Goal: Task Accomplishment & Management: Use online tool/utility

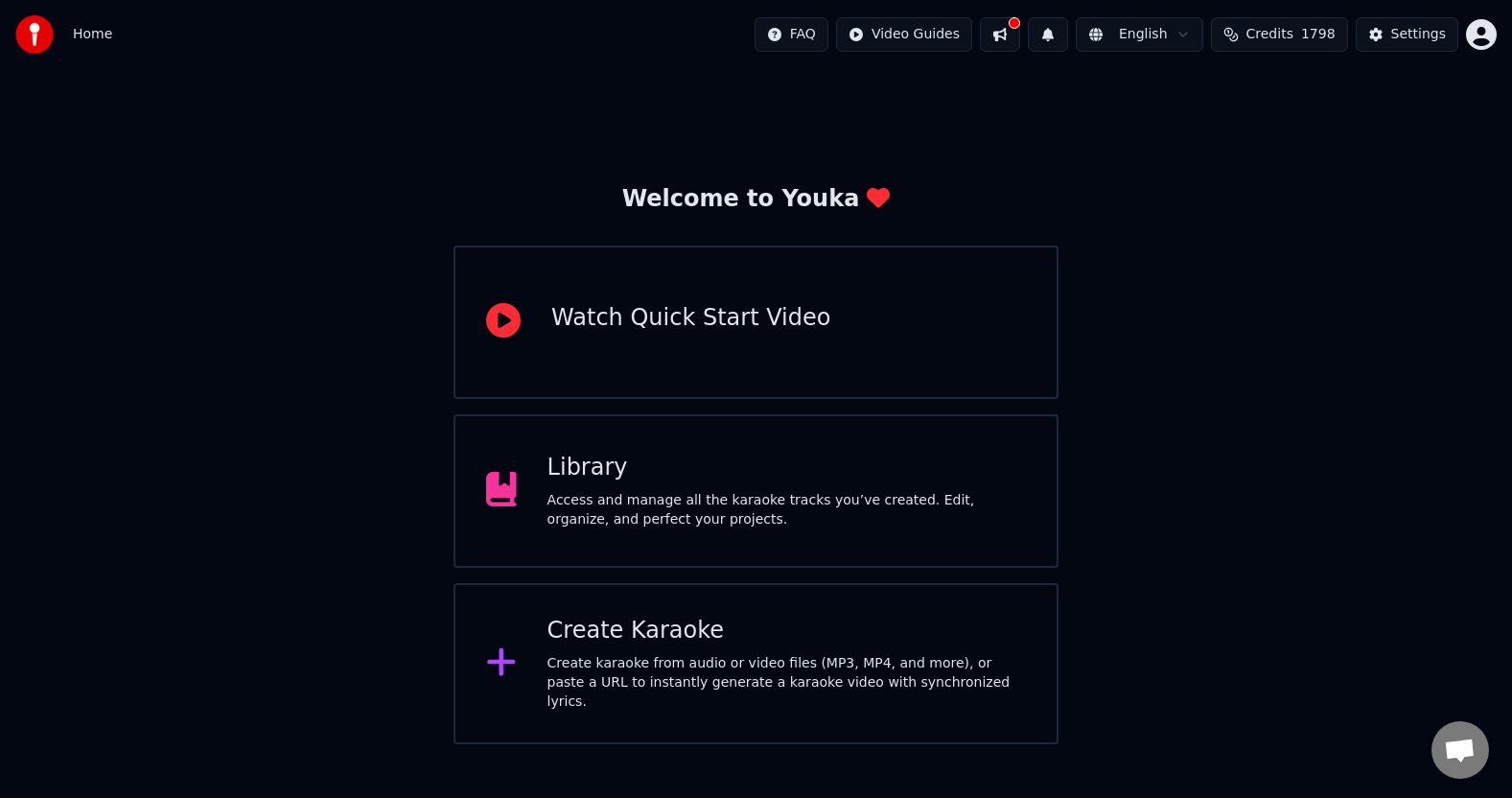
click at [633, 653] on div "Create Karaoke Create karaoke from audio or video files (MP3, MP4, and more), o…" at bounding box center [787, 663] width 478 height 95
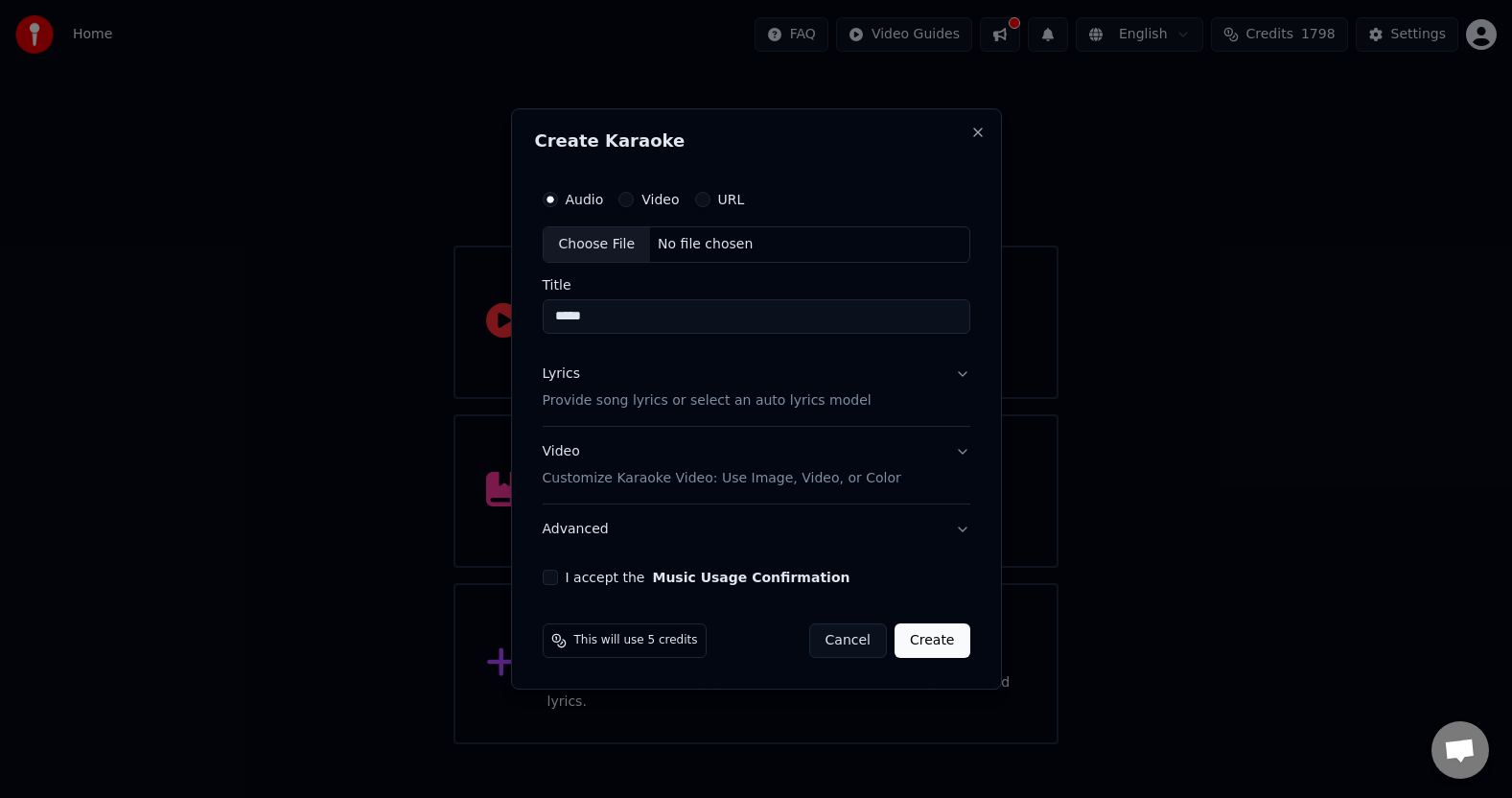
type input "*****"
click at [606, 248] on div "Choose File" at bounding box center [597, 244] width 107 height 34
click at [951, 380] on button "Lyrics Provide song lyrics or select an auto lyrics model" at bounding box center [756, 388] width 435 height 77
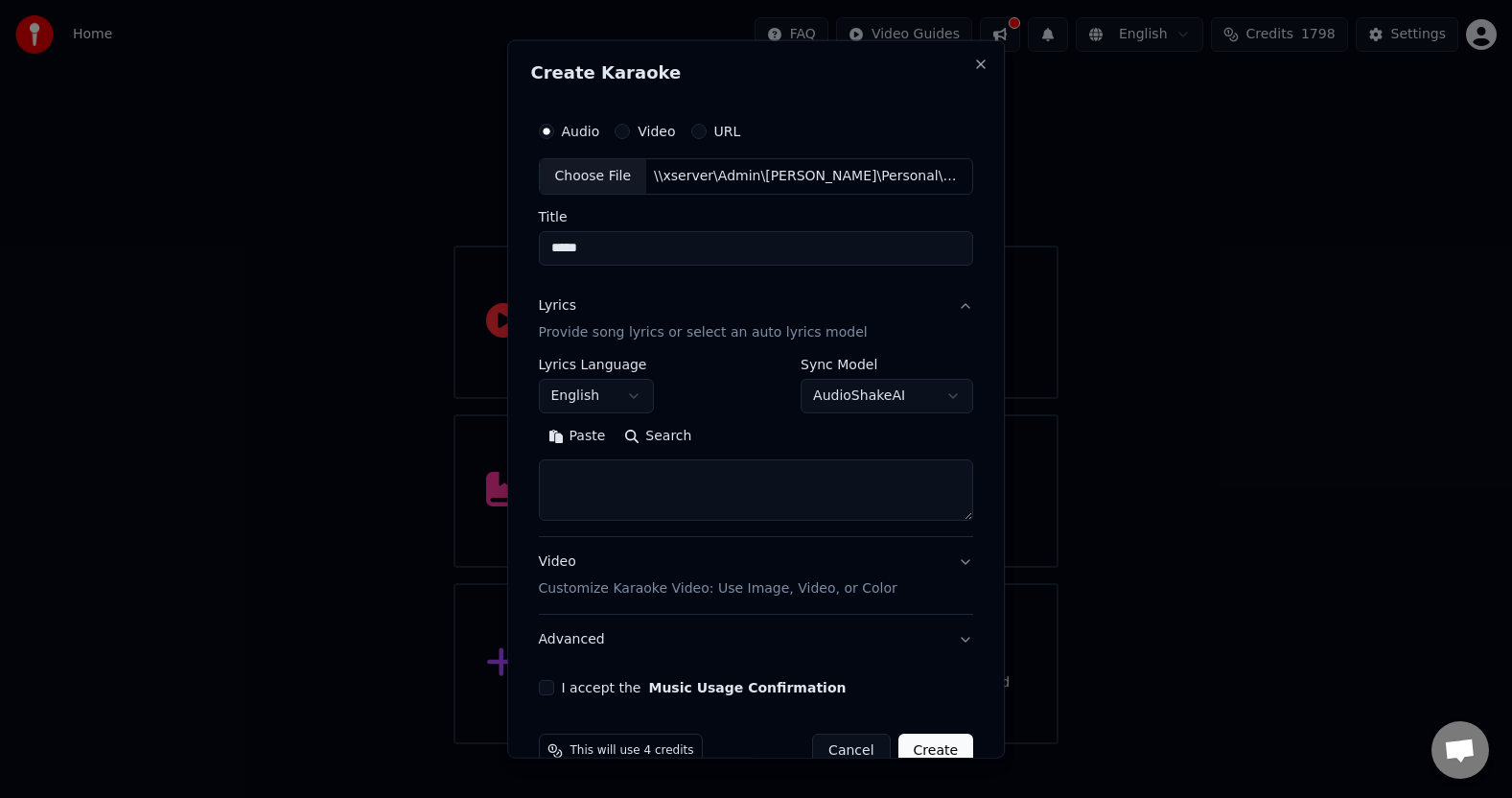
click at [587, 488] on textarea at bounding box center [756, 490] width 435 height 61
paste textarea "**********"
type textarea "**********"
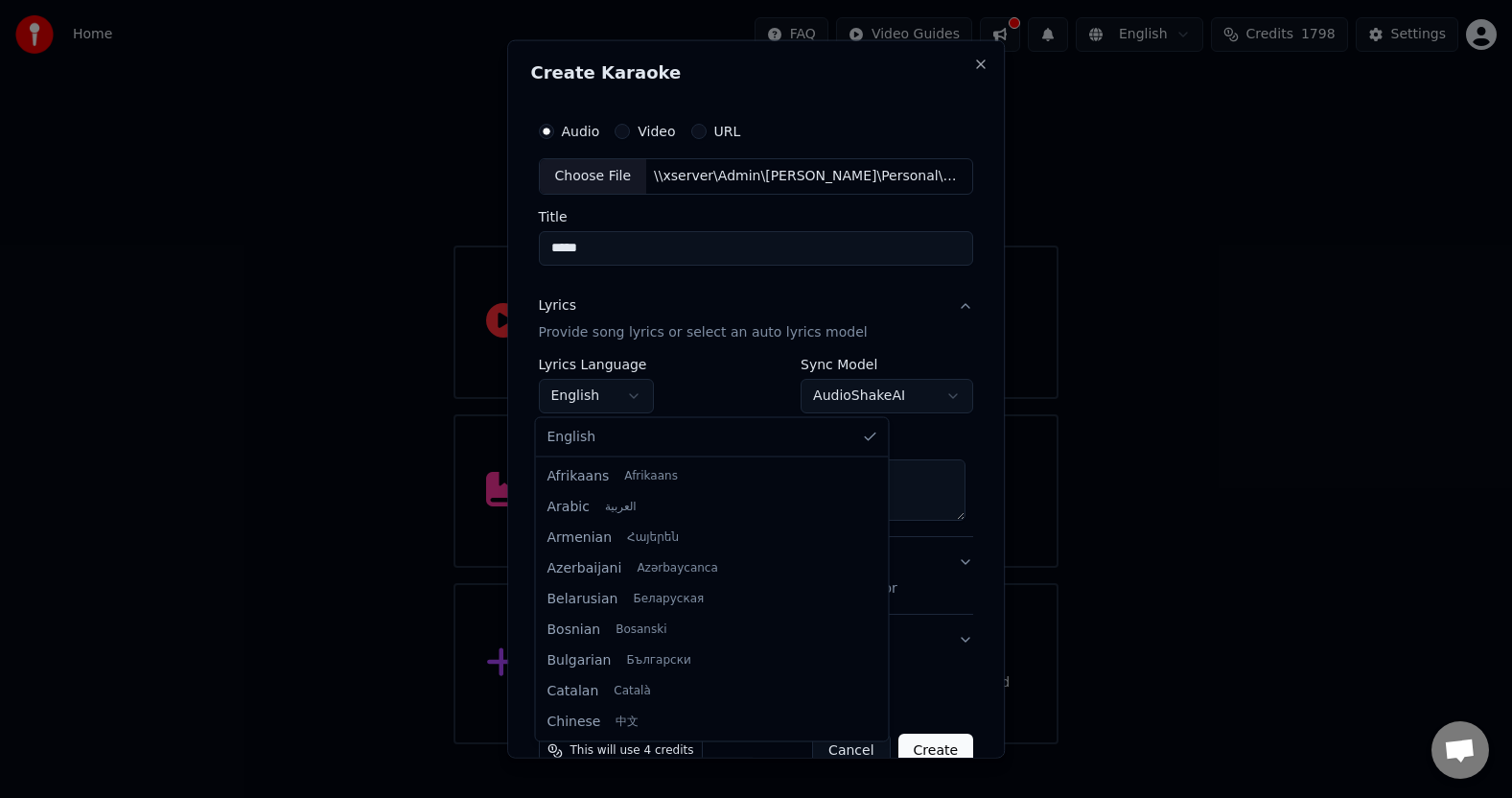
click at [632, 394] on body "**********" at bounding box center [756, 372] width 1512 height 744
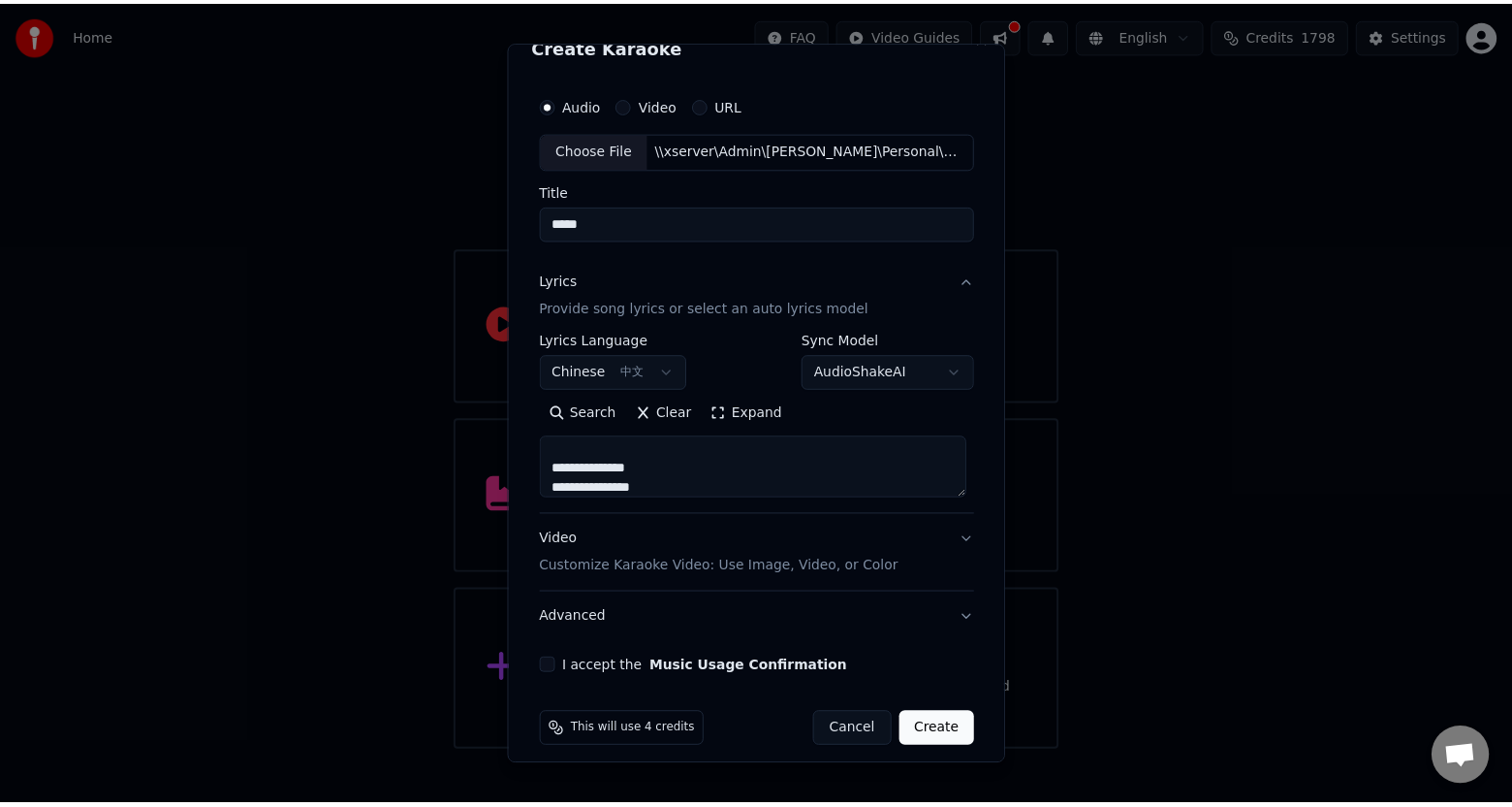
scroll to position [42, 0]
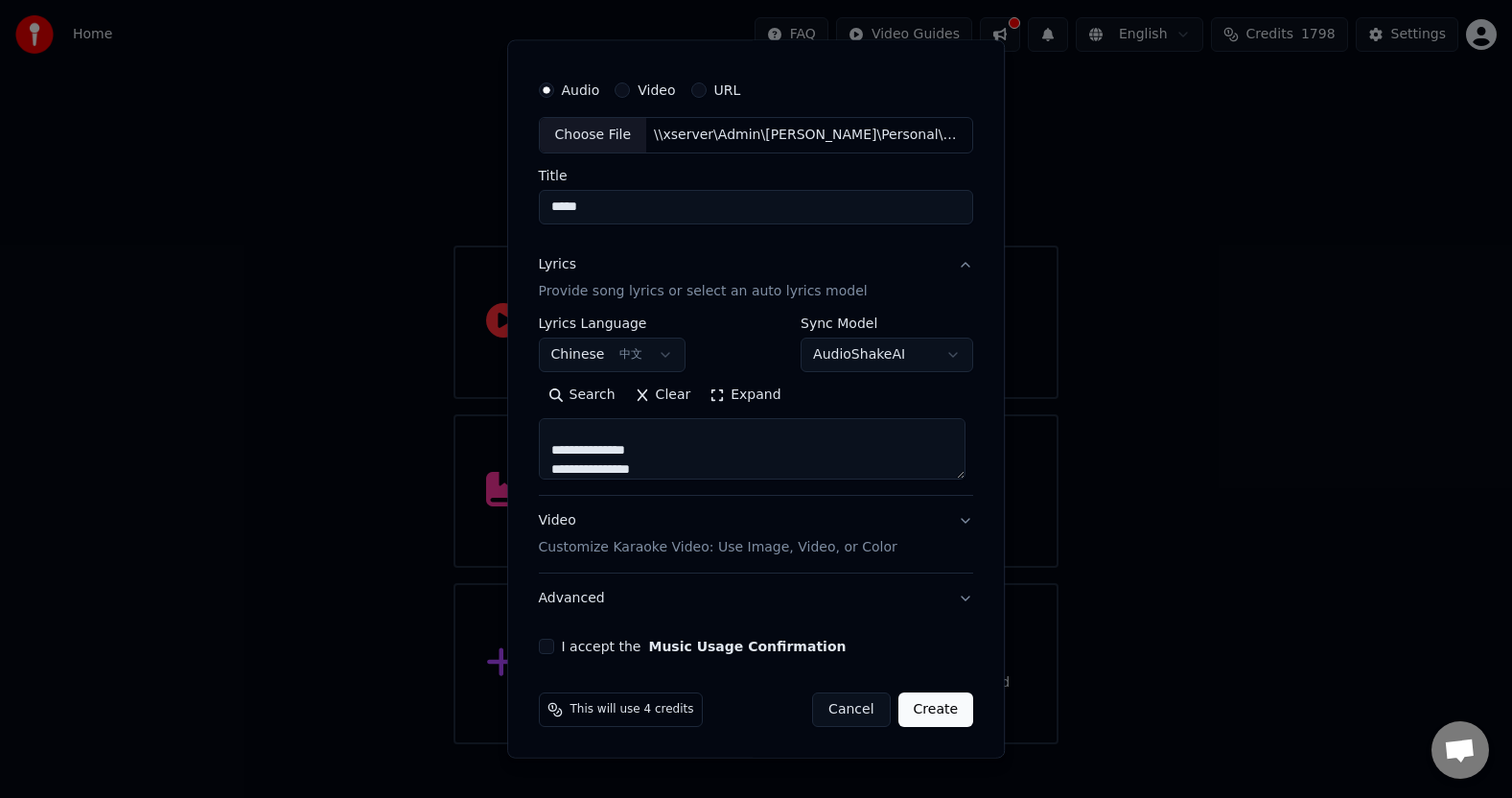
click at [545, 646] on button "I accept the Music Usage Confirmation" at bounding box center [547, 646] width 16 height 16
click at [922, 706] on button "Create" at bounding box center [936, 709] width 76 height 34
select select "**"
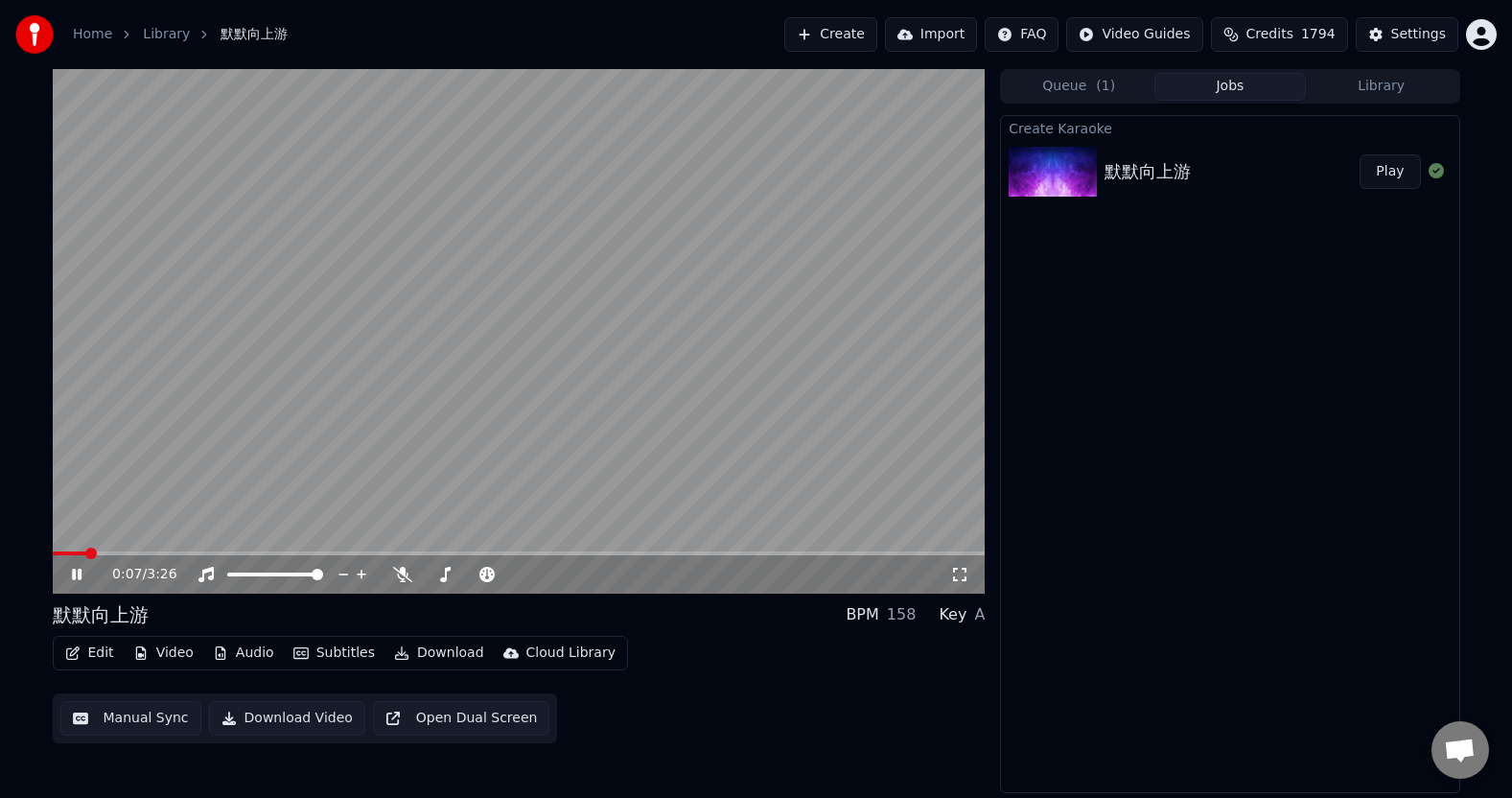
click at [78, 571] on icon at bounding box center [77, 575] width 10 height 12
click at [93, 654] on button "Edit" at bounding box center [89, 652] width 64 height 27
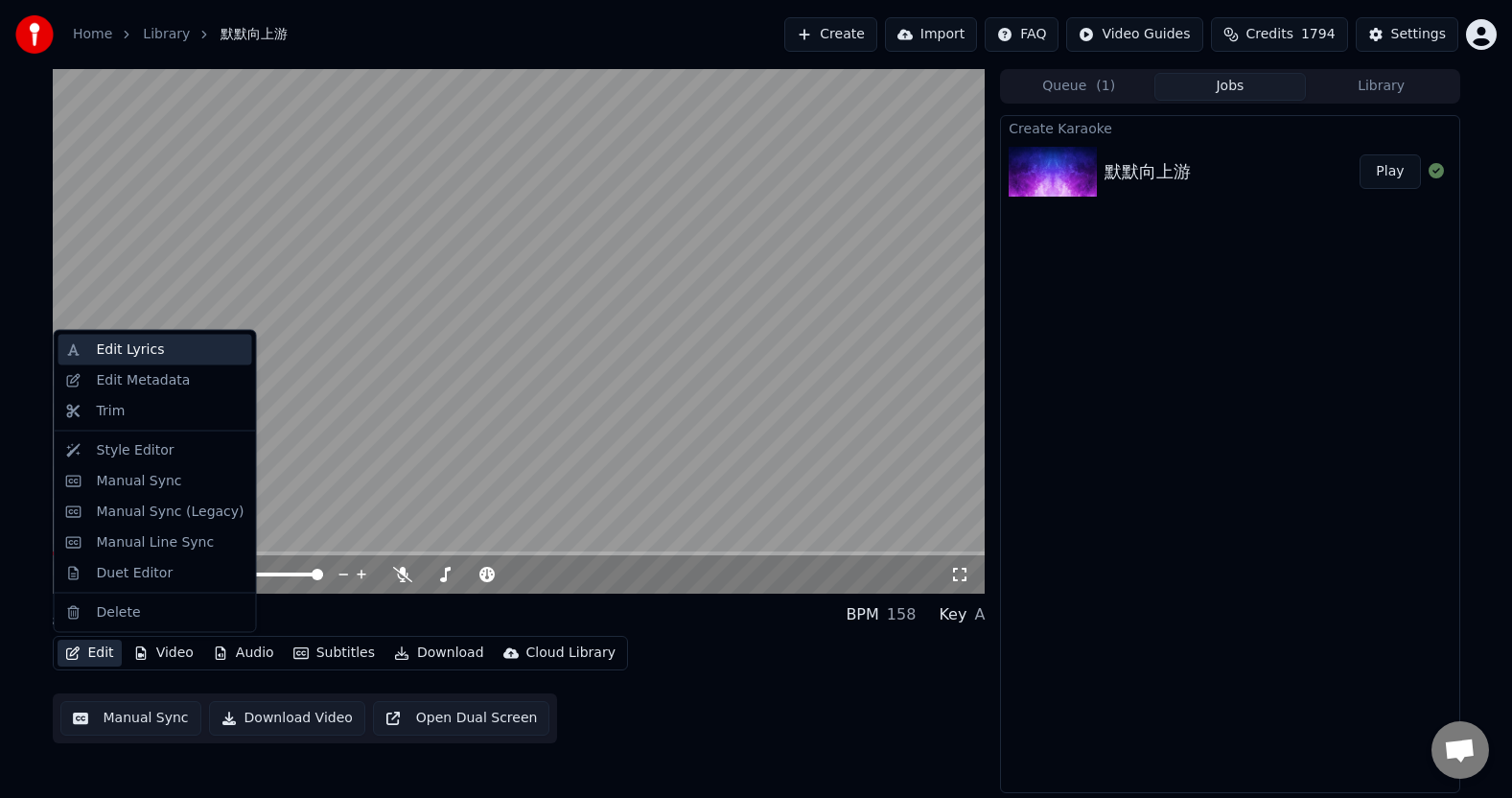
click at [152, 354] on div "Edit Lyrics" at bounding box center [130, 349] width 68 height 19
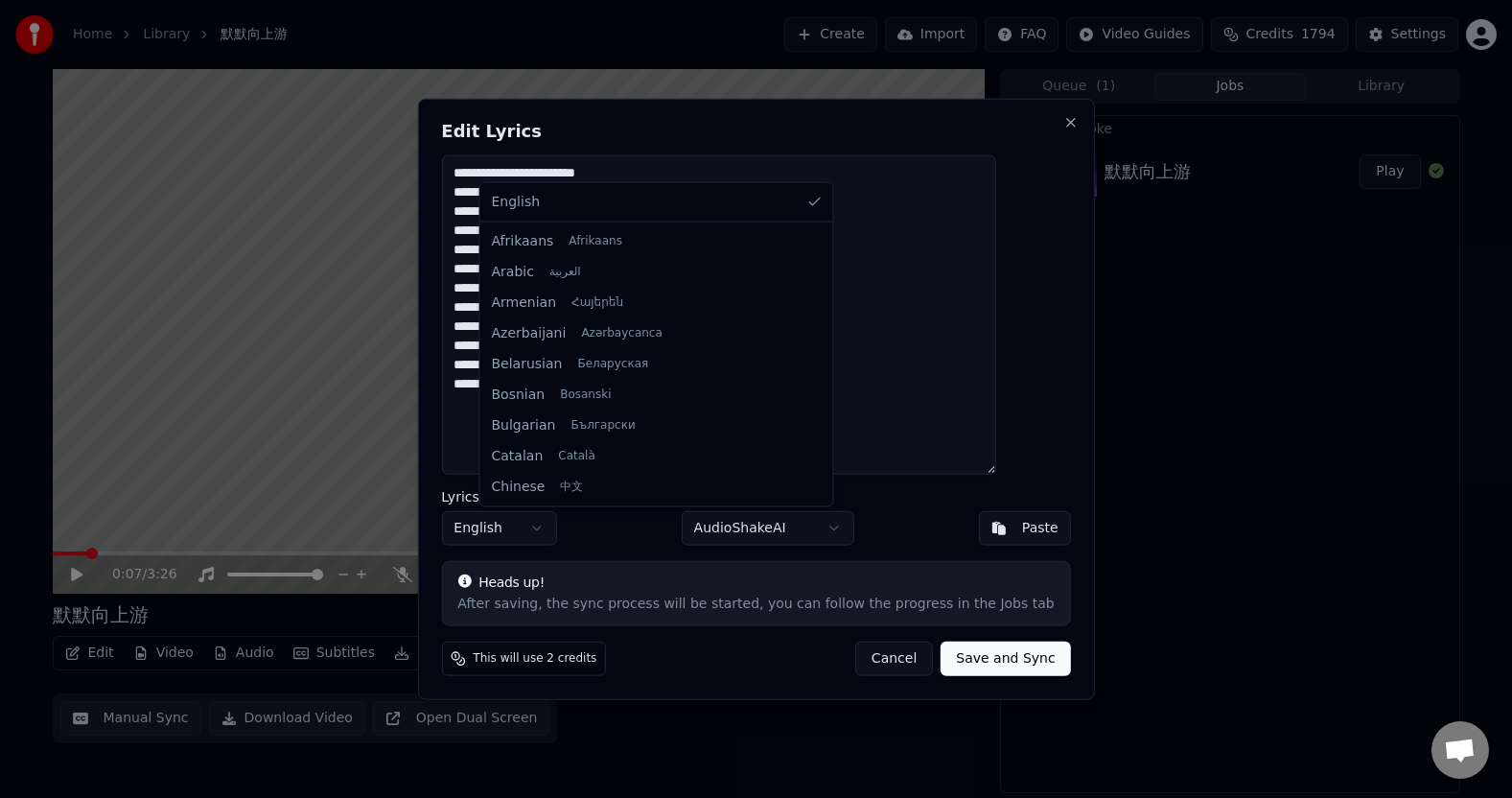
click at [574, 529] on body "**********" at bounding box center [756, 399] width 1512 height 798
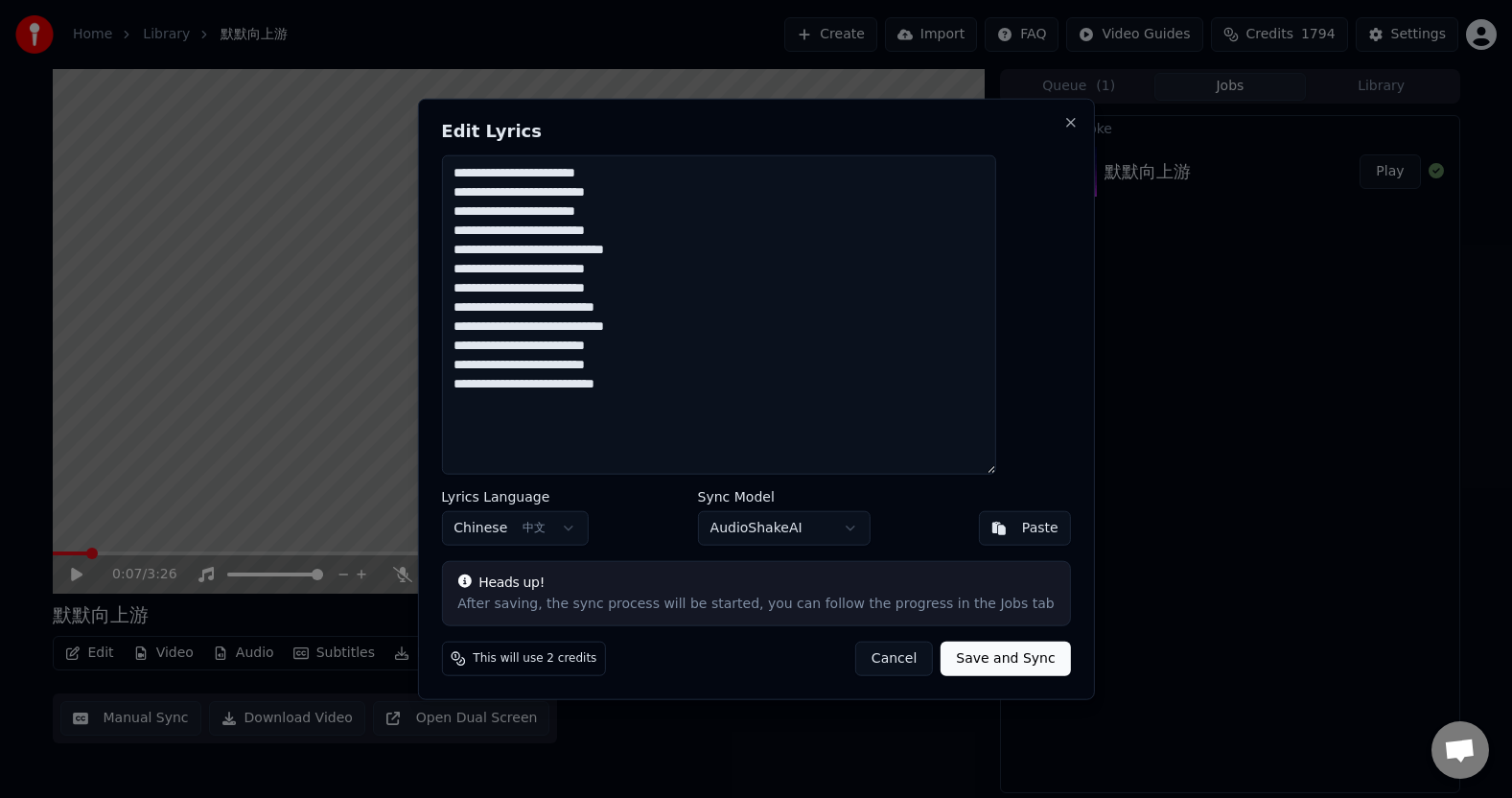
click at [852, 522] on body "**********" at bounding box center [756, 399] width 1512 height 798
click at [964, 660] on button "Save and Sync" at bounding box center [1005, 657] width 130 height 34
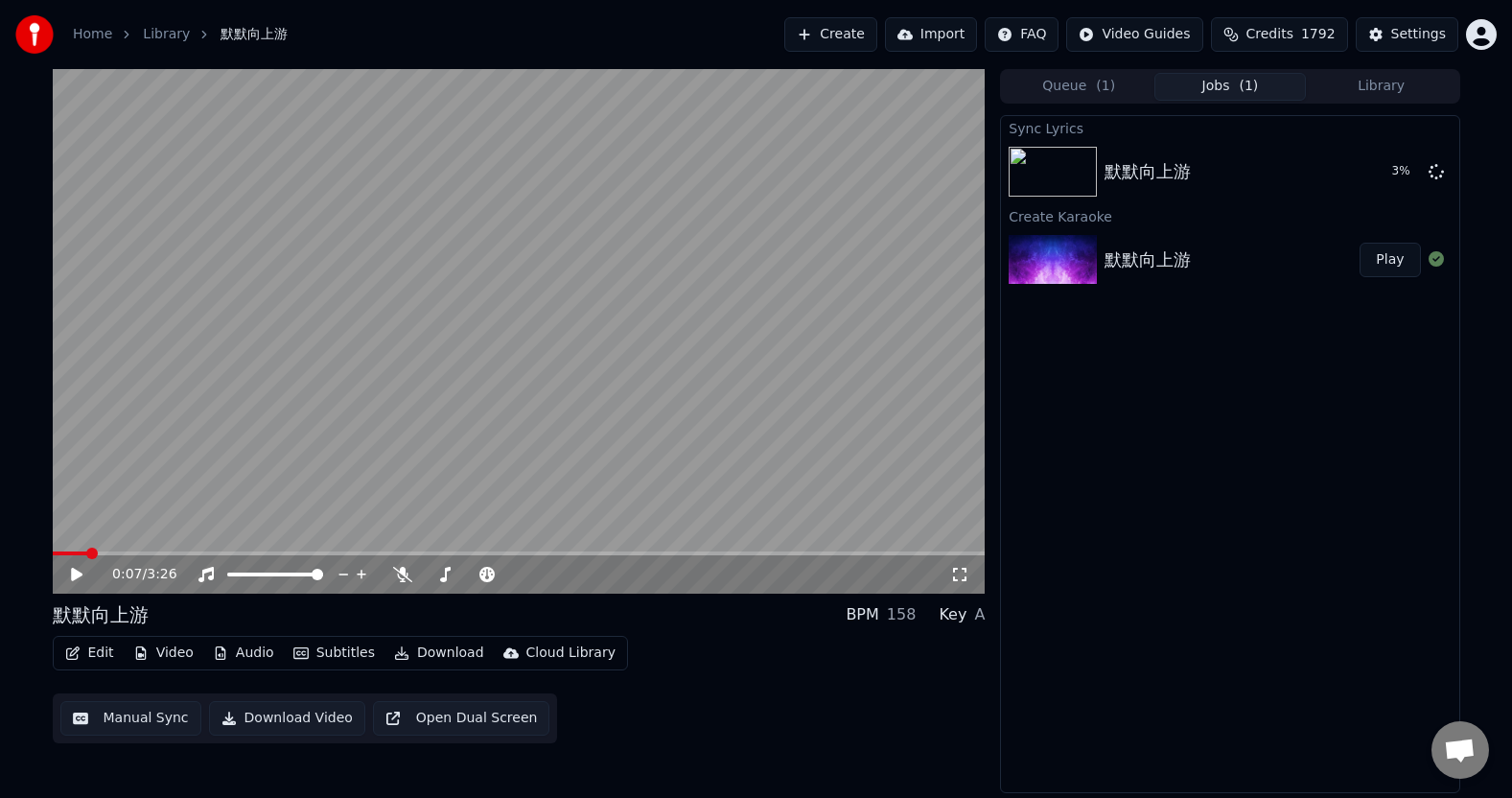
click at [1481, 33] on html "Home Library 默默向上游 Create Import FAQ Video Guides Credits 1792 Settings 0:07 / …" at bounding box center [756, 399] width 1512 height 798
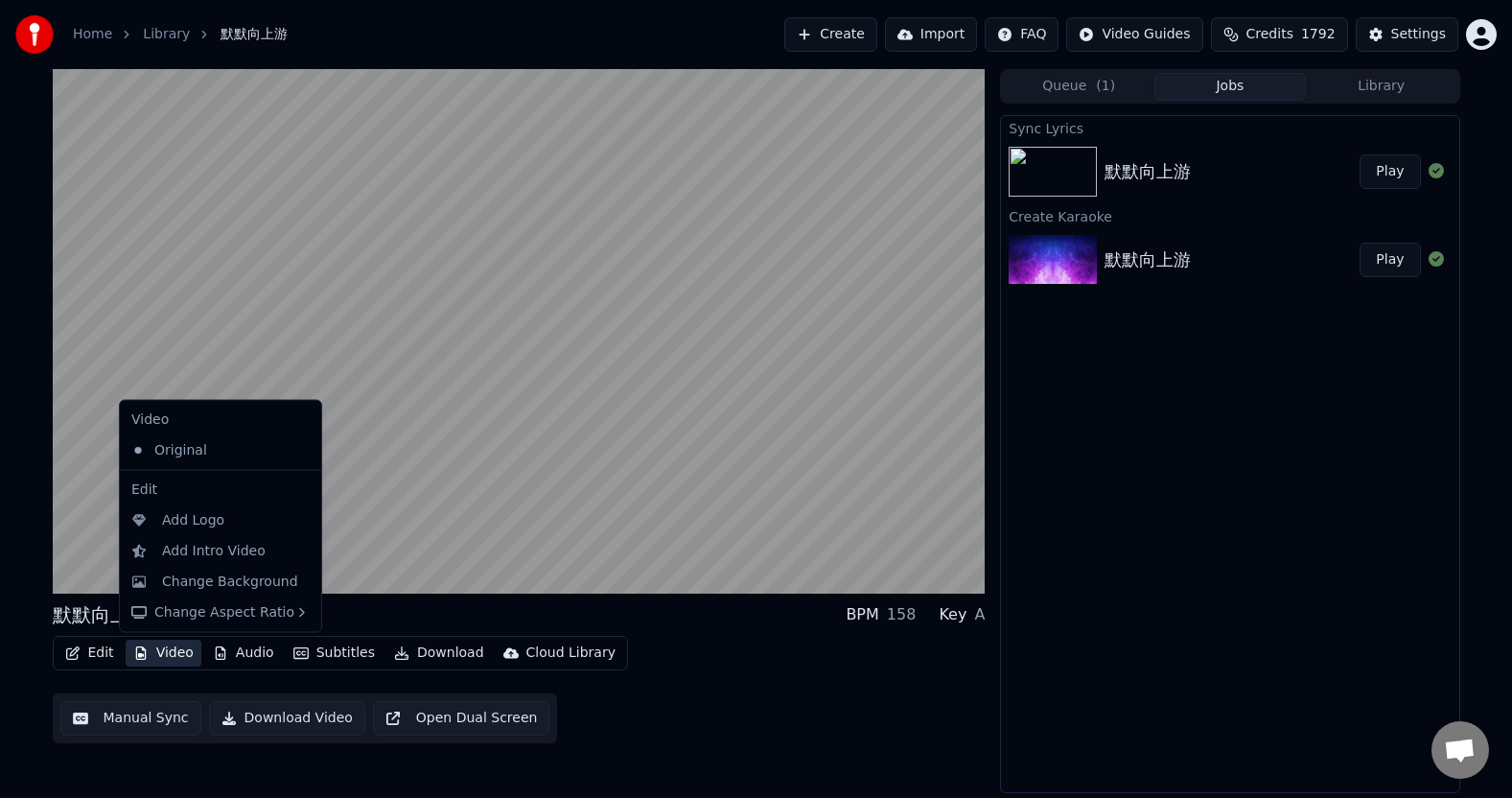
click at [173, 655] on button "Video" at bounding box center [163, 652] width 76 height 27
click at [206, 574] on div "Change Background" at bounding box center [230, 581] width 136 height 19
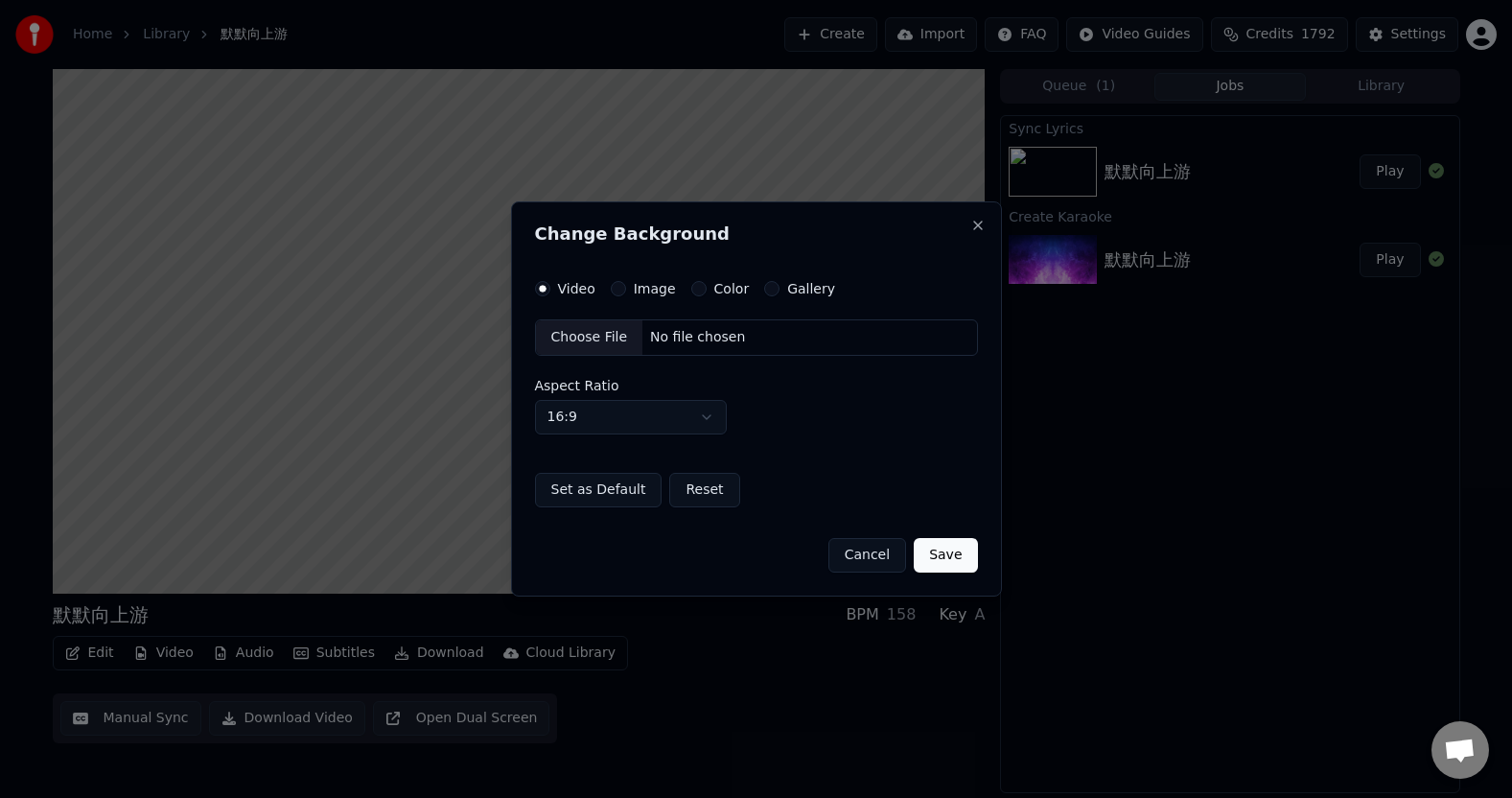
click at [703, 285] on div "Color" at bounding box center [720, 289] width 58 height 16
click at [699, 287] on button "Color" at bounding box center [699, 289] width 16 height 16
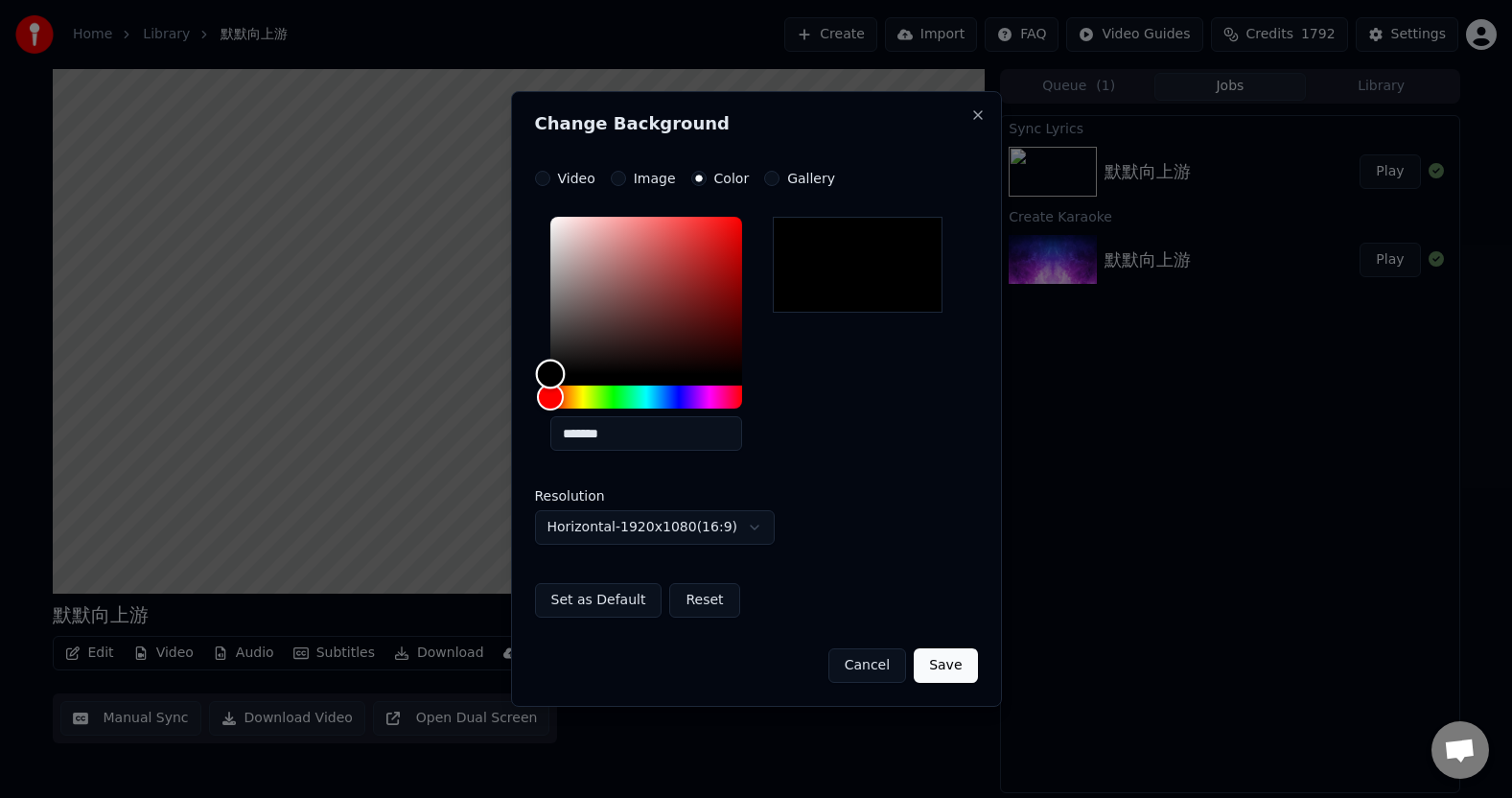
click at [545, 371] on div "Color" at bounding box center [550, 374] width 30 height 30
type input "*******"
drag, startPoint x: 545, startPoint y: 372, endPoint x: 536, endPoint y: 383, distance: 14.2
click at [536, 383] on div "*******" at bounding box center [756, 337] width 443 height 257
click at [951, 667] on button "Save" at bounding box center [945, 665] width 63 height 34
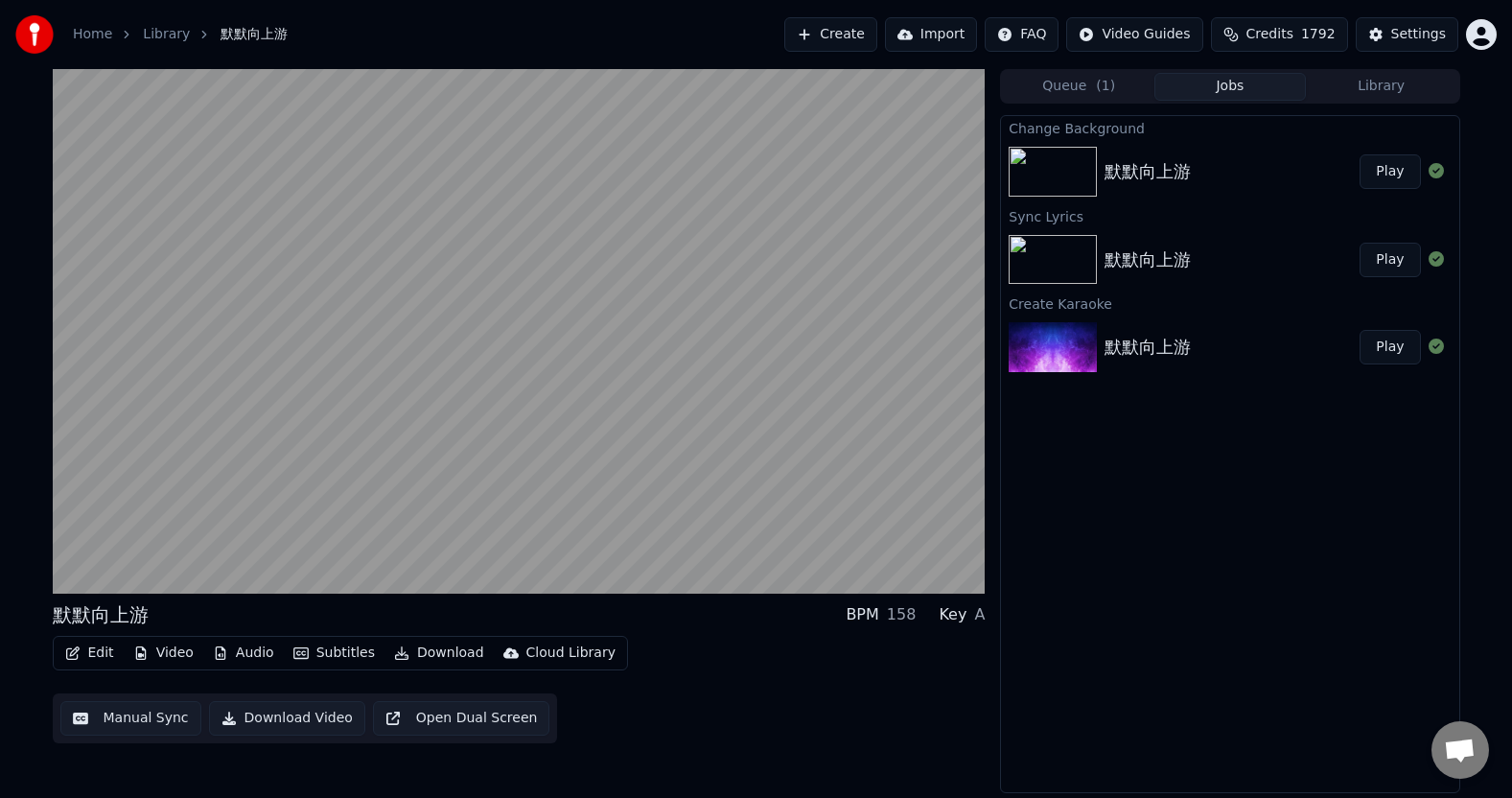
click at [1395, 170] on button "Play" at bounding box center [1389, 171] width 60 height 34
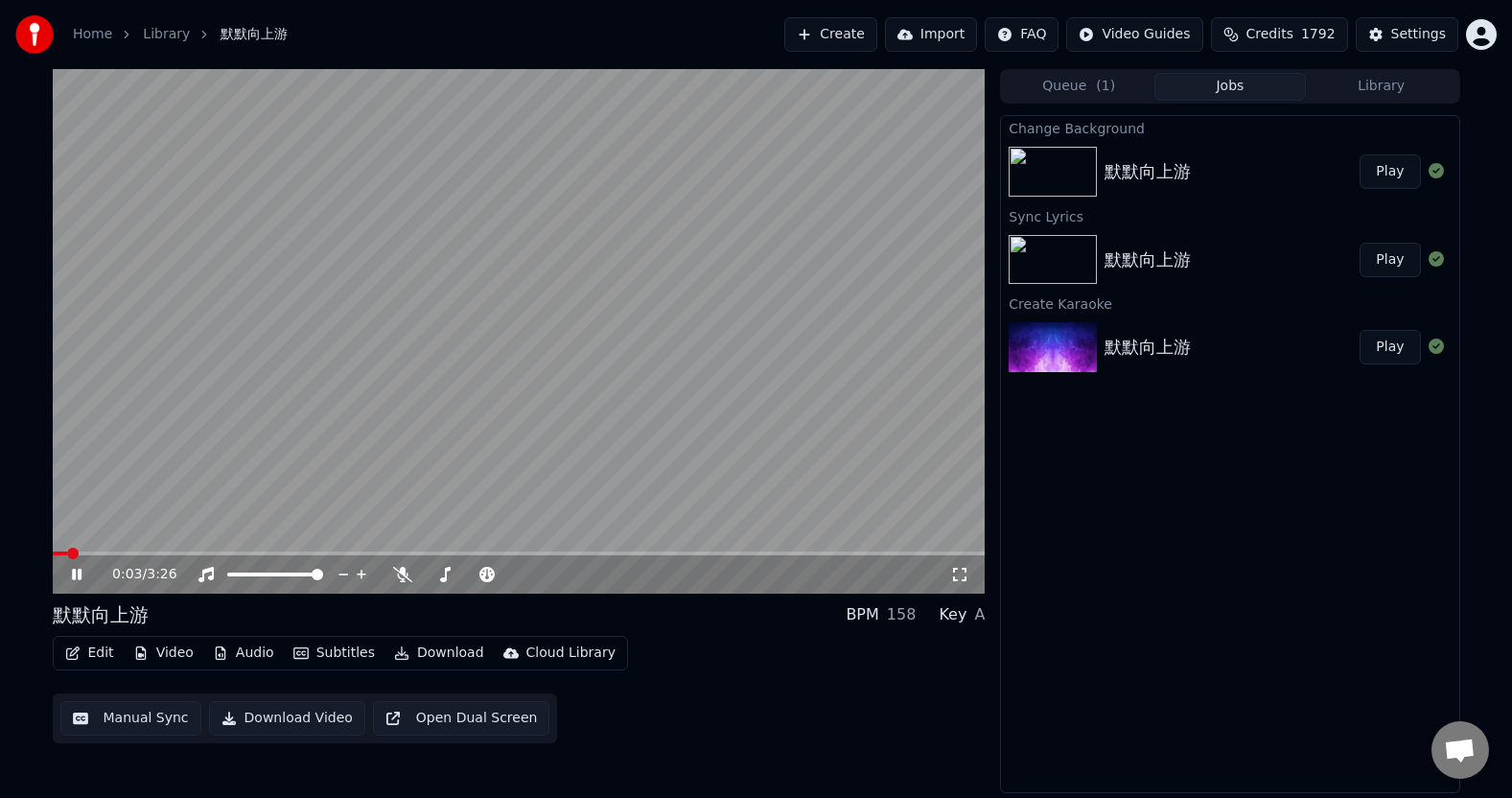
click at [82, 573] on icon at bounding box center [91, 575] width 45 height 16
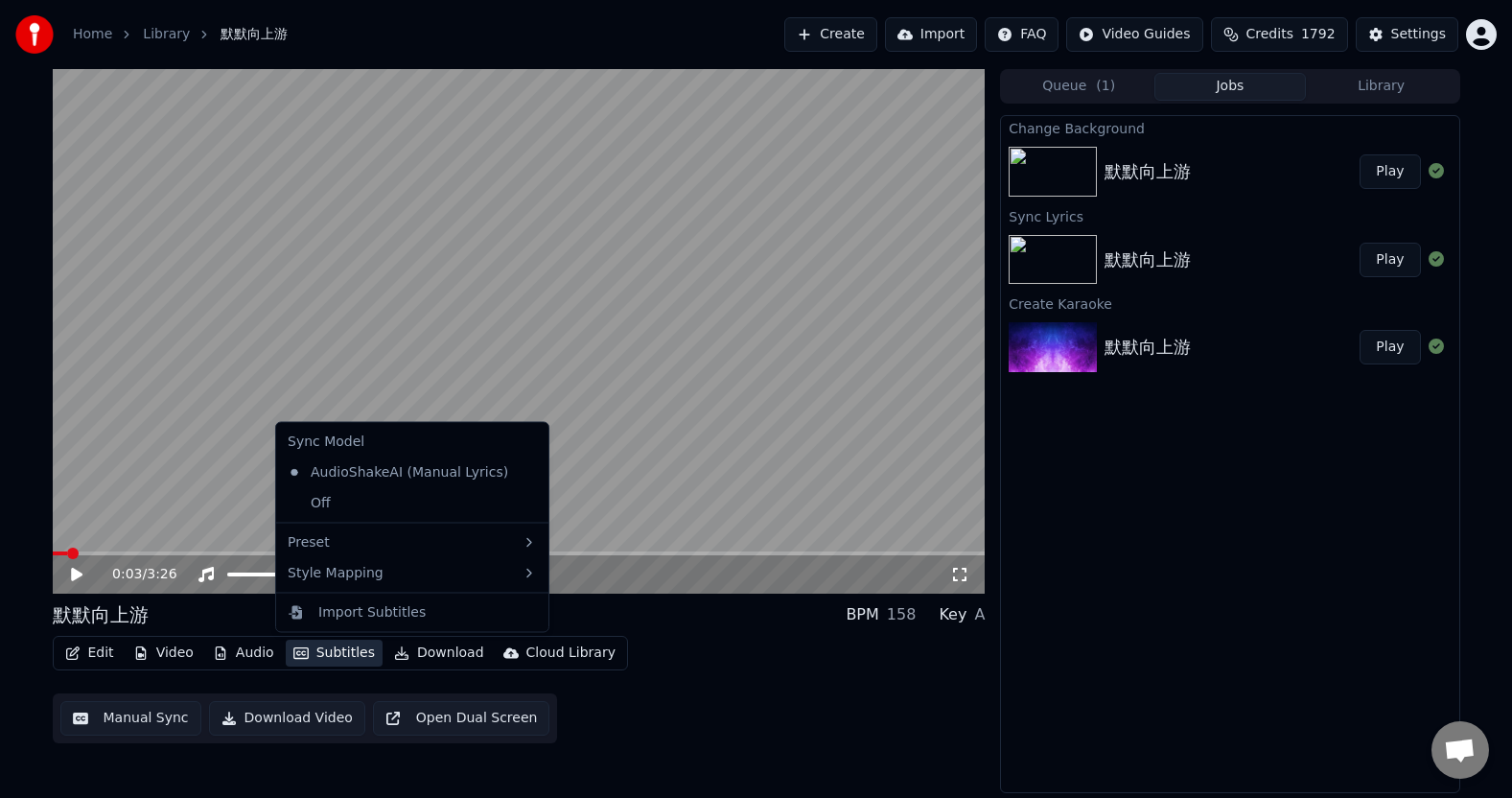
click at [339, 652] on button "Subtitles" at bounding box center [333, 652] width 96 height 27
click at [330, 656] on button "Subtitles" at bounding box center [333, 652] width 96 height 27
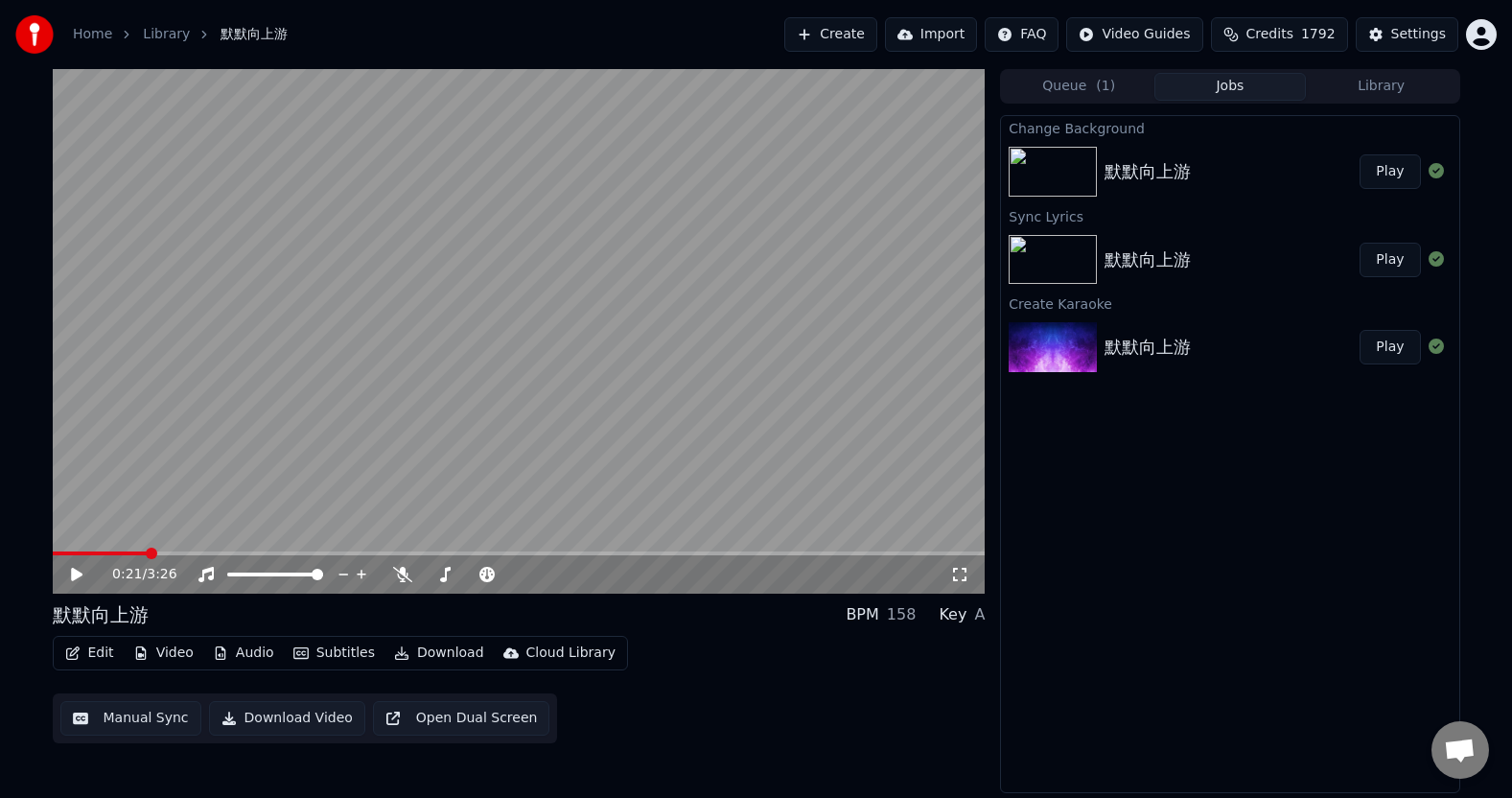
click at [146, 549] on span at bounding box center [151, 554] width 12 height 12
click at [134, 726] on button "Manual Sync" at bounding box center [130, 717] width 141 height 34
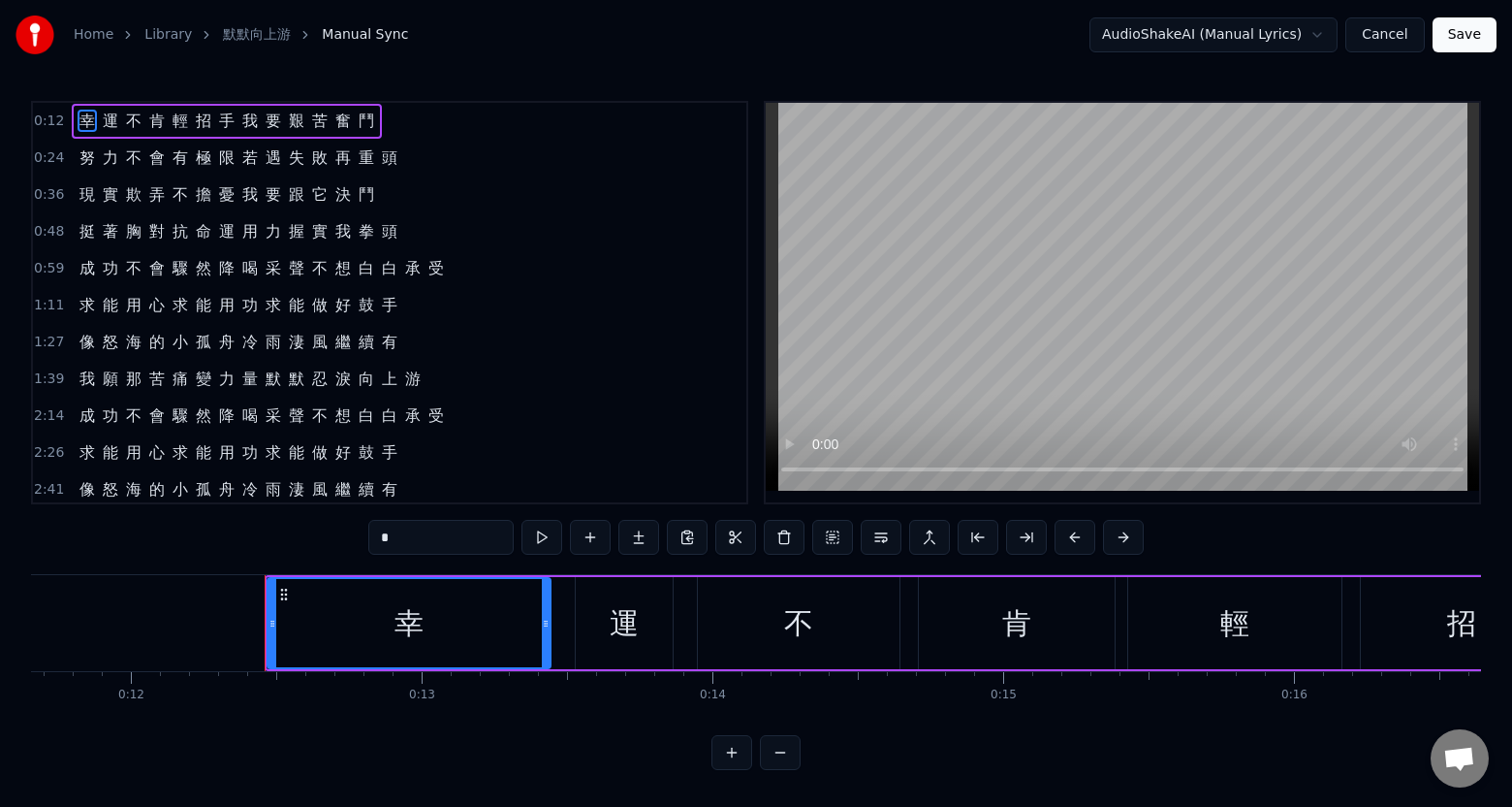
scroll to position [0, 3527]
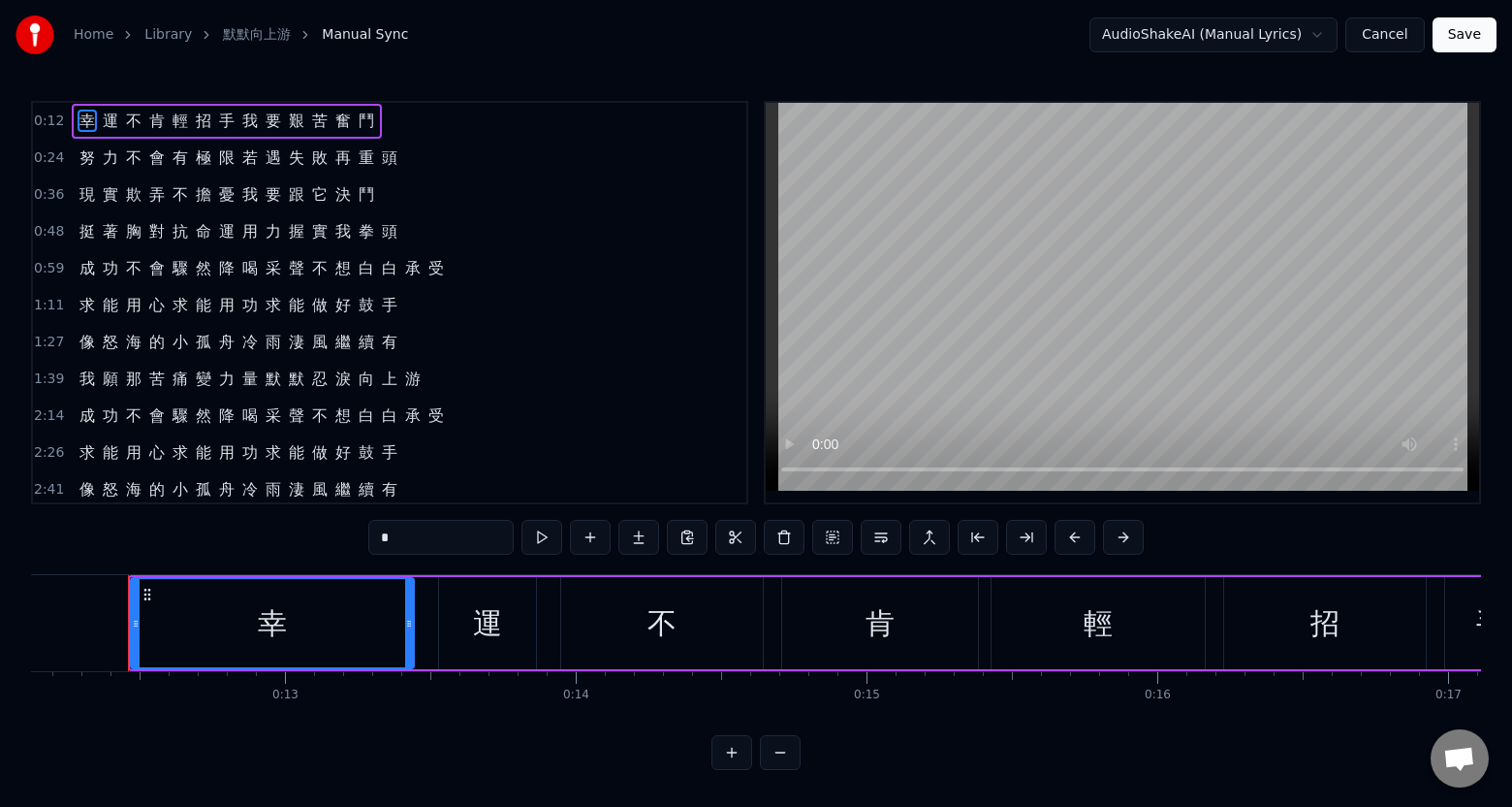
click at [390, 162] on span "頭" at bounding box center [389, 157] width 19 height 22
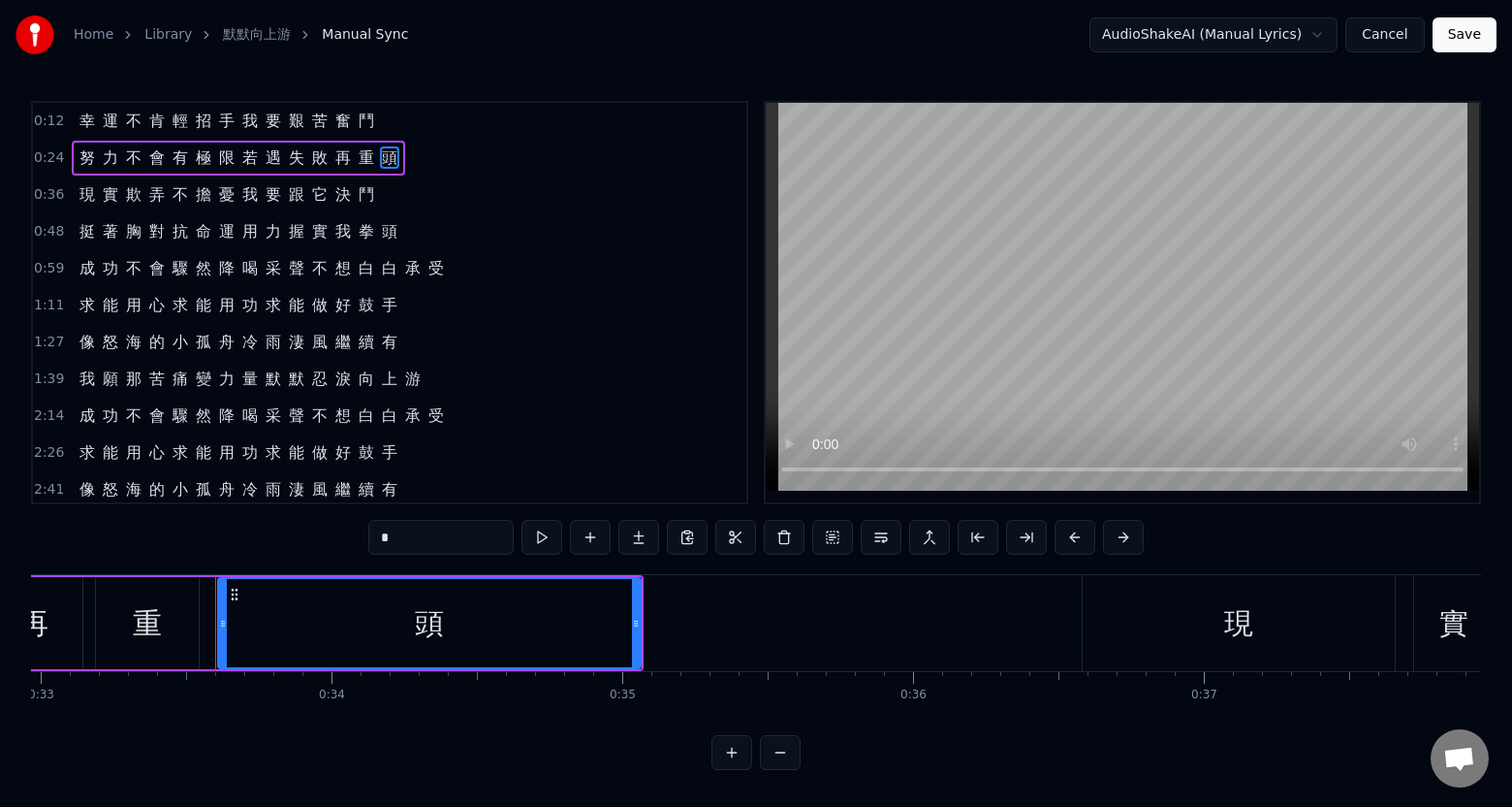
scroll to position [0, 9676]
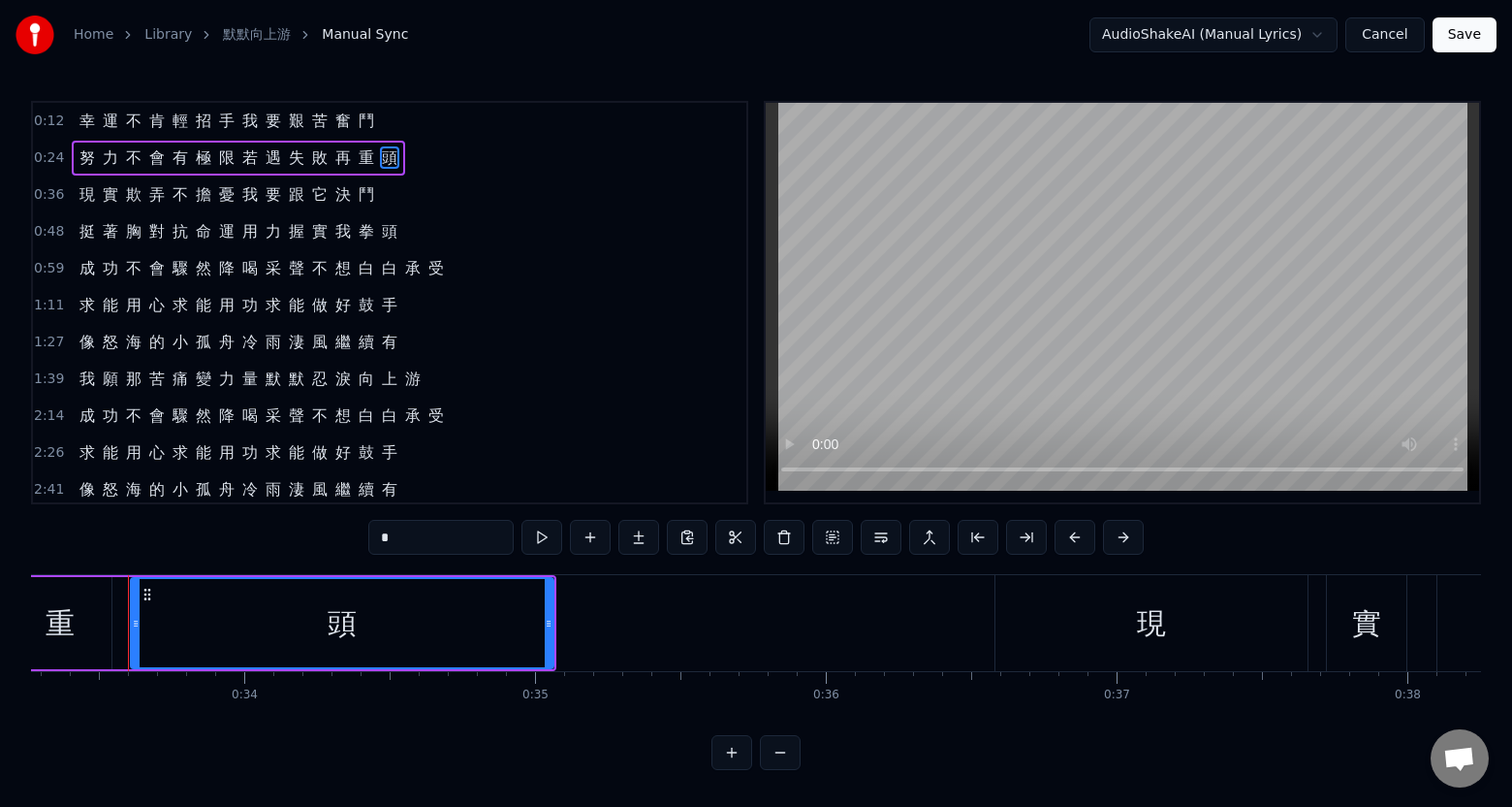
click at [359, 193] on span "鬥" at bounding box center [366, 194] width 19 height 22
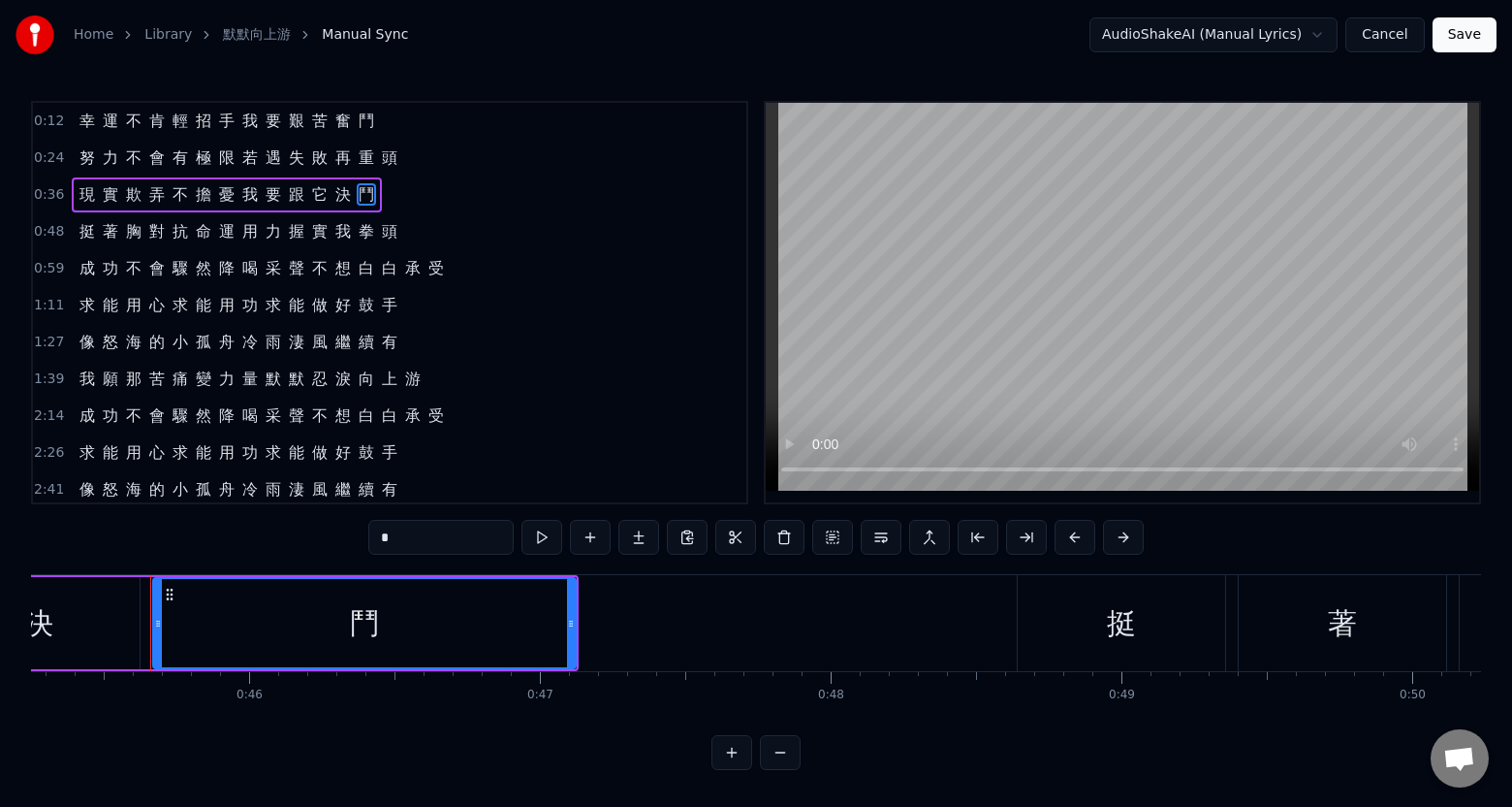
scroll to position [0, 13183]
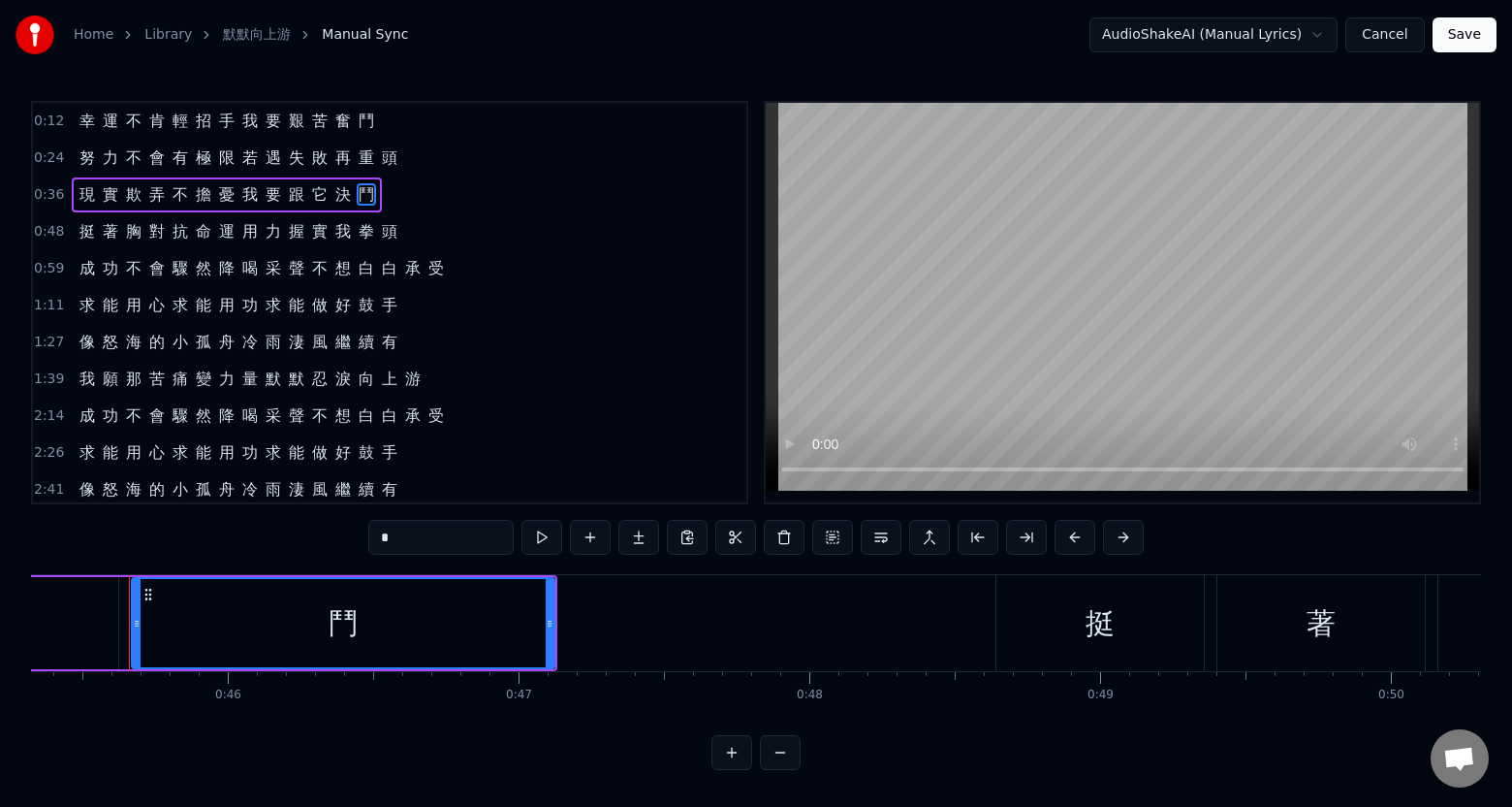
click at [380, 233] on span "頭" at bounding box center [389, 231] width 19 height 22
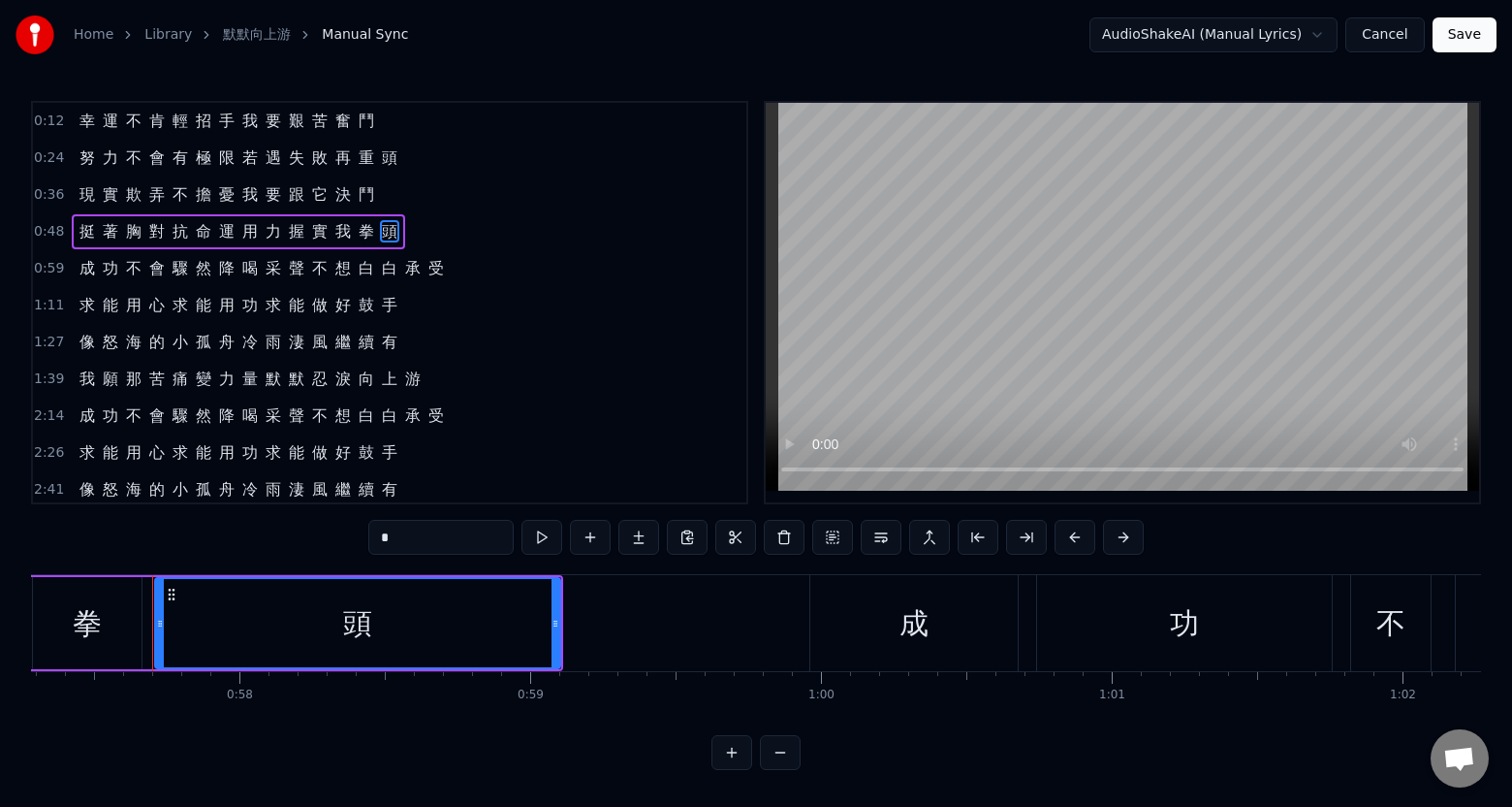
scroll to position [0, 16685]
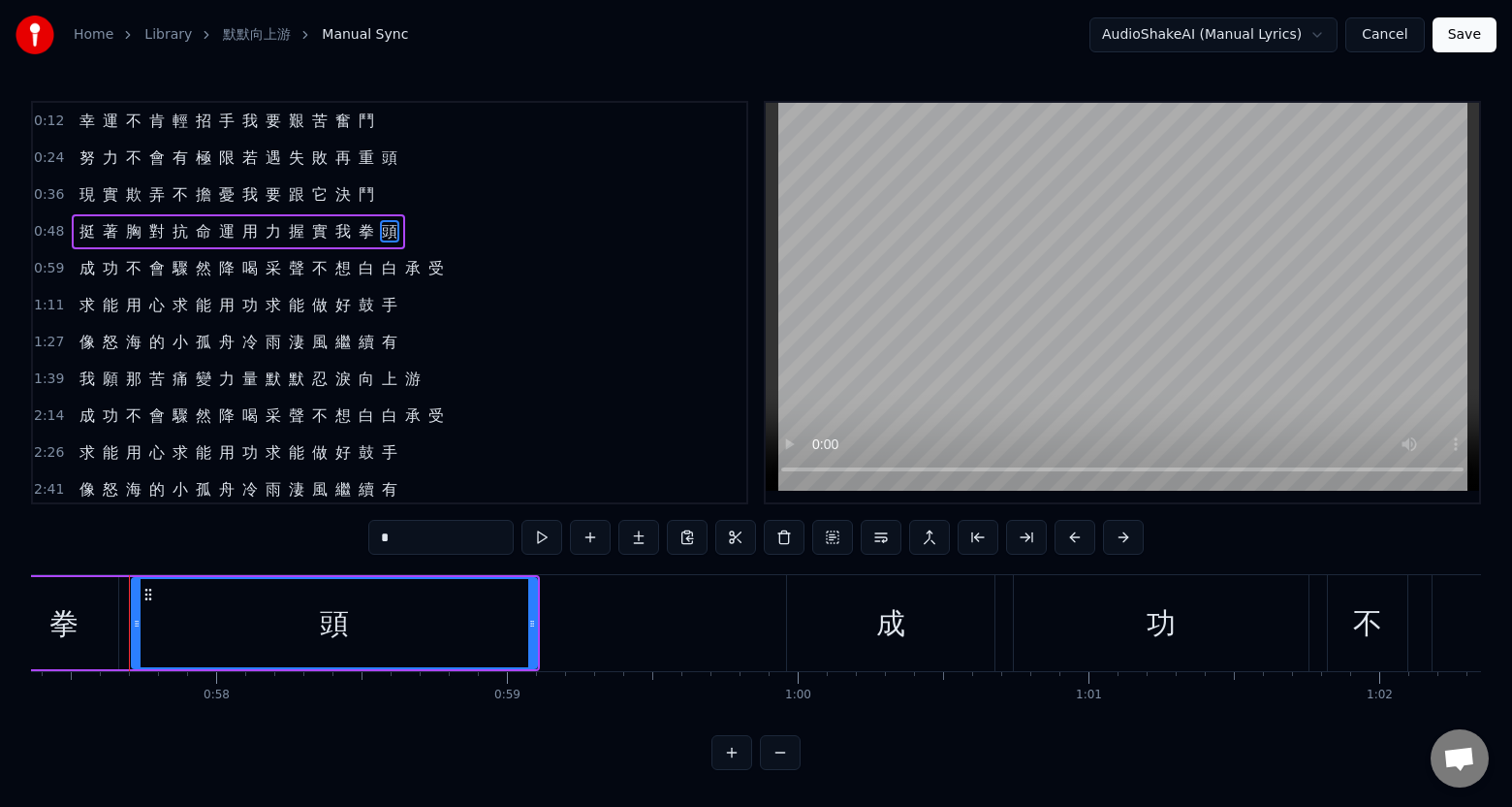
click at [403, 273] on span "承" at bounding box center [412, 268] width 19 height 22
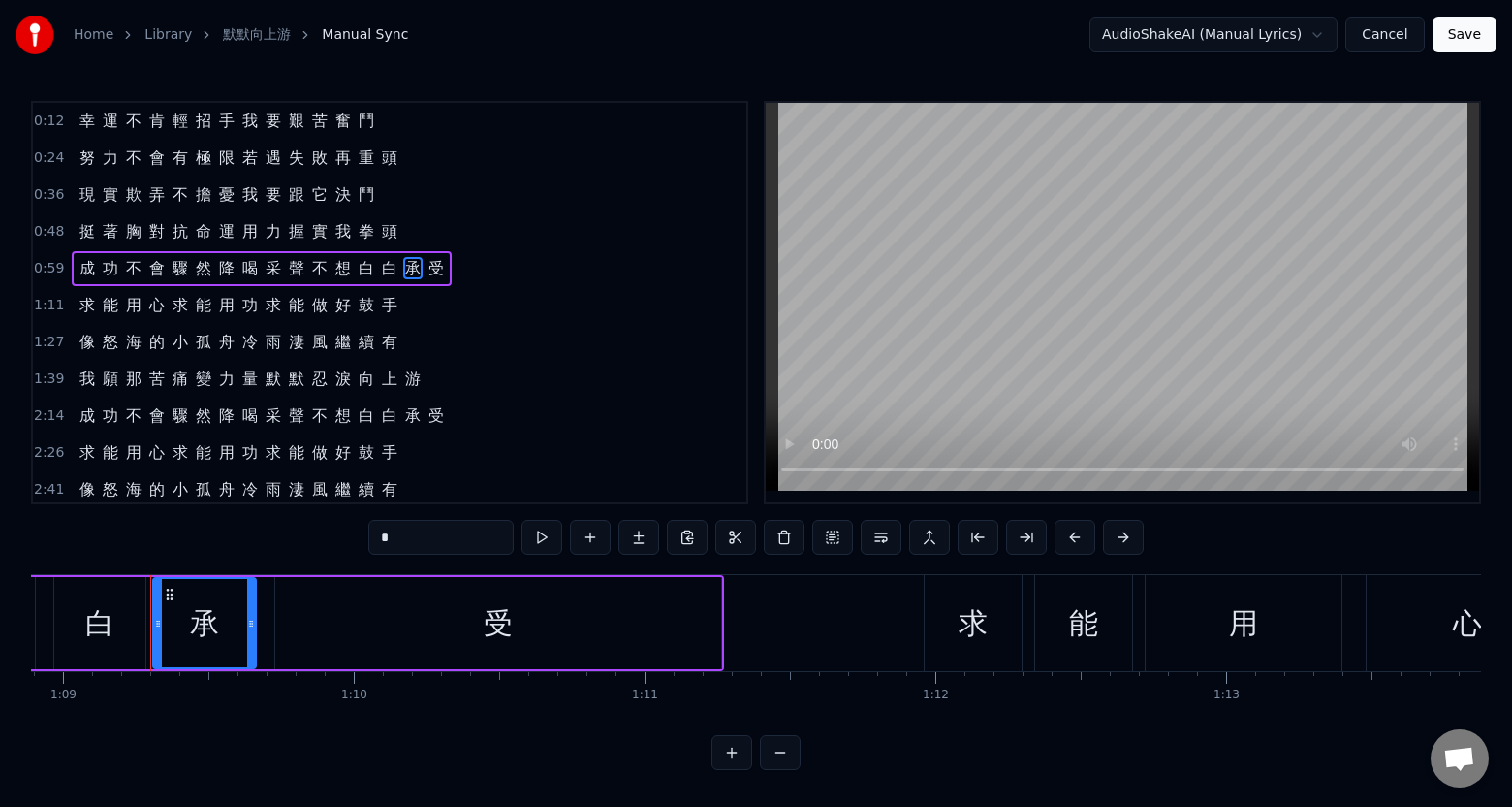
scroll to position [0, 20059]
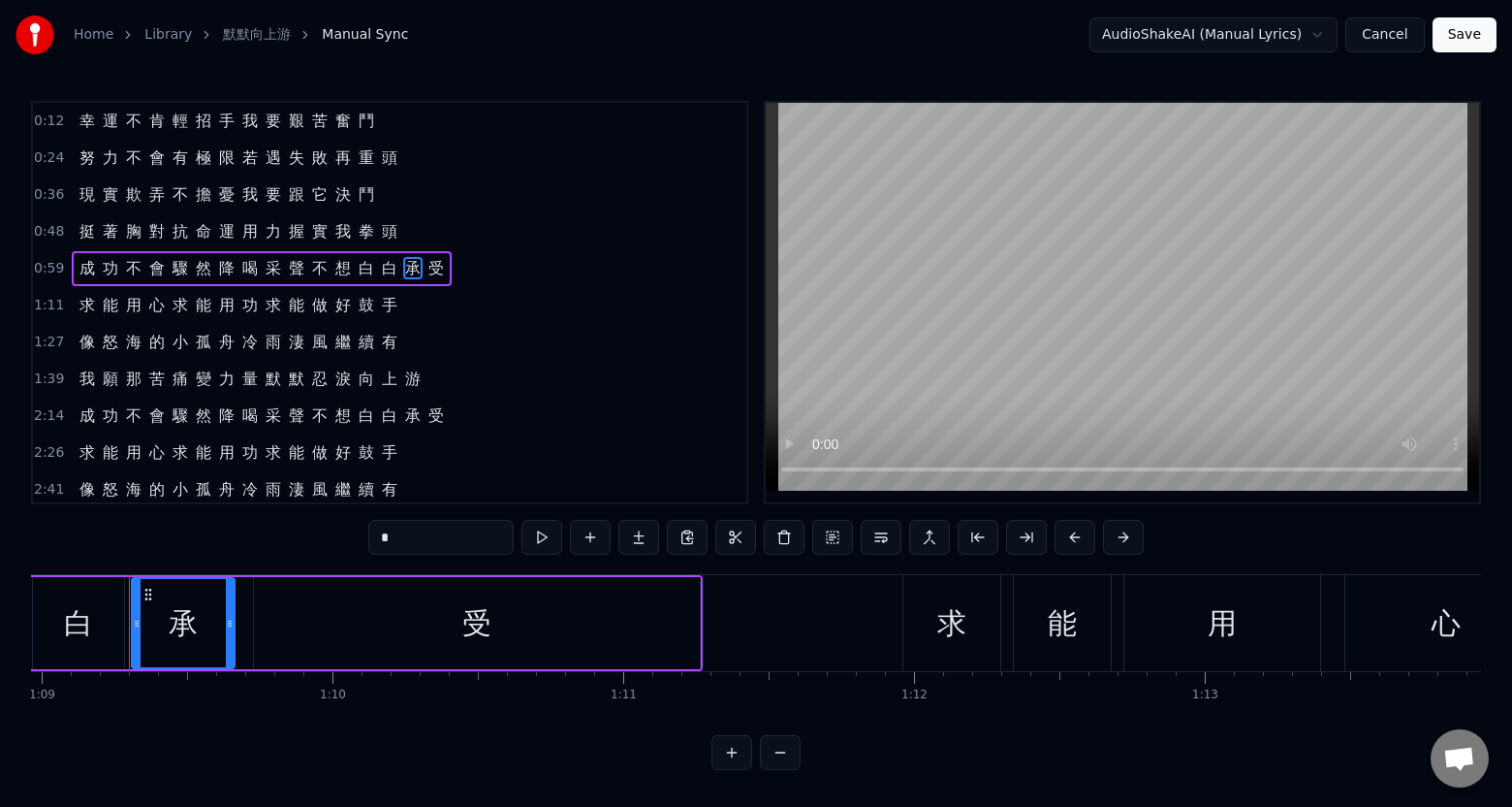
click at [382, 314] on span "手" at bounding box center [389, 304] width 19 height 22
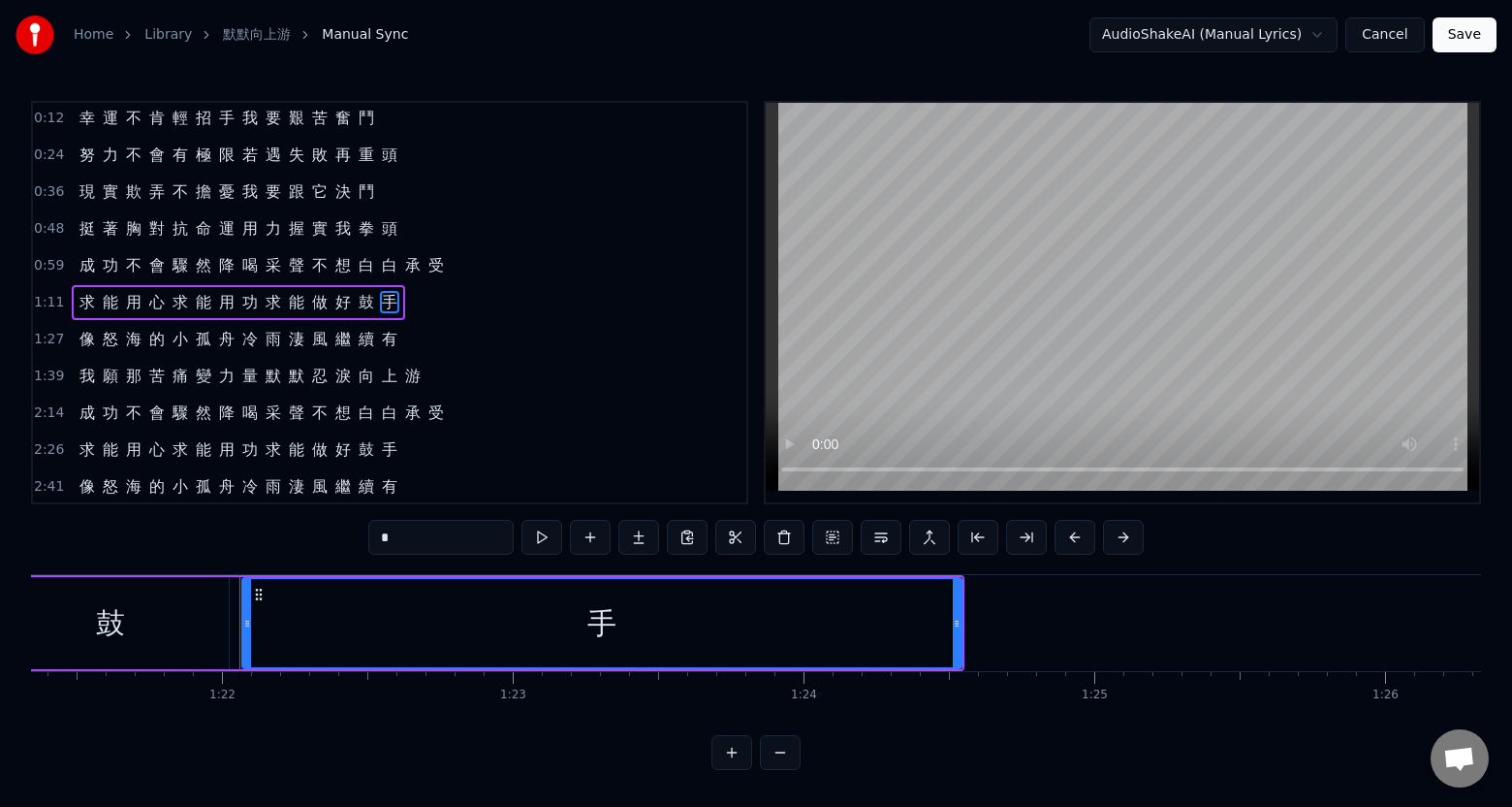
scroll to position [0, 23770]
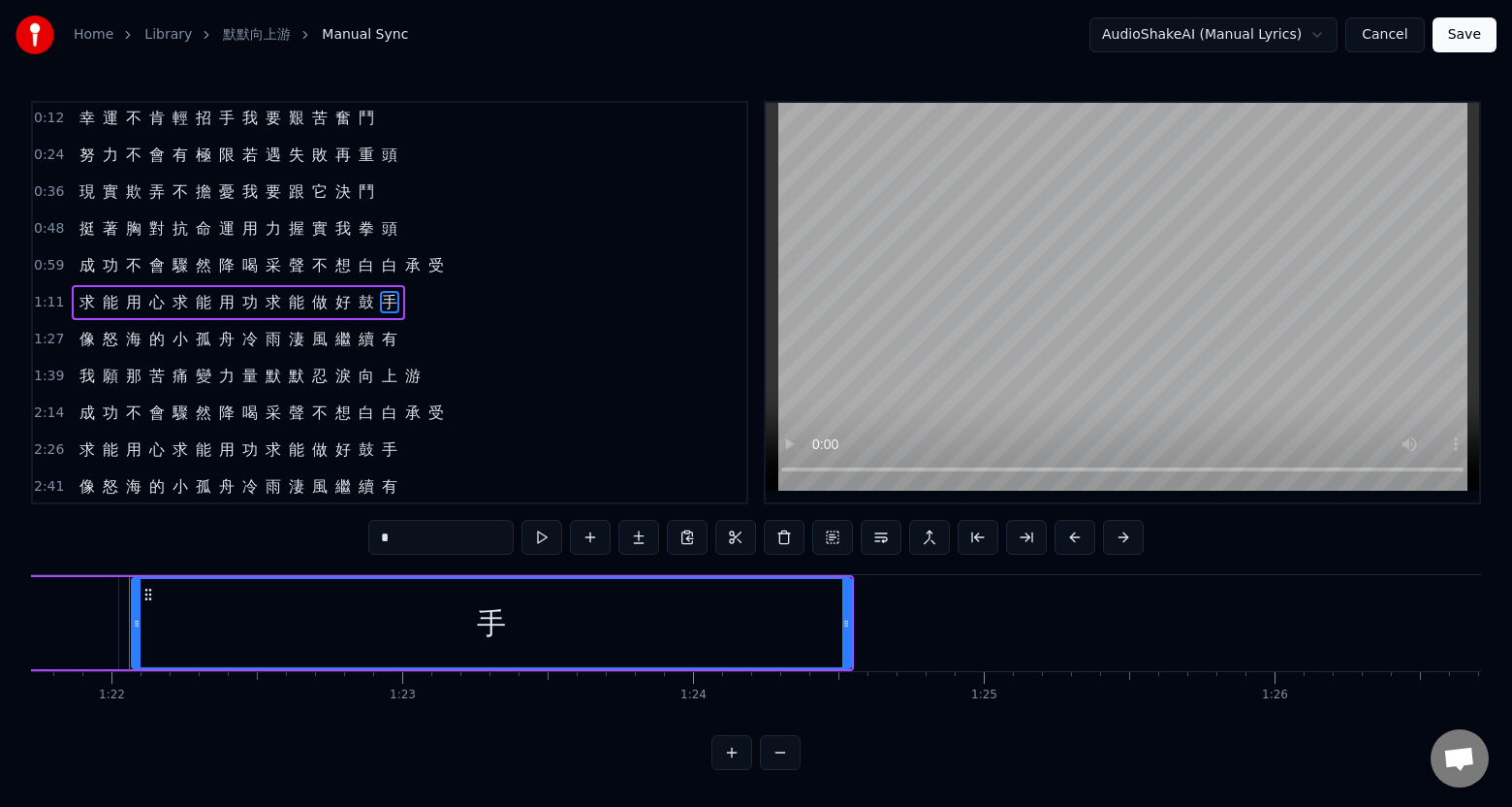
click at [384, 342] on span "有" at bounding box center [389, 338] width 19 height 22
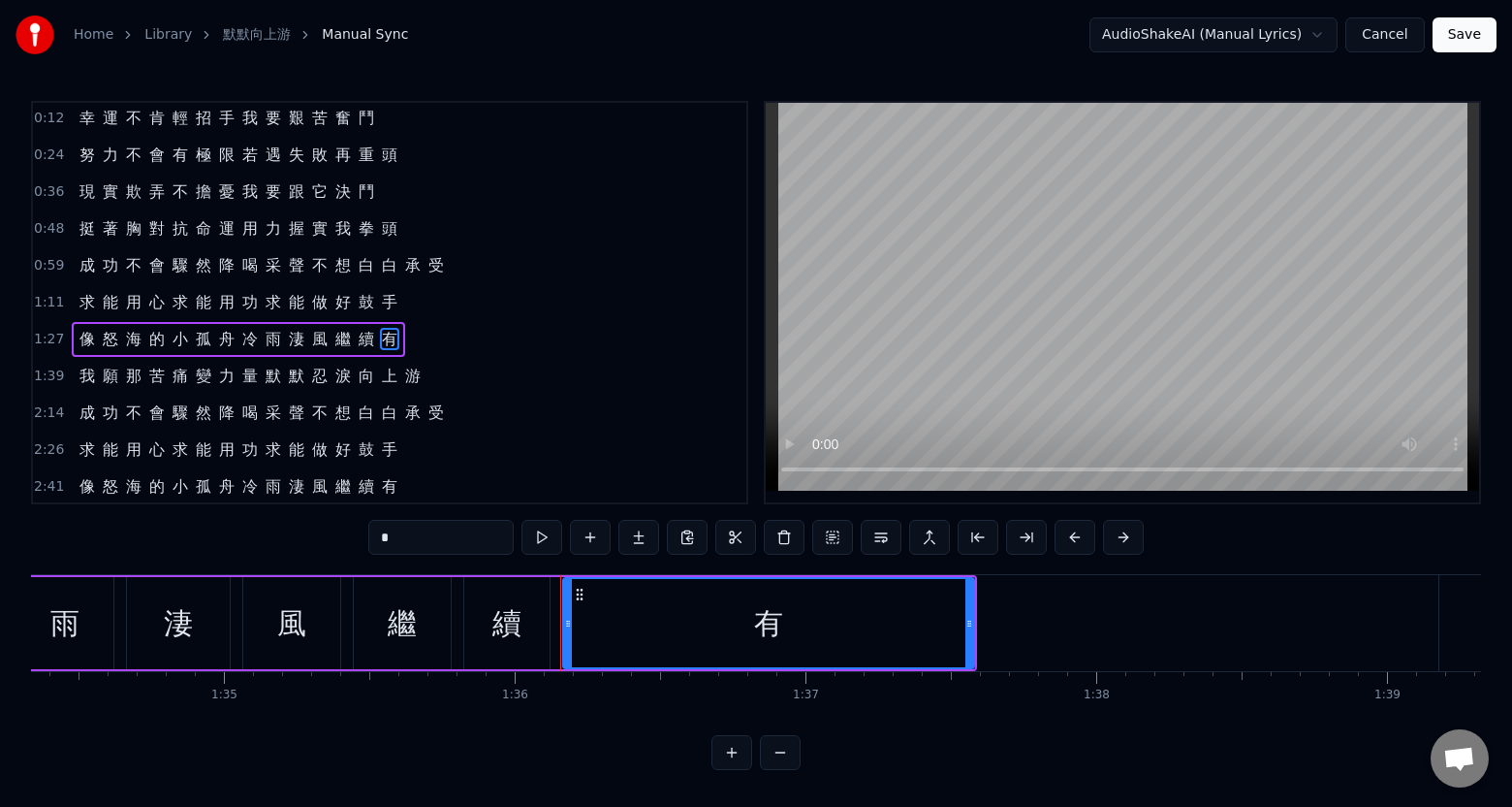
scroll to position [0, 27872]
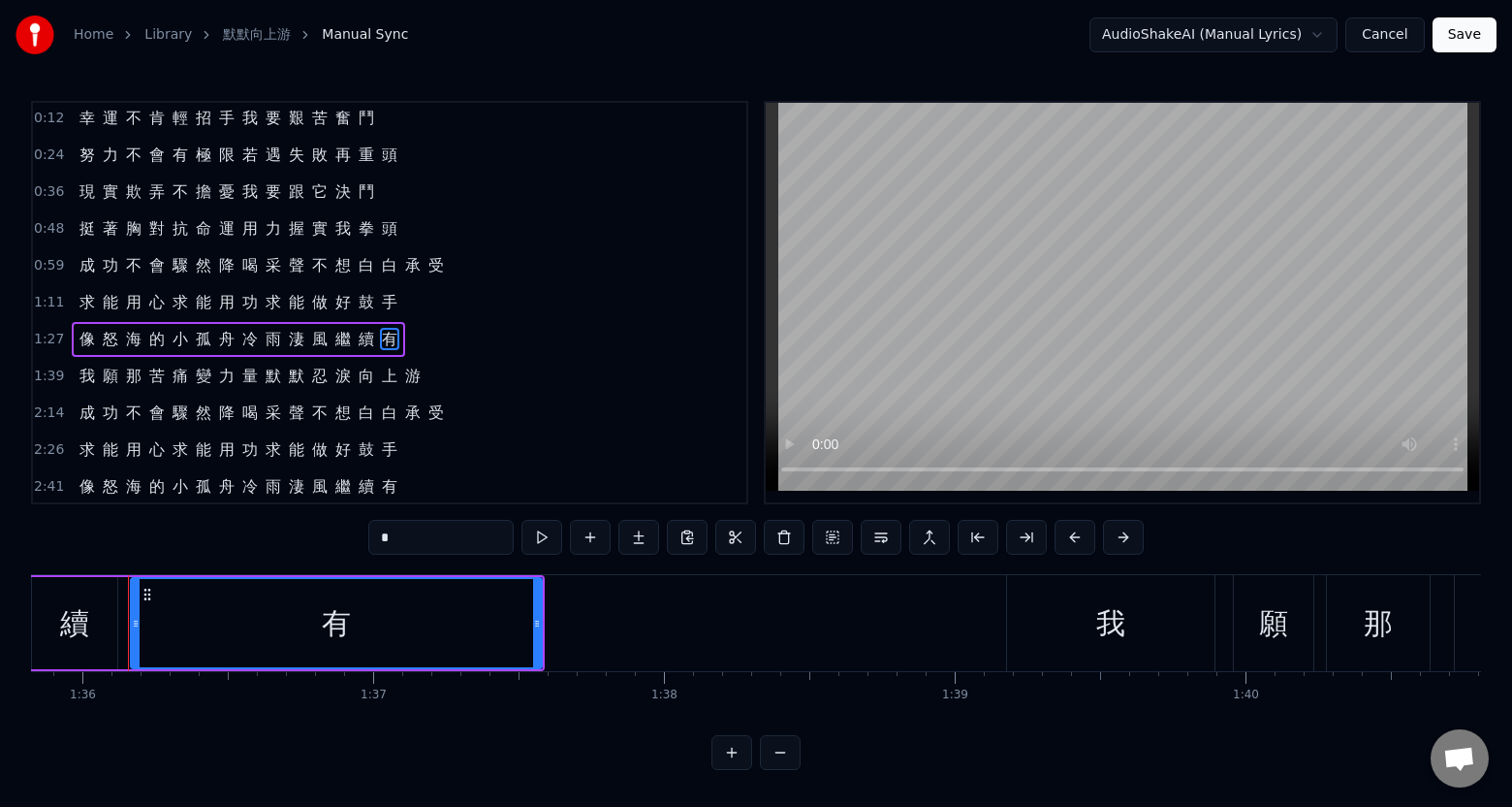
click at [381, 378] on span "上" at bounding box center [389, 375] width 19 height 22
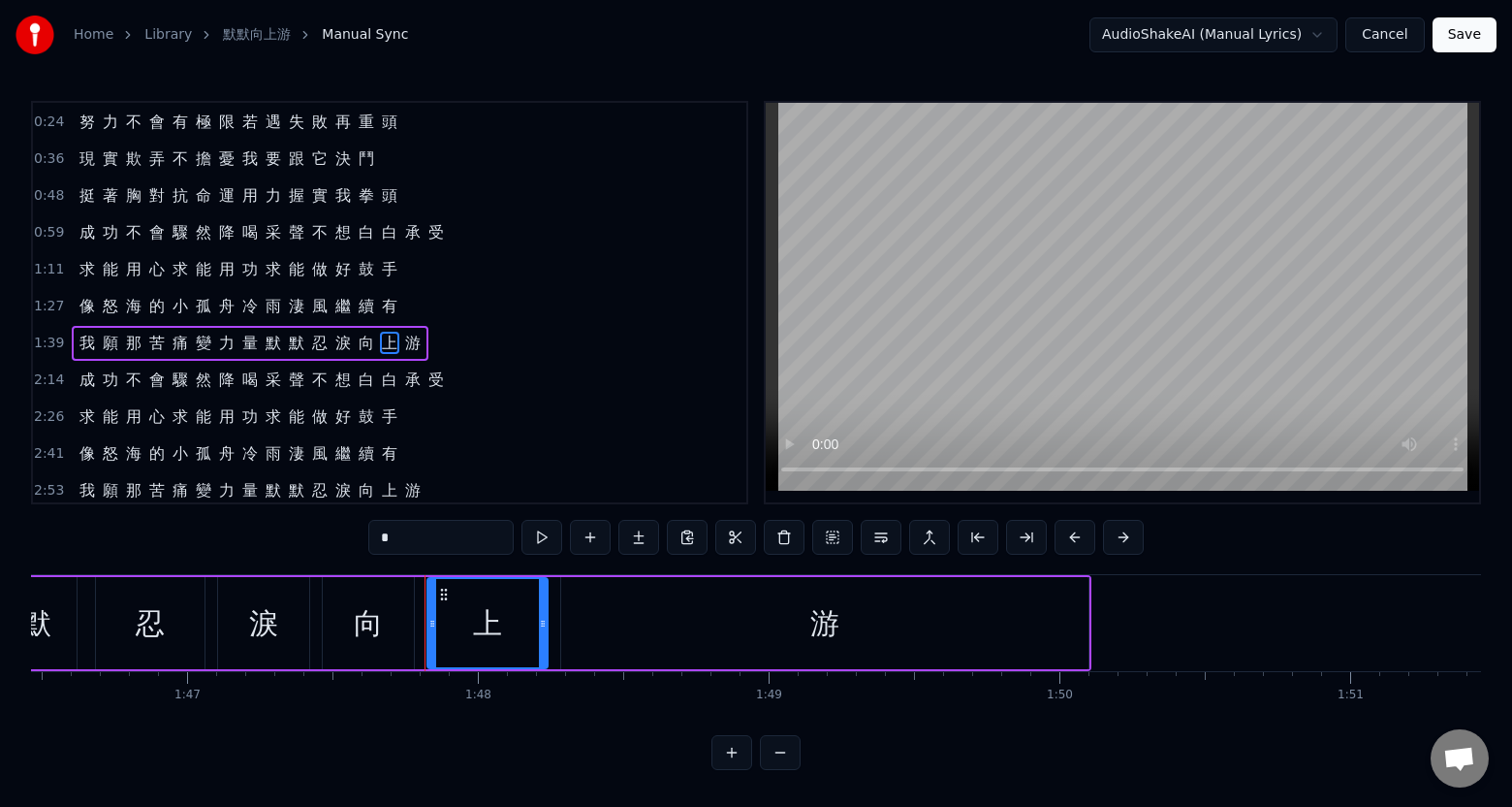
scroll to position [0, 31263]
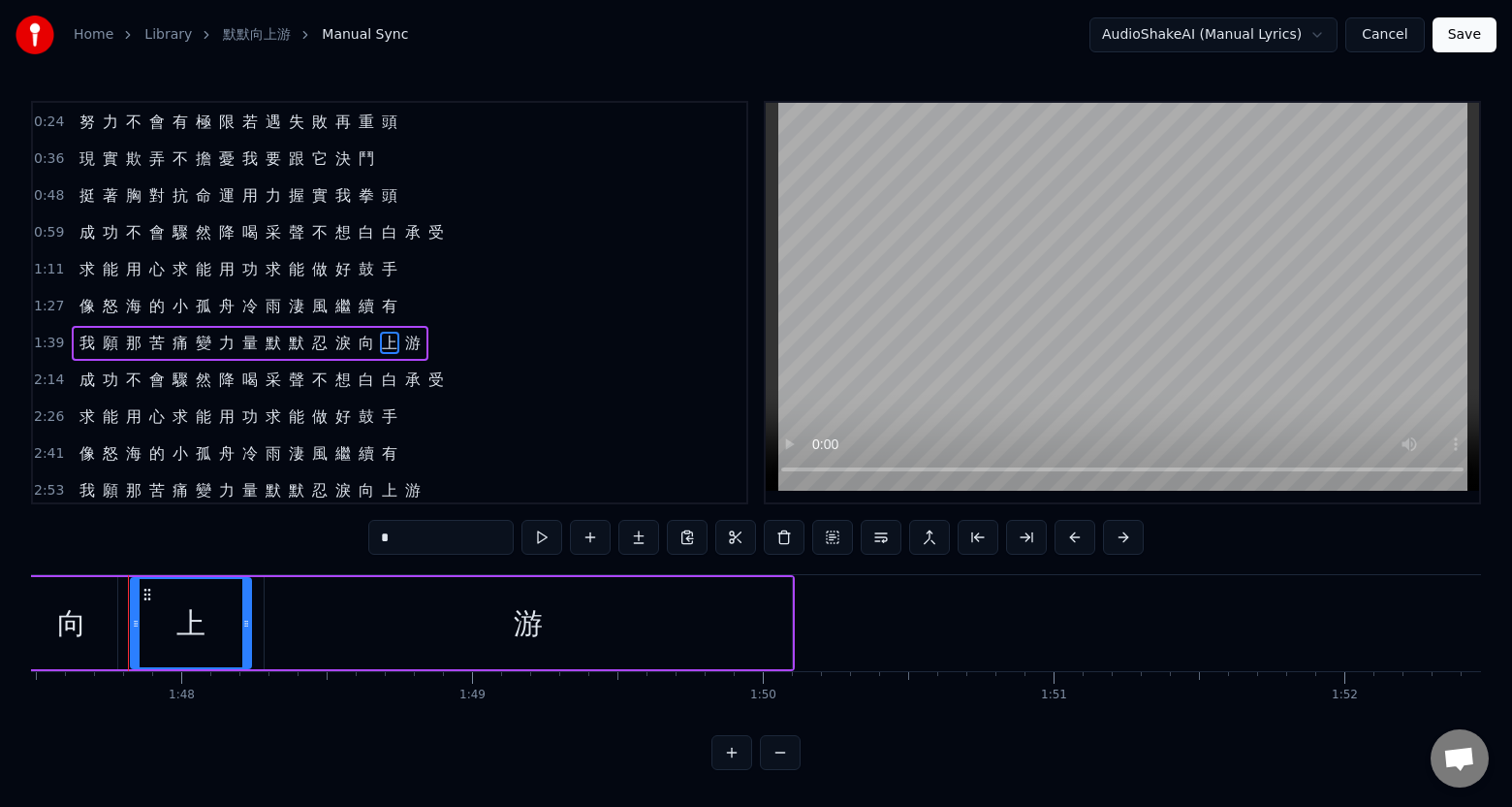
click at [427, 380] on span "受" at bounding box center [436, 379] width 19 height 22
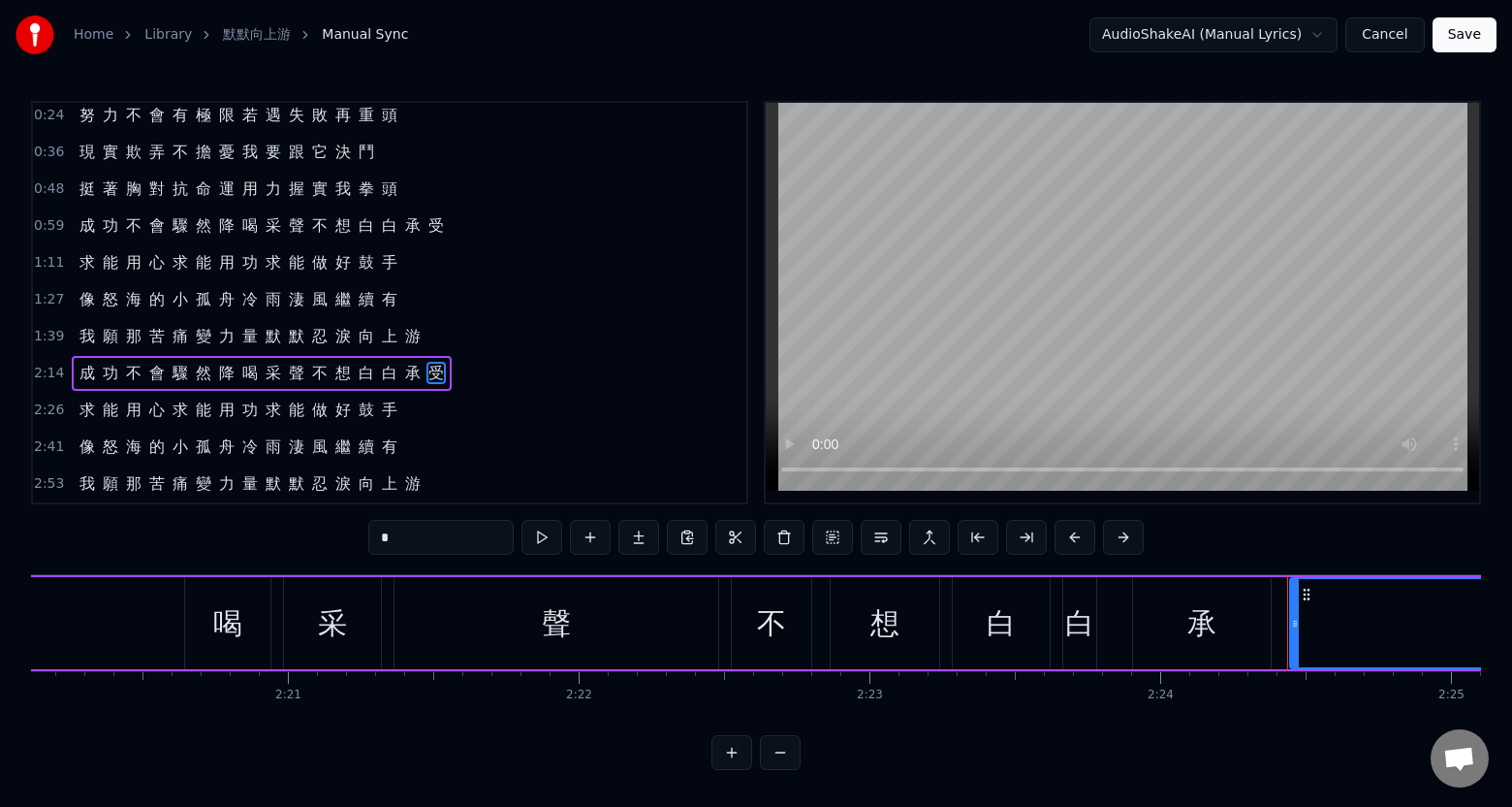
scroll to position [0, 41914]
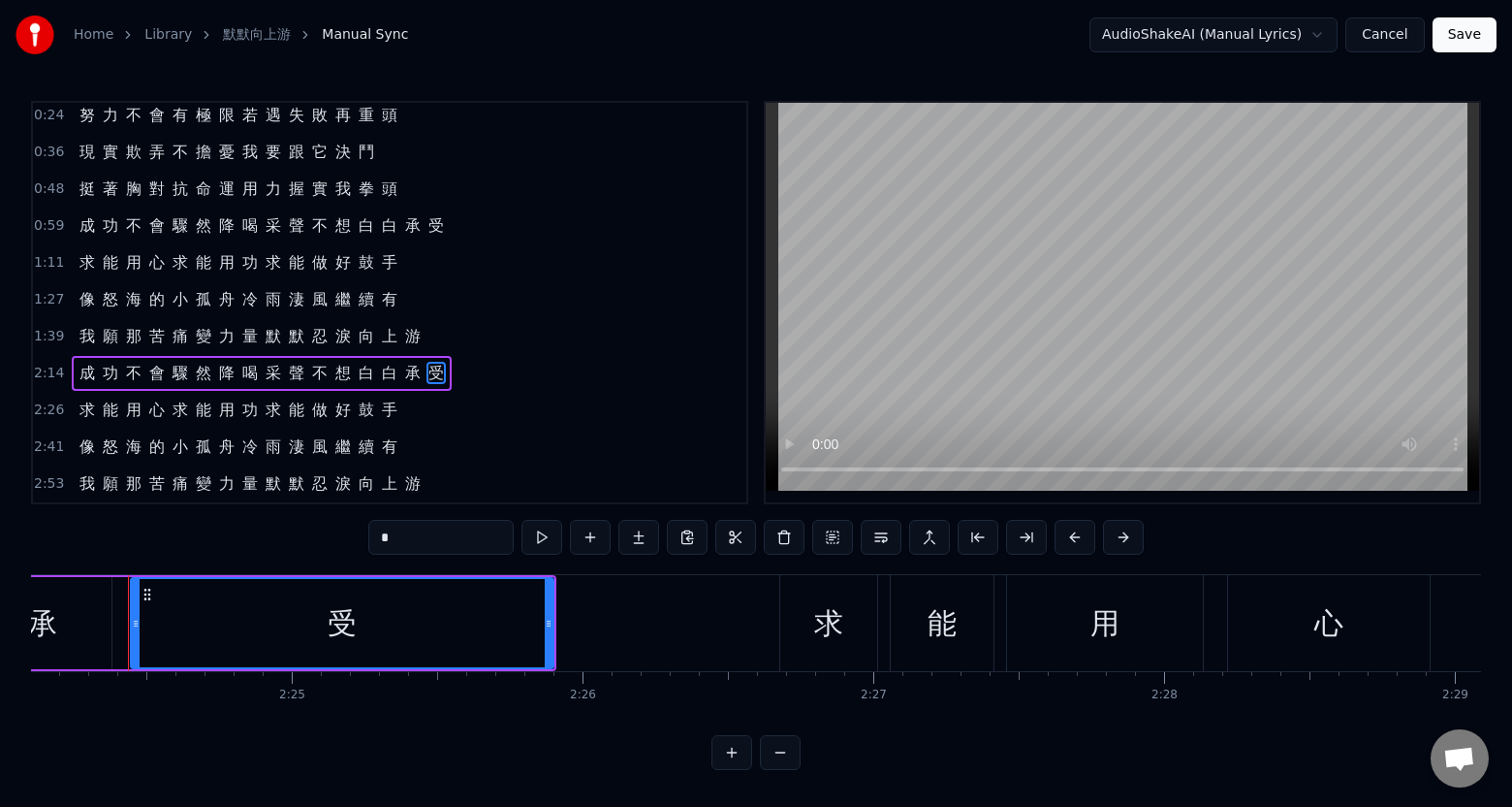
click at [409, 338] on span "游" at bounding box center [412, 336] width 19 height 22
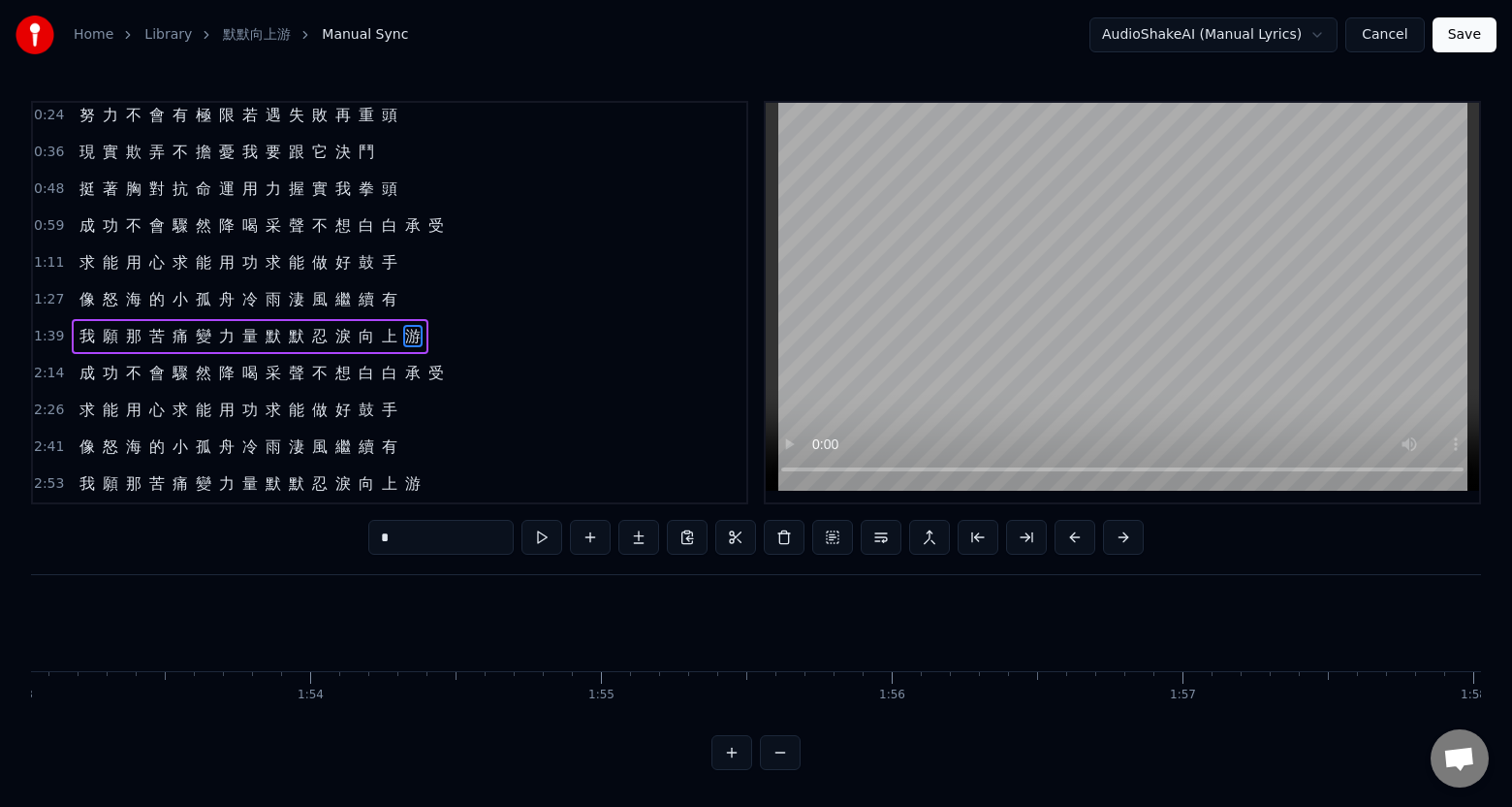
scroll to position [0, 31397]
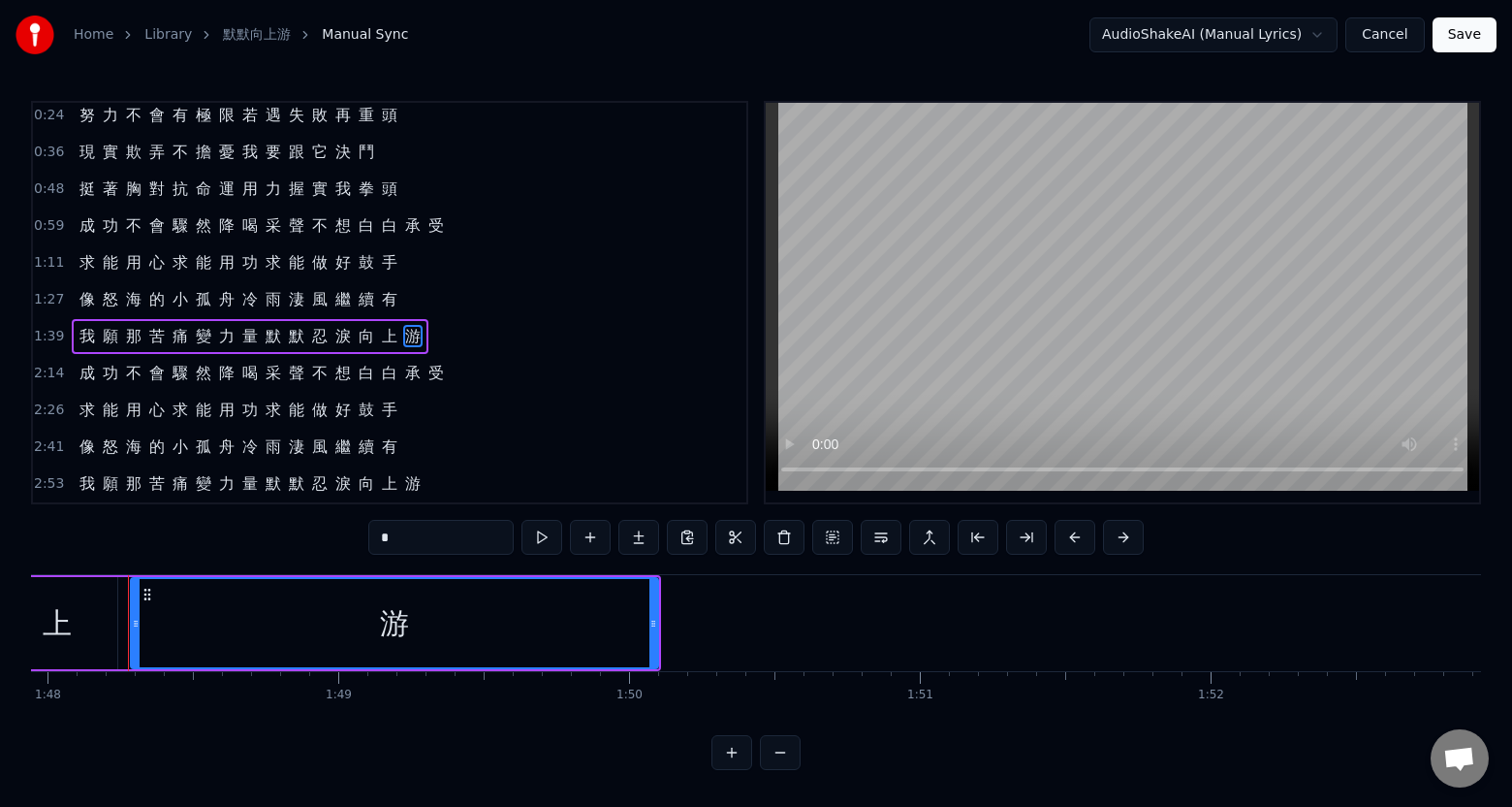
click at [415, 376] on span "承" at bounding box center [412, 373] width 19 height 22
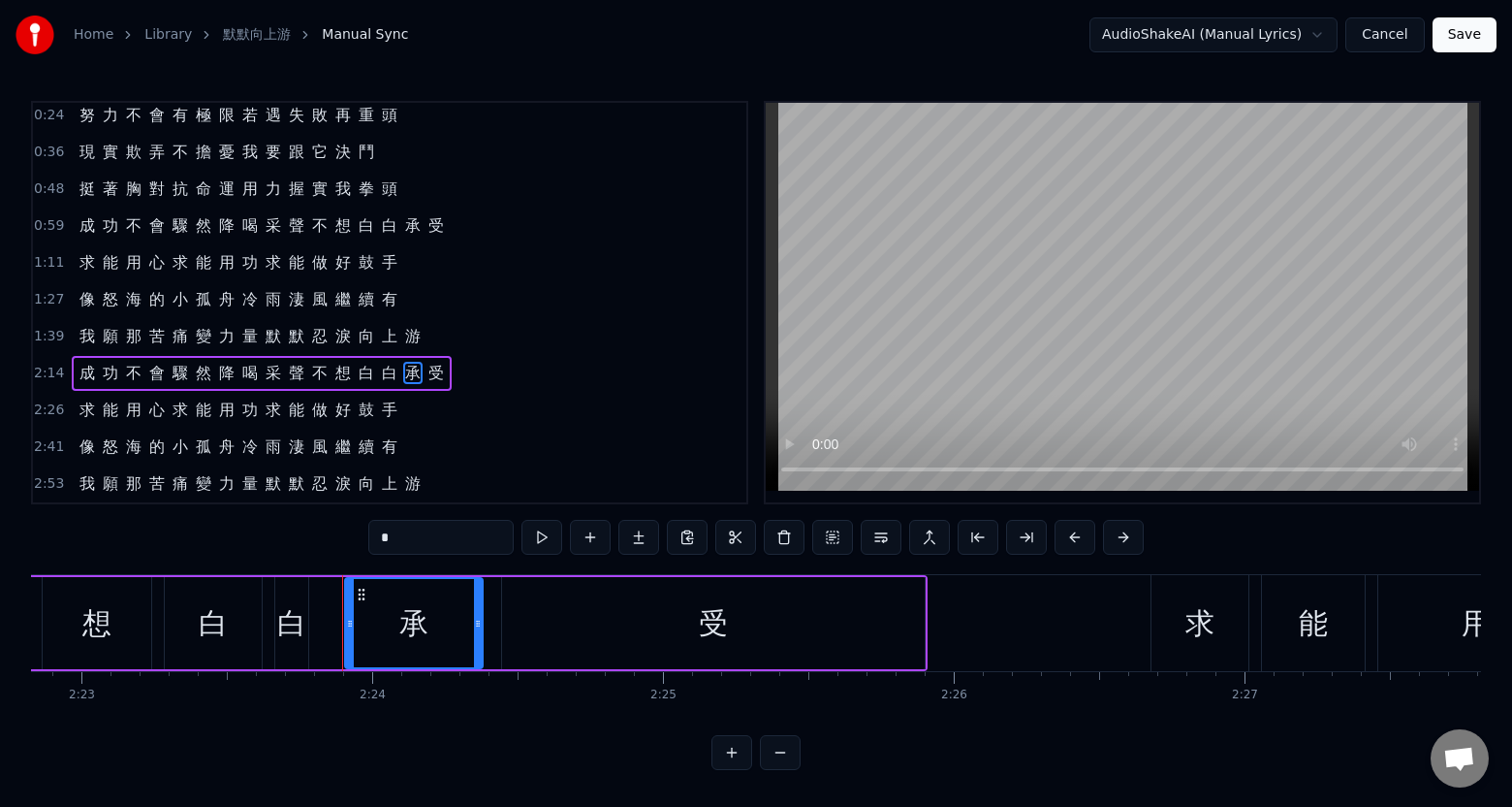
scroll to position [0, 41757]
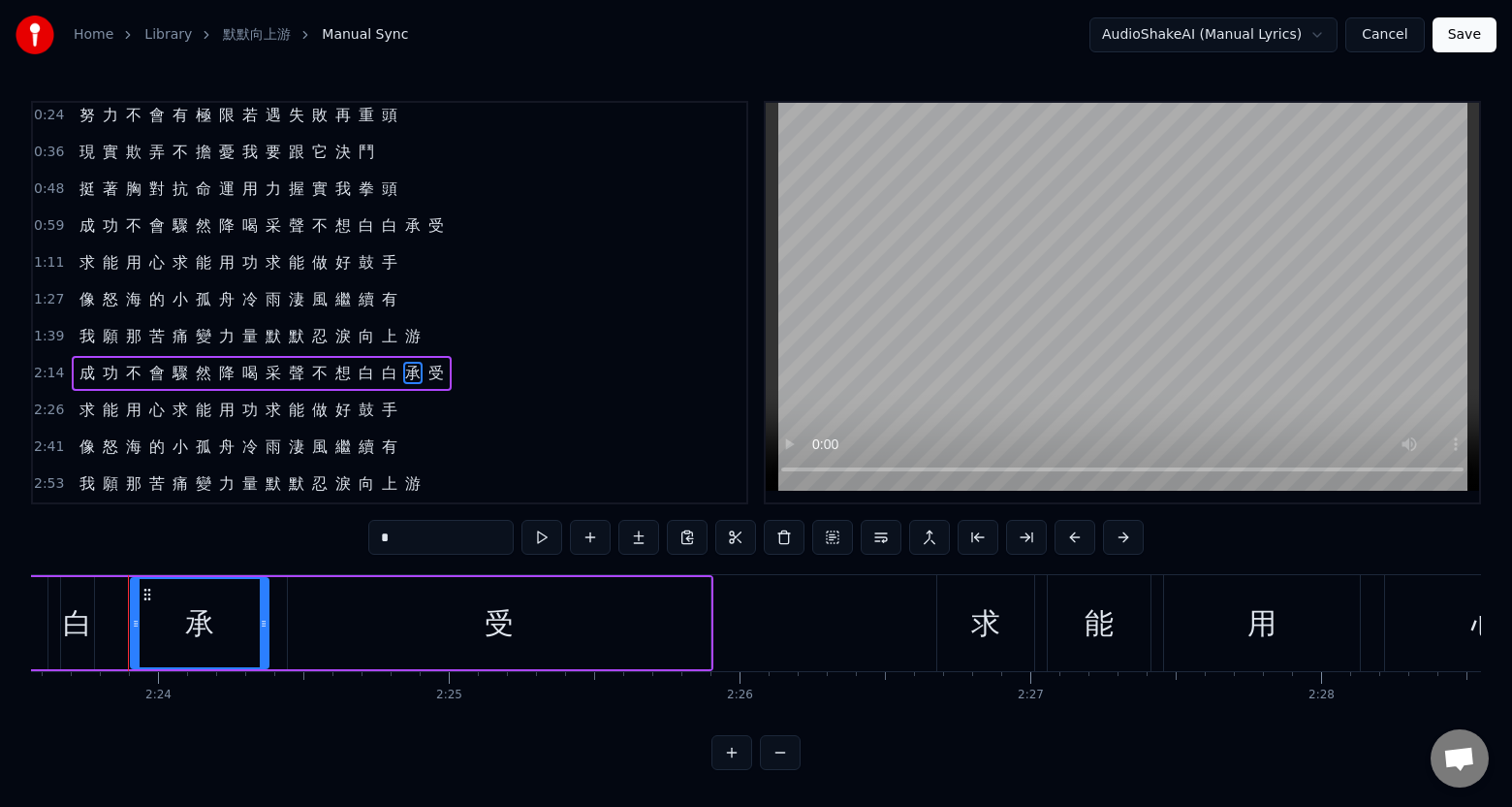
click at [387, 416] on span "手" at bounding box center [389, 410] width 19 height 22
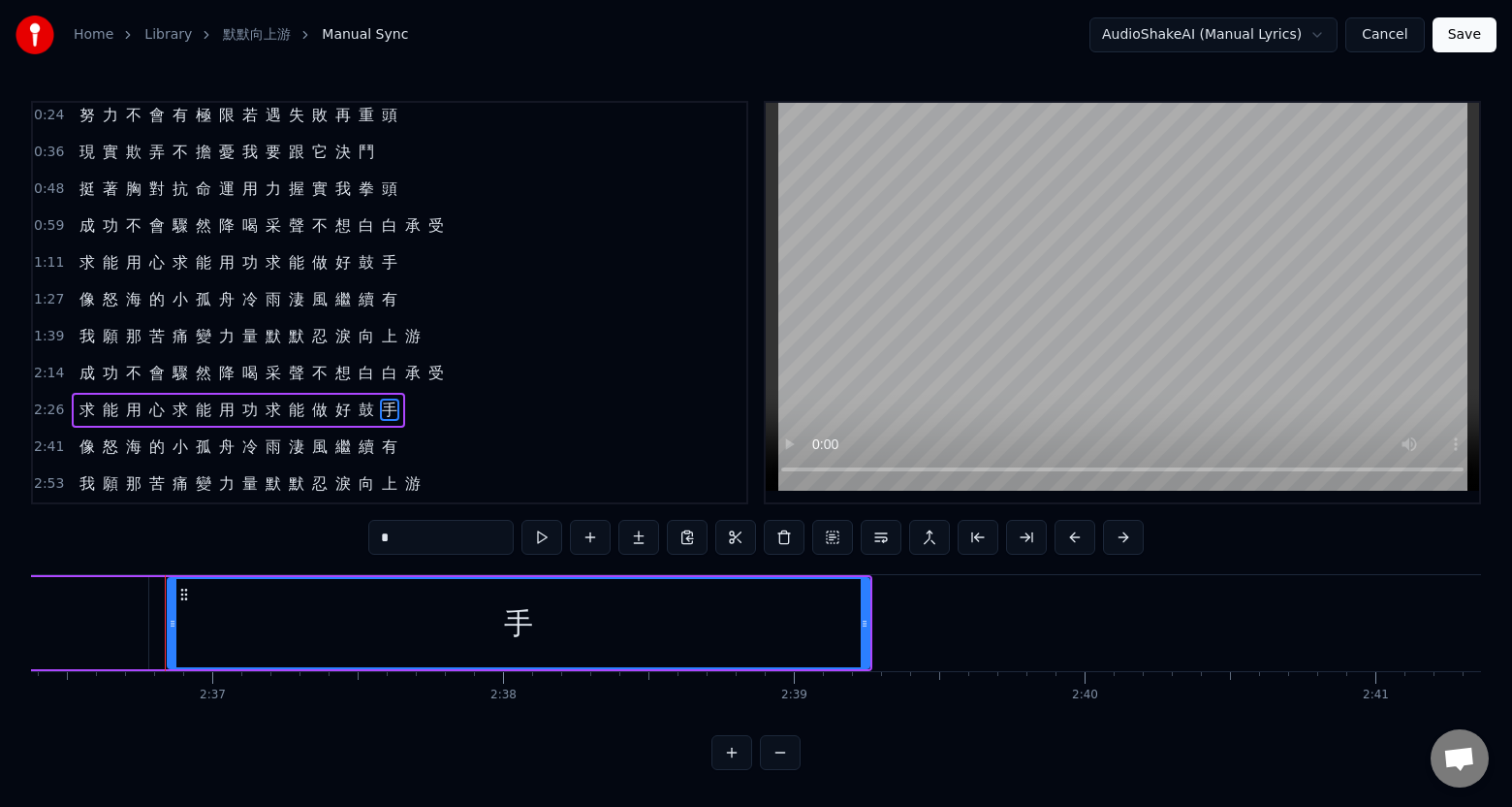
scroll to position [0, 45520]
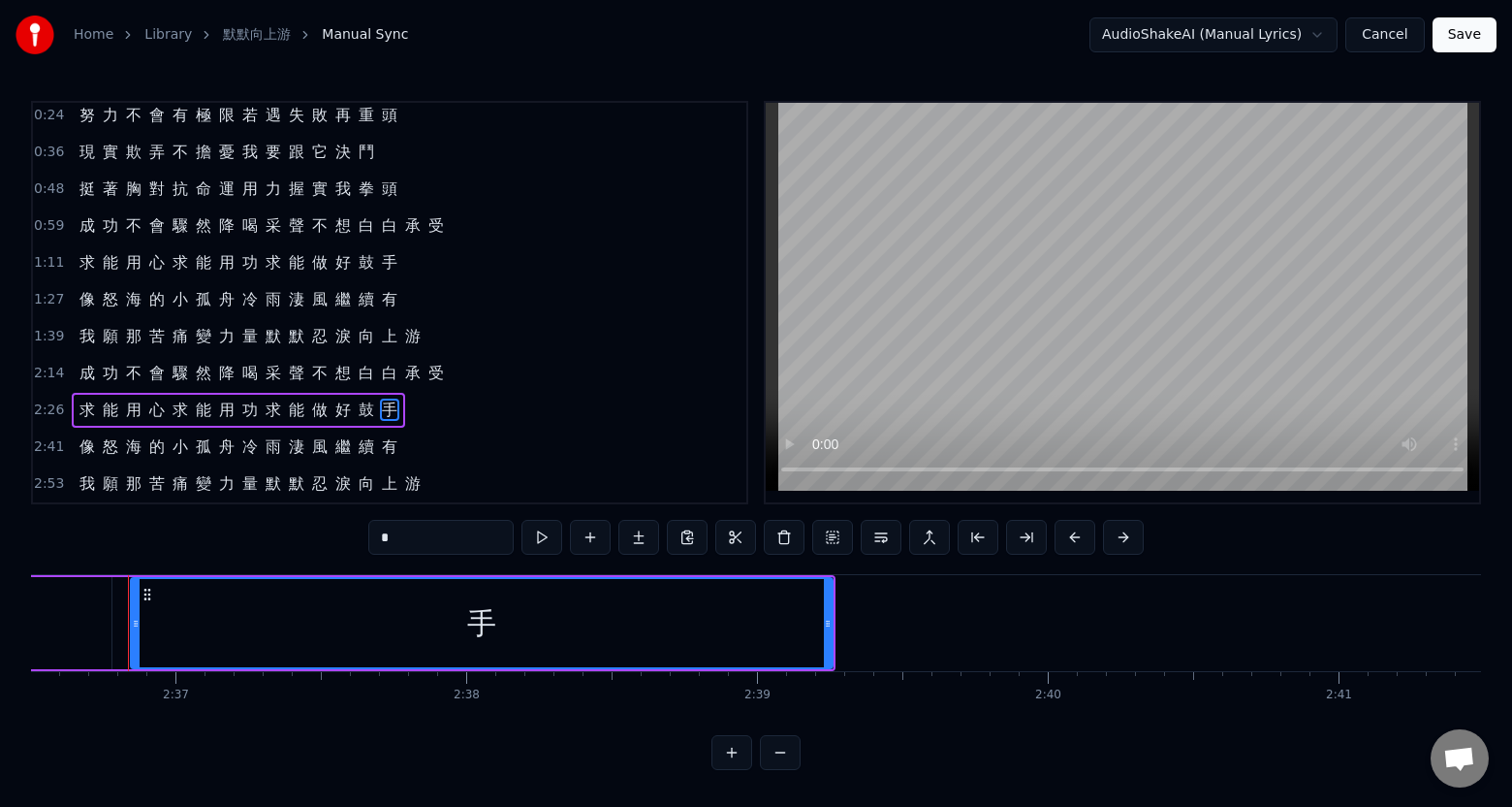
click at [392, 444] on span "有" at bounding box center [389, 447] width 19 height 22
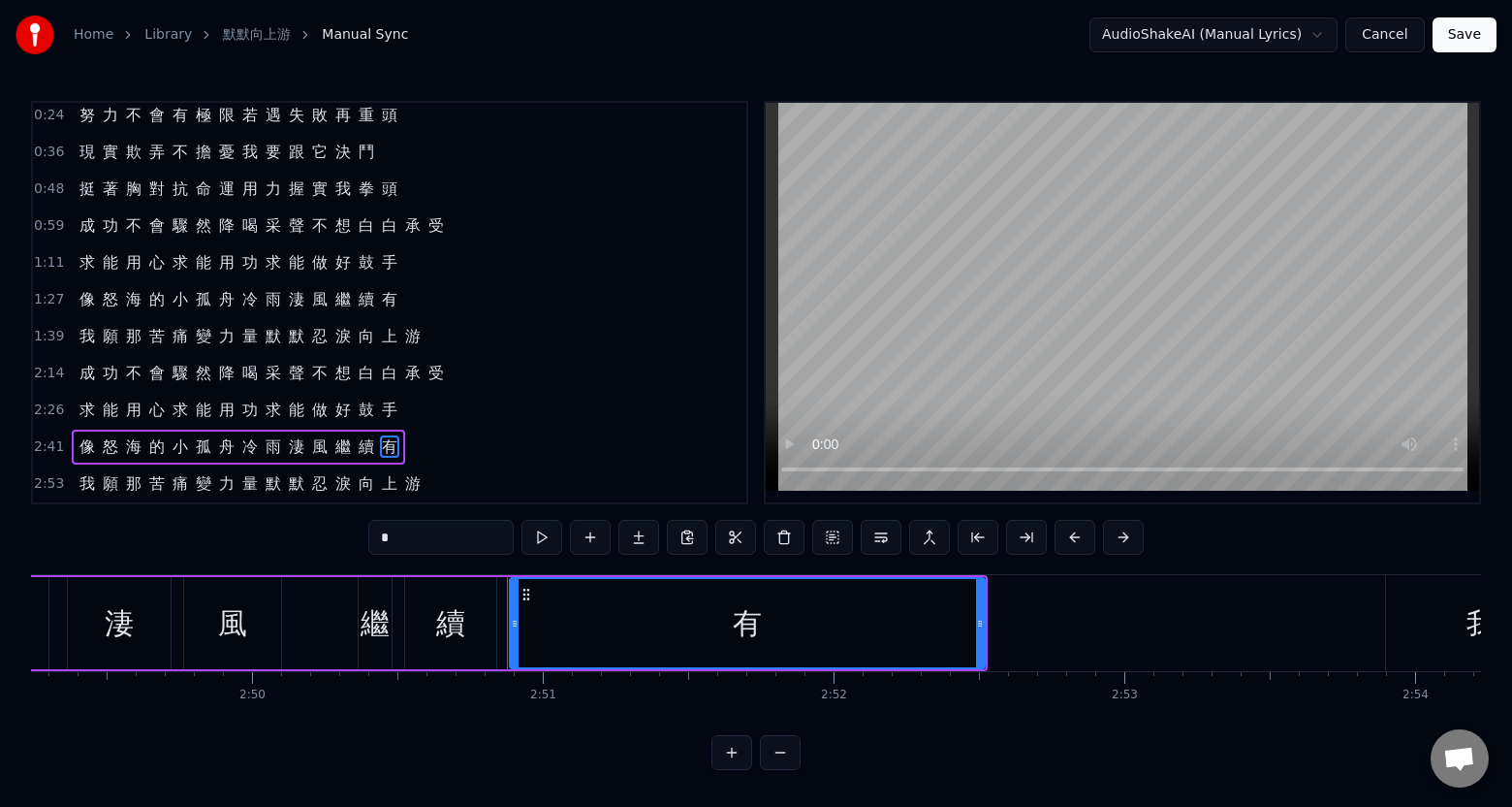
scroll to position [0, 49605]
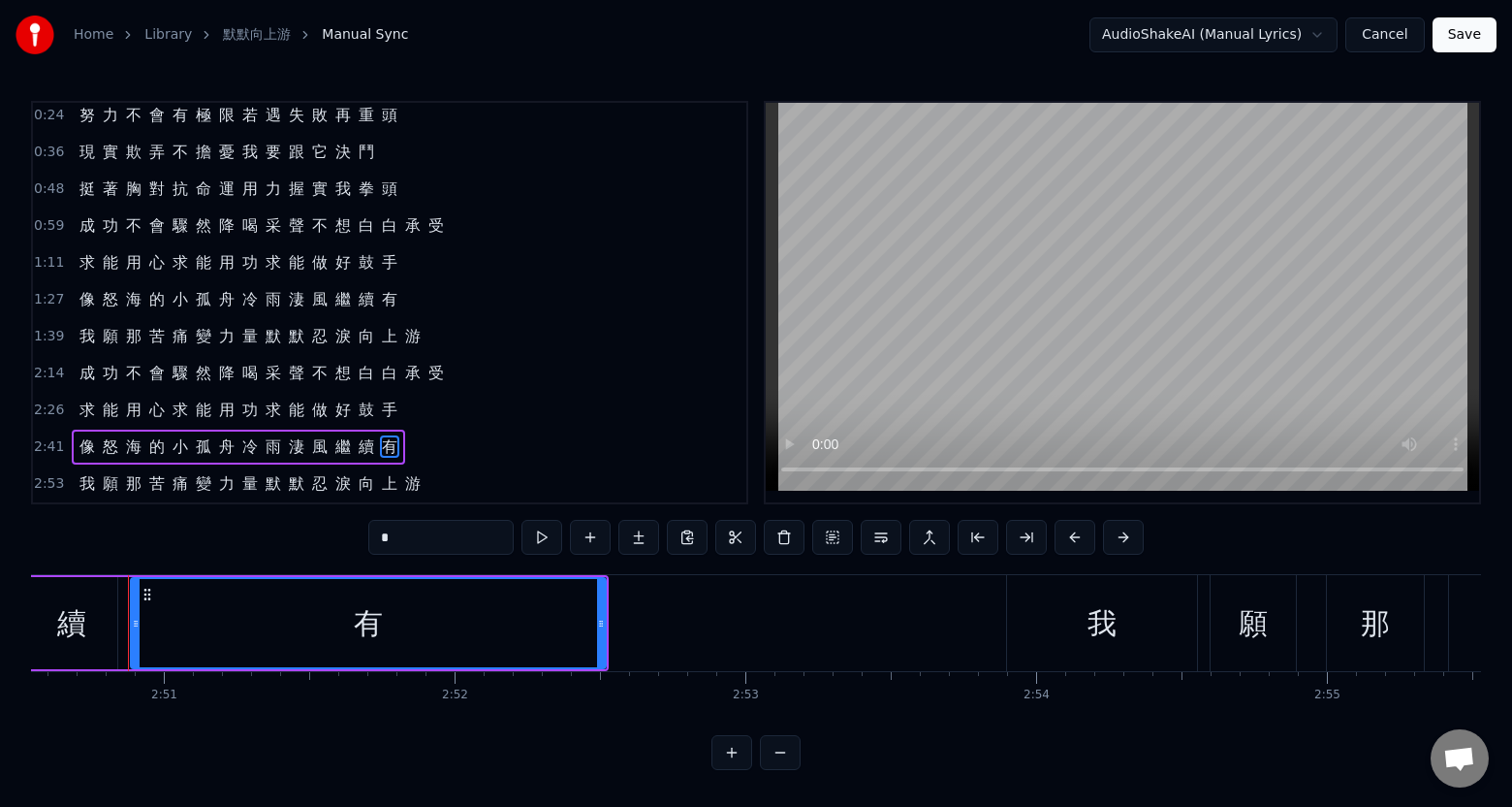
click at [405, 473] on span "游" at bounding box center [412, 484] width 19 height 22
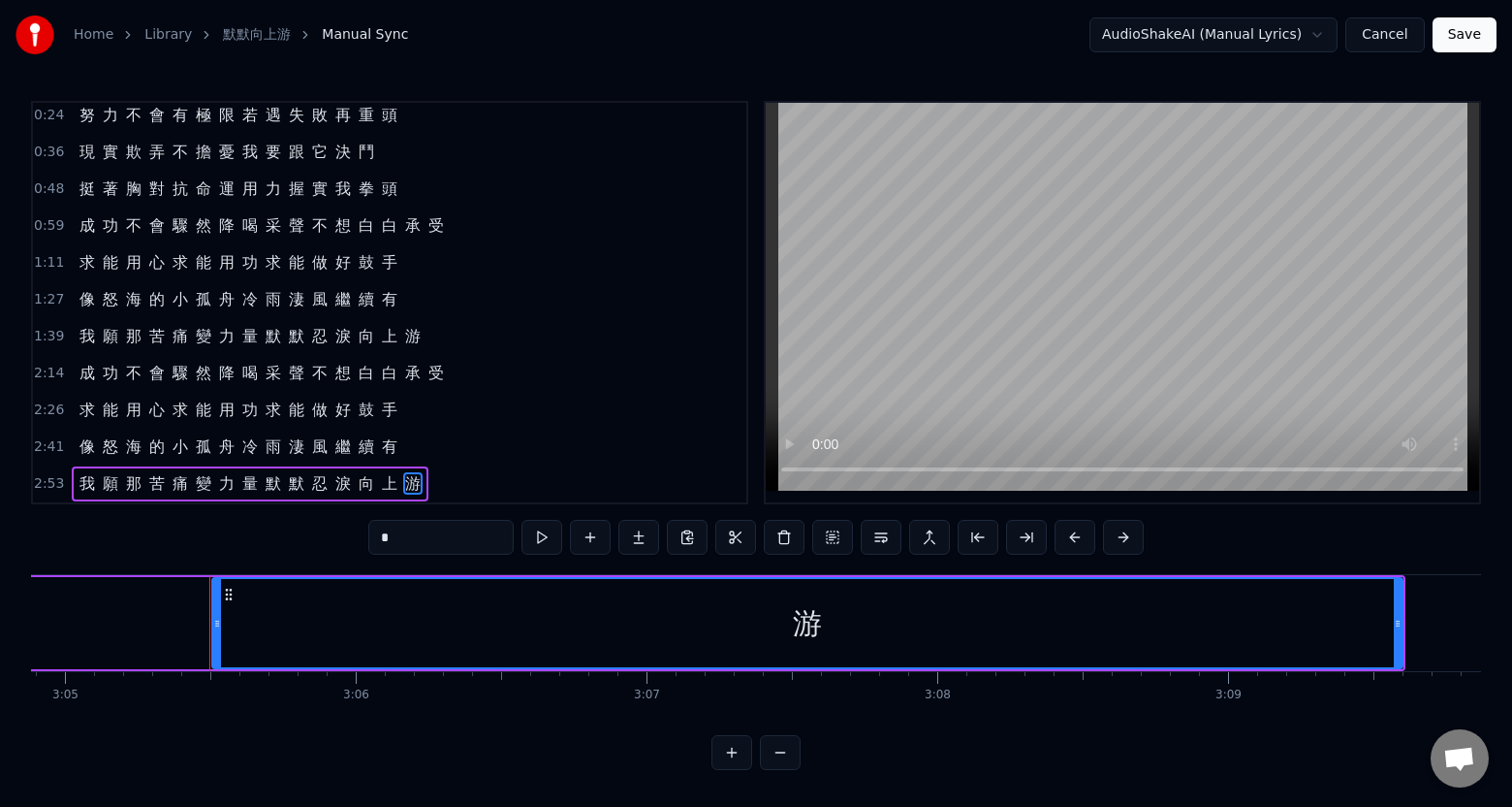
scroll to position [0, 53857]
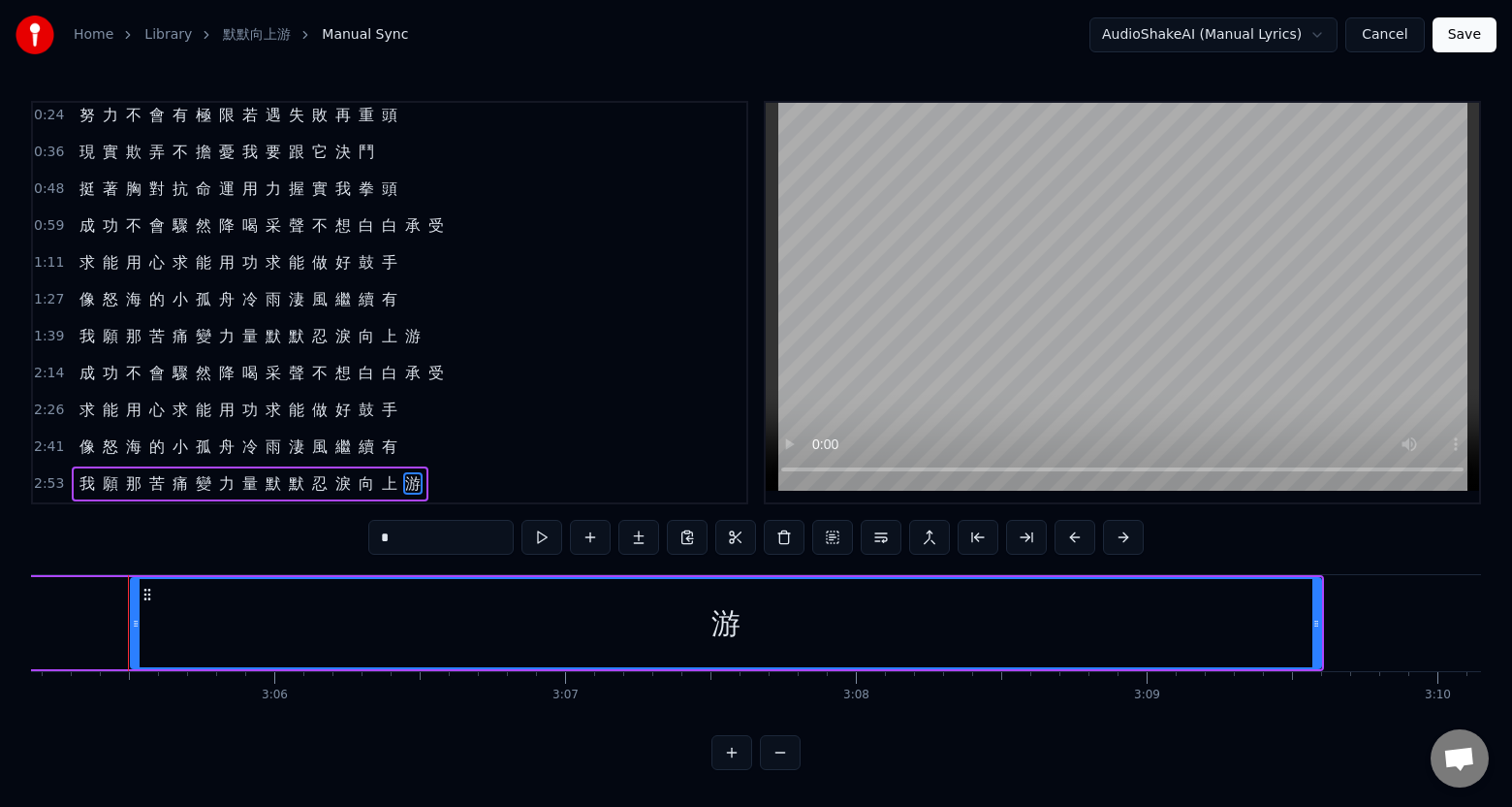
click at [382, 442] on span "有" at bounding box center [389, 447] width 19 height 22
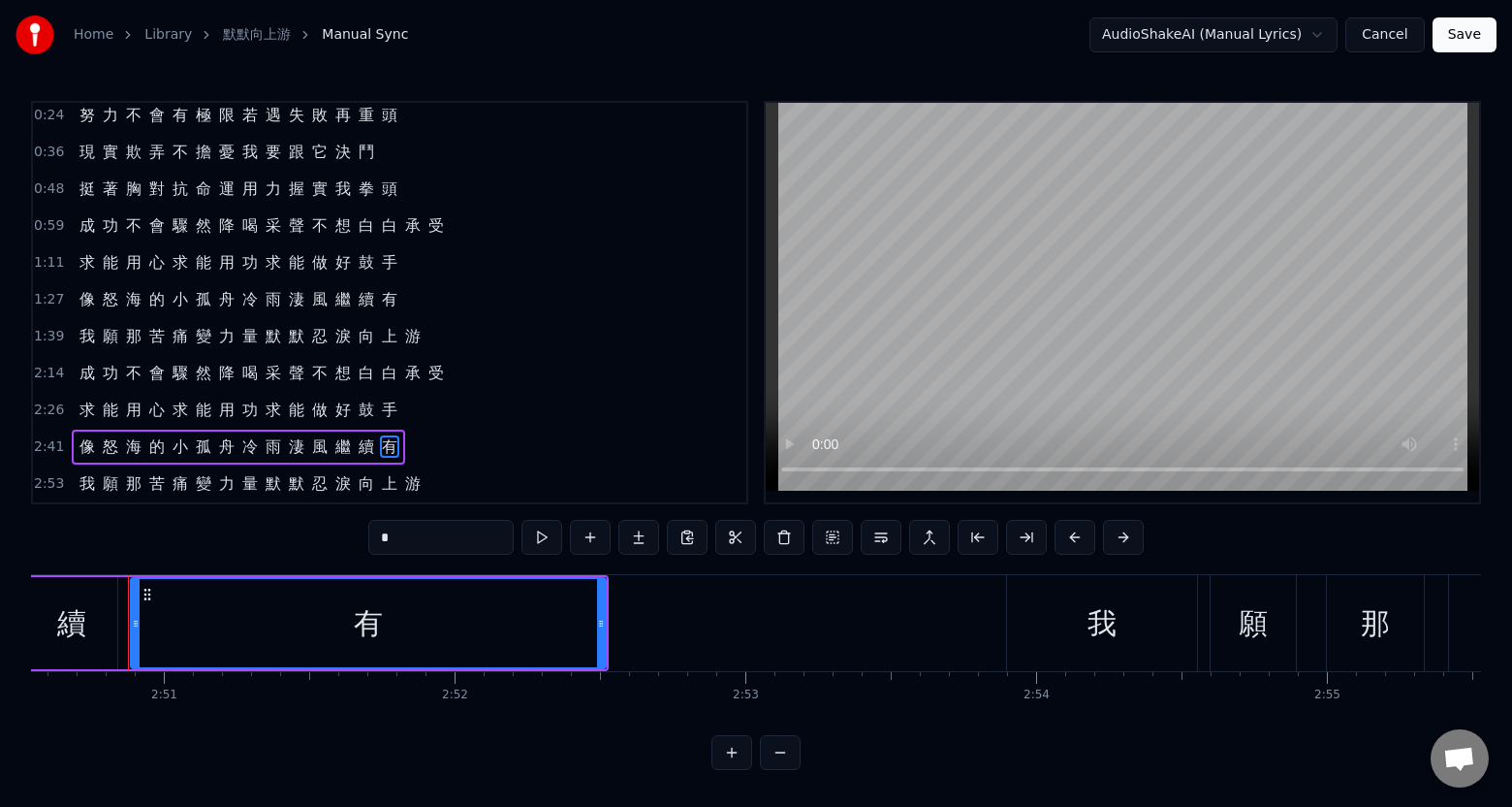
click at [403, 473] on span "游" at bounding box center [412, 484] width 19 height 22
type input "*"
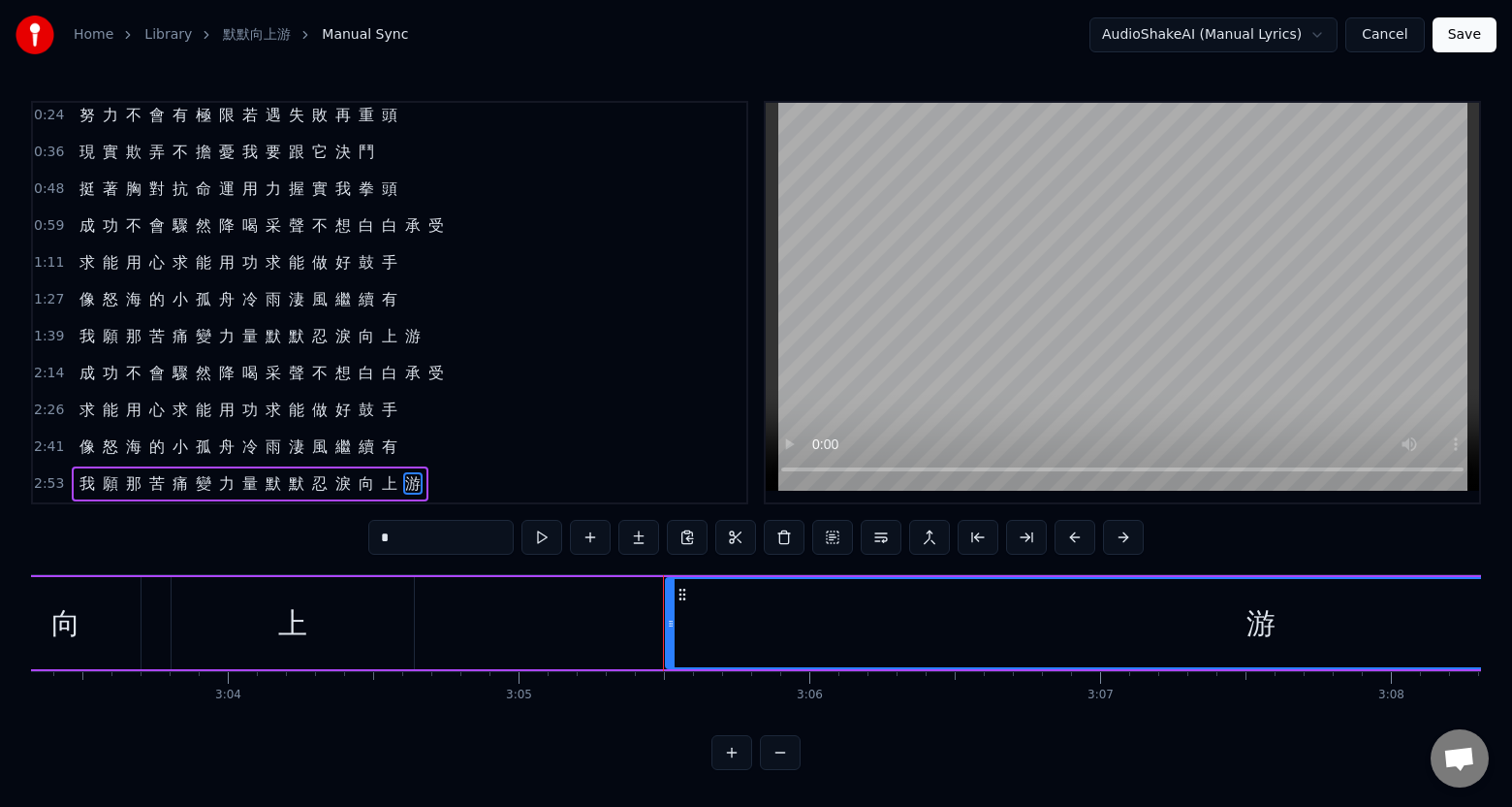
scroll to position [0, 53301]
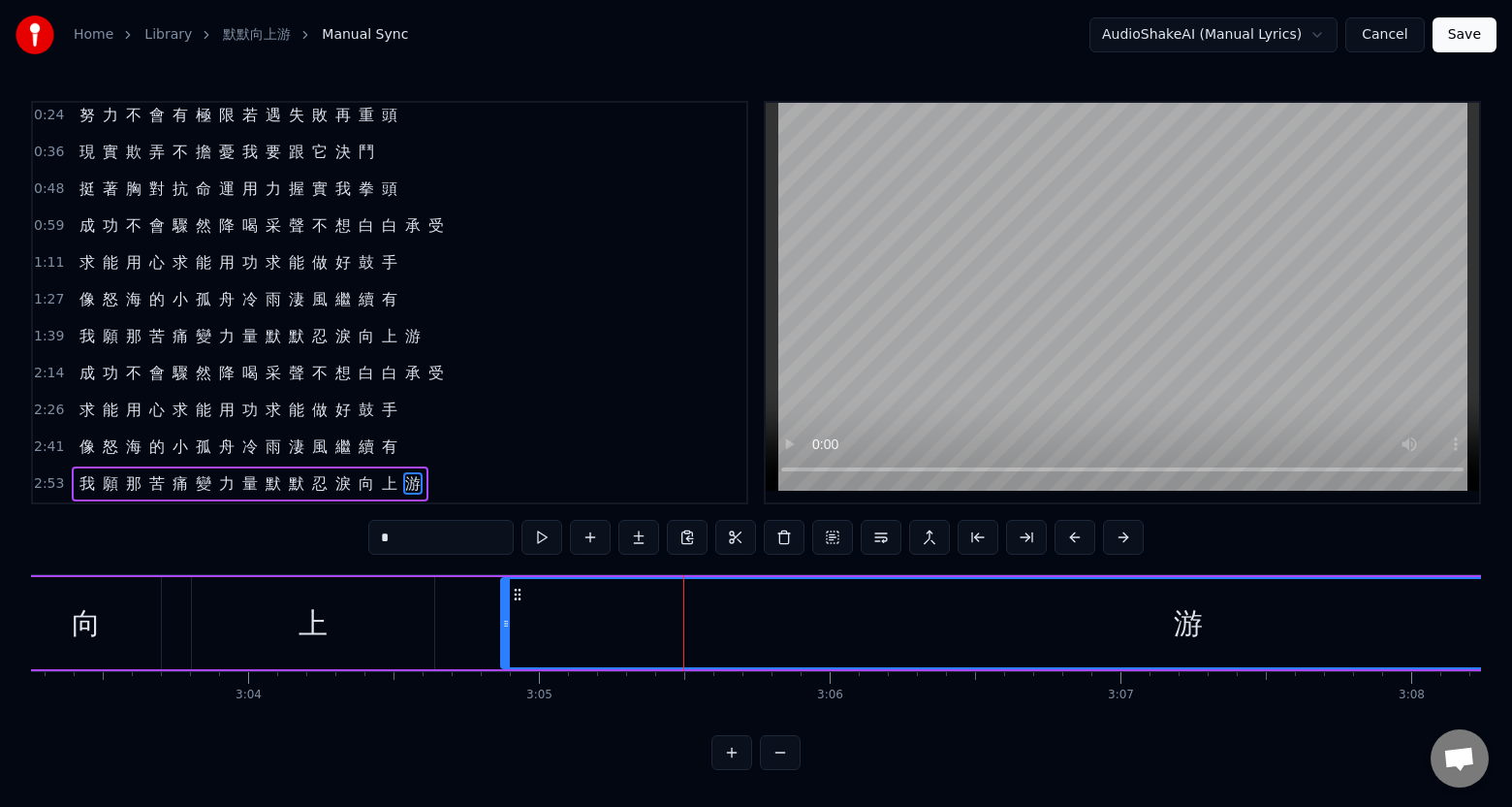
drag, startPoint x: 690, startPoint y: 639, endPoint x: 505, endPoint y: 643, distance: 185.0
click at [505, 643] on div at bounding box center [506, 623] width 8 height 89
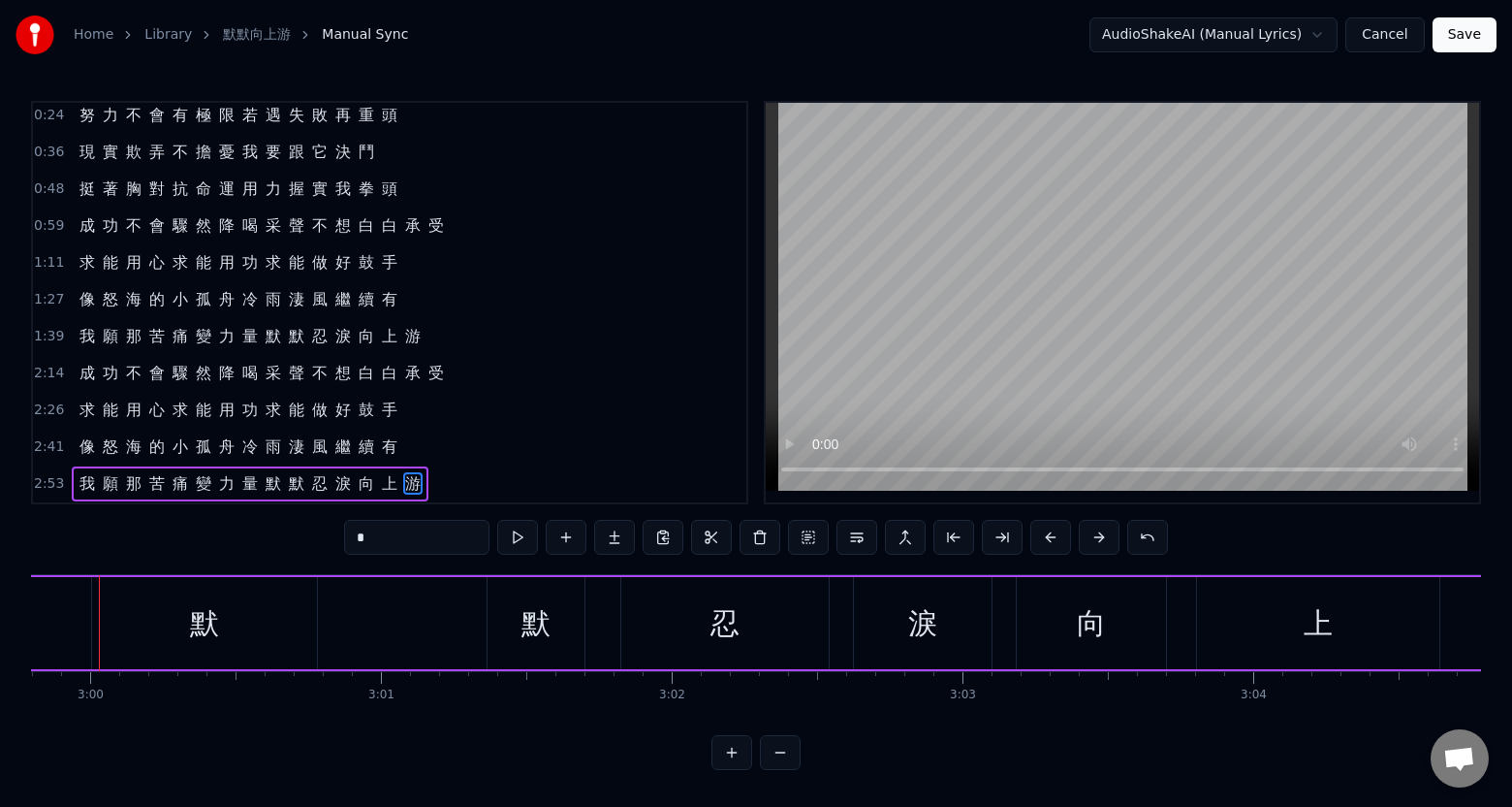
scroll to position [0, 52265]
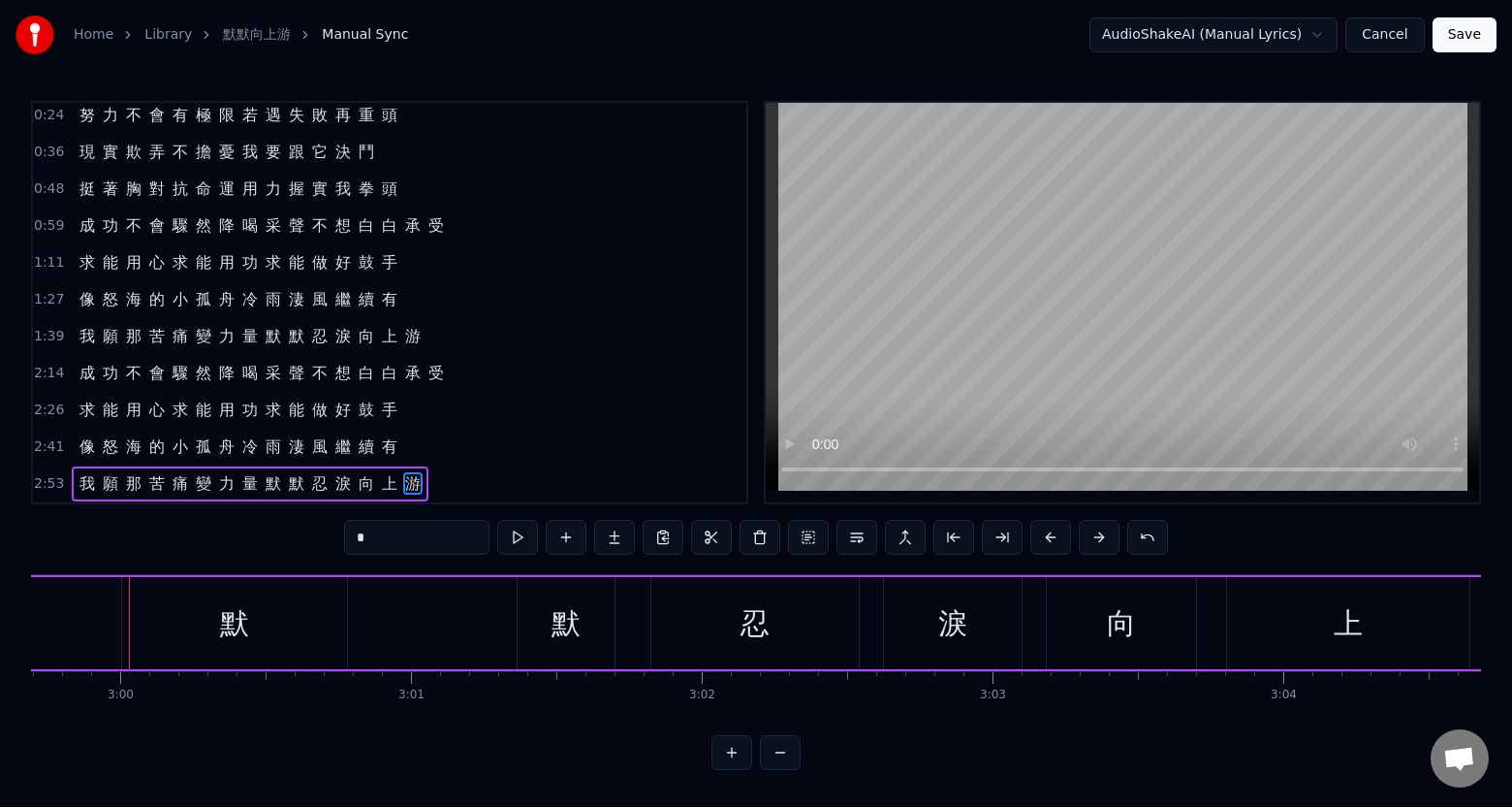
click at [296, 623] on div "默" at bounding box center [235, 623] width 225 height 93
type input "*"
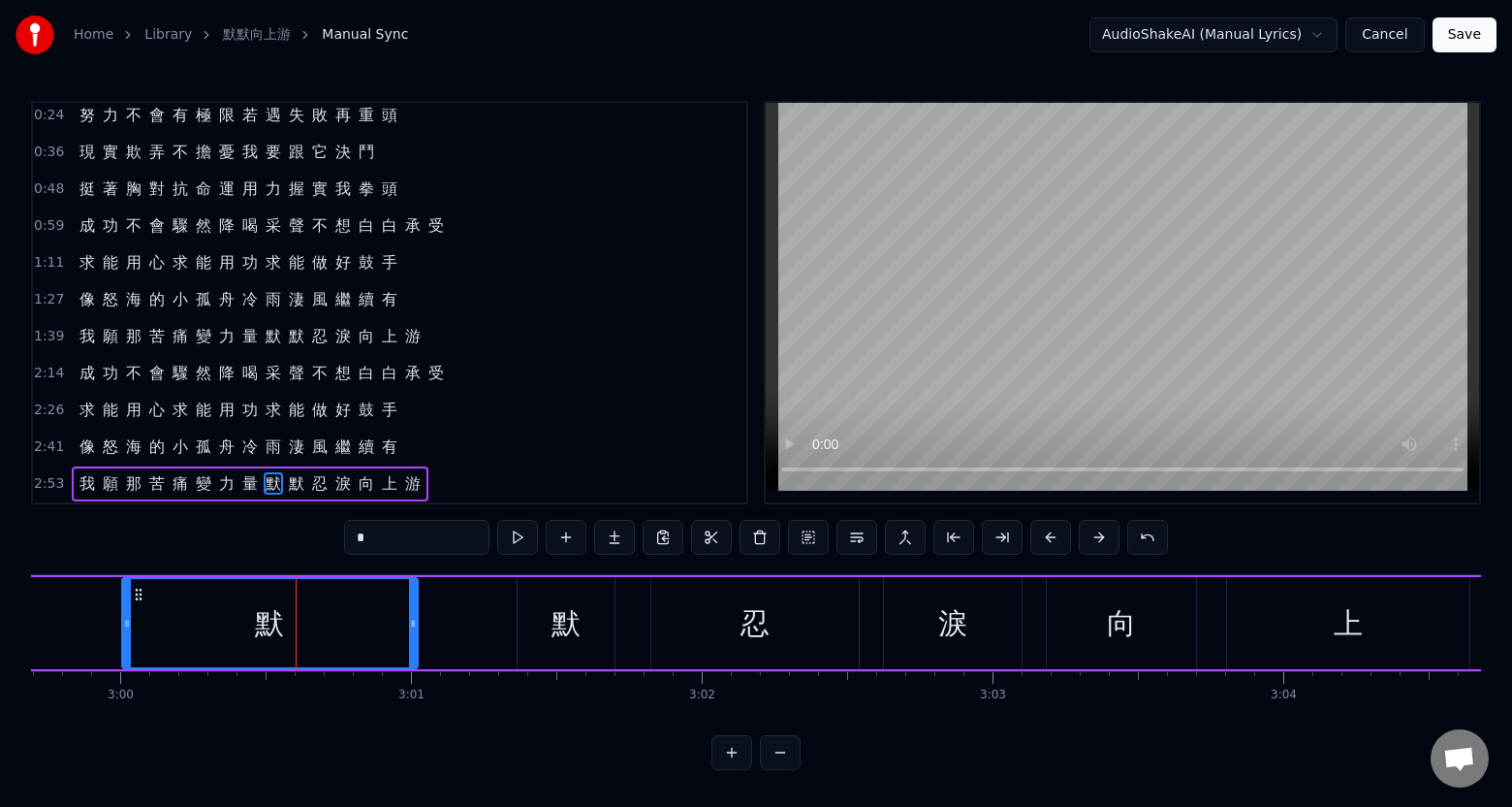
drag, startPoint x: 344, startPoint y: 632, endPoint x: 415, endPoint y: 635, distance: 71.1
click at [415, 635] on div at bounding box center [413, 623] width 8 height 89
click at [530, 635] on div "默" at bounding box center [565, 623] width 96 height 93
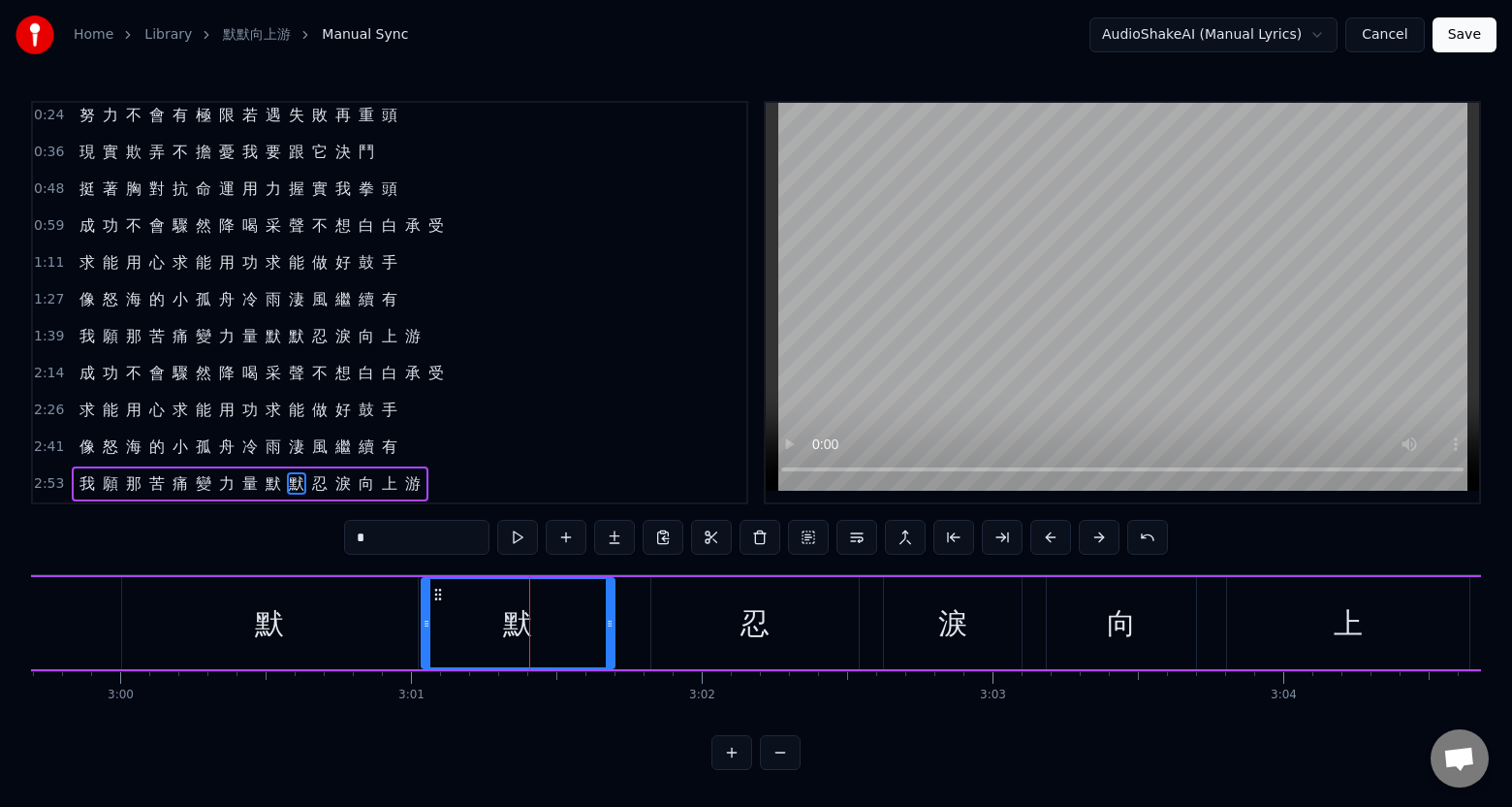
drag, startPoint x: 520, startPoint y: 637, endPoint x: 425, endPoint y: 642, distance: 95.1
click at [425, 642] on div at bounding box center [427, 623] width 8 height 89
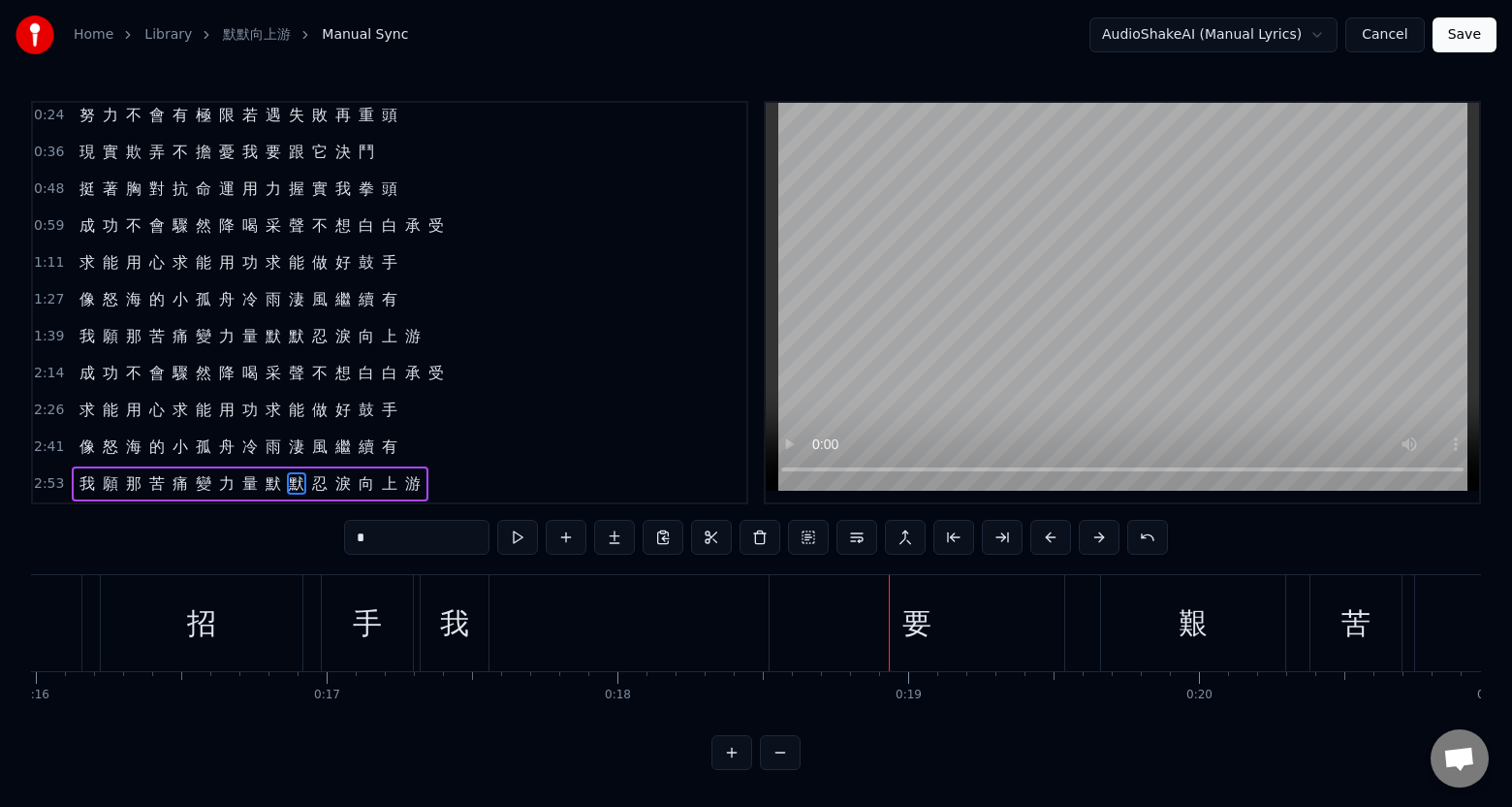
scroll to position [0, 4587]
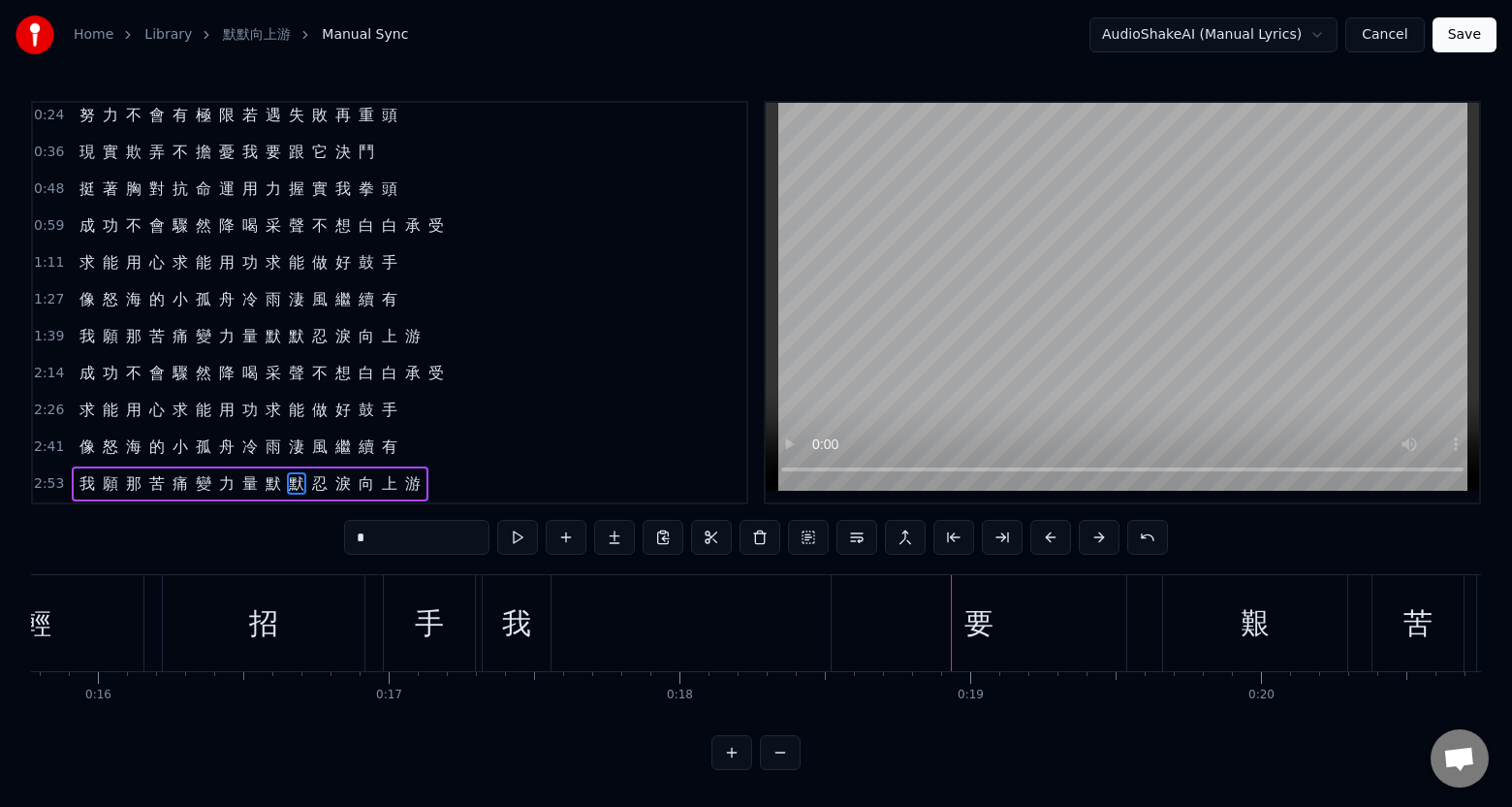
click at [714, 625] on div "幸 運 不 肯 輕 招 手 我 要 艱 苦 奮 鬥" at bounding box center [594, 623] width 3052 height 96
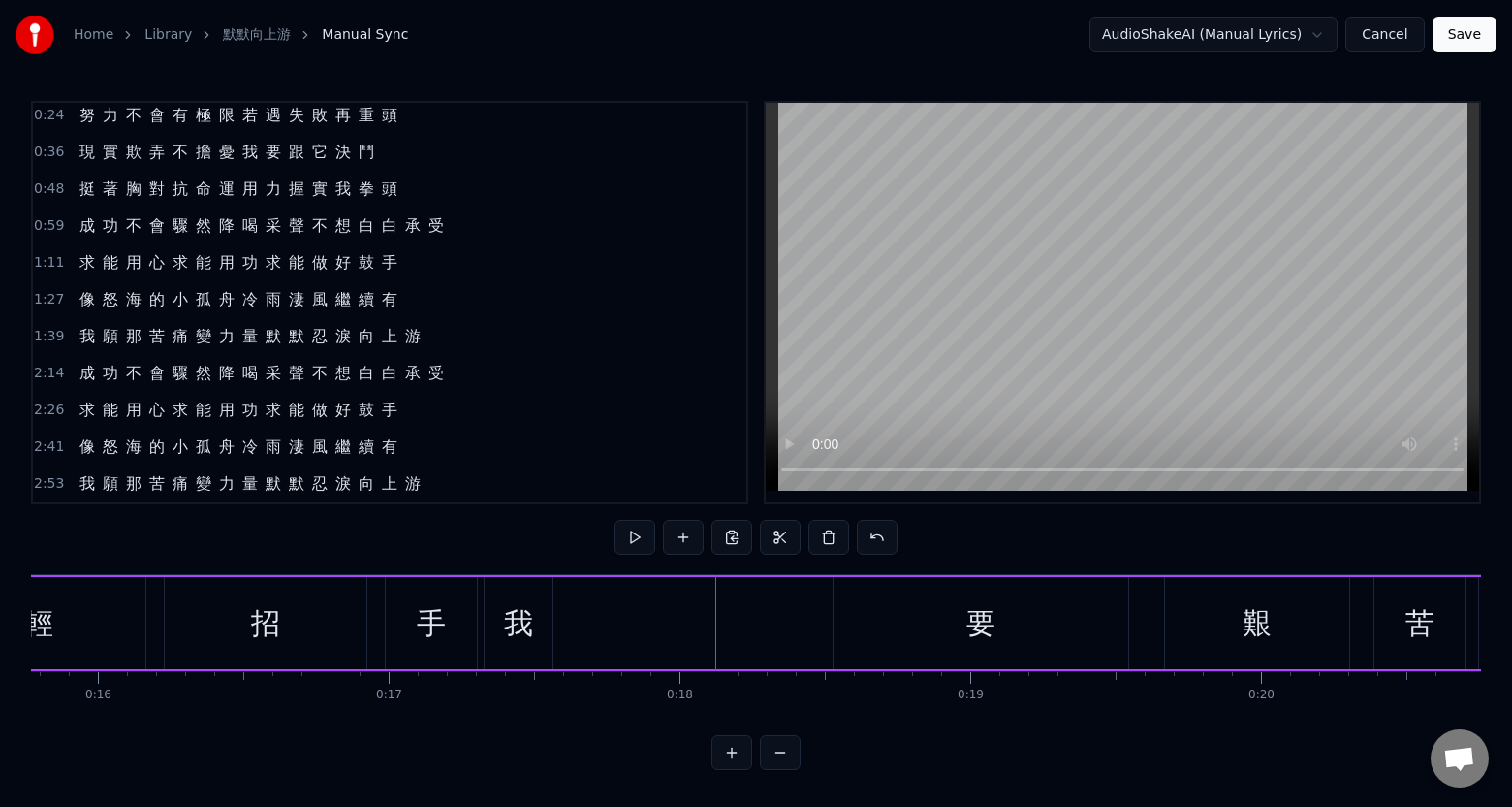
click at [956, 648] on div "要" at bounding box center [981, 623] width 294 height 93
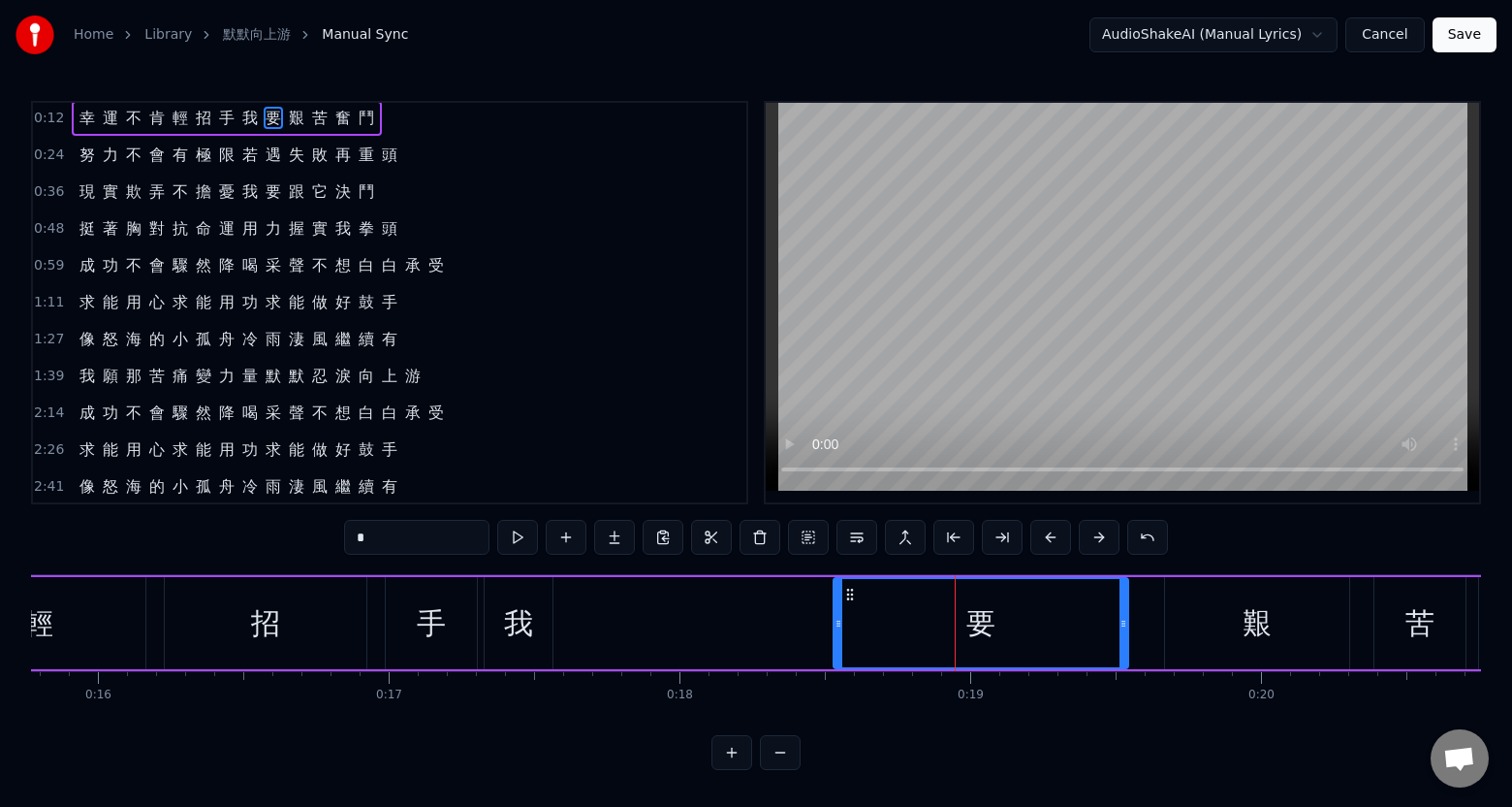
scroll to position [0, 0]
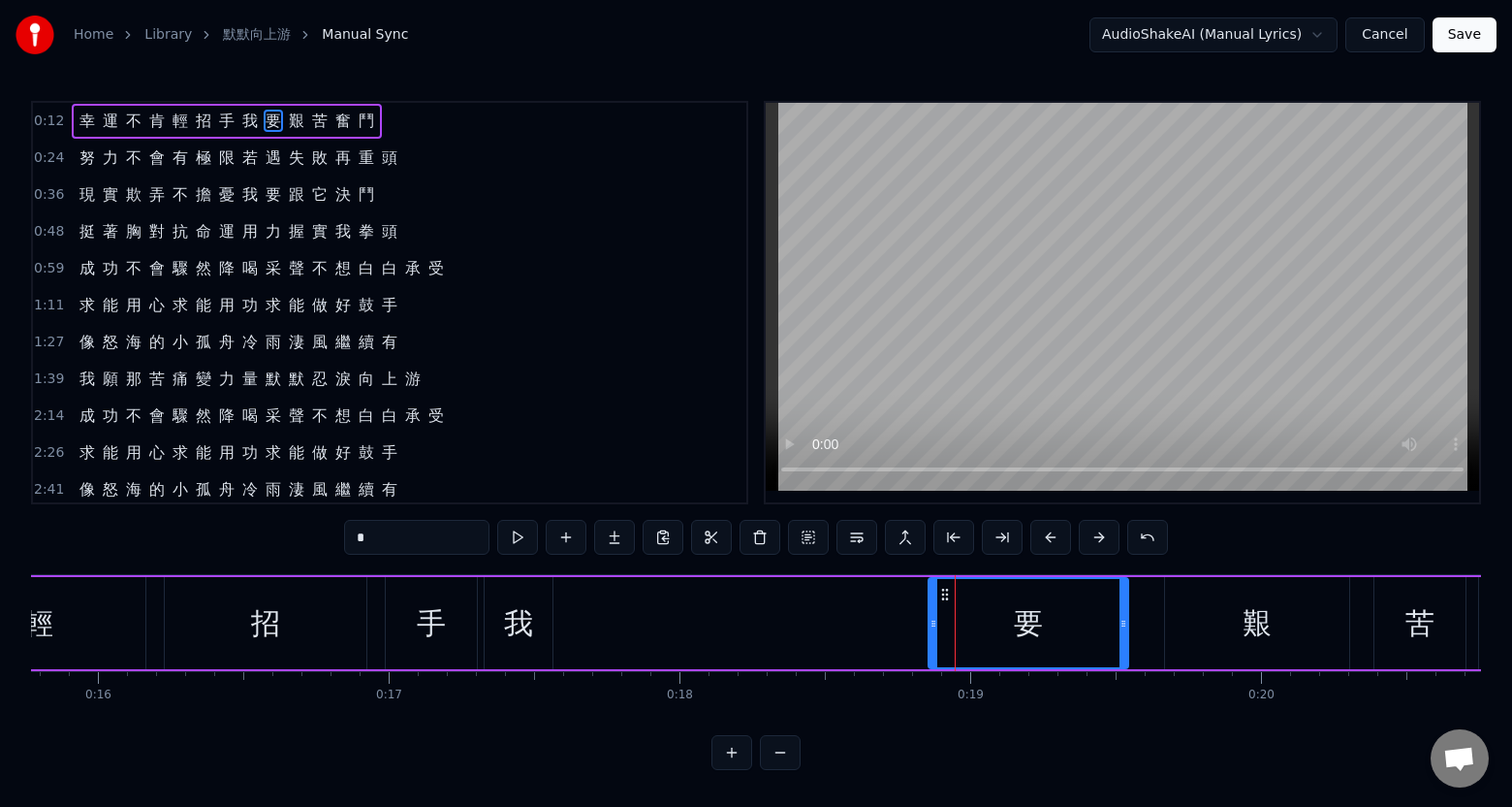
drag, startPoint x: 837, startPoint y: 652, endPoint x: 932, endPoint y: 652, distance: 95.0
click at [932, 652] on div at bounding box center [934, 623] width 8 height 89
click at [1127, 650] on div at bounding box center [1130, 623] width 8 height 89
click at [1216, 657] on div "艱" at bounding box center [1257, 623] width 184 height 93
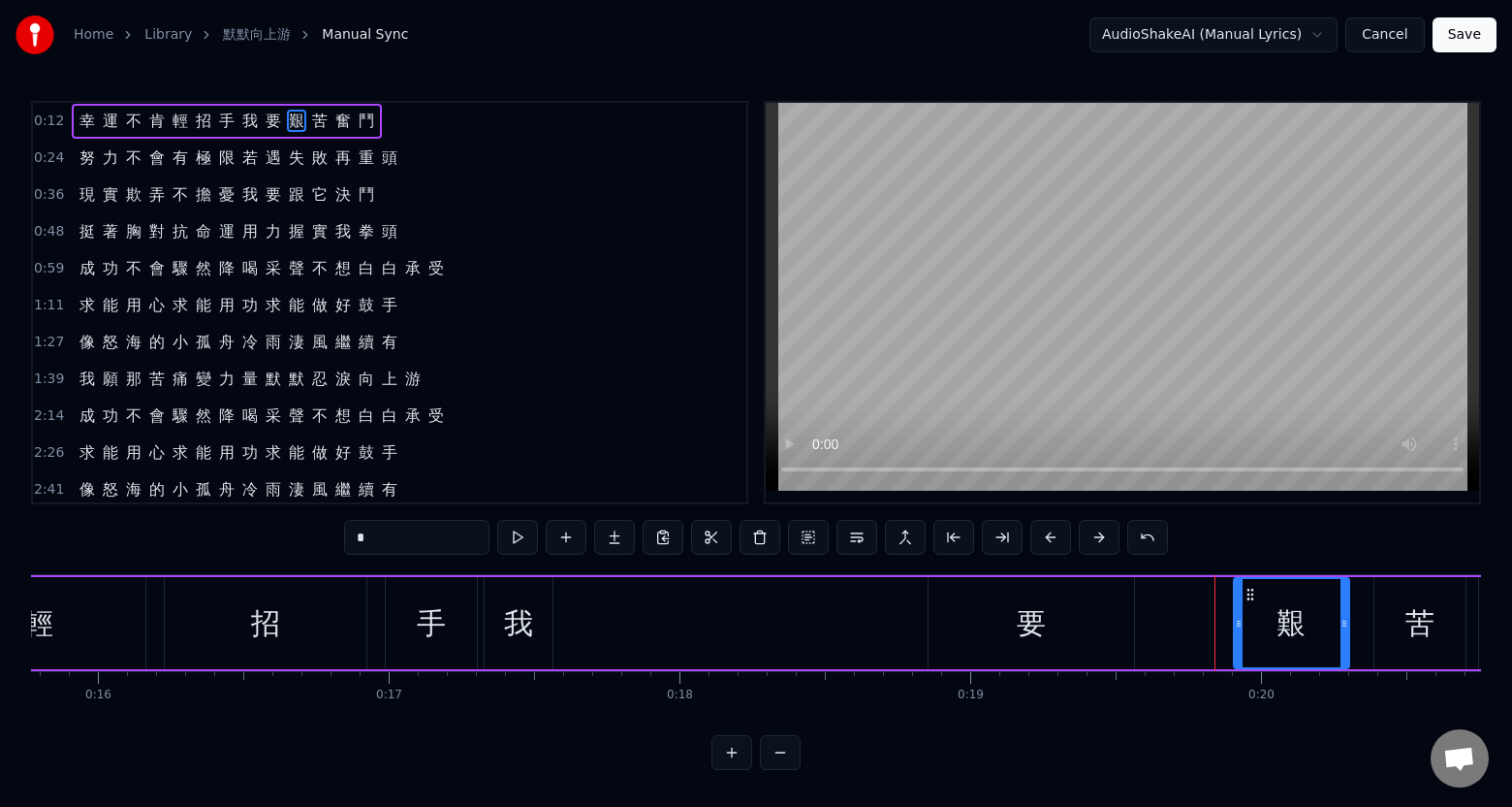
drag, startPoint x: 1168, startPoint y: 652, endPoint x: 1237, endPoint y: 653, distance: 69.0
click at [1237, 653] on div at bounding box center [1239, 623] width 8 height 89
click at [1090, 657] on div "要" at bounding box center [1032, 623] width 206 height 93
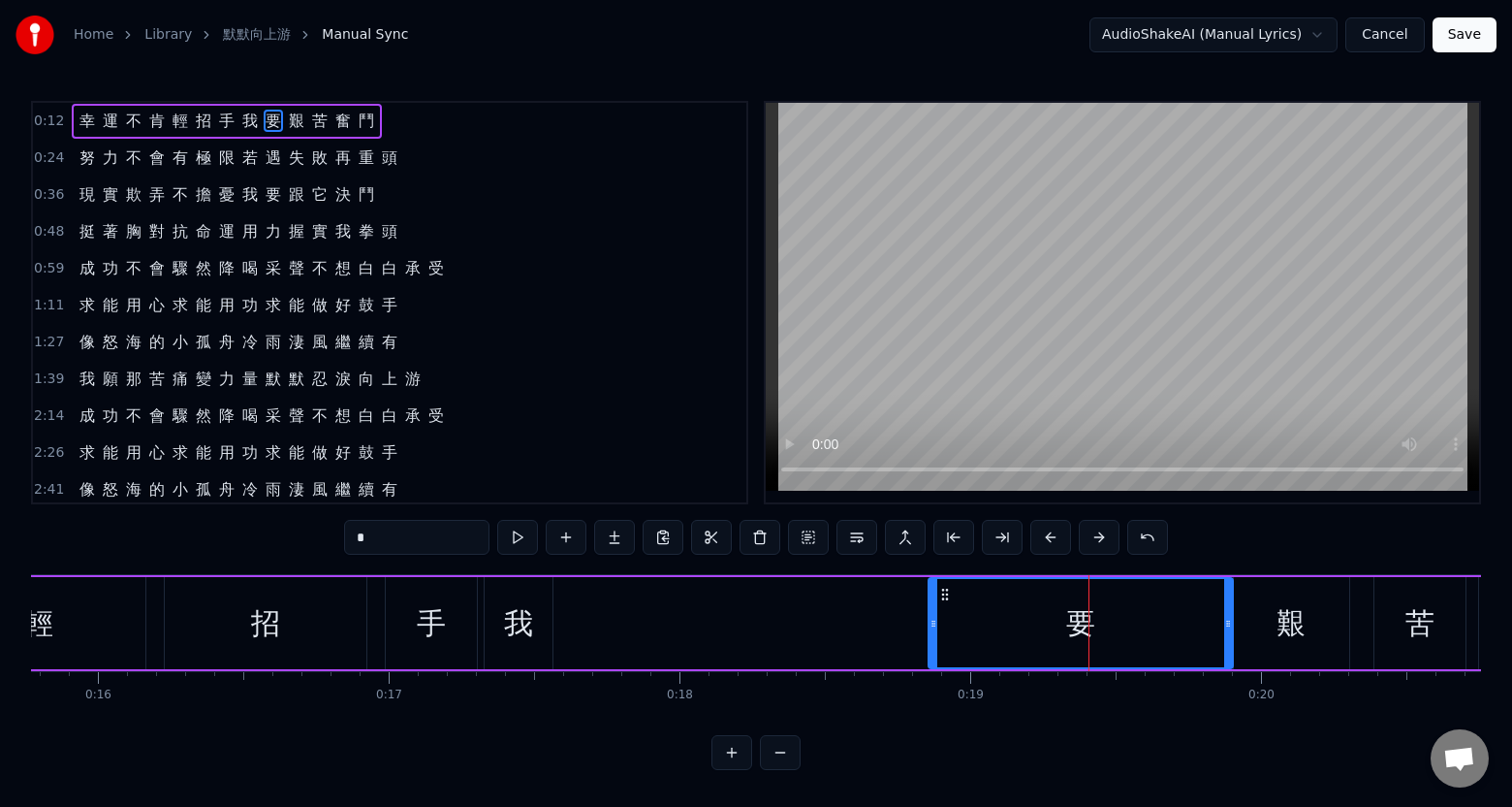
drag, startPoint x: 1129, startPoint y: 647, endPoint x: 1228, endPoint y: 661, distance: 100.0
click at [1228, 661] on div at bounding box center [1228, 623] width 8 height 89
drag, startPoint x: 933, startPoint y: 644, endPoint x: 1095, endPoint y: 649, distance: 162.1
click at [1095, 649] on div at bounding box center [1096, 623] width 8 height 89
click at [529, 650] on div "我" at bounding box center [518, 623] width 68 height 93
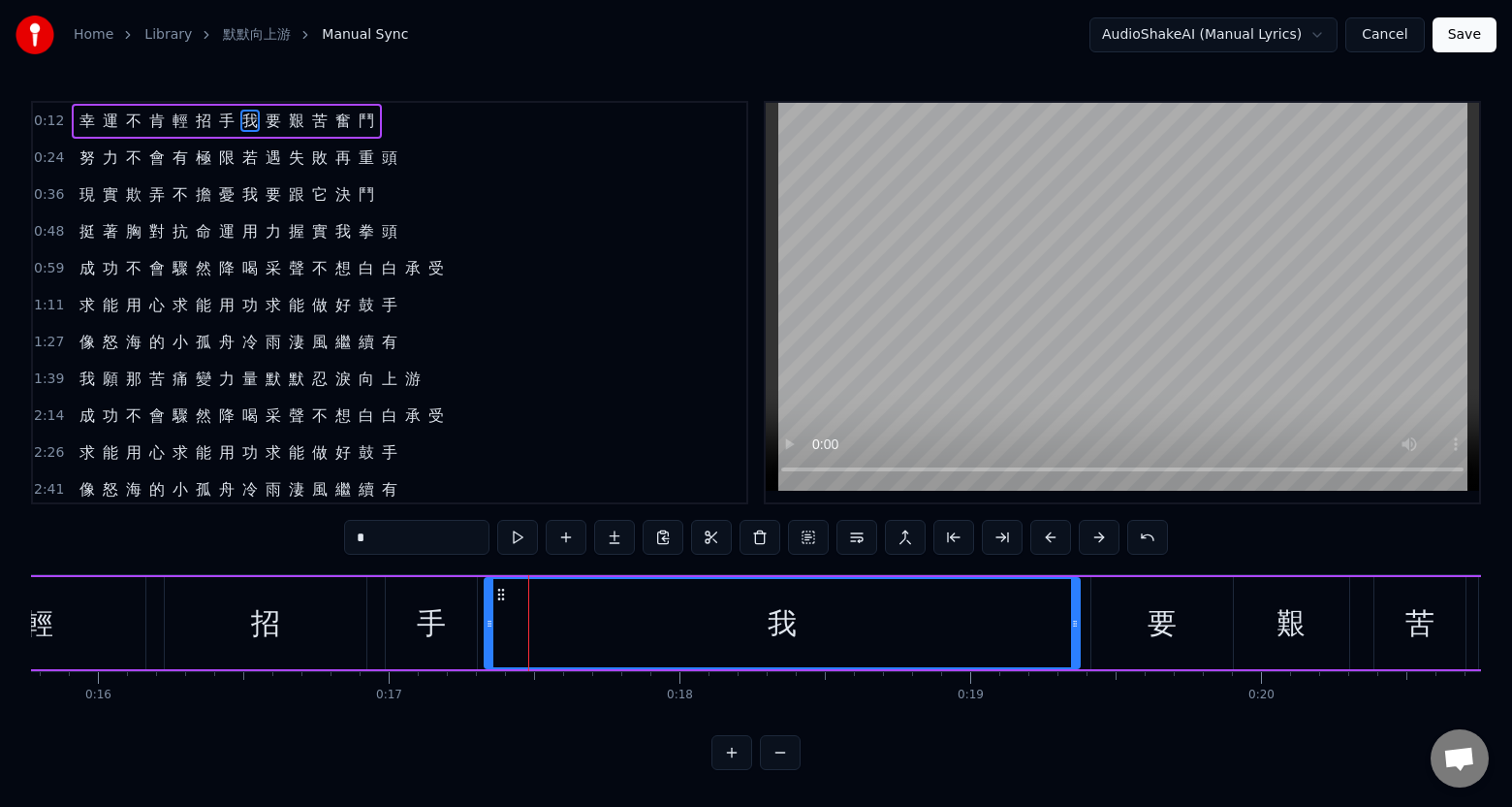
drag, startPoint x: 550, startPoint y: 639, endPoint x: 1042, endPoint y: 643, distance: 492.0
click at [1076, 642] on div at bounding box center [1075, 623] width 8 height 89
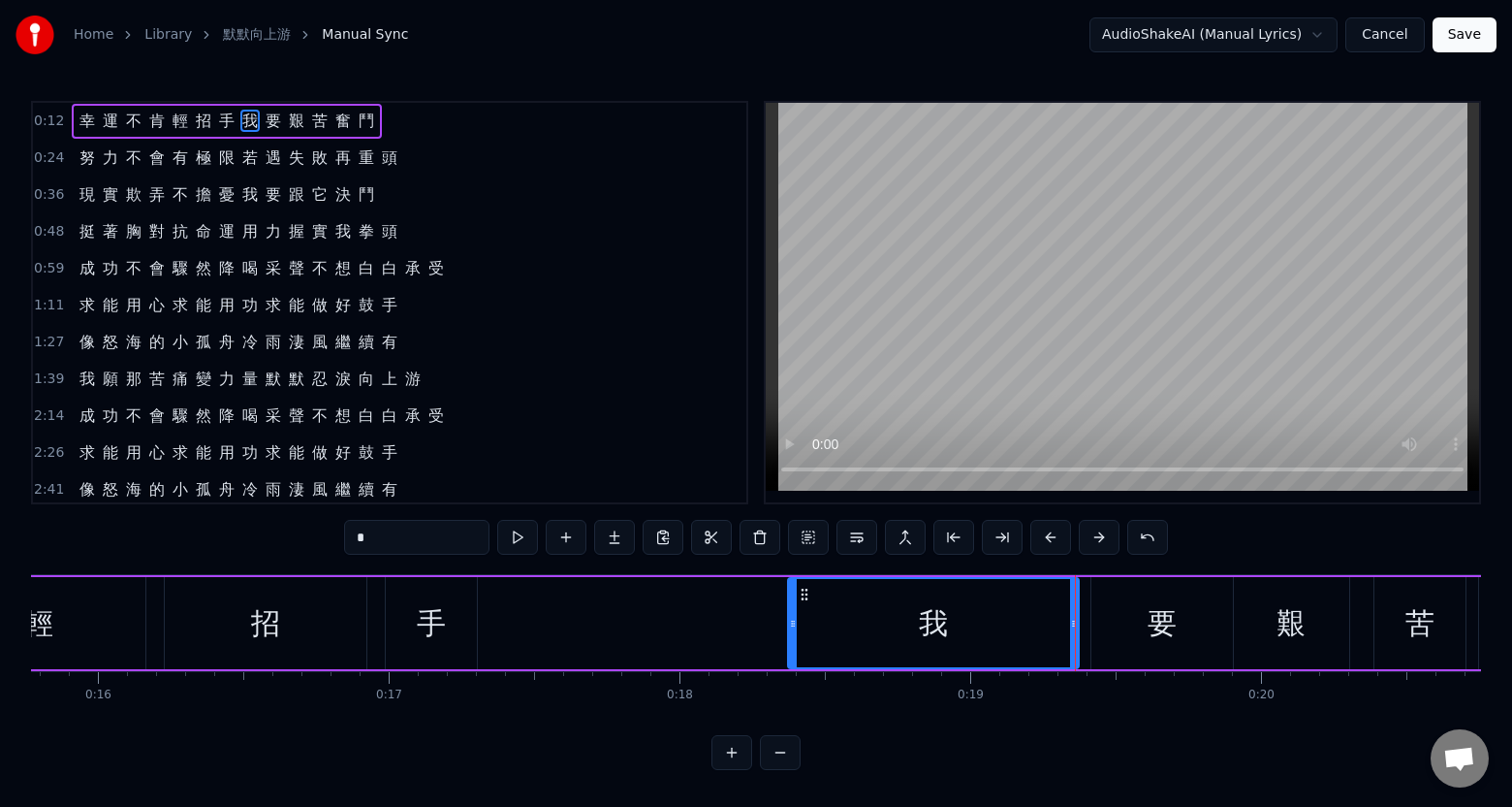
drag, startPoint x: 492, startPoint y: 646, endPoint x: 794, endPoint y: 659, distance: 302.3
click at [794, 659] on div at bounding box center [793, 623] width 8 height 89
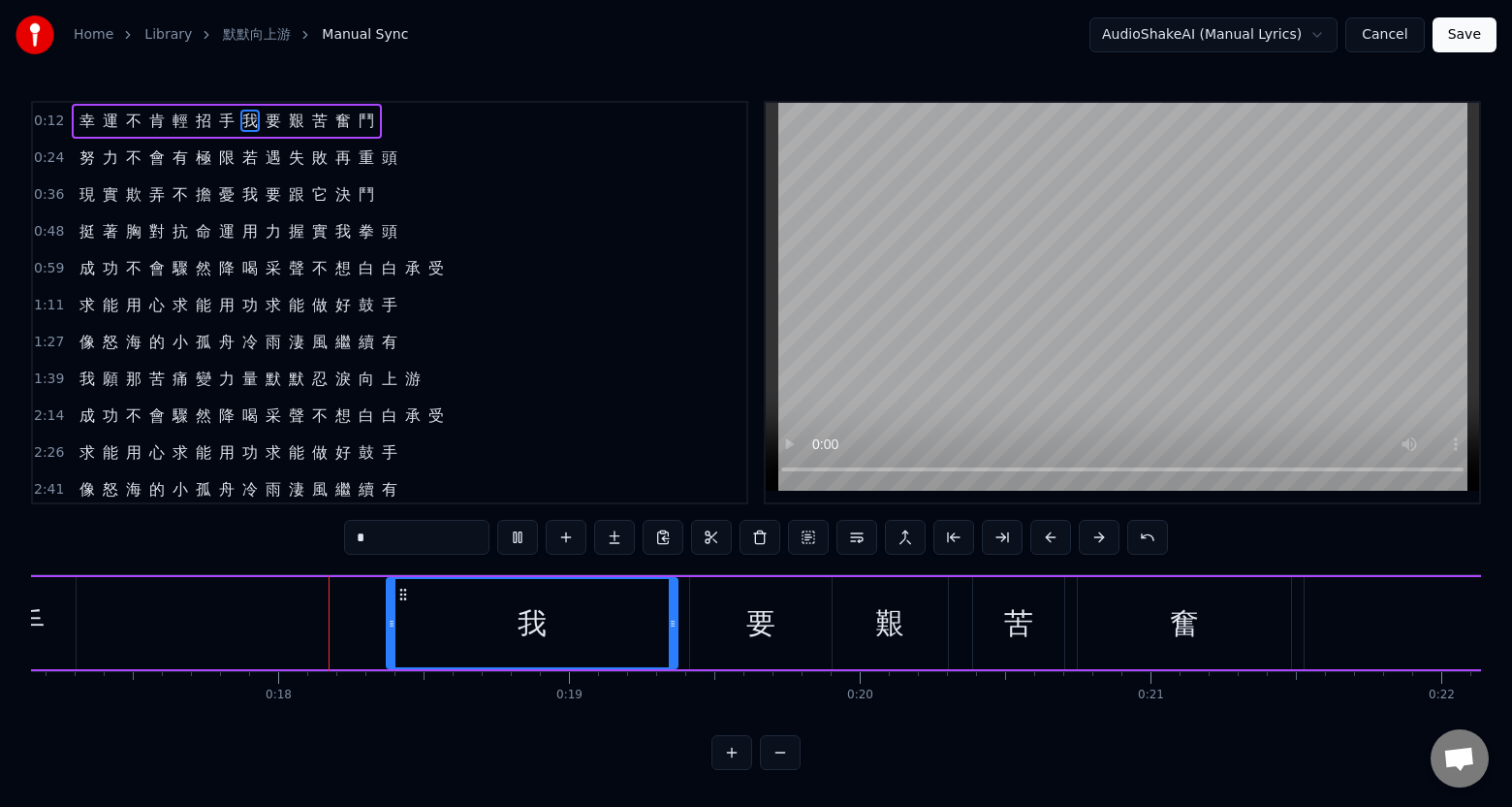
scroll to position [0, 5009]
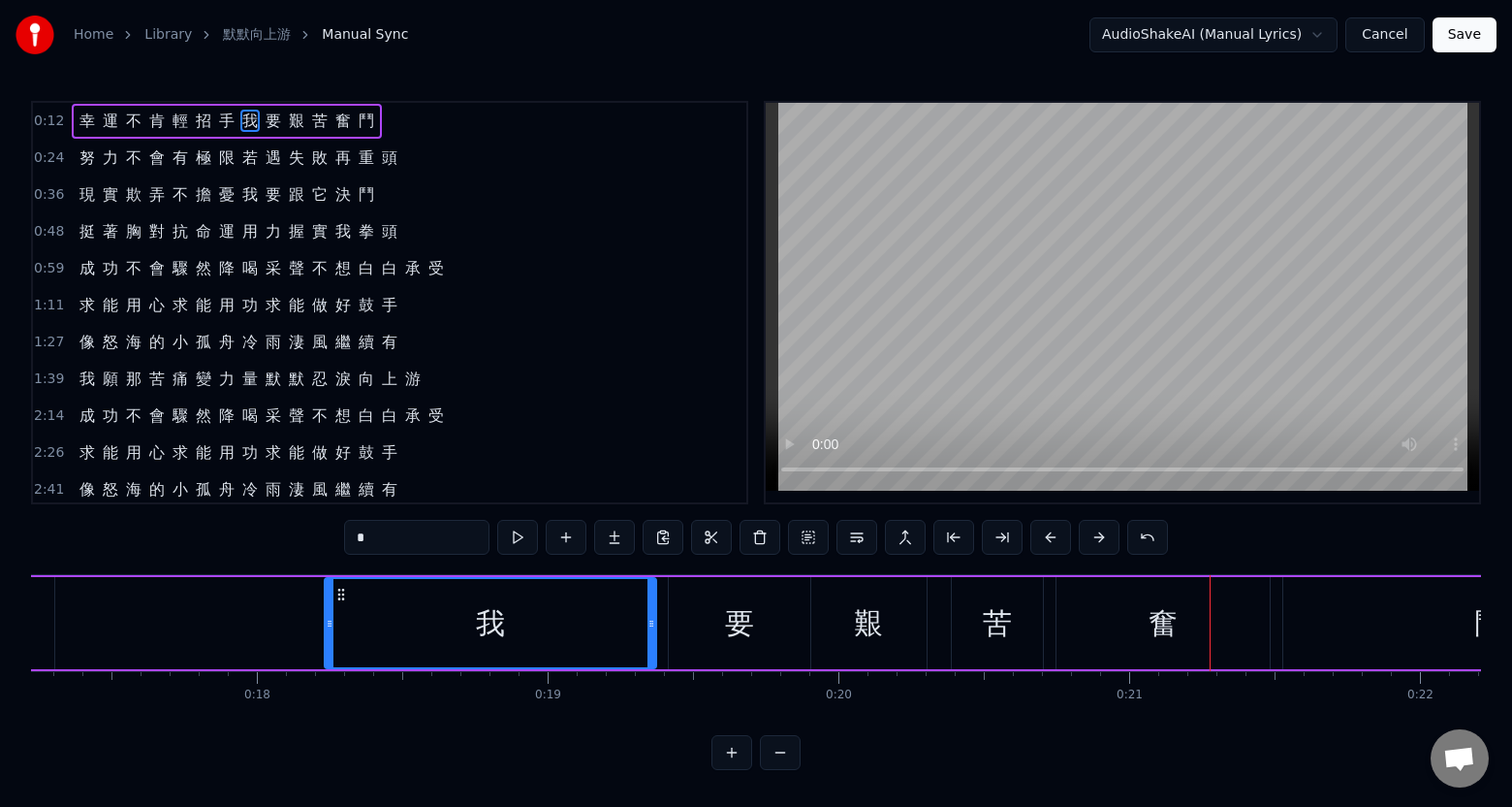
drag, startPoint x: 367, startPoint y: 648, endPoint x: 326, endPoint y: 652, distance: 41.2
click at [326, 652] on div at bounding box center [329, 623] width 8 height 89
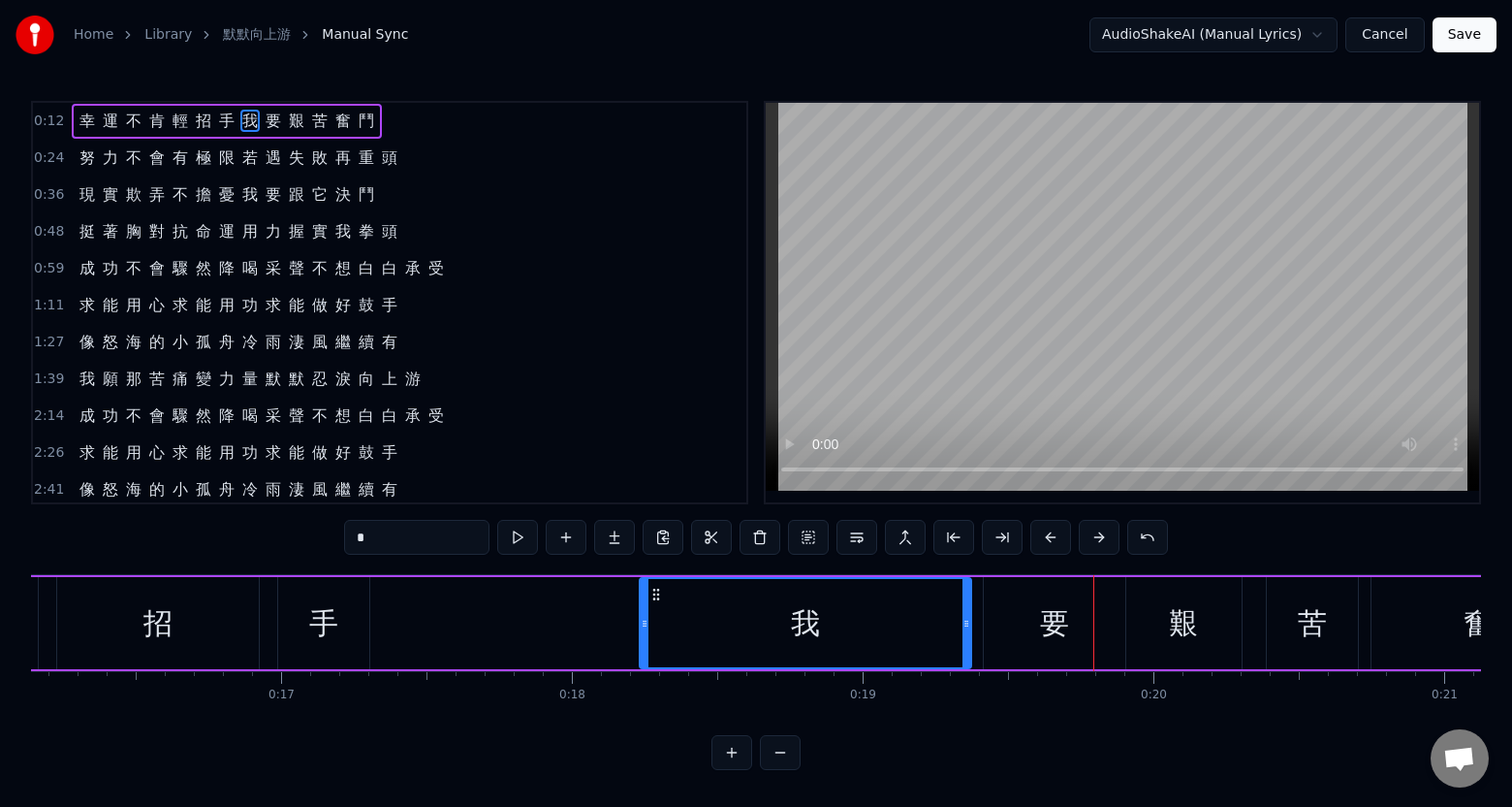
scroll to position [0, 4632]
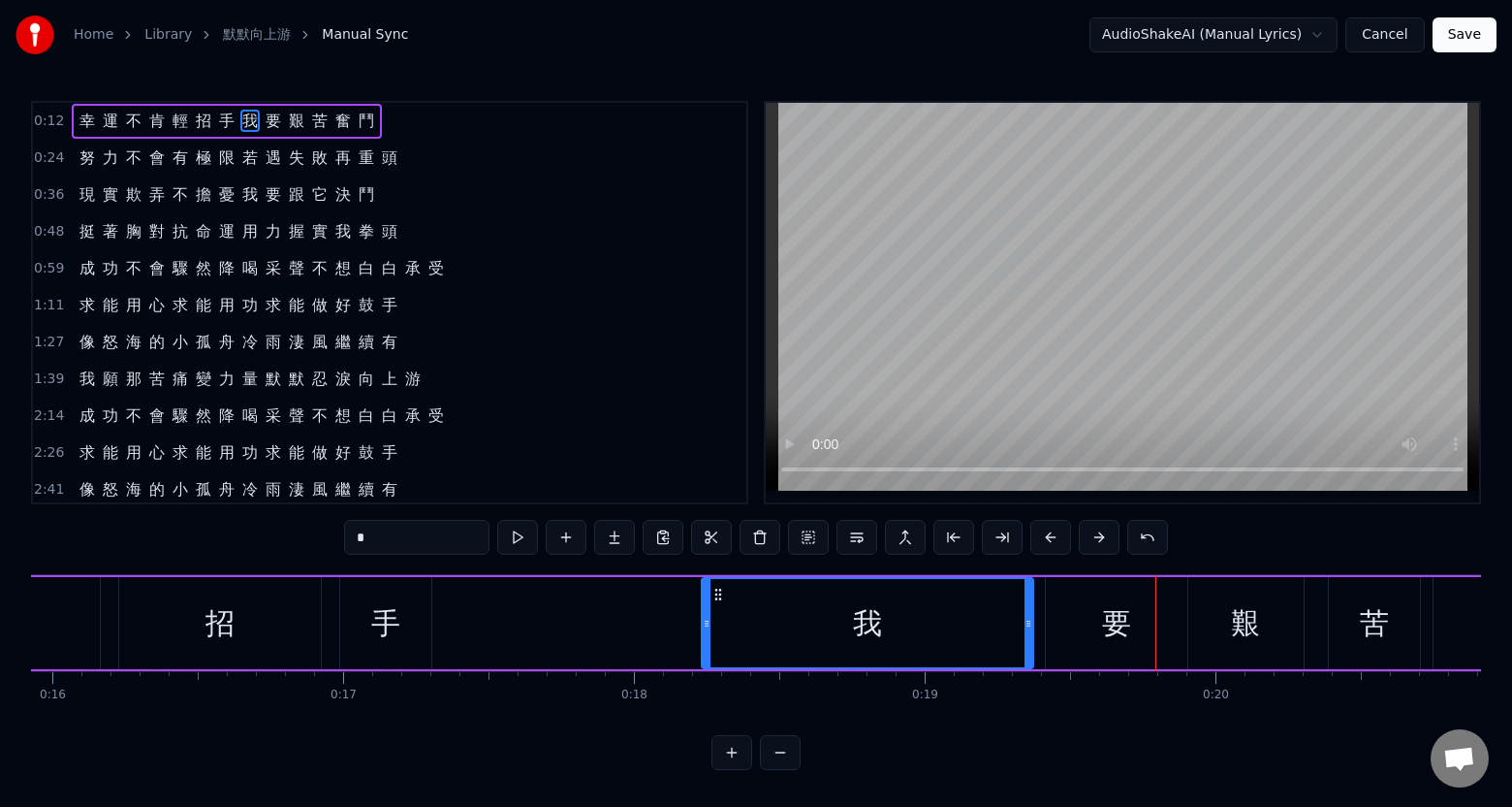
click at [371, 650] on div "手" at bounding box center [386, 623] width 92 height 93
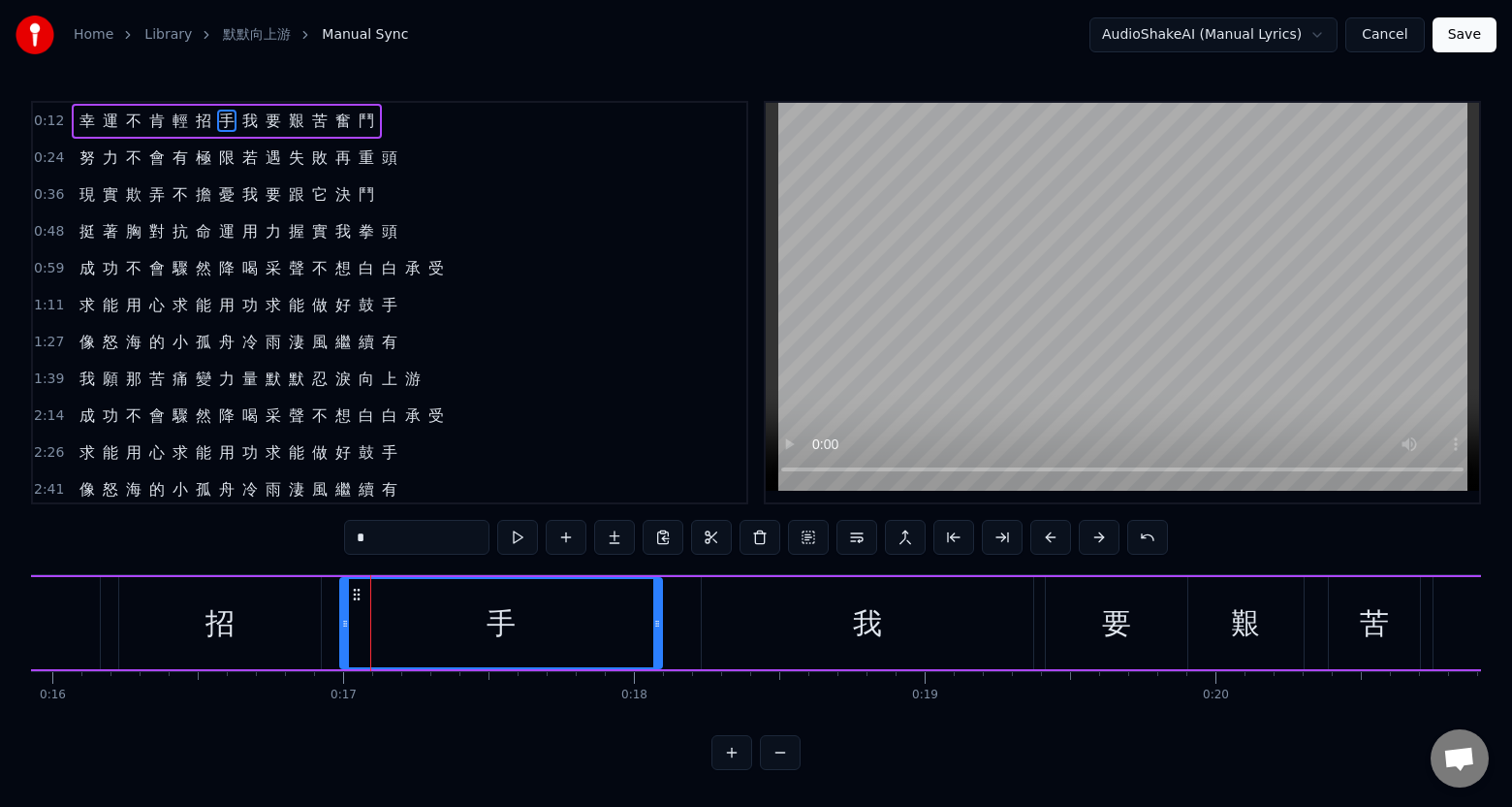
drag, startPoint x: 425, startPoint y: 648, endPoint x: 656, endPoint y: 646, distance: 231.0
click at [656, 646] on div at bounding box center [658, 623] width 8 height 89
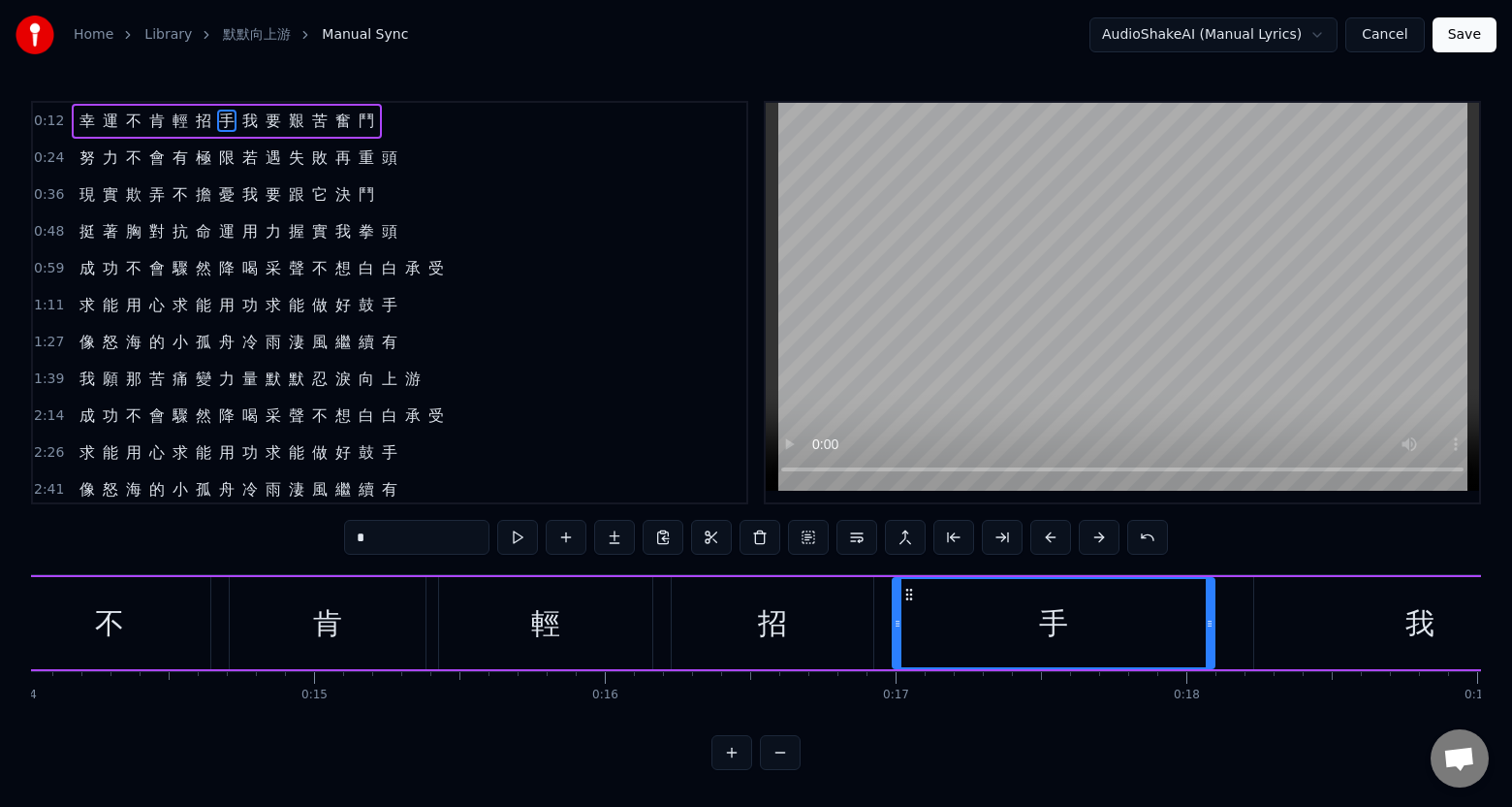
scroll to position [0, 4100]
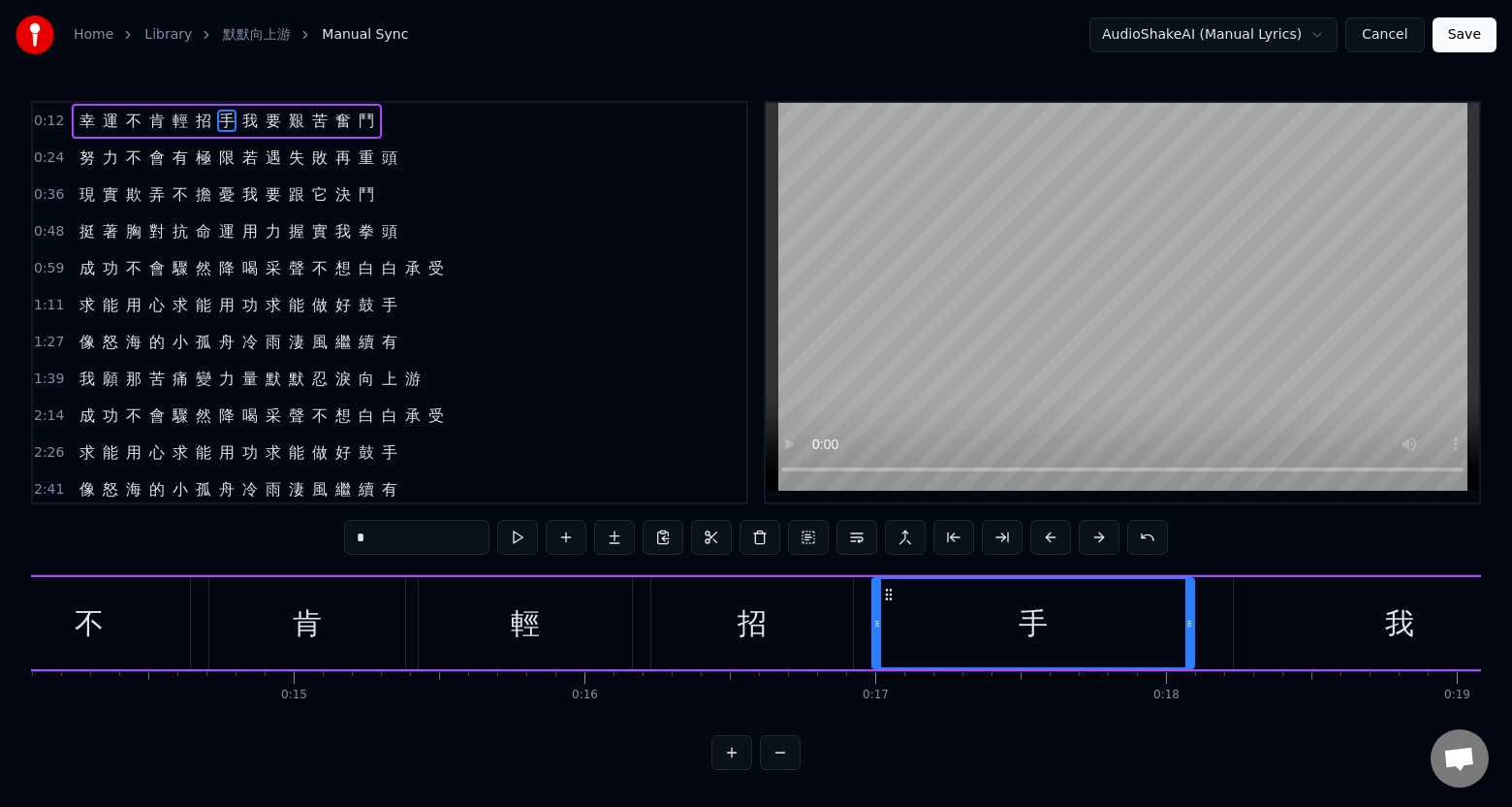
click at [1256, 632] on div "我" at bounding box center [1400, 623] width 331 height 93
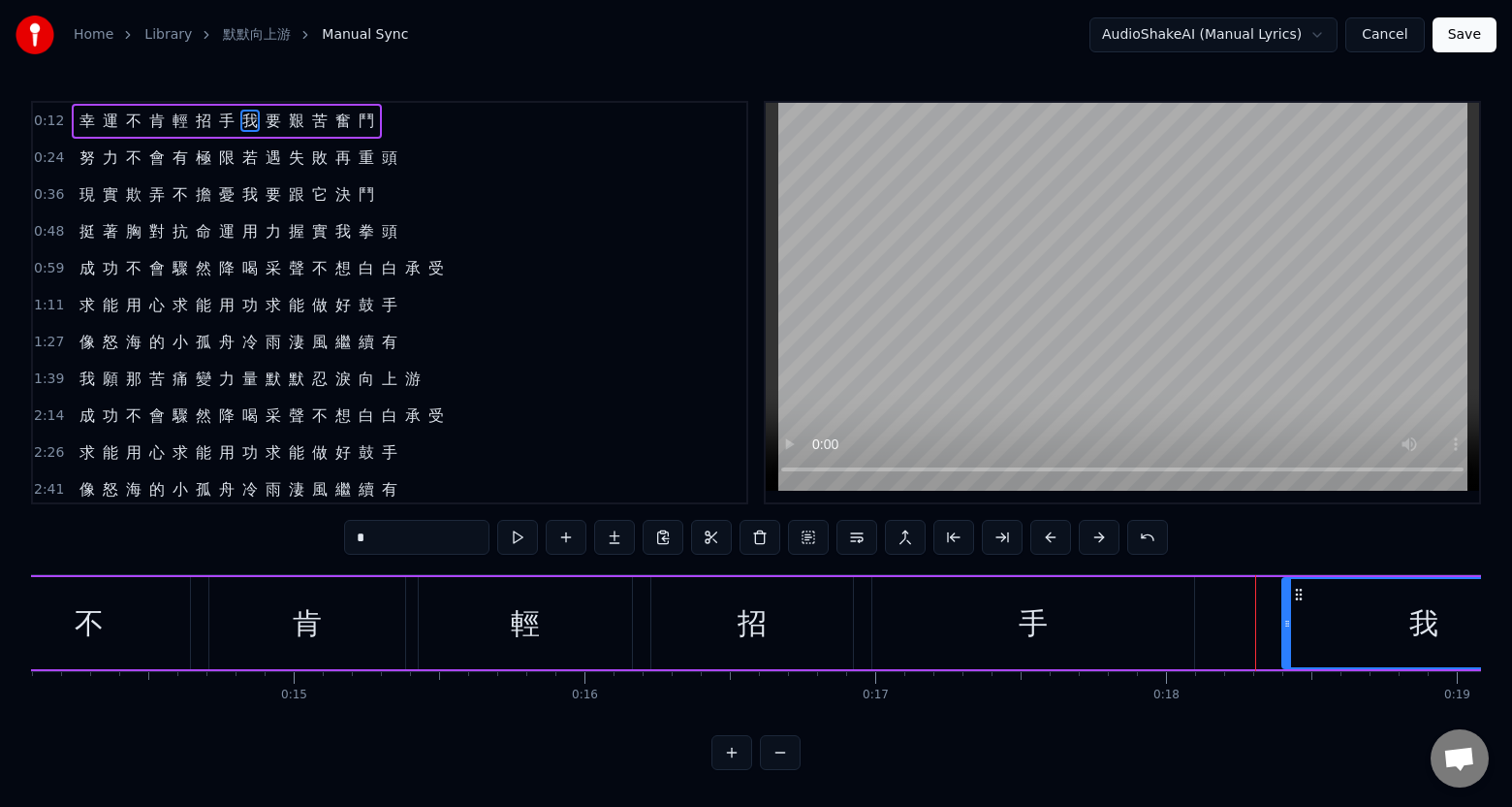
drag, startPoint x: 1239, startPoint y: 641, endPoint x: 1287, endPoint y: 643, distance: 48.0
click at [1287, 643] on div at bounding box center [1287, 623] width 8 height 89
click at [1175, 645] on div "手" at bounding box center [1034, 623] width 322 height 93
type input "*"
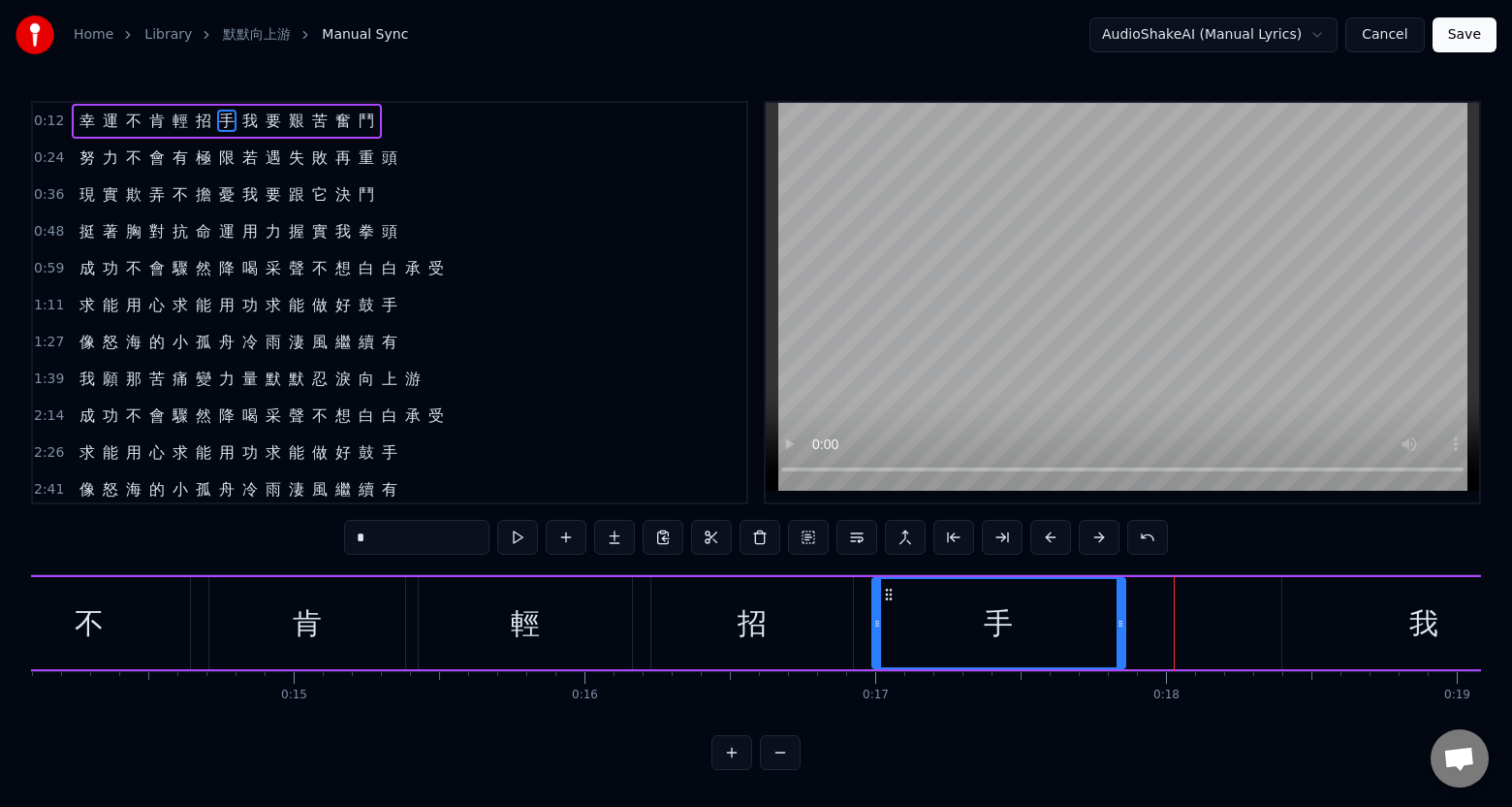
drag, startPoint x: 1190, startPoint y: 647, endPoint x: 1121, endPoint y: 651, distance: 69.1
click at [1121, 651] on div at bounding box center [1121, 623] width 8 height 89
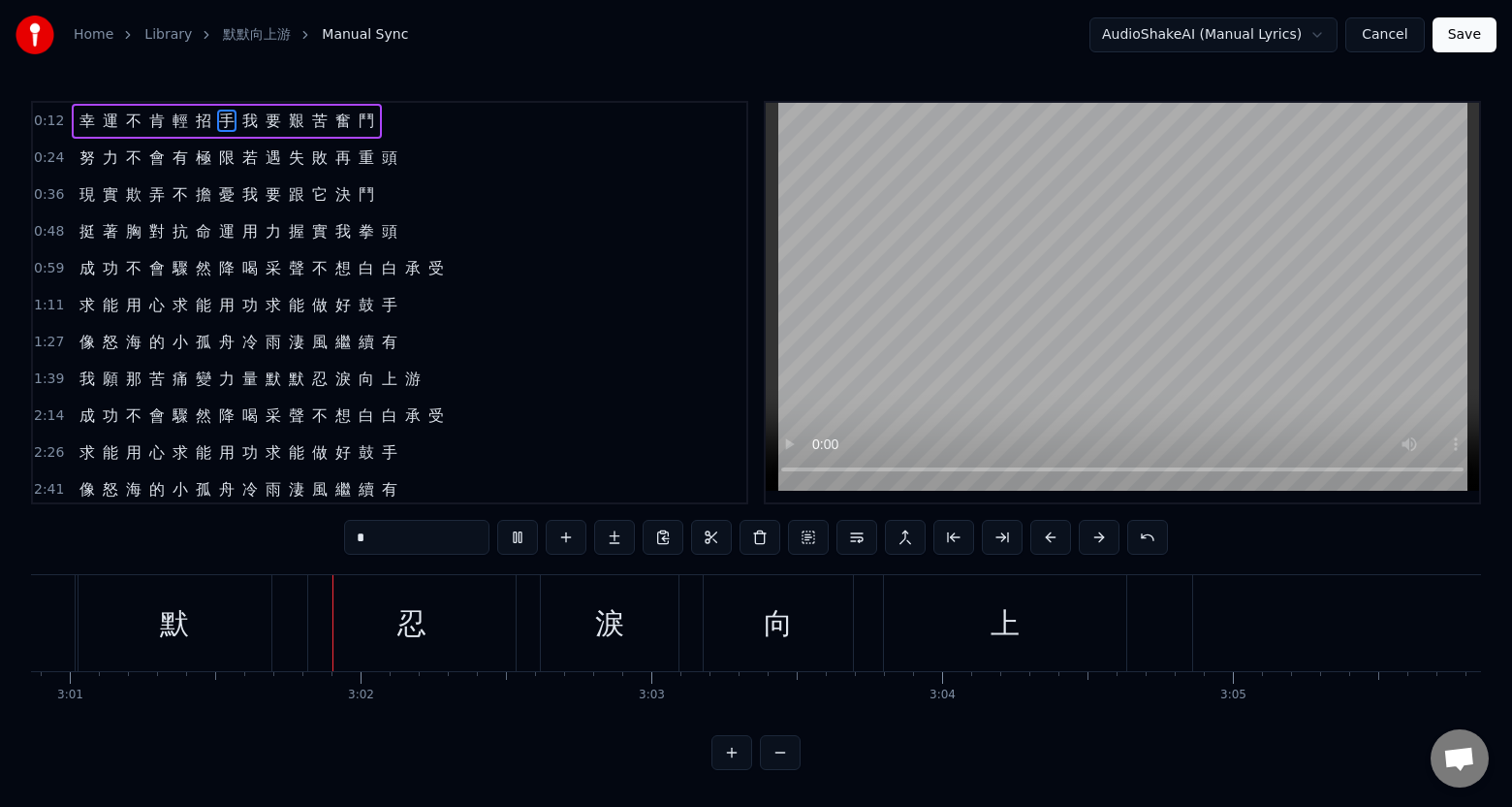
scroll to position [0, 52608]
click at [1473, 37] on button "Save" at bounding box center [1465, 35] width 64 height 35
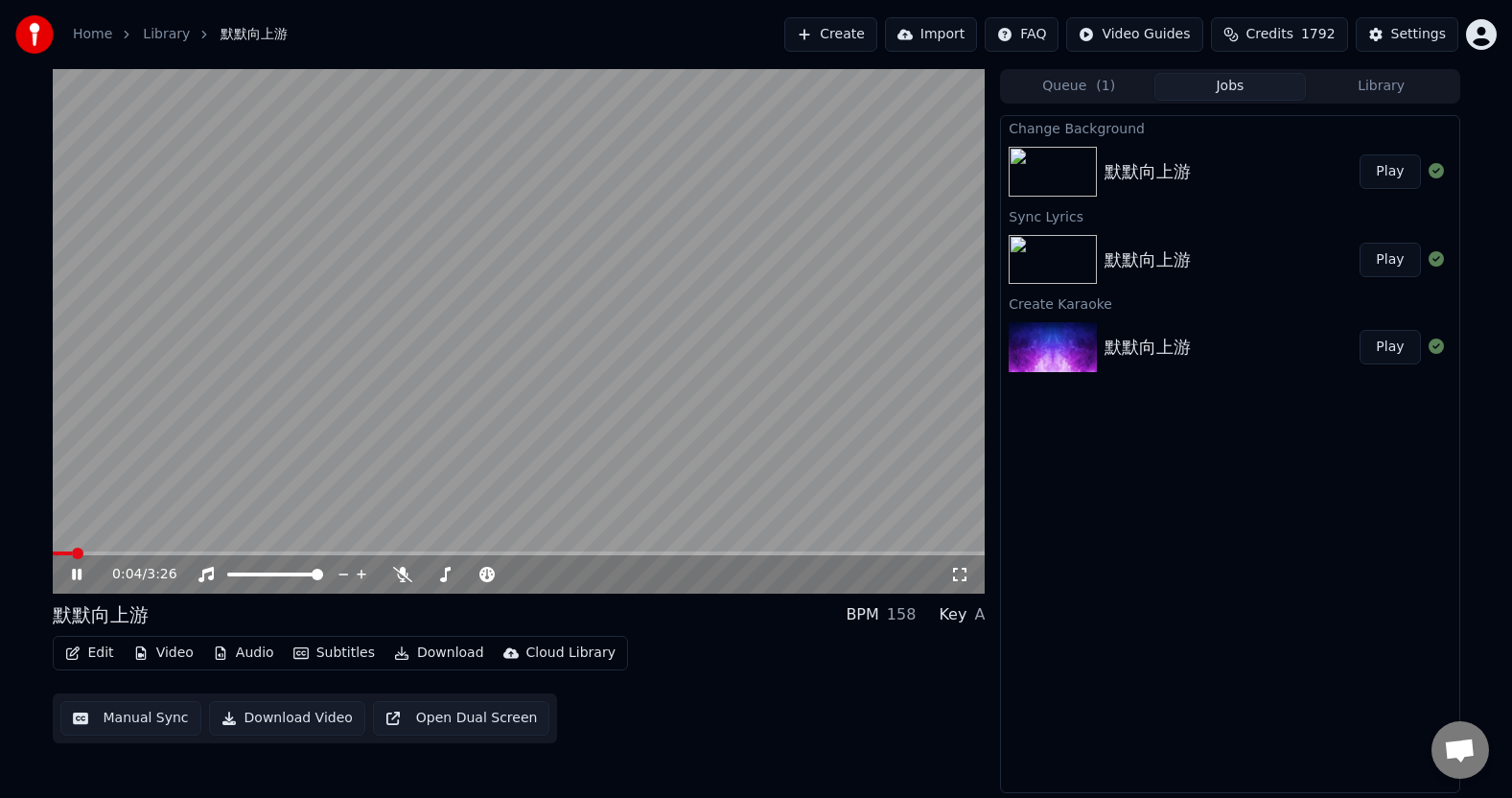
click at [350, 656] on button "Subtitles" at bounding box center [333, 652] width 96 height 27
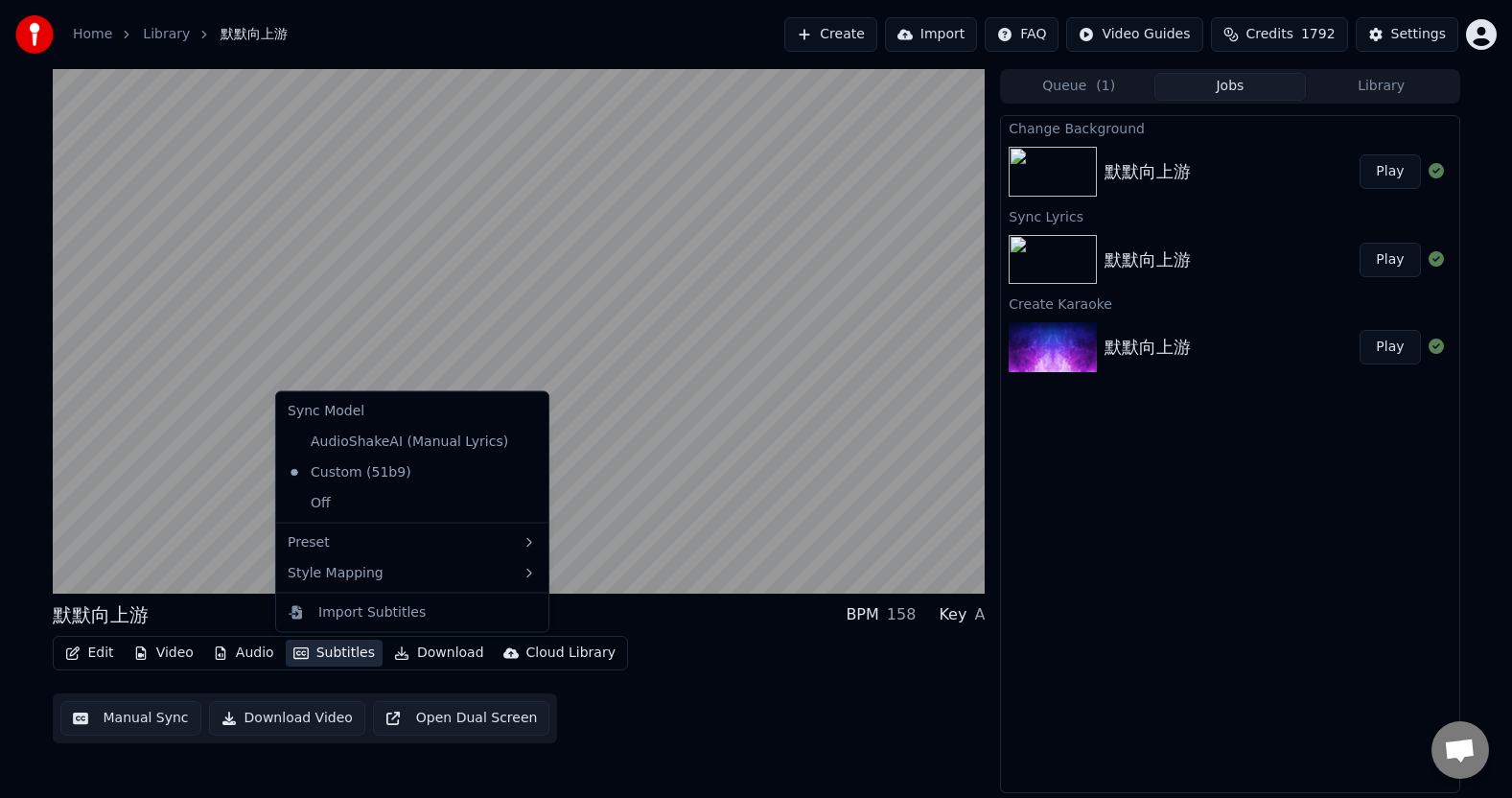
click at [348, 658] on button "Subtitles" at bounding box center [333, 652] width 96 height 27
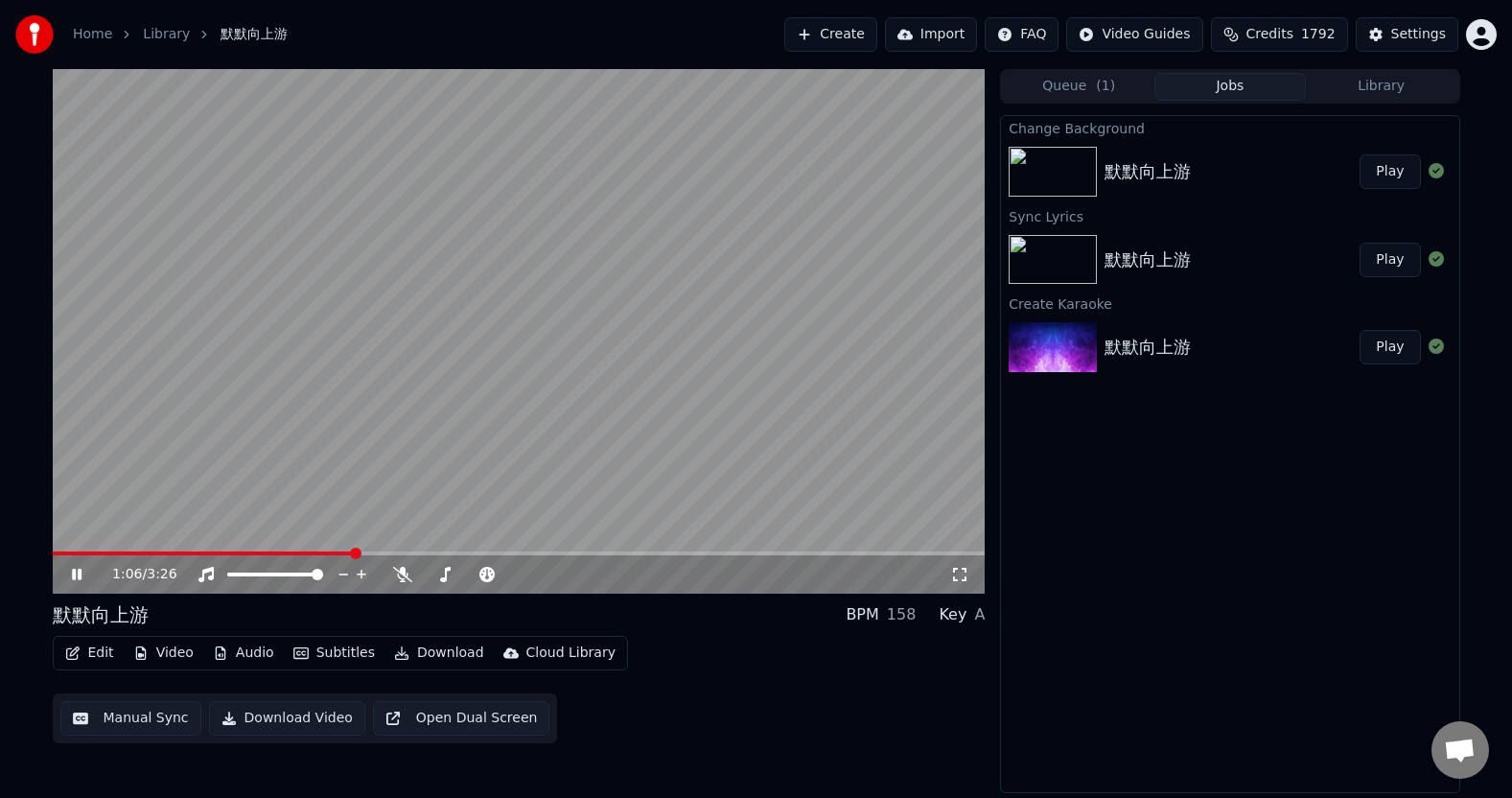
click at [79, 569] on icon at bounding box center [77, 575] width 10 height 12
click at [146, 722] on button "Manual Sync" at bounding box center [130, 717] width 141 height 34
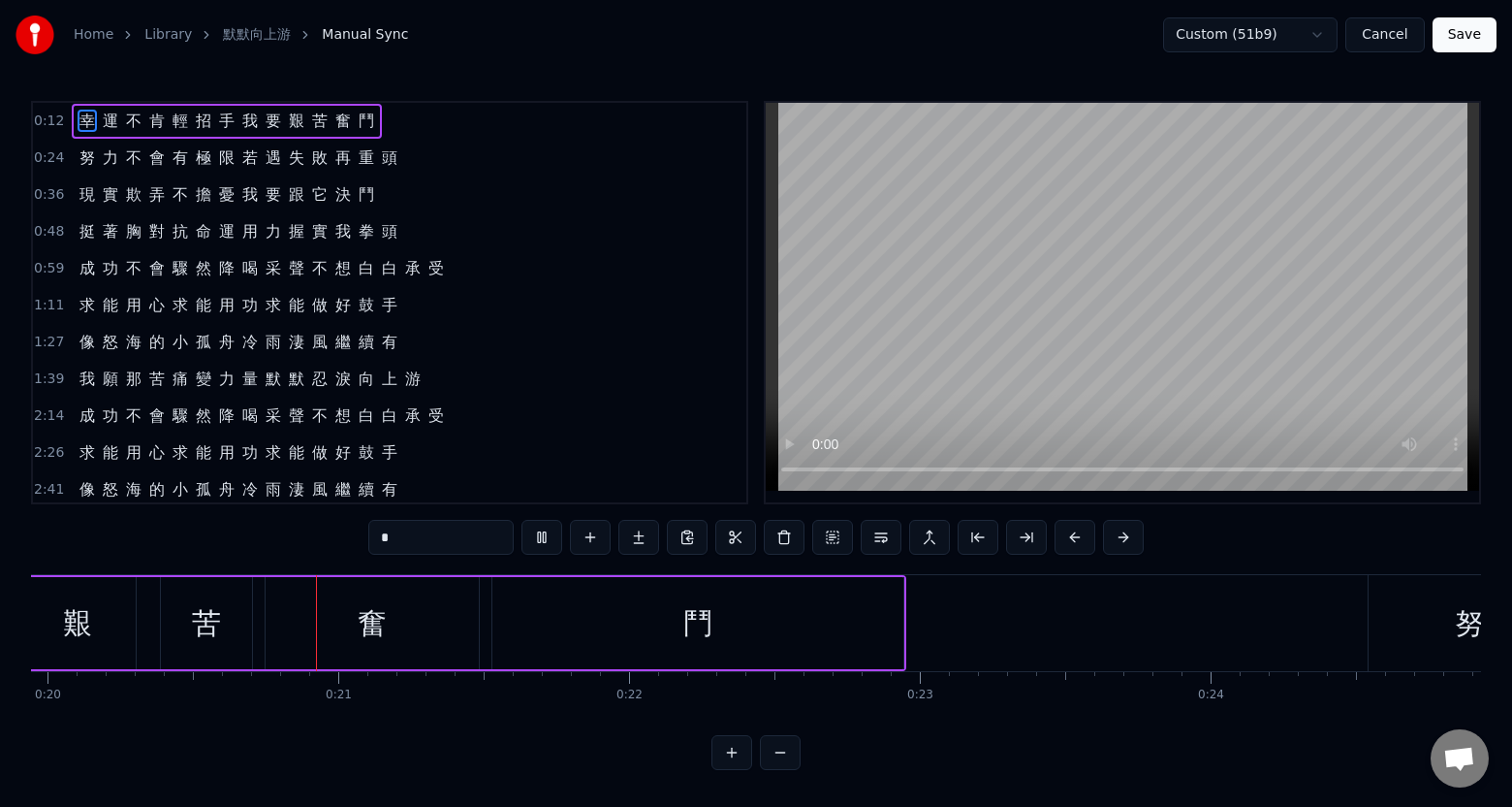
scroll to position [0, 5824]
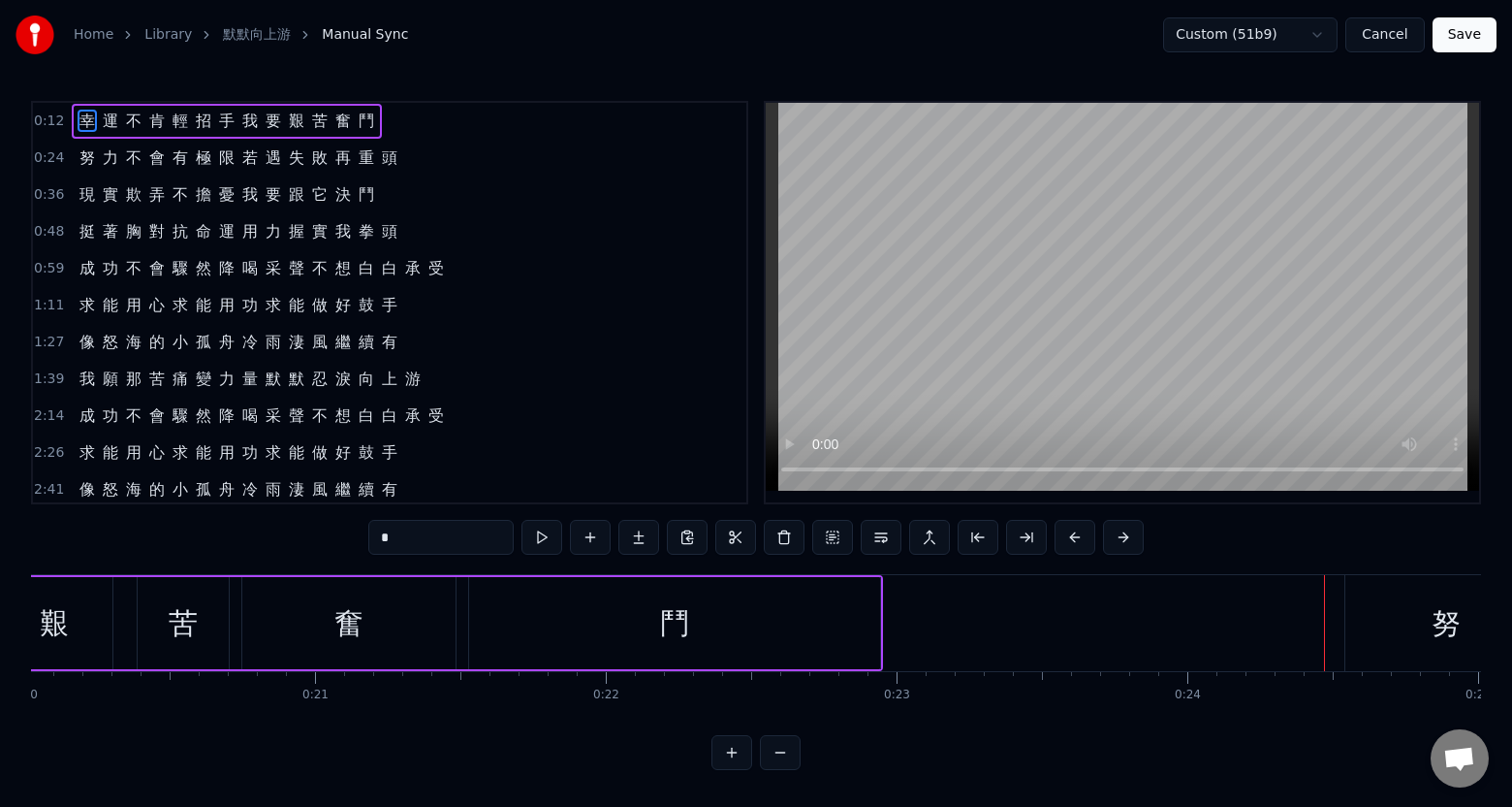
click at [1362, 644] on div "努" at bounding box center [1446, 623] width 202 height 96
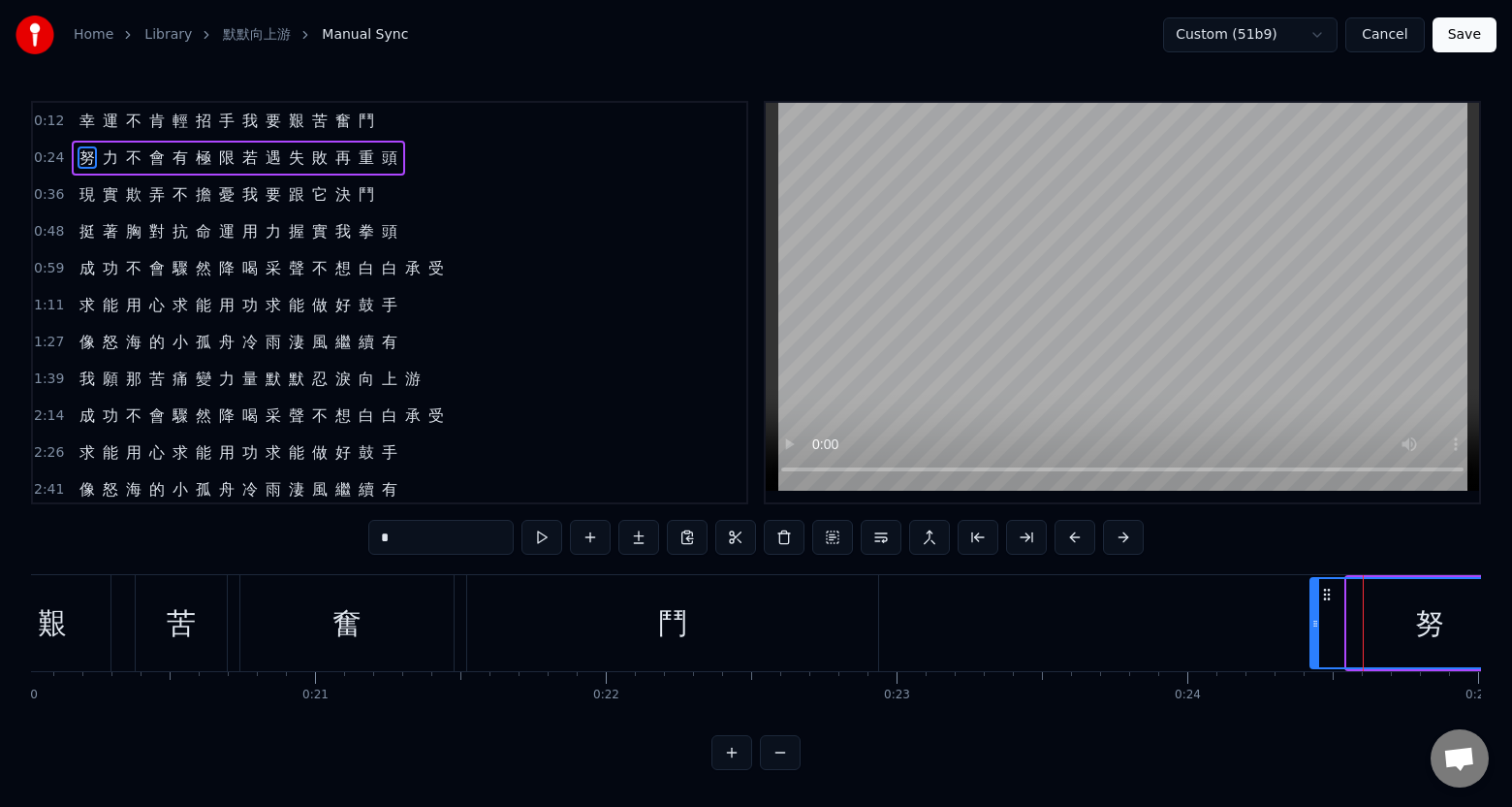
drag, startPoint x: 1352, startPoint y: 647, endPoint x: 1315, endPoint y: 657, distance: 38.3
click at [1315, 657] on div at bounding box center [1316, 623] width 8 height 89
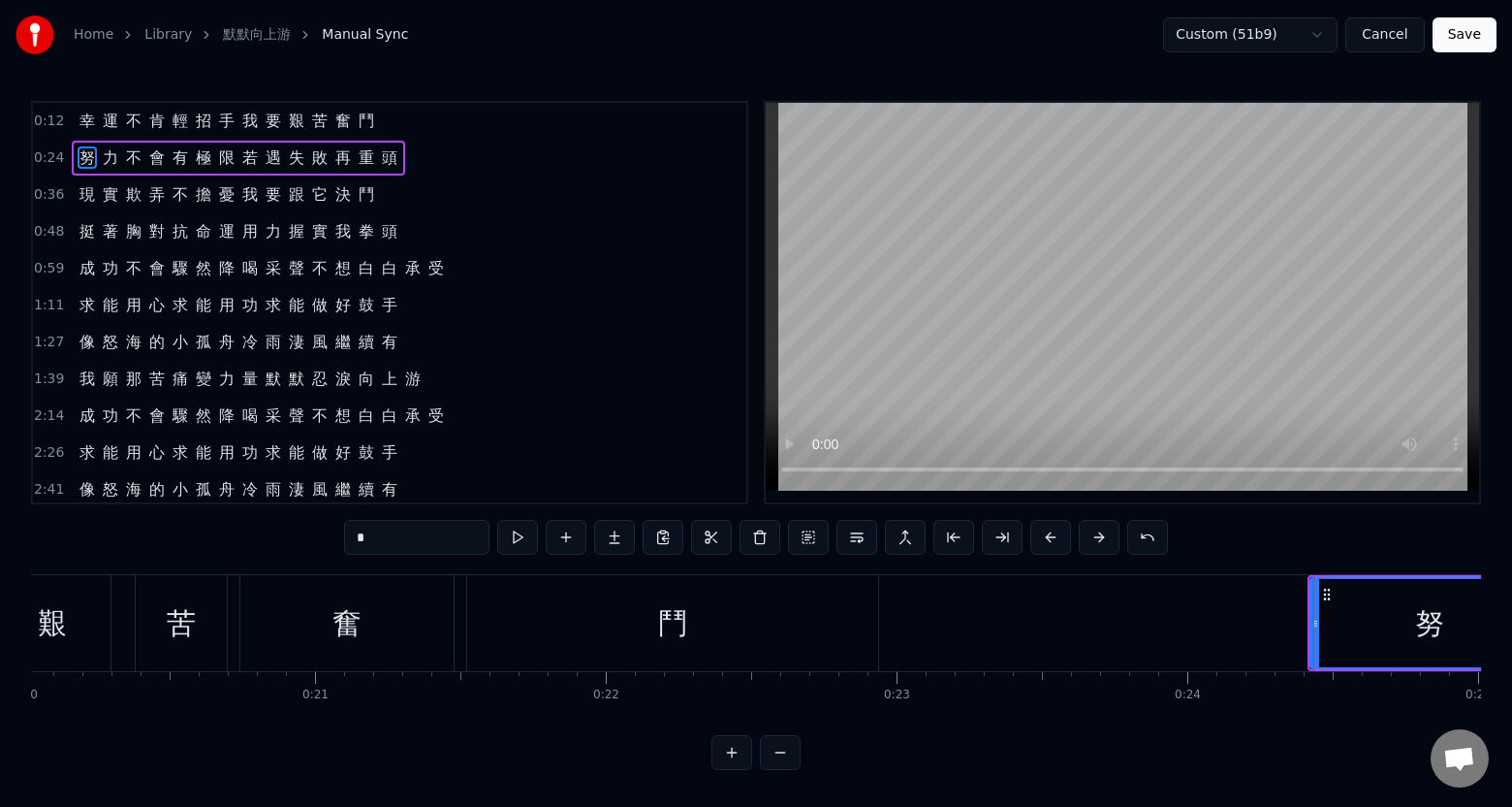
click at [860, 652] on div "鬥" at bounding box center [672, 623] width 411 height 96
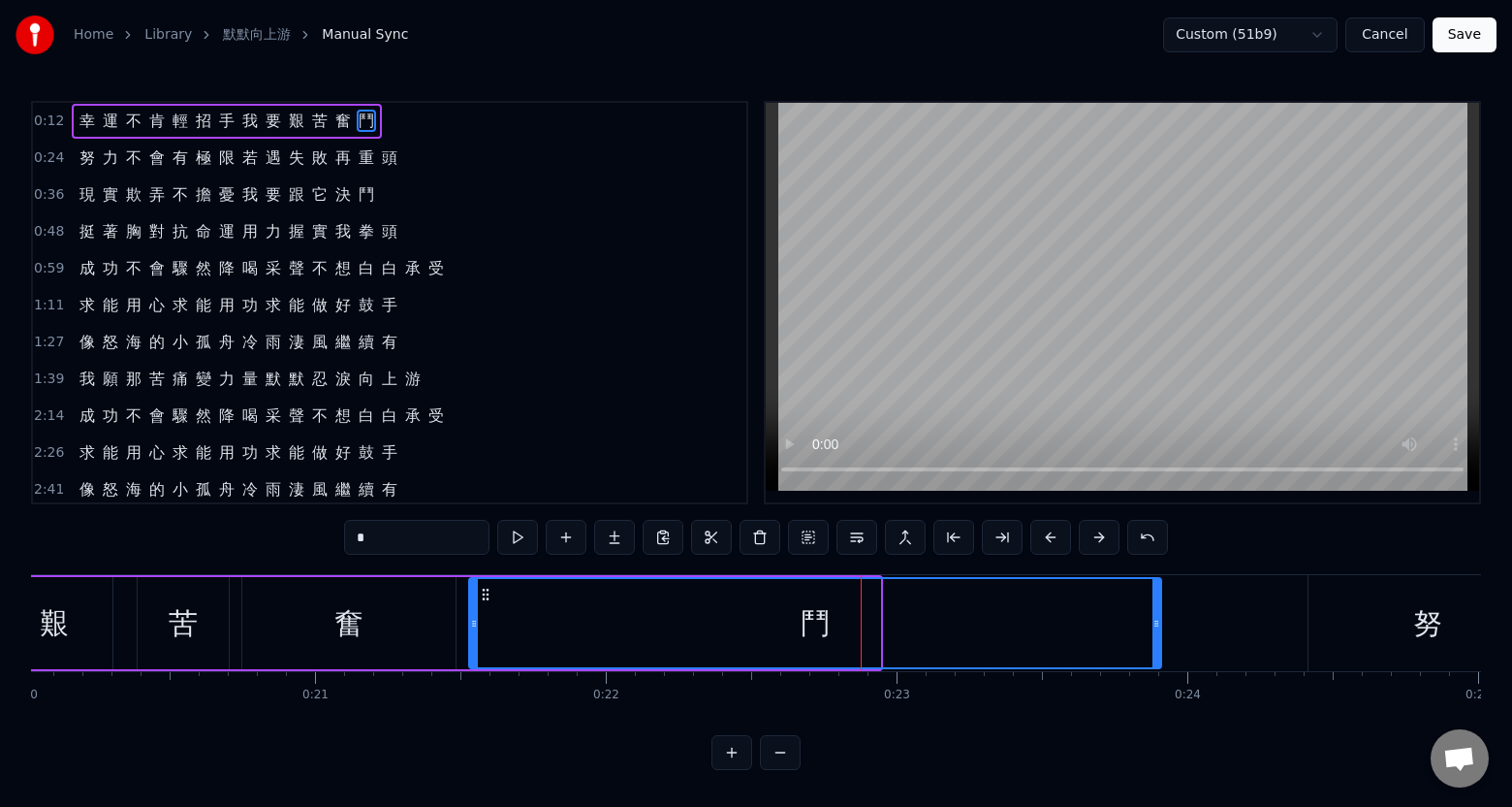
drag, startPoint x: 873, startPoint y: 650, endPoint x: 1156, endPoint y: 651, distance: 283.0
click at [1156, 651] on div at bounding box center [1157, 623] width 8 height 89
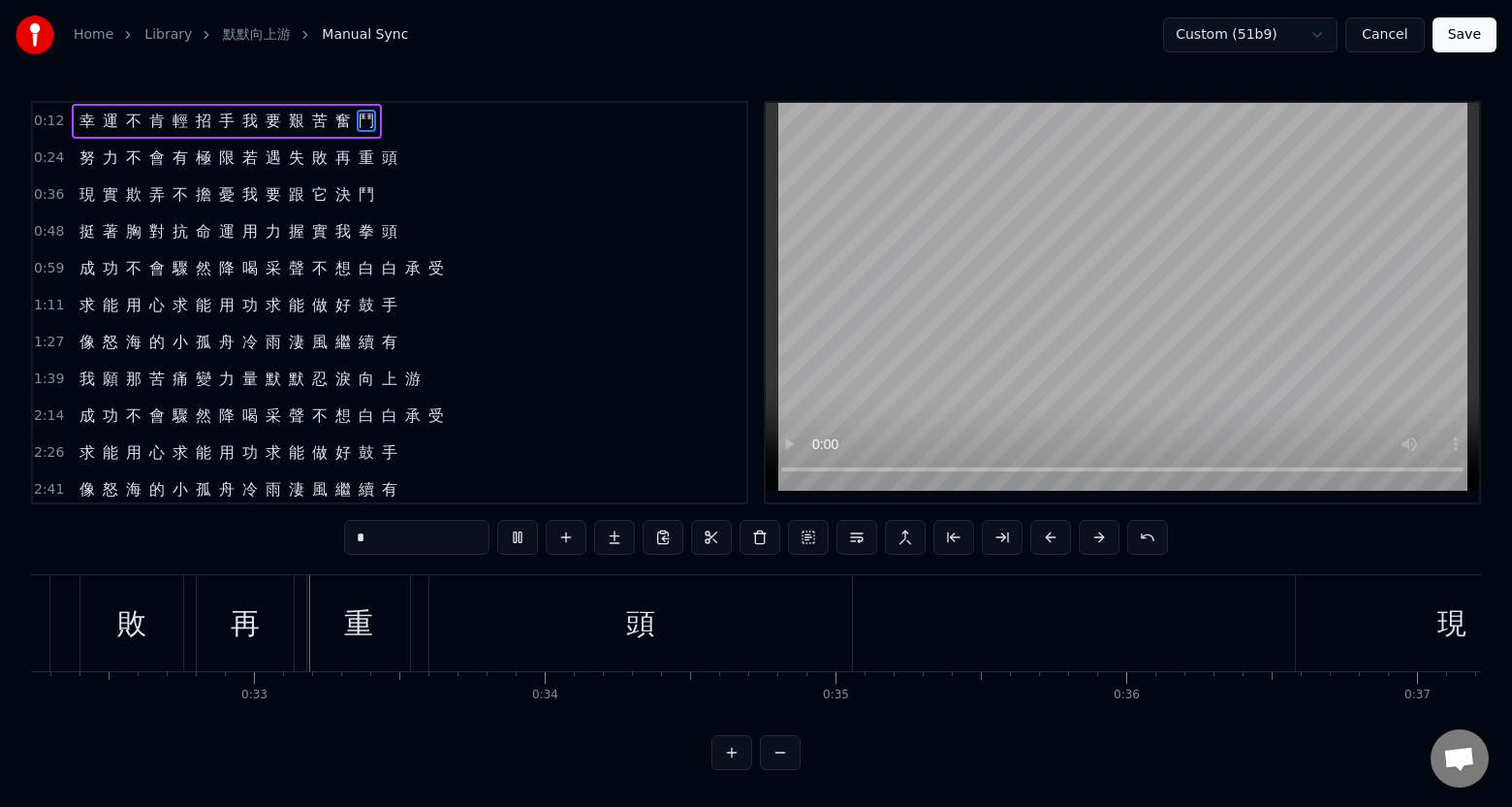
scroll to position [0, 9382]
click at [831, 655] on div "頭" at bounding box center [634, 623] width 423 height 96
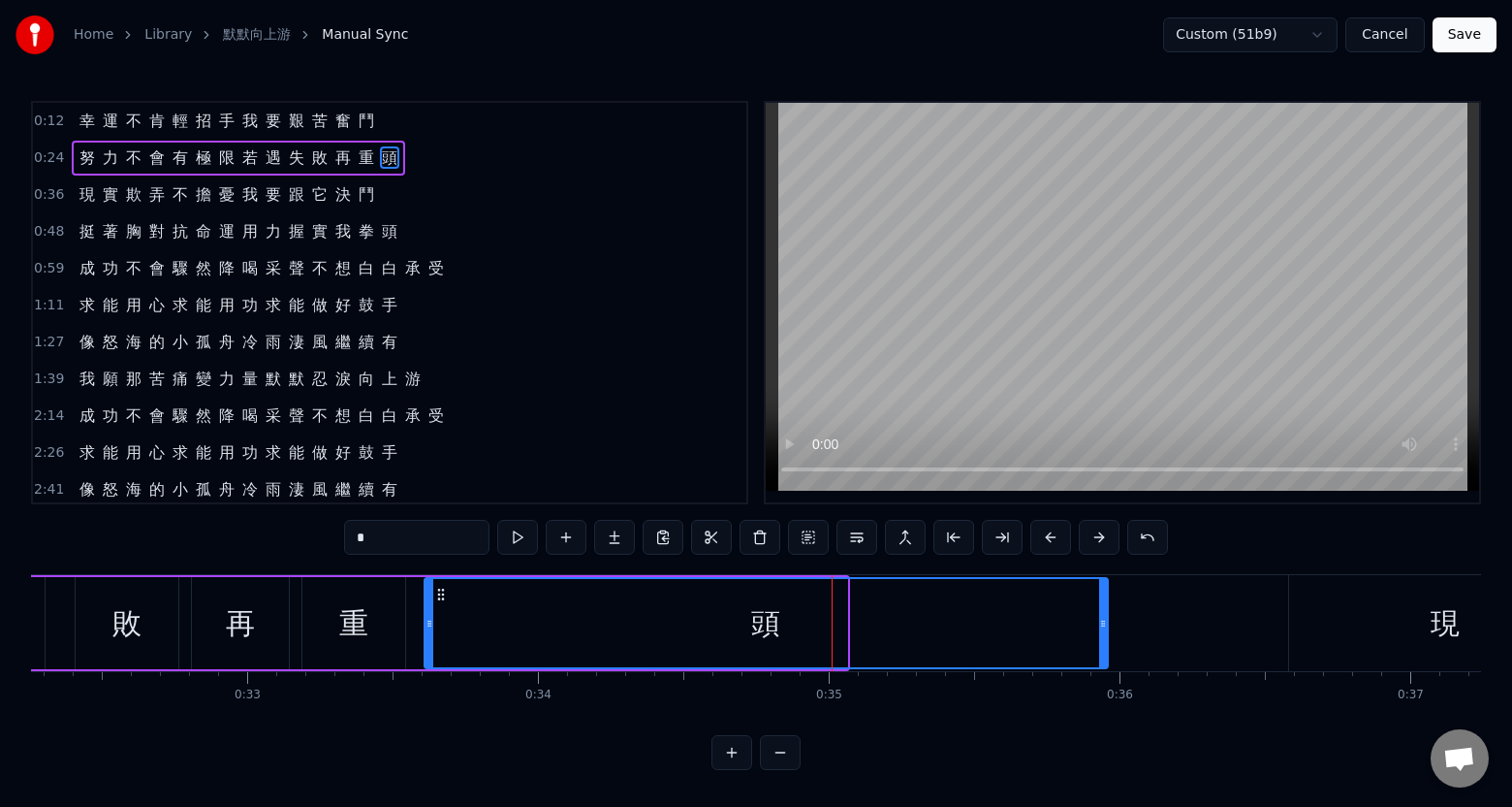
drag, startPoint x: 845, startPoint y: 655, endPoint x: 1105, endPoint y: 661, distance: 260.1
click at [1105, 661] on div at bounding box center [1103, 623] width 8 height 89
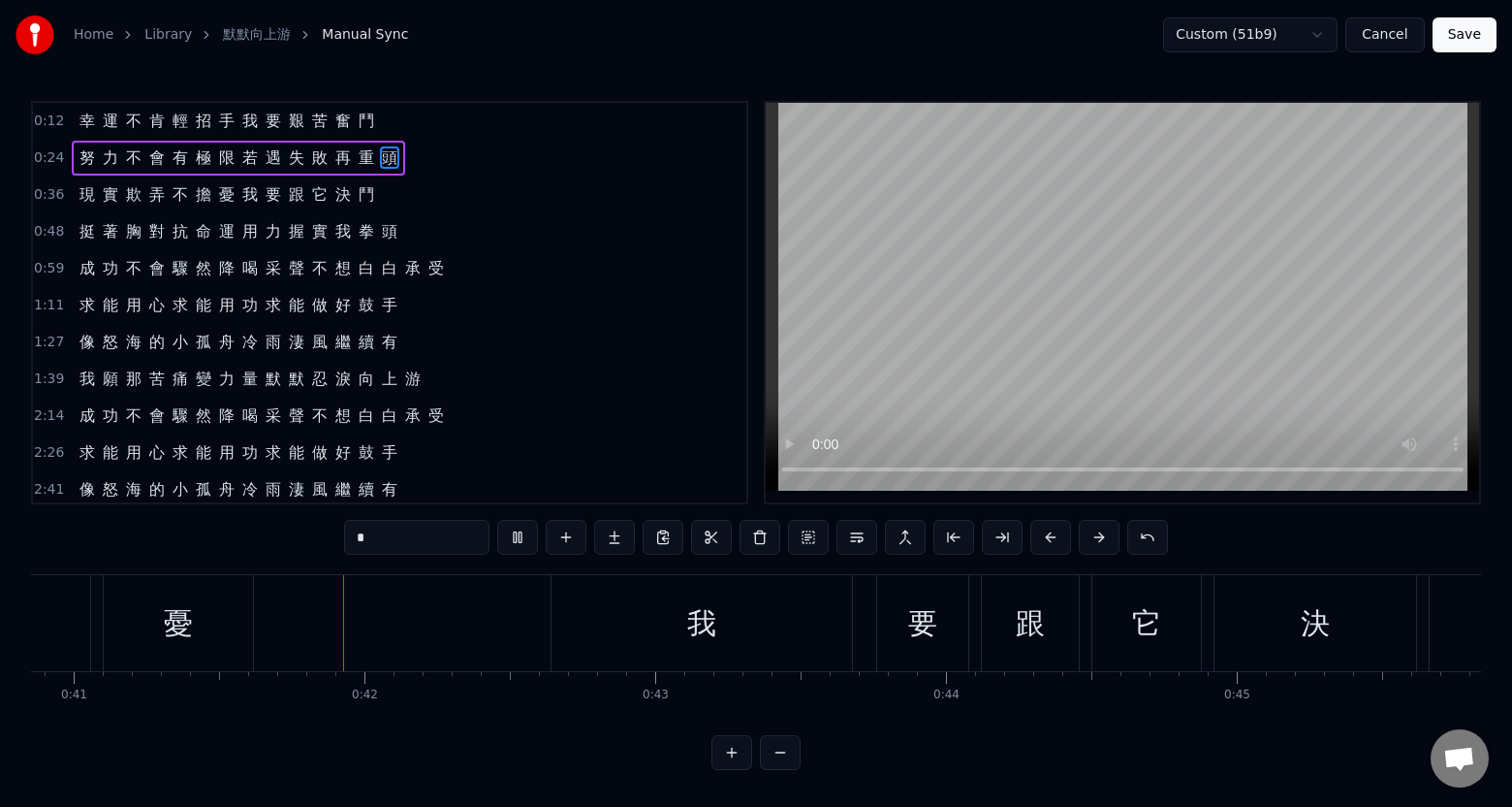
scroll to position [0, 11890]
click at [222, 652] on div "憂" at bounding box center [170, 623] width 149 height 96
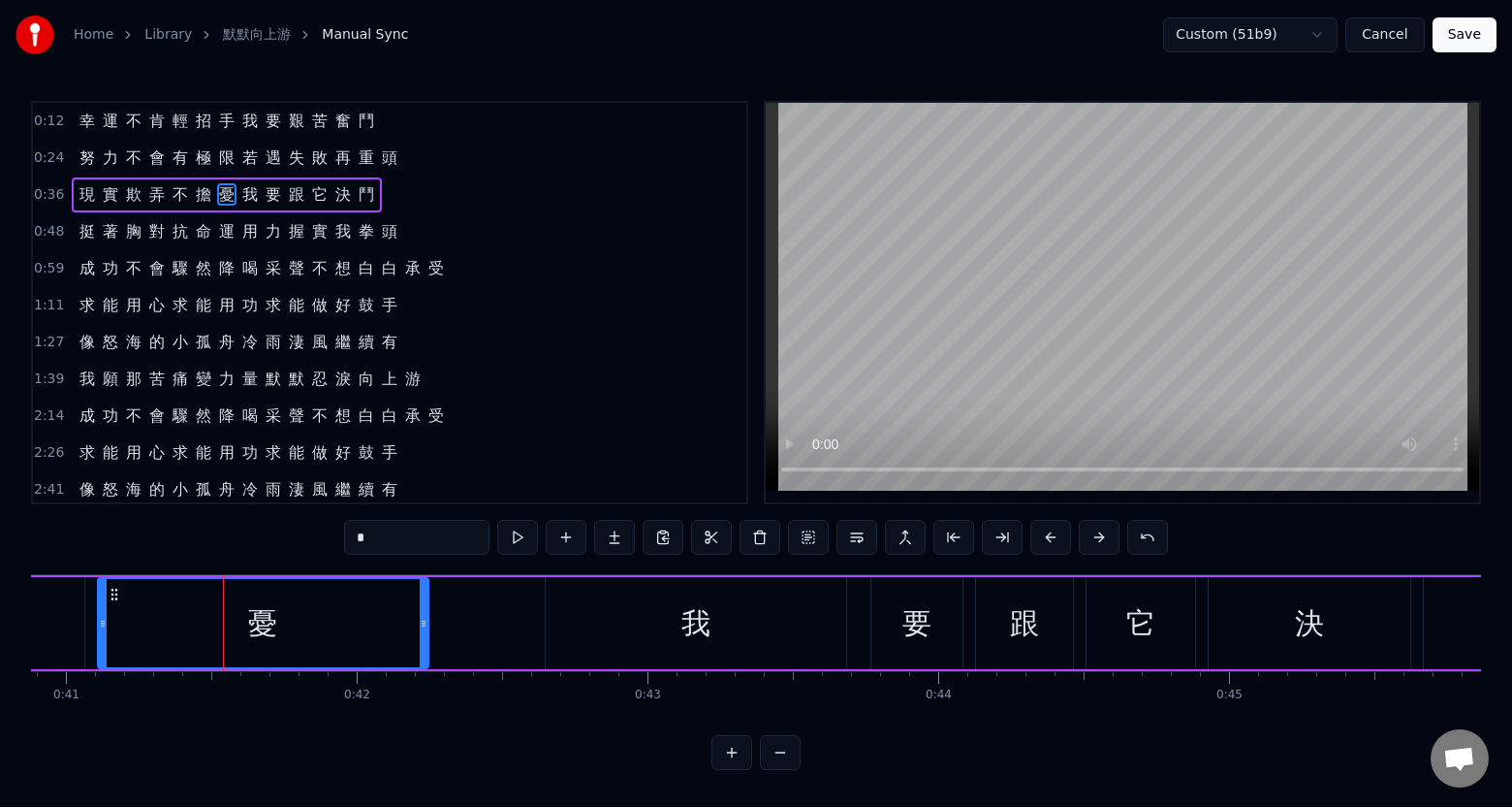
drag, startPoint x: 241, startPoint y: 652, endPoint x: 422, endPoint y: 649, distance: 181.0
click at [422, 649] on div at bounding box center [424, 623] width 8 height 89
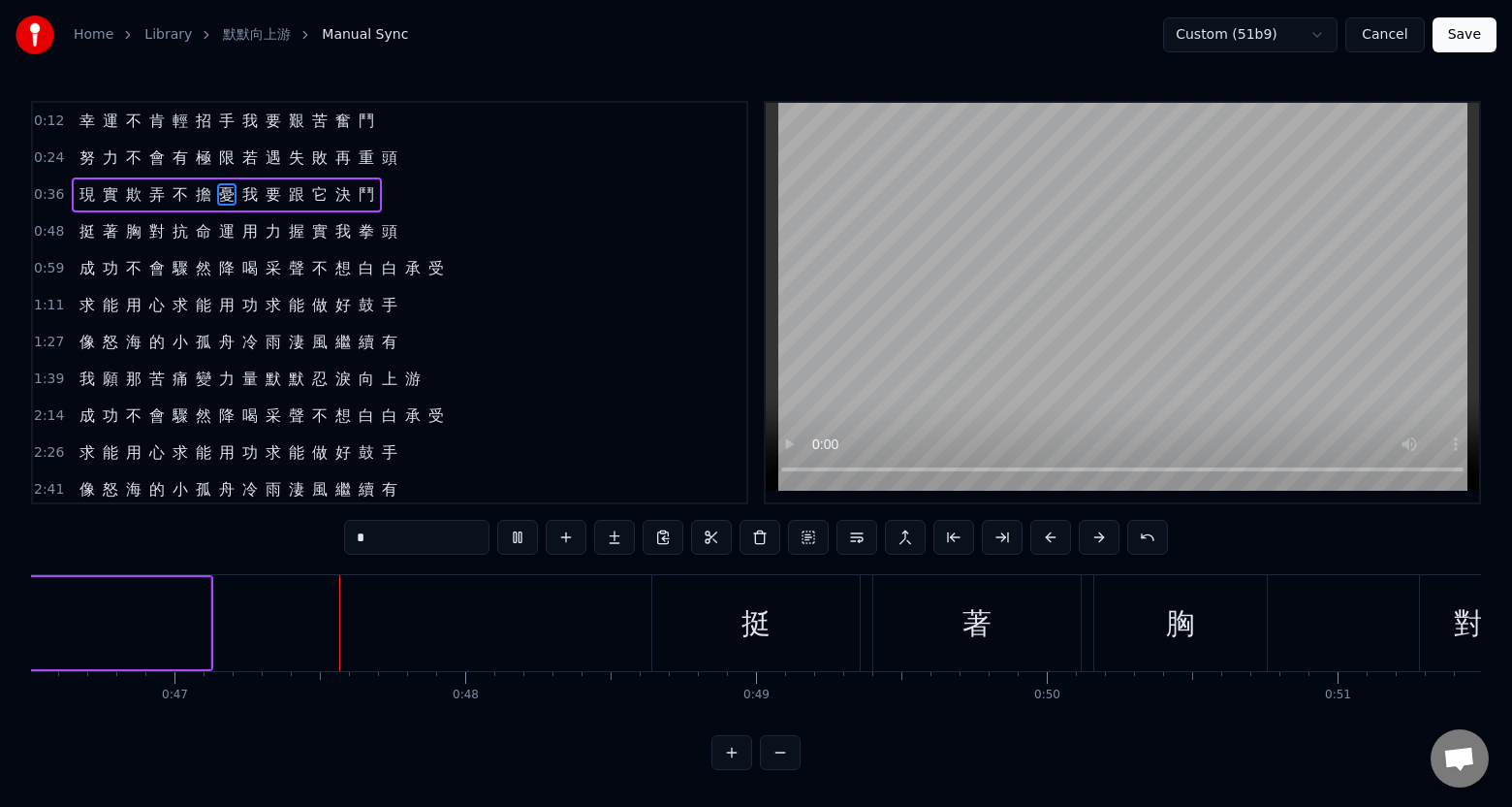
scroll to position [0, 13540]
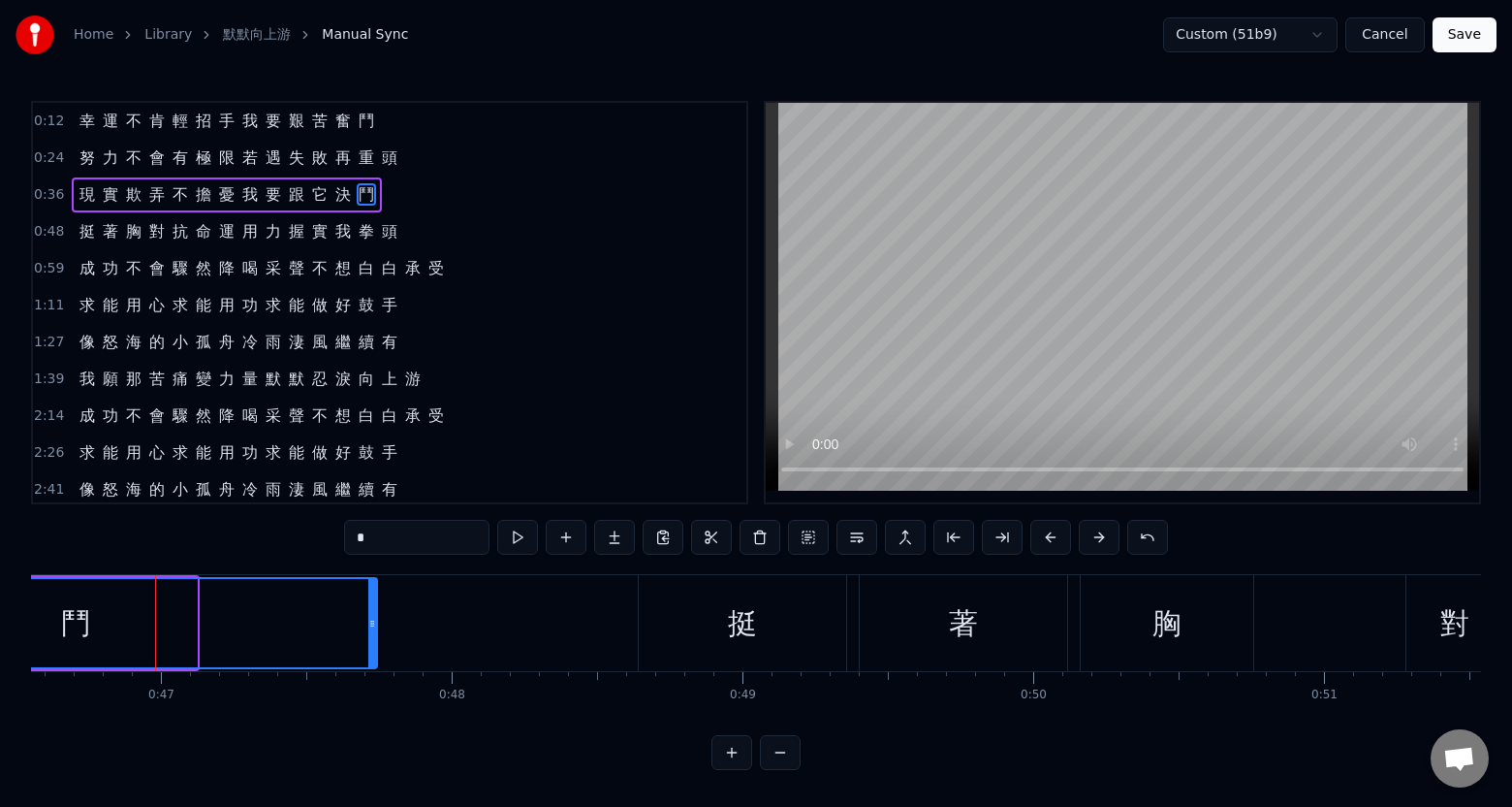
drag, startPoint x: 192, startPoint y: 651, endPoint x: 376, endPoint y: 650, distance: 184.0
click at [376, 650] on div at bounding box center [372, 623] width 8 height 89
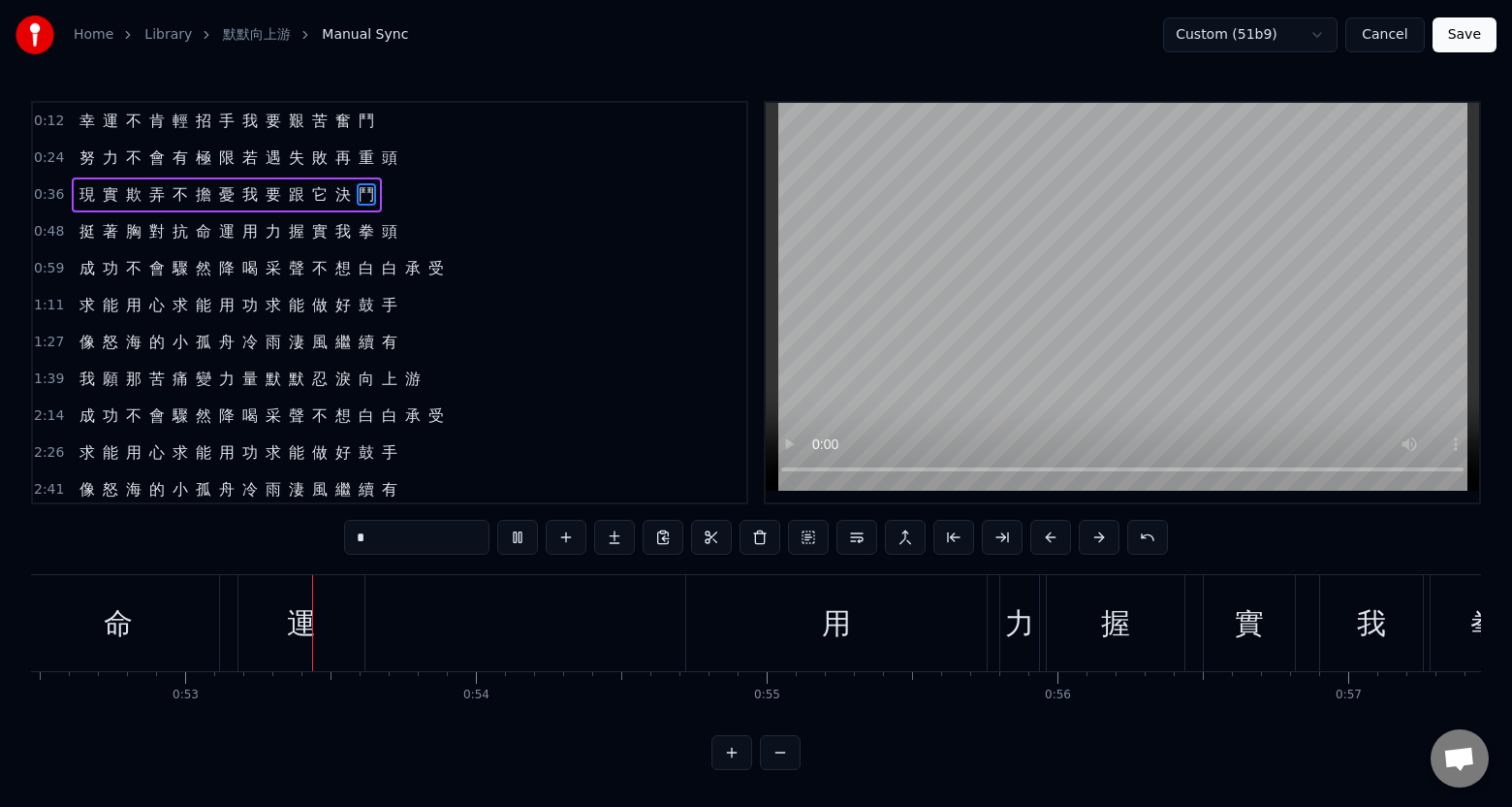
scroll to position [0, 15277]
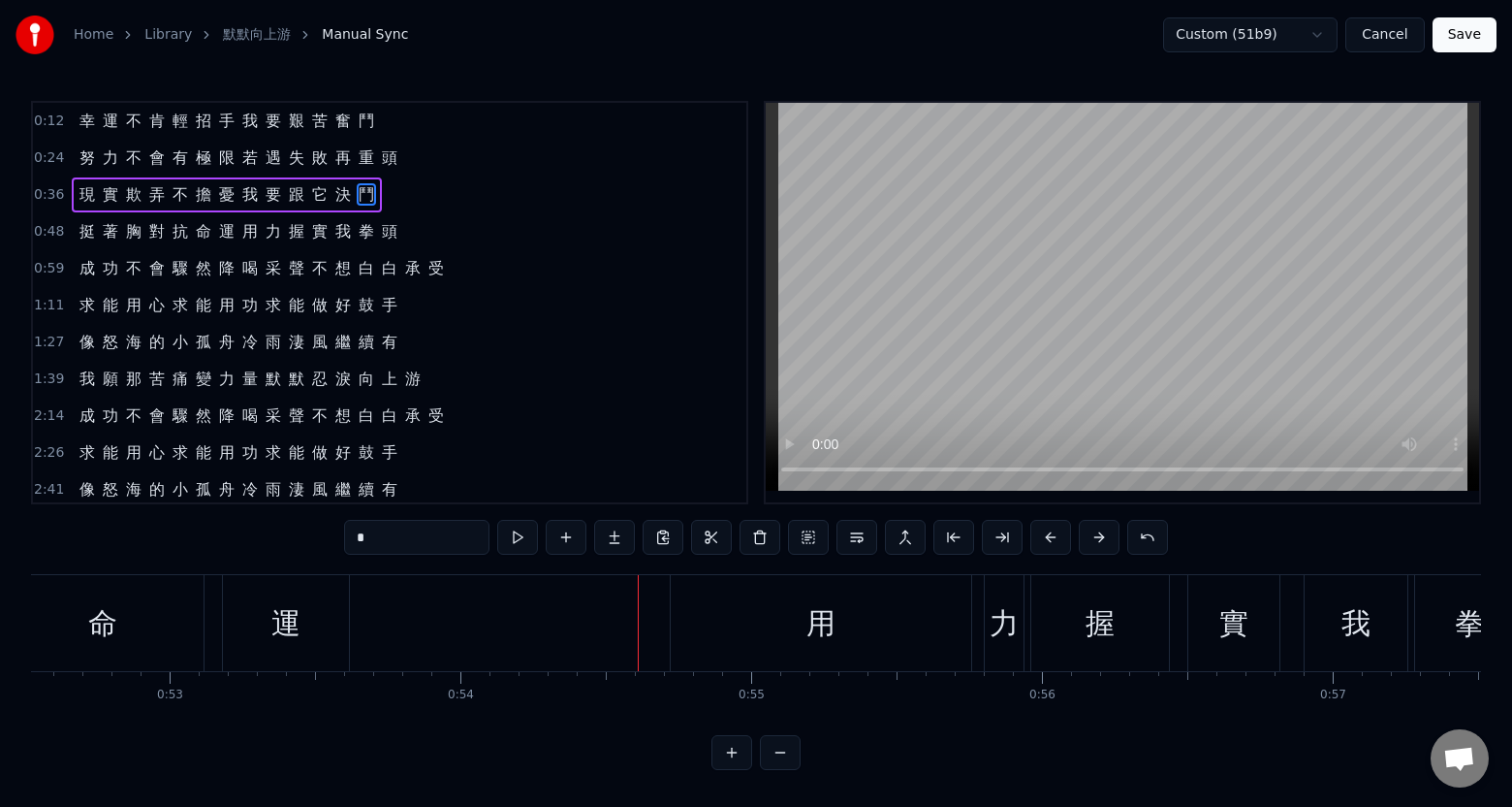
click at [327, 657] on div "運" at bounding box center [285, 623] width 126 height 96
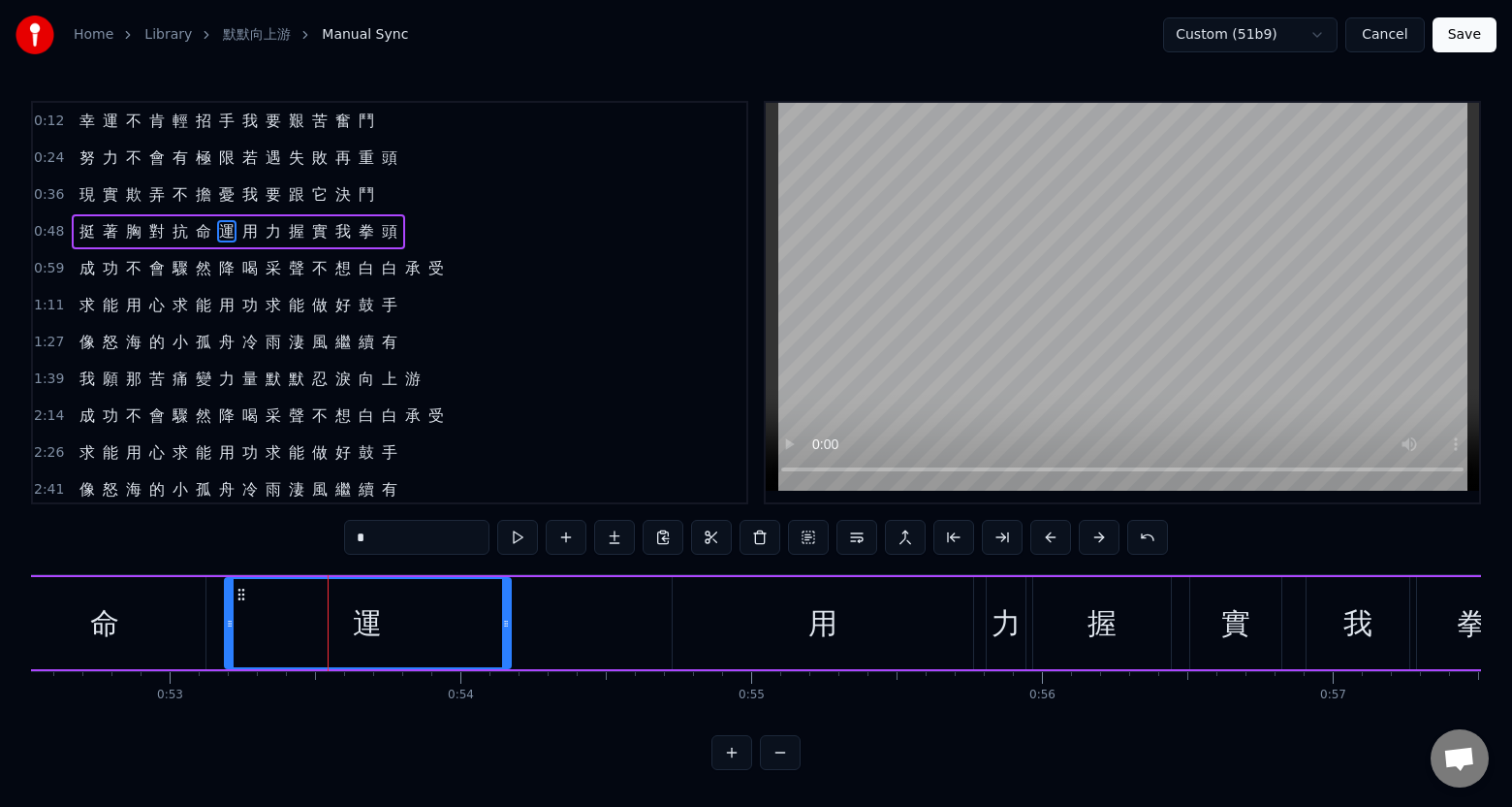
drag, startPoint x: 347, startPoint y: 652, endPoint x: 508, endPoint y: 652, distance: 161.0
click at [508, 652] on div at bounding box center [506, 623] width 8 height 89
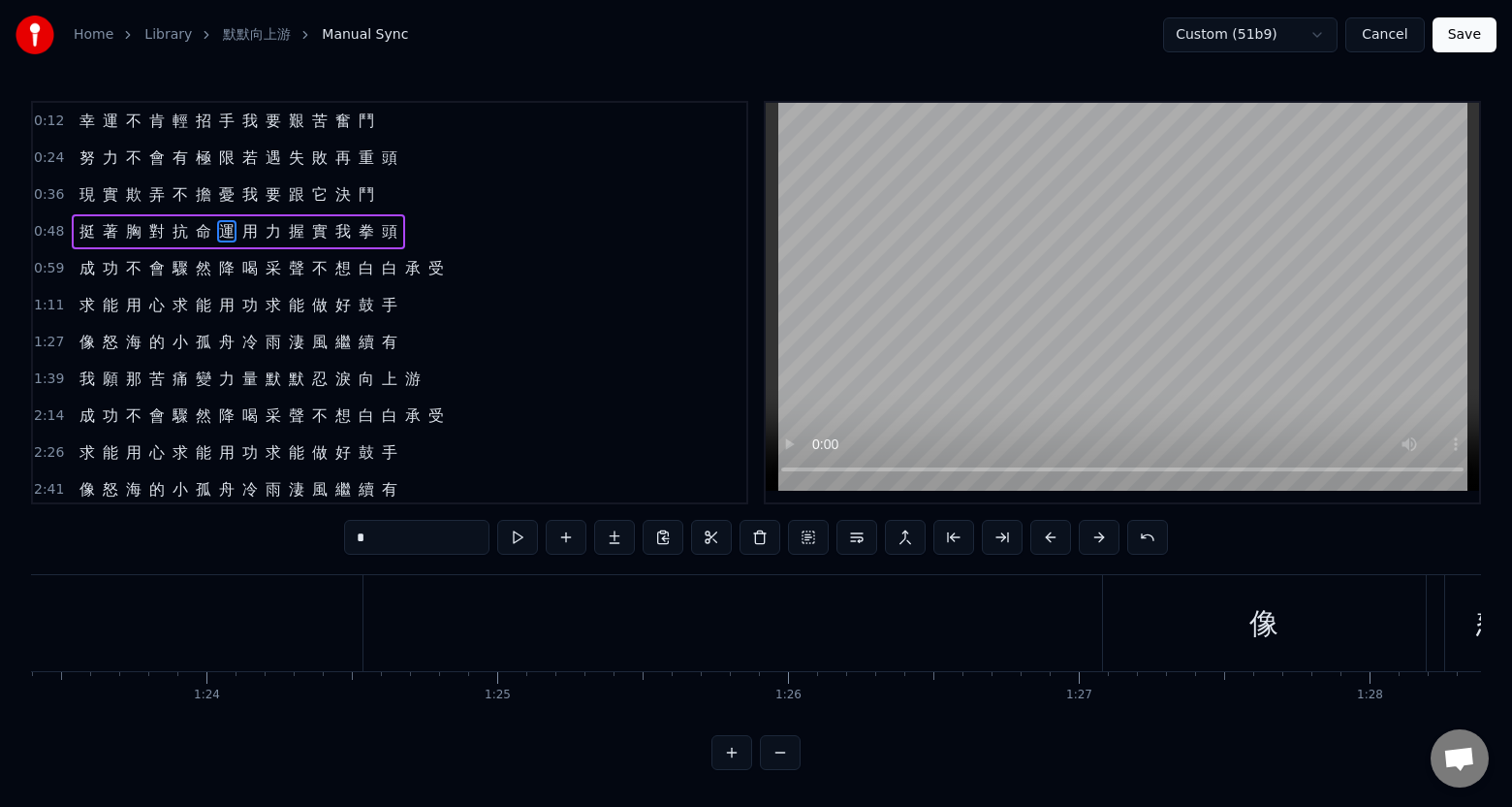
scroll to position [0, 24237]
click at [363, 646] on div "手" at bounding box center [23, 623] width 719 height 96
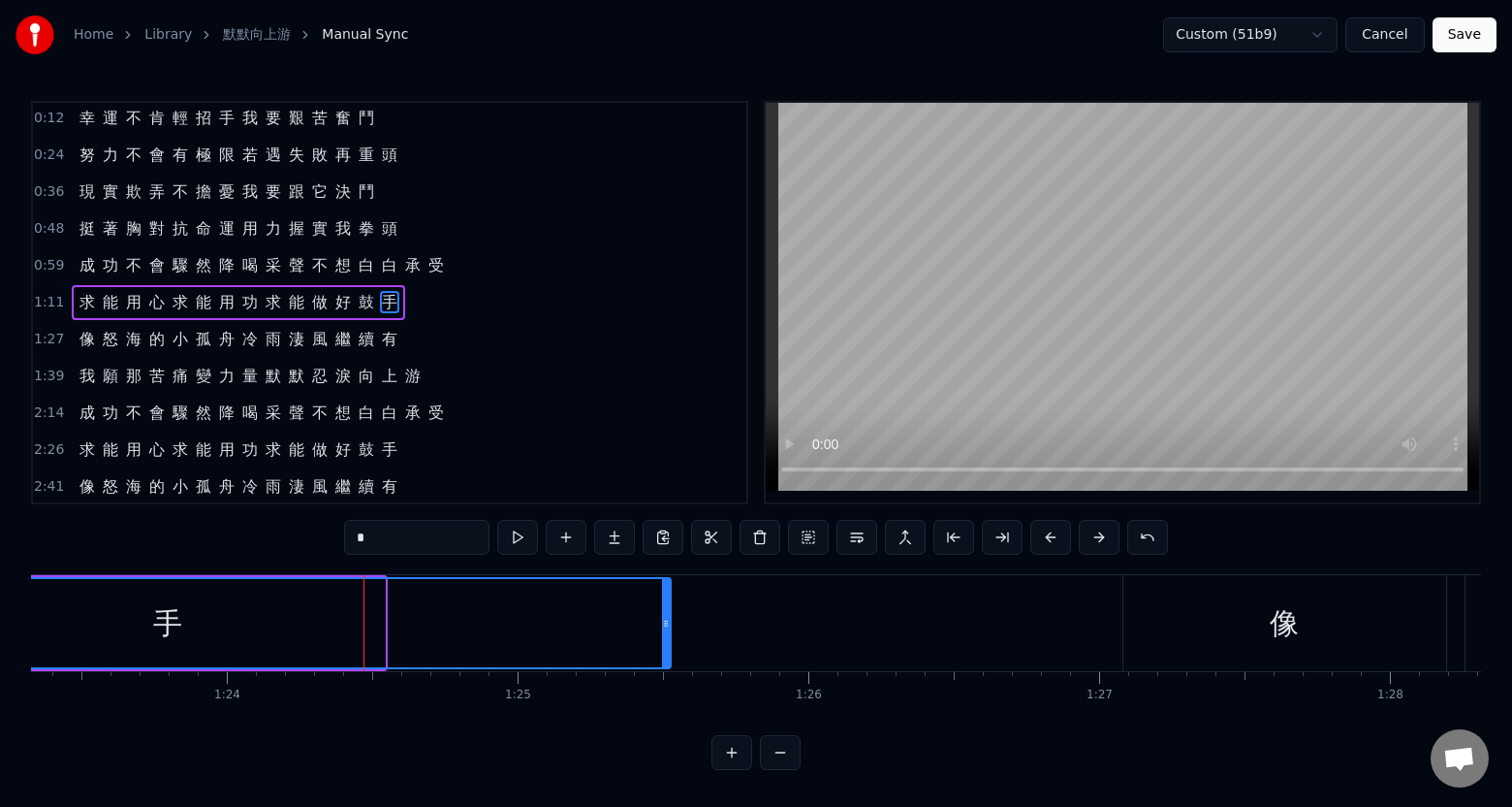
drag, startPoint x: 381, startPoint y: 646, endPoint x: 667, endPoint y: 649, distance: 286.0
click at [667, 649] on div at bounding box center [666, 623] width 8 height 89
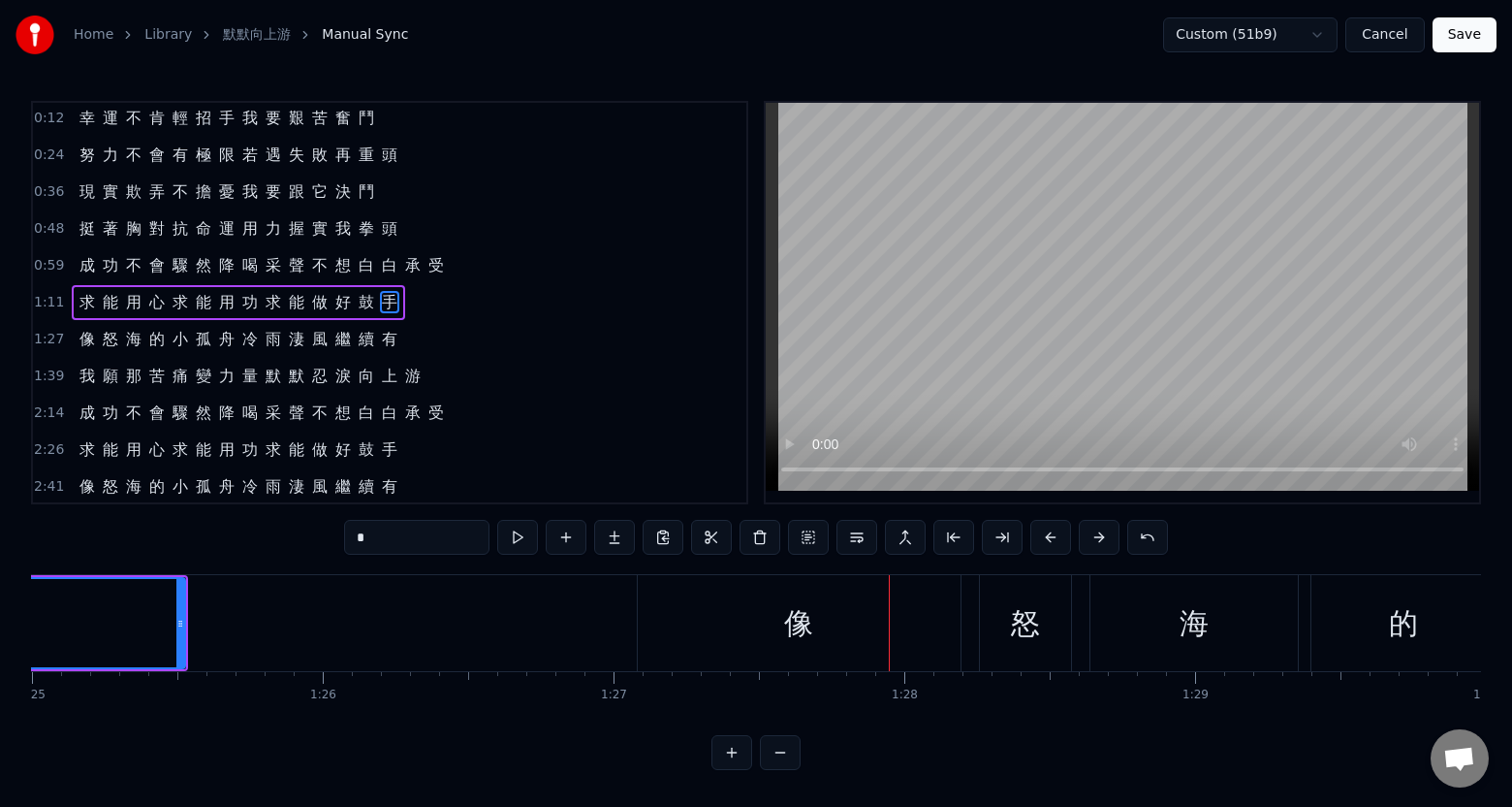
scroll to position [0, 24681]
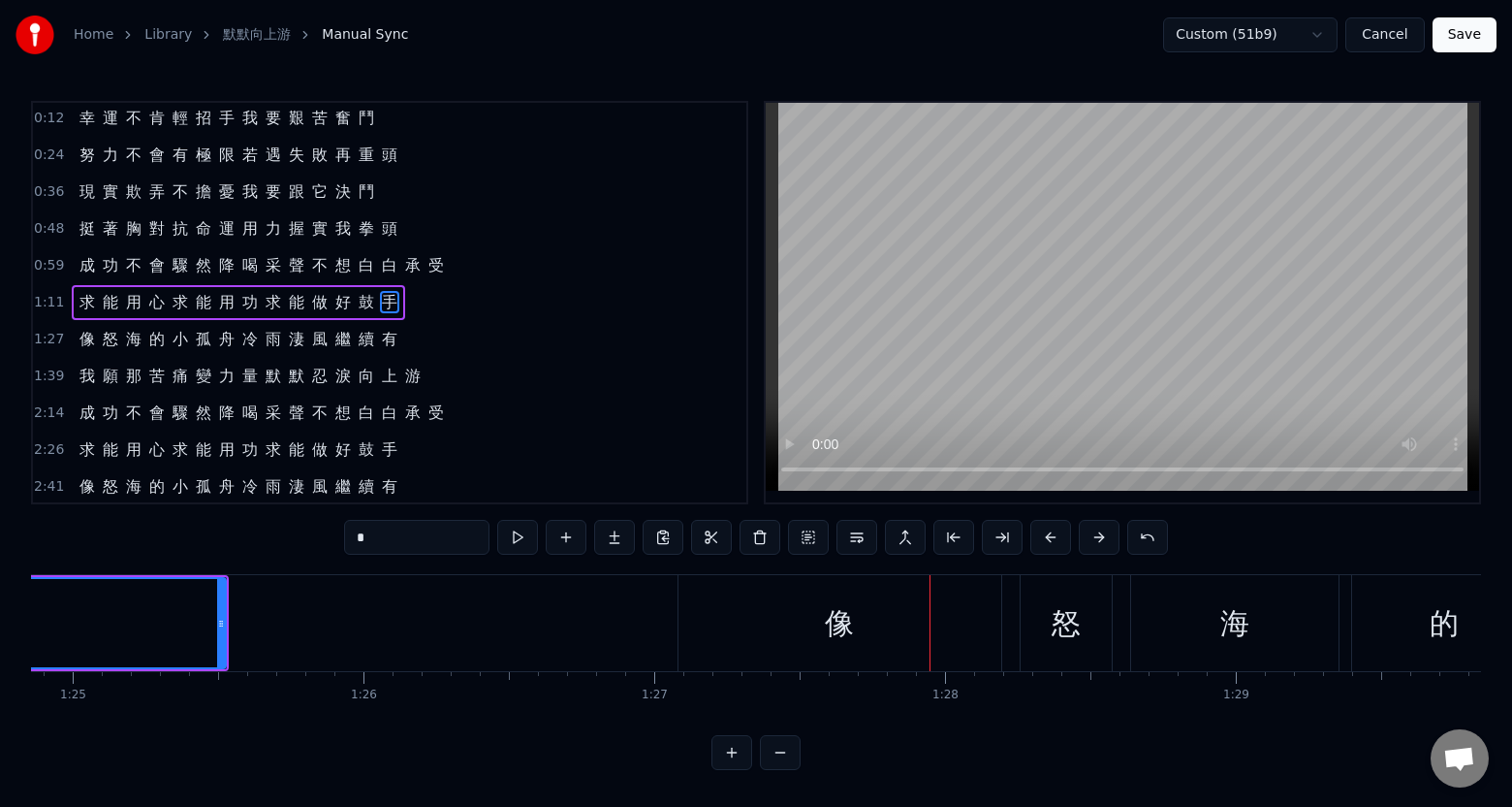
click at [717, 647] on div "像" at bounding box center [841, 623] width 324 height 96
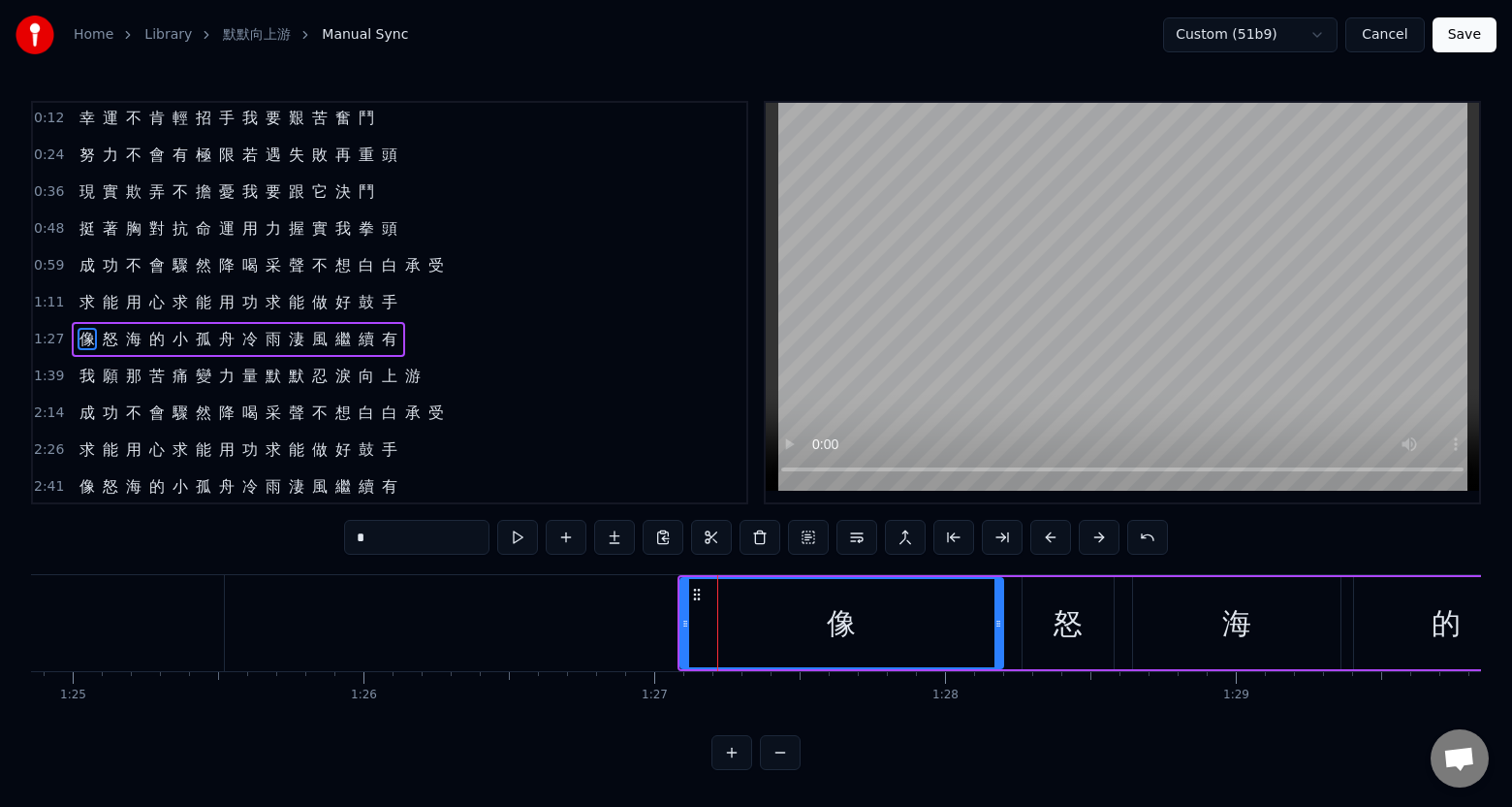
scroll to position [40, 0]
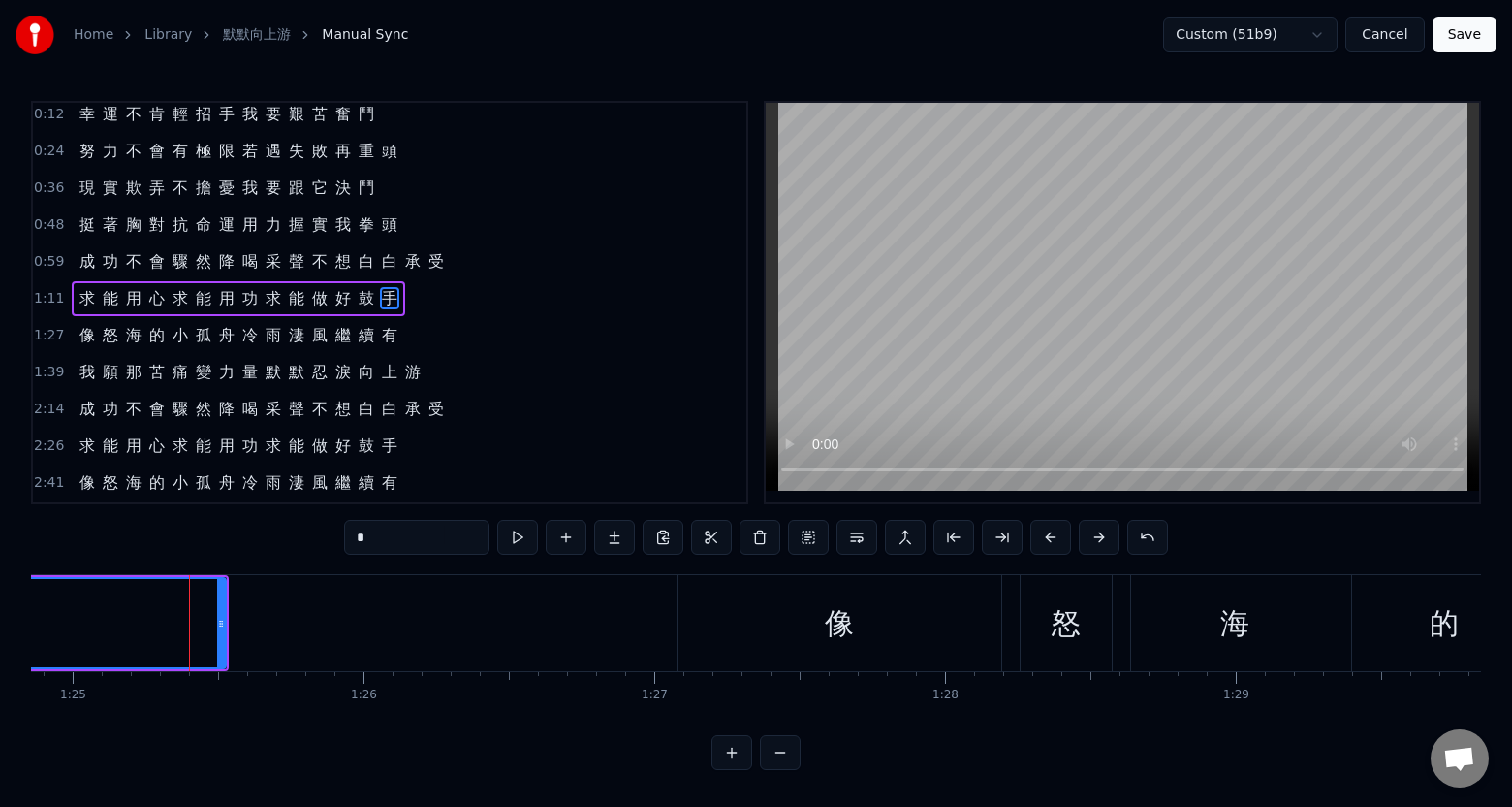
scroll to position [3, 0]
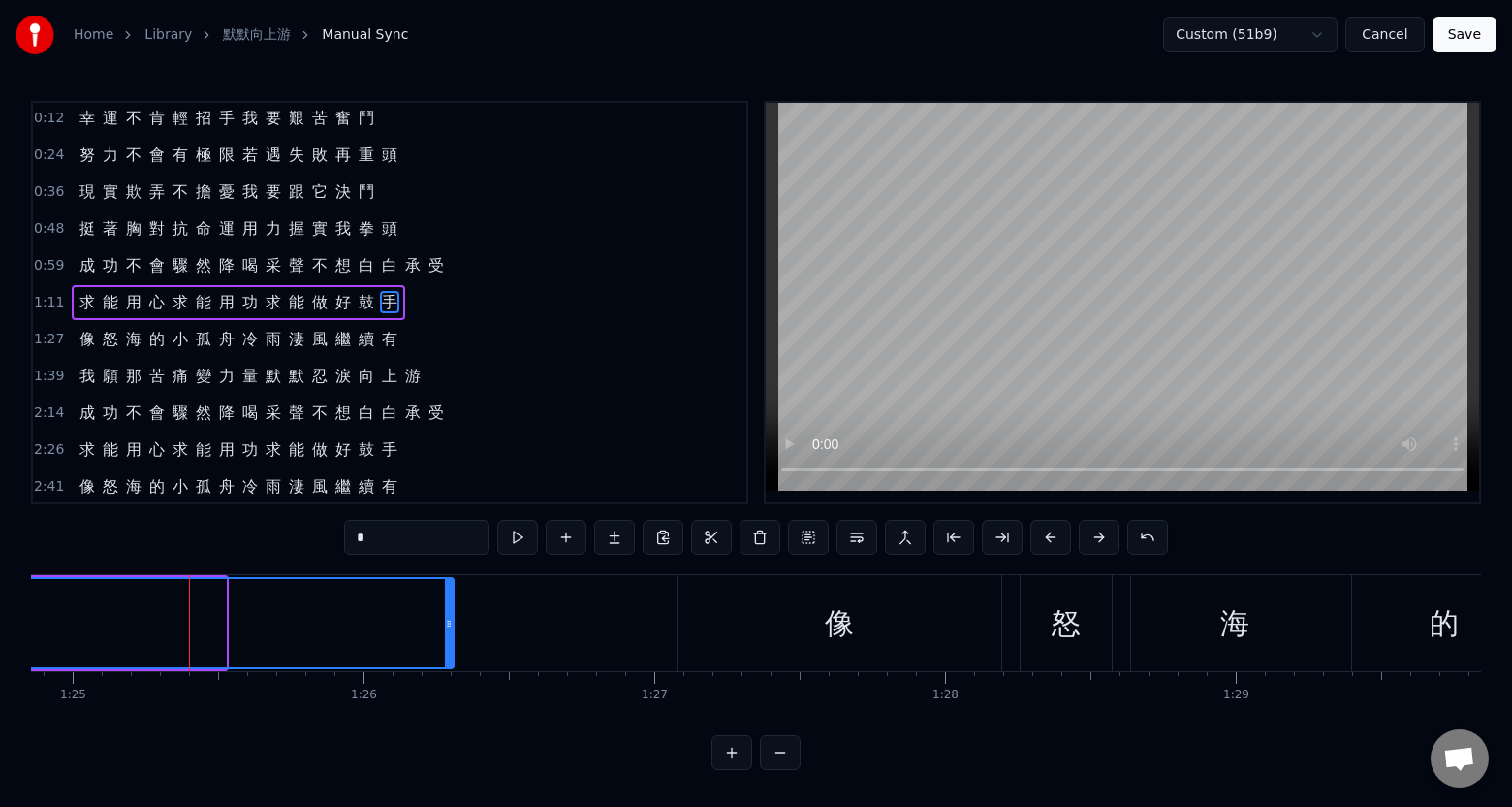
drag, startPoint x: 220, startPoint y: 646, endPoint x: 448, endPoint y: 651, distance: 228.1
click at [448, 651] on div at bounding box center [449, 623] width 8 height 89
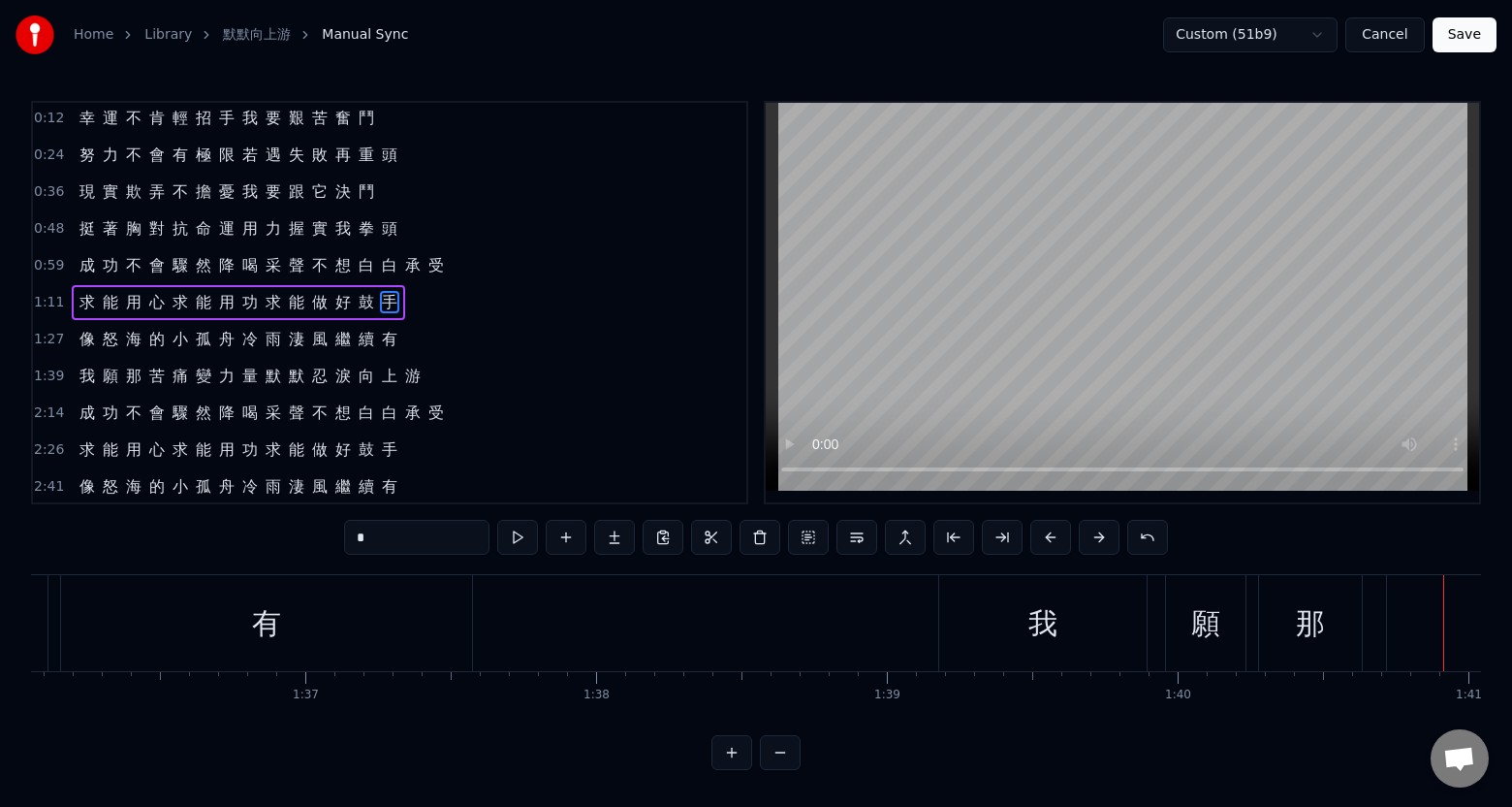
scroll to position [0, 27918]
click at [450, 651] on div "有" at bounding box center [286, 623] width 411 height 96
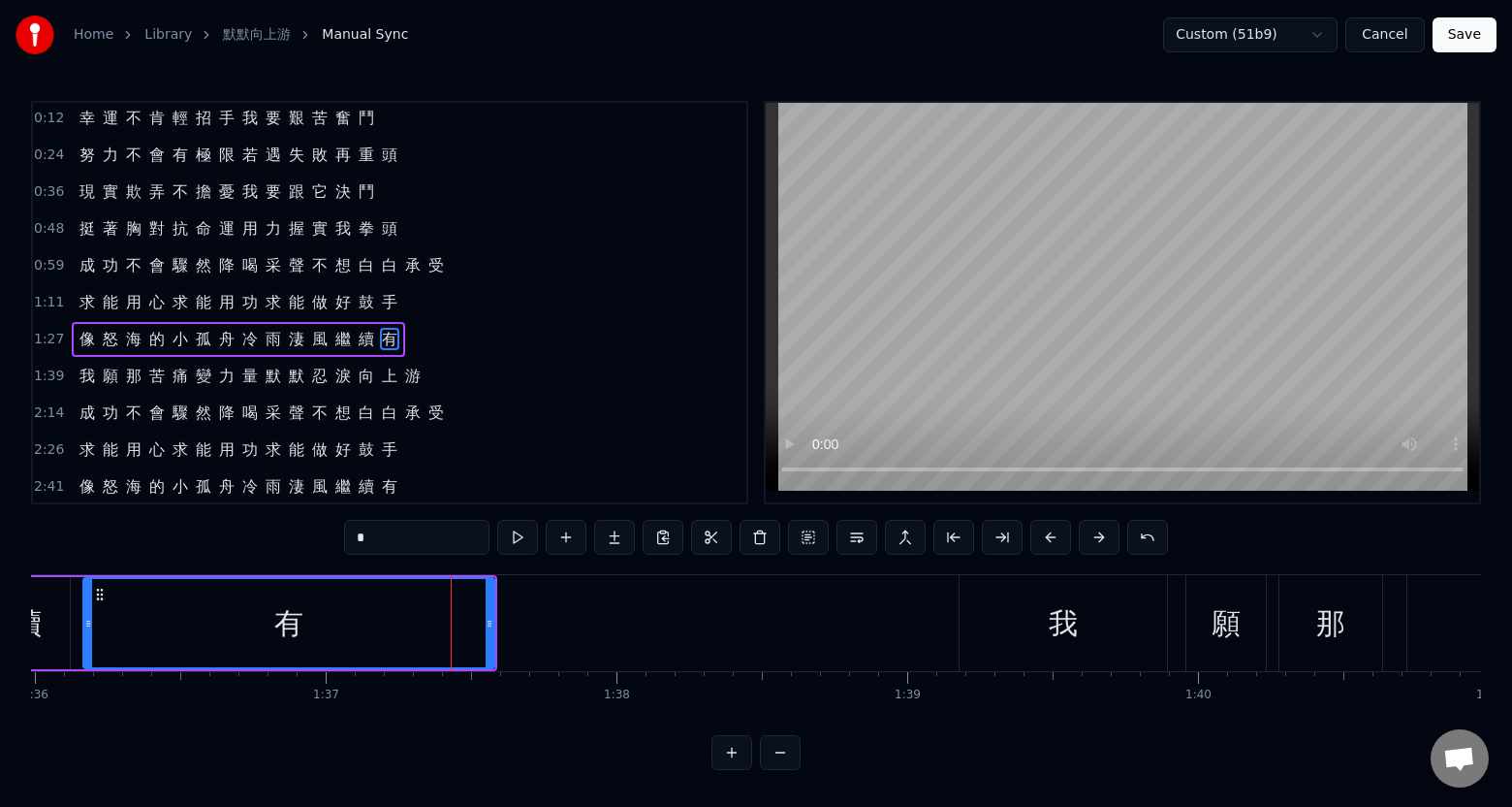
scroll to position [40, 0]
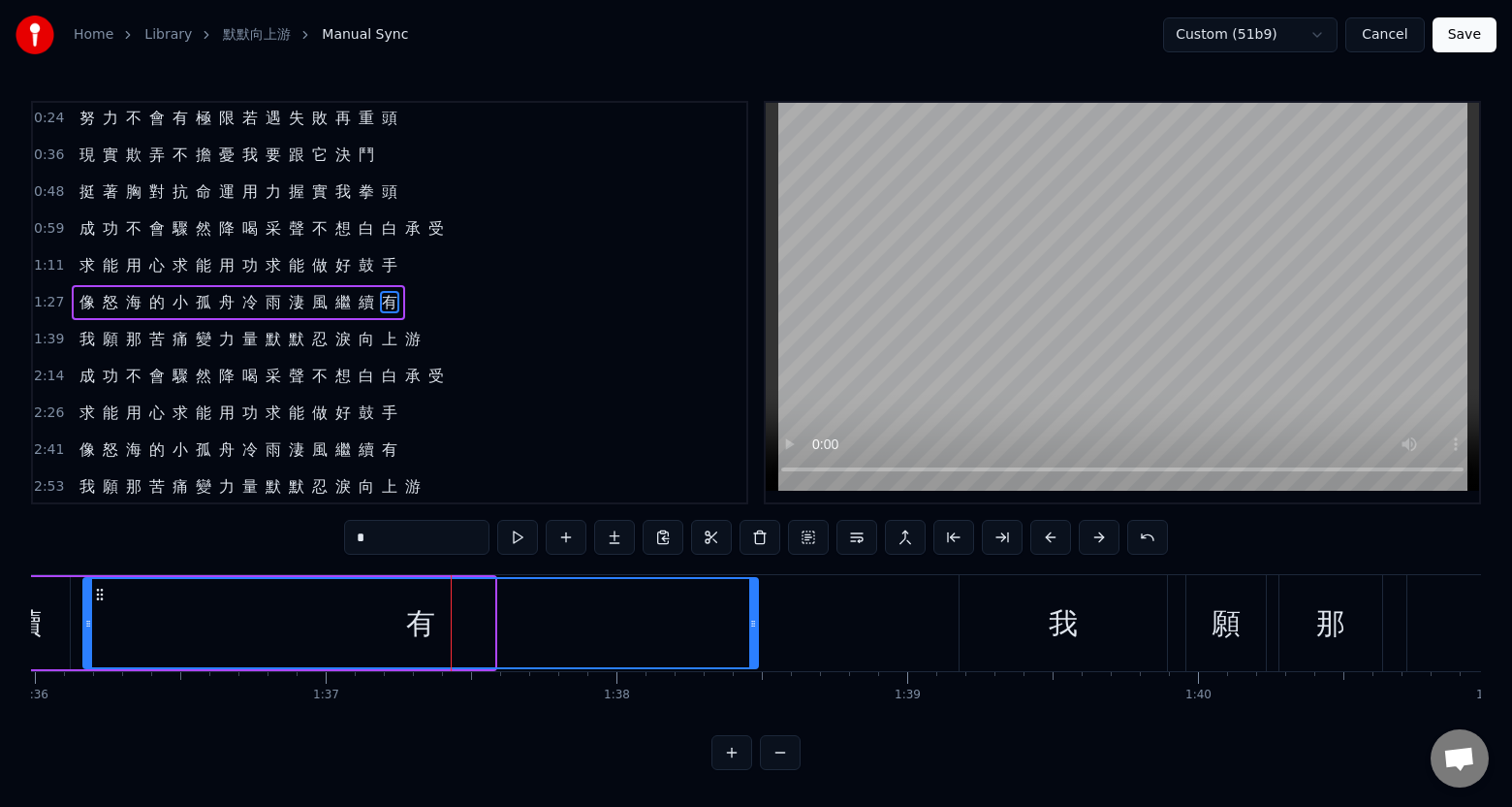
drag, startPoint x: 488, startPoint y: 650, endPoint x: 753, endPoint y: 660, distance: 265.2
click at [753, 661] on div at bounding box center [753, 623] width 8 height 89
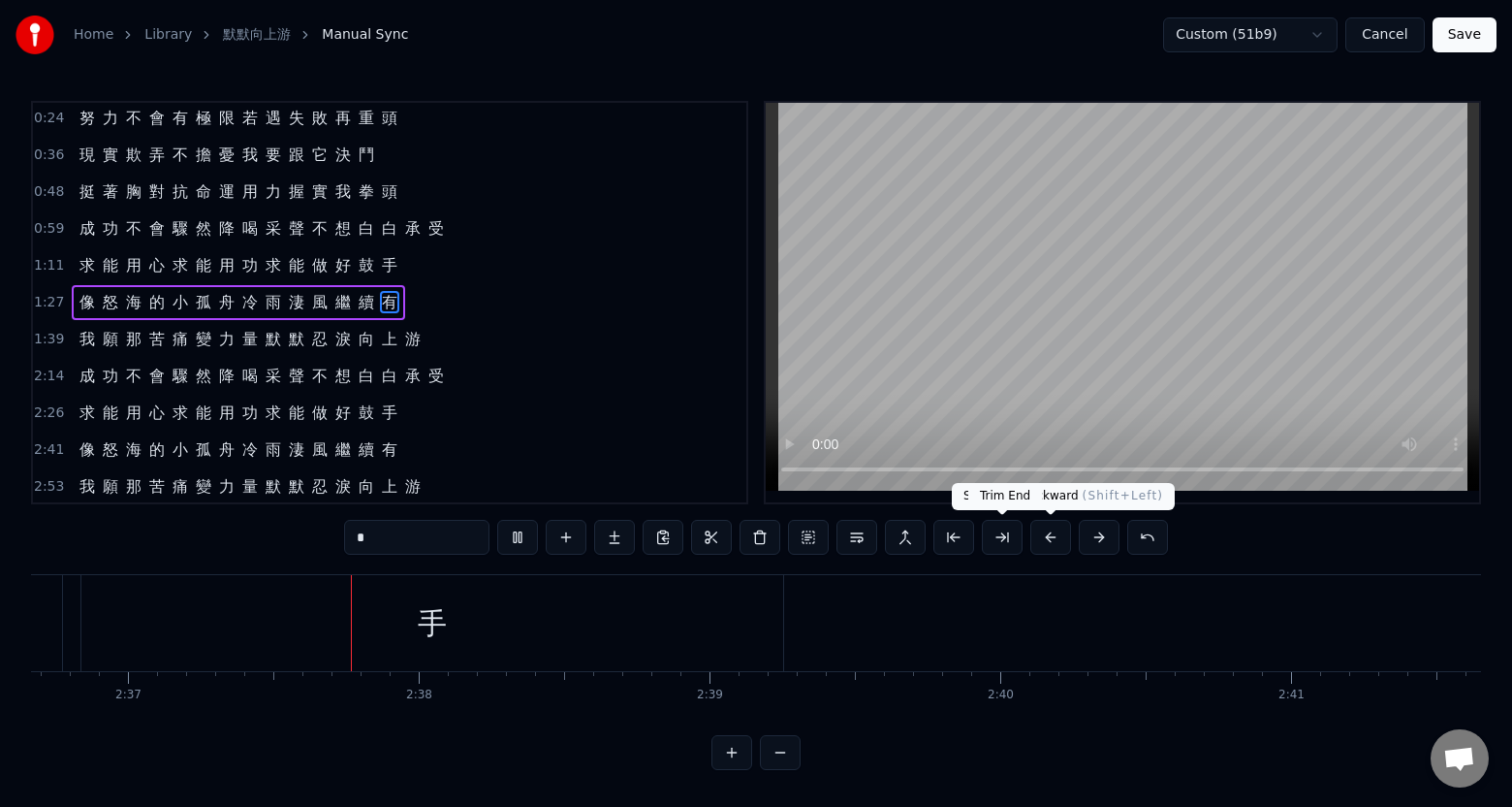
scroll to position [0, 45659]
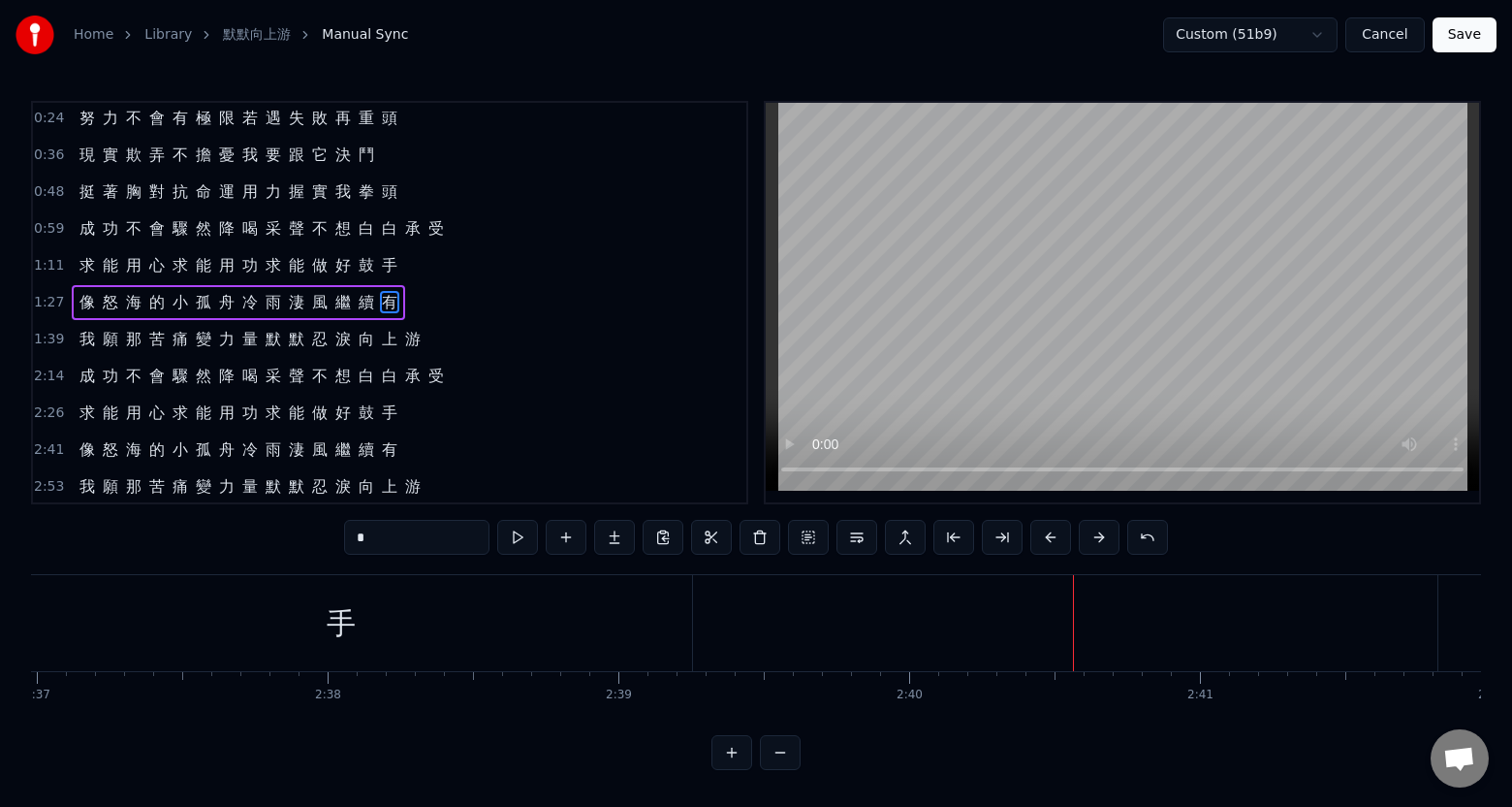
click at [636, 664] on div "手" at bounding box center [341, 623] width 702 height 96
type input "*"
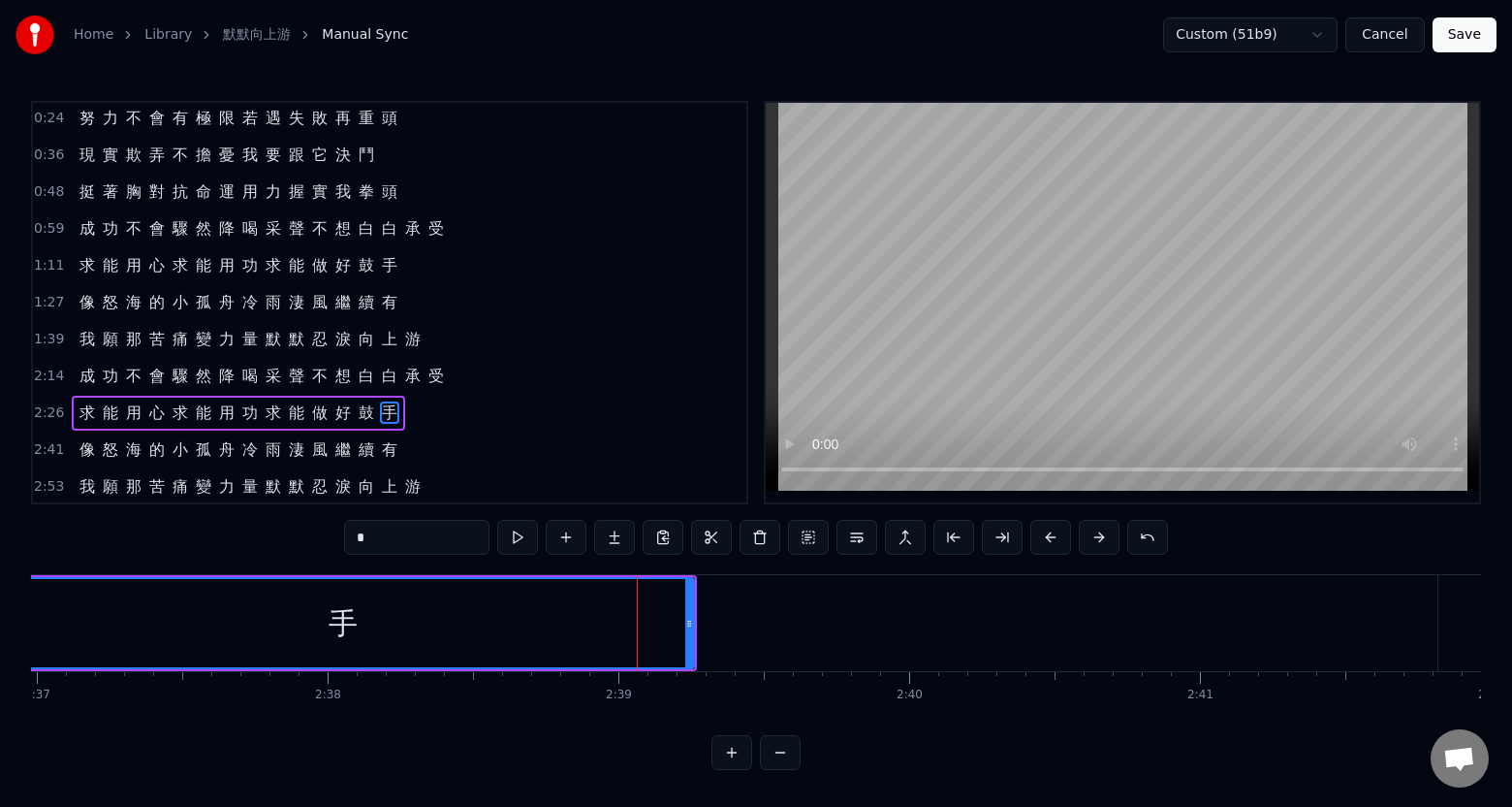
scroll to position [43, 0]
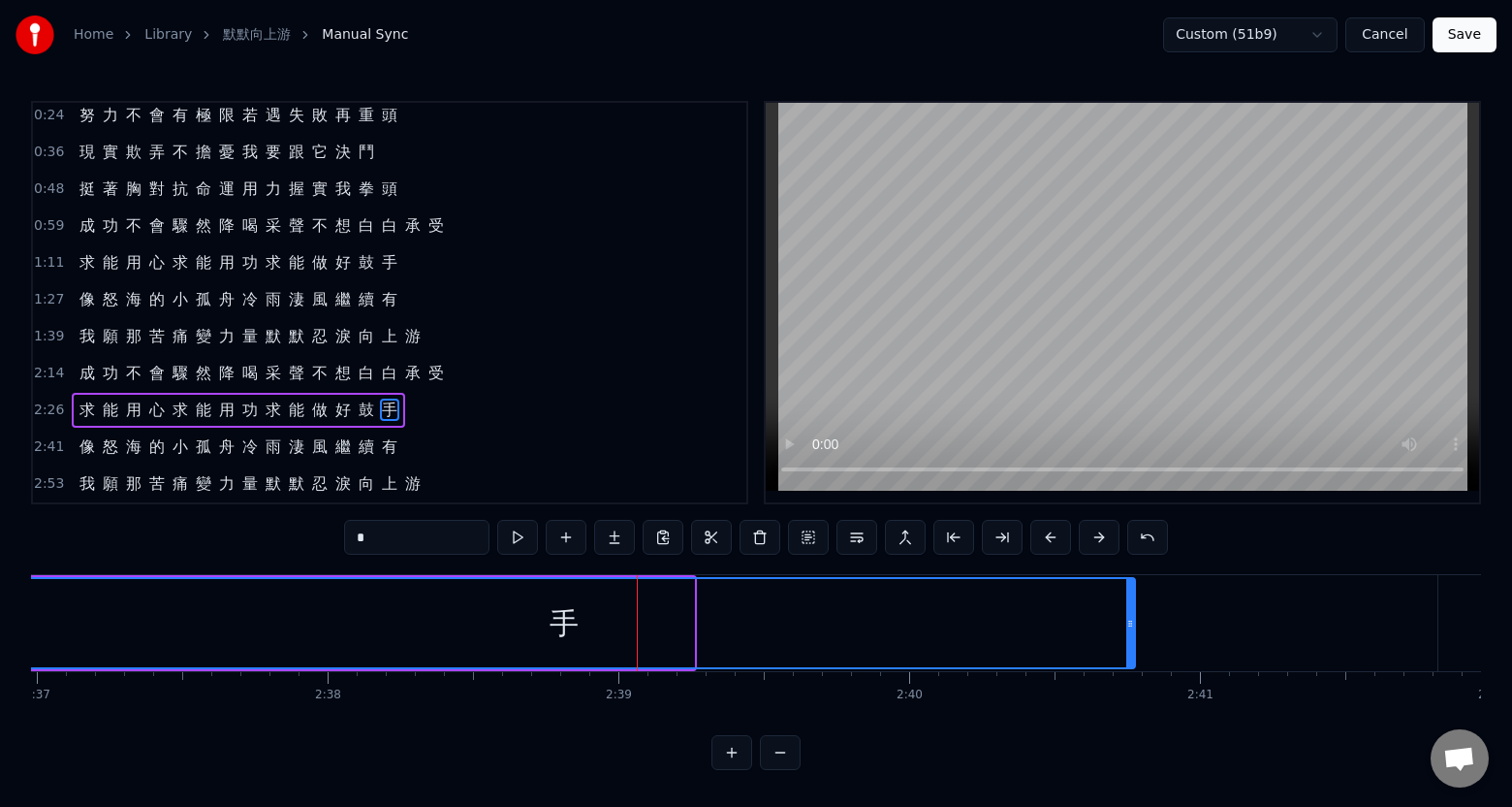
drag, startPoint x: 688, startPoint y: 639, endPoint x: 1130, endPoint y: 656, distance: 442.3
click at [1130, 656] on div at bounding box center [1131, 623] width 8 height 89
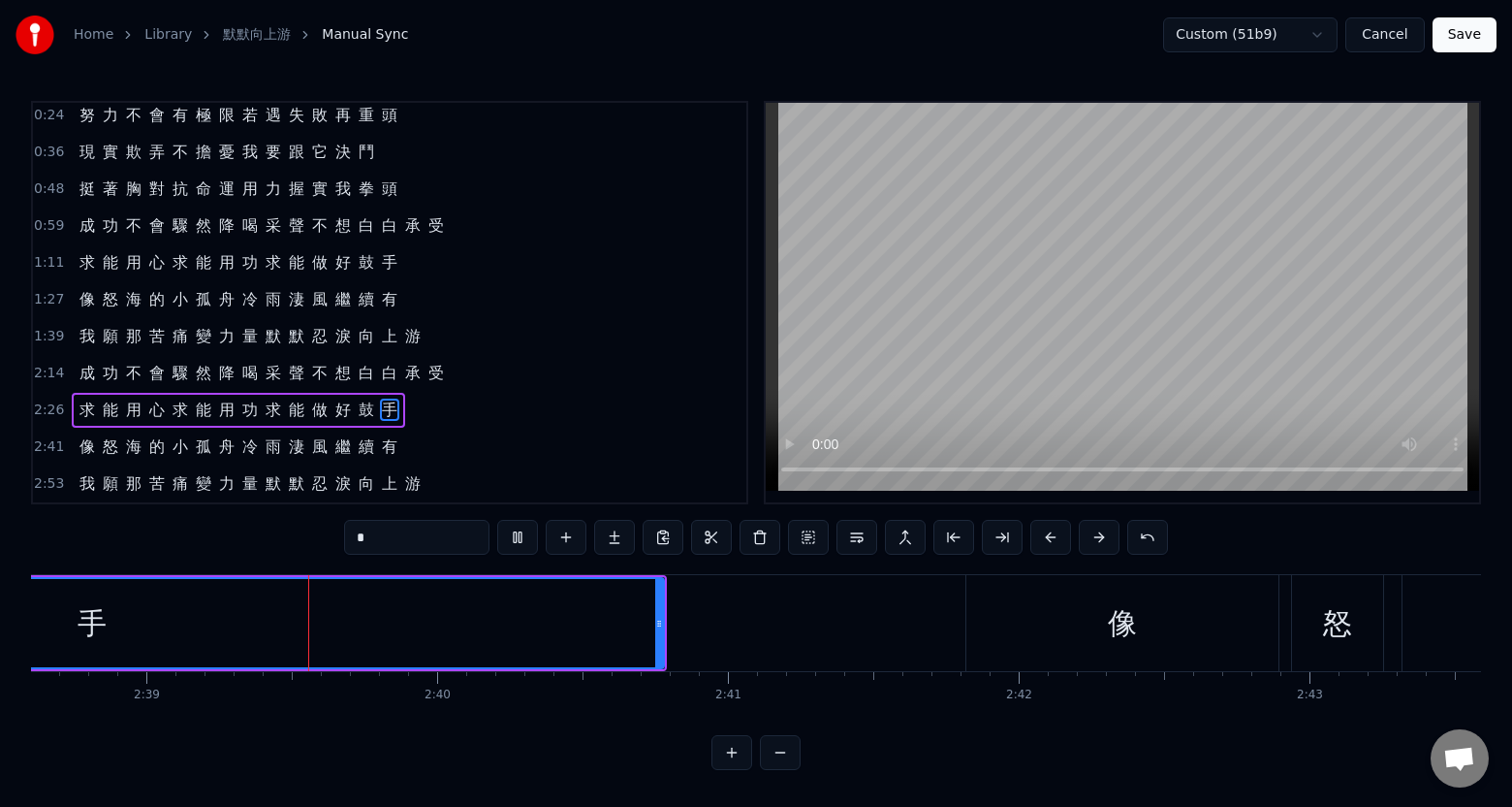
scroll to position [0, 46134]
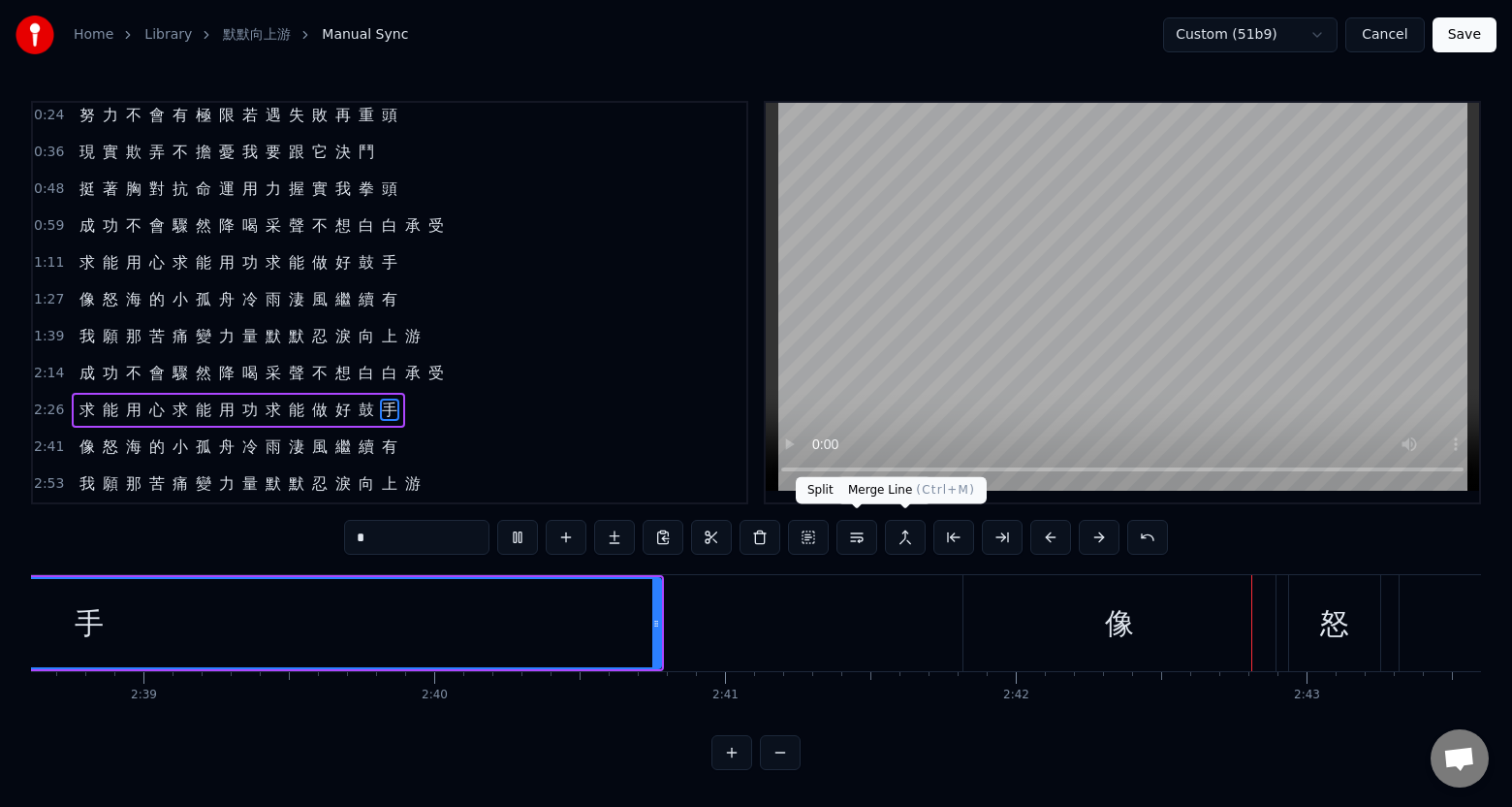
click at [986, 405] on video at bounding box center [1122, 297] width 713 height 388
click at [596, 624] on div "手" at bounding box center [90, 623] width 1142 height 89
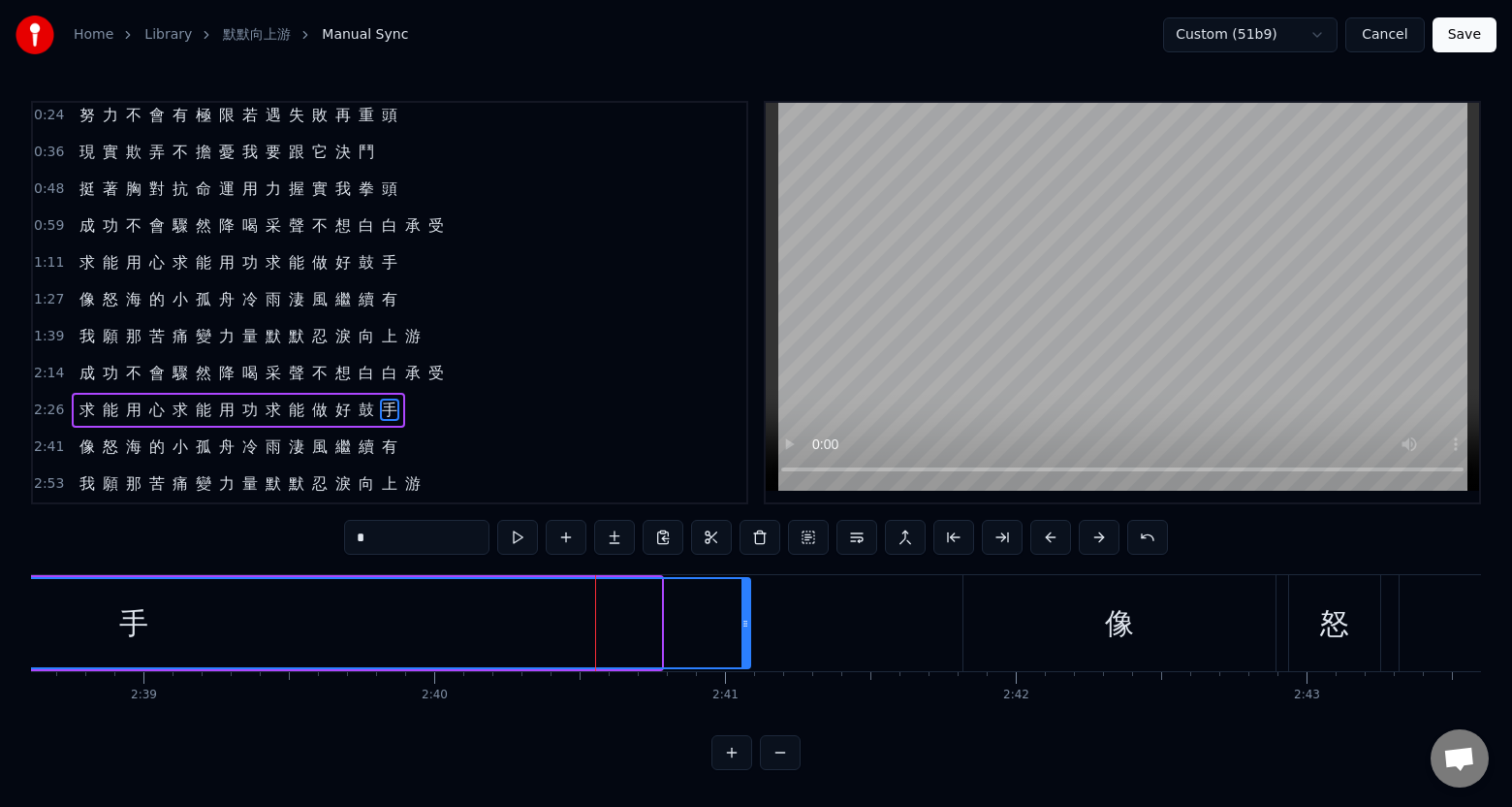
drag, startPoint x: 657, startPoint y: 637, endPoint x: 746, endPoint y: 640, distance: 89.1
click at [746, 640] on div at bounding box center [746, 623] width 8 height 89
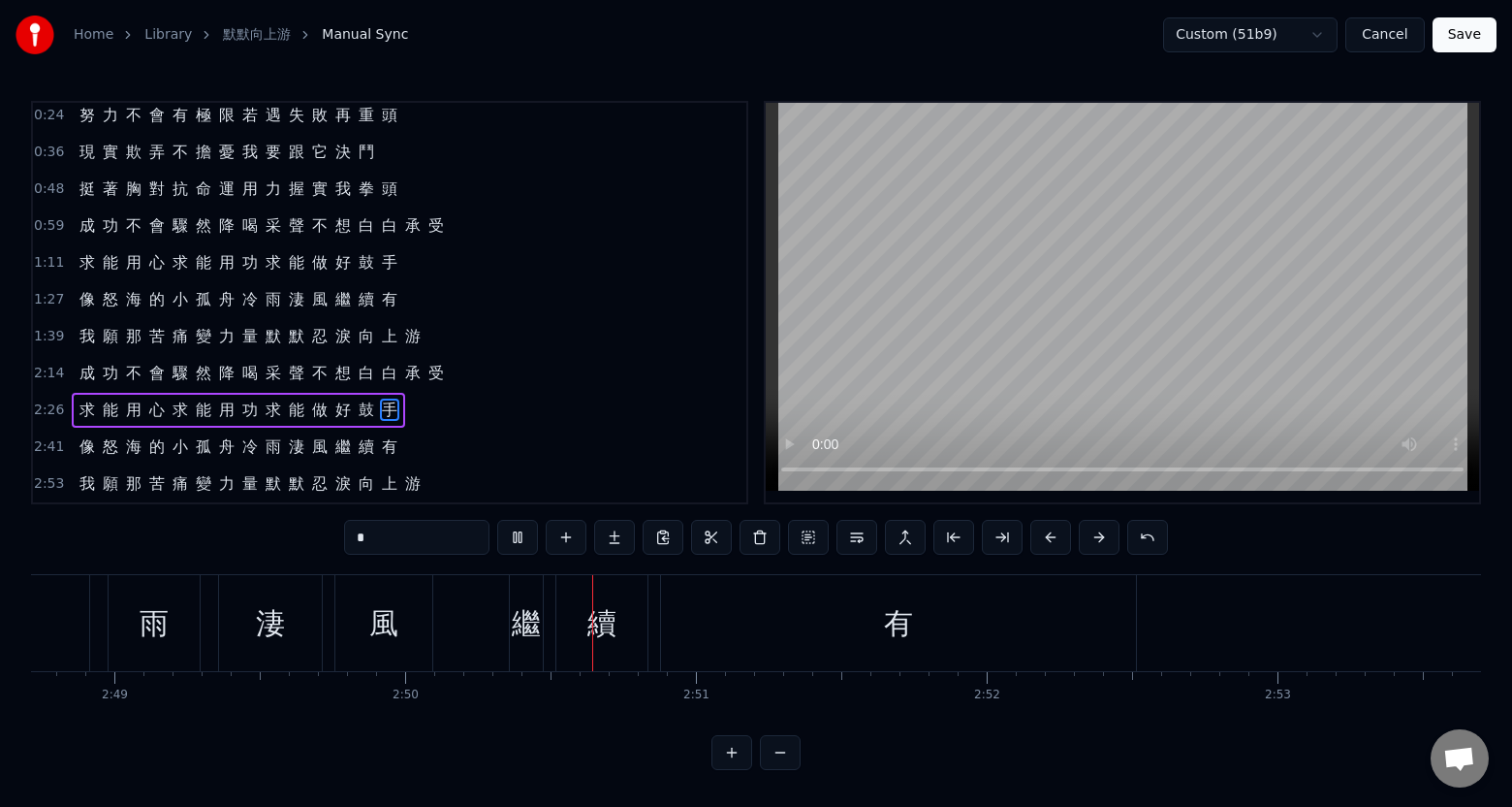
scroll to position [0, 49399]
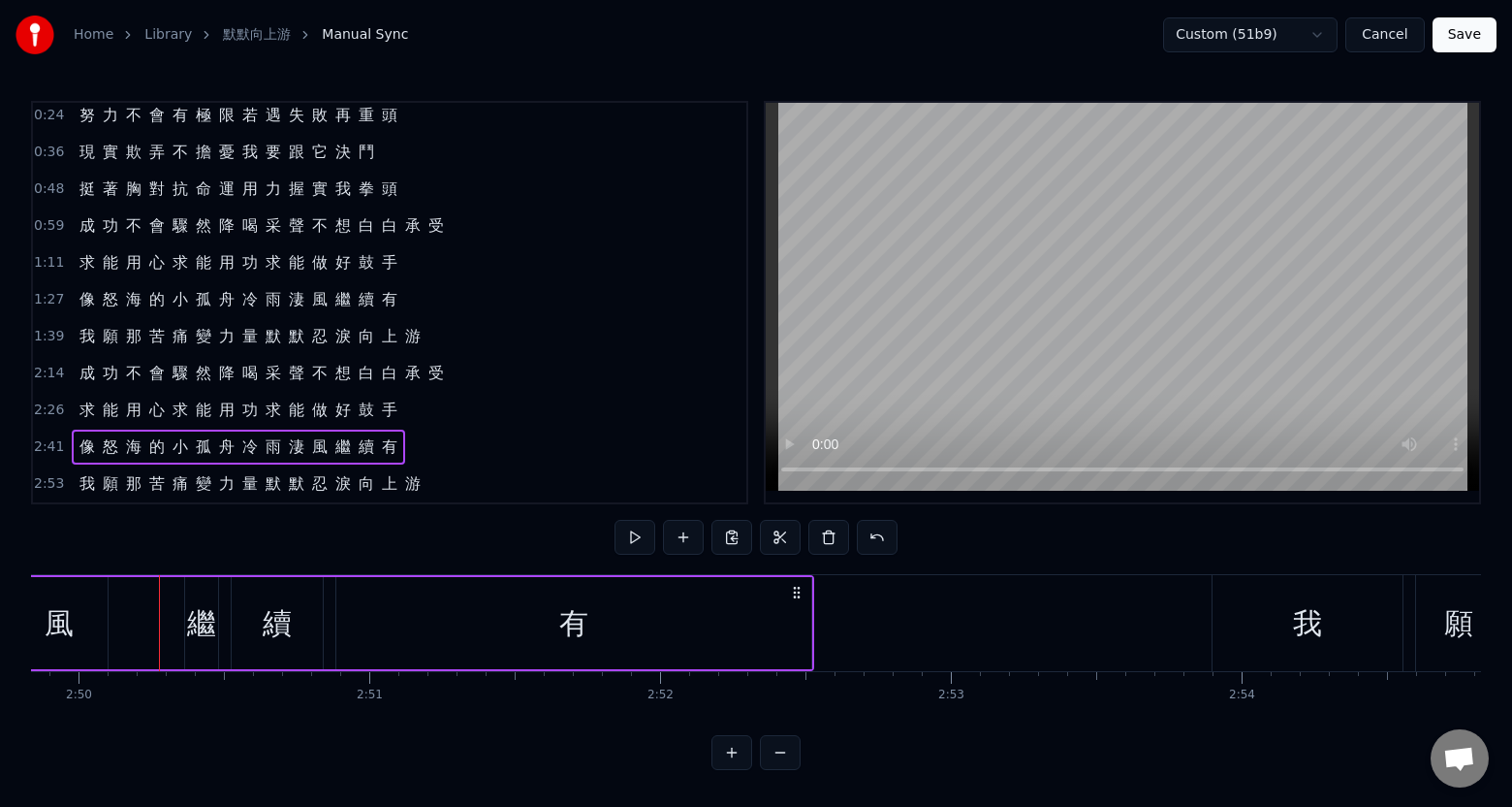
click at [198, 652] on div "繼" at bounding box center [201, 623] width 33 height 93
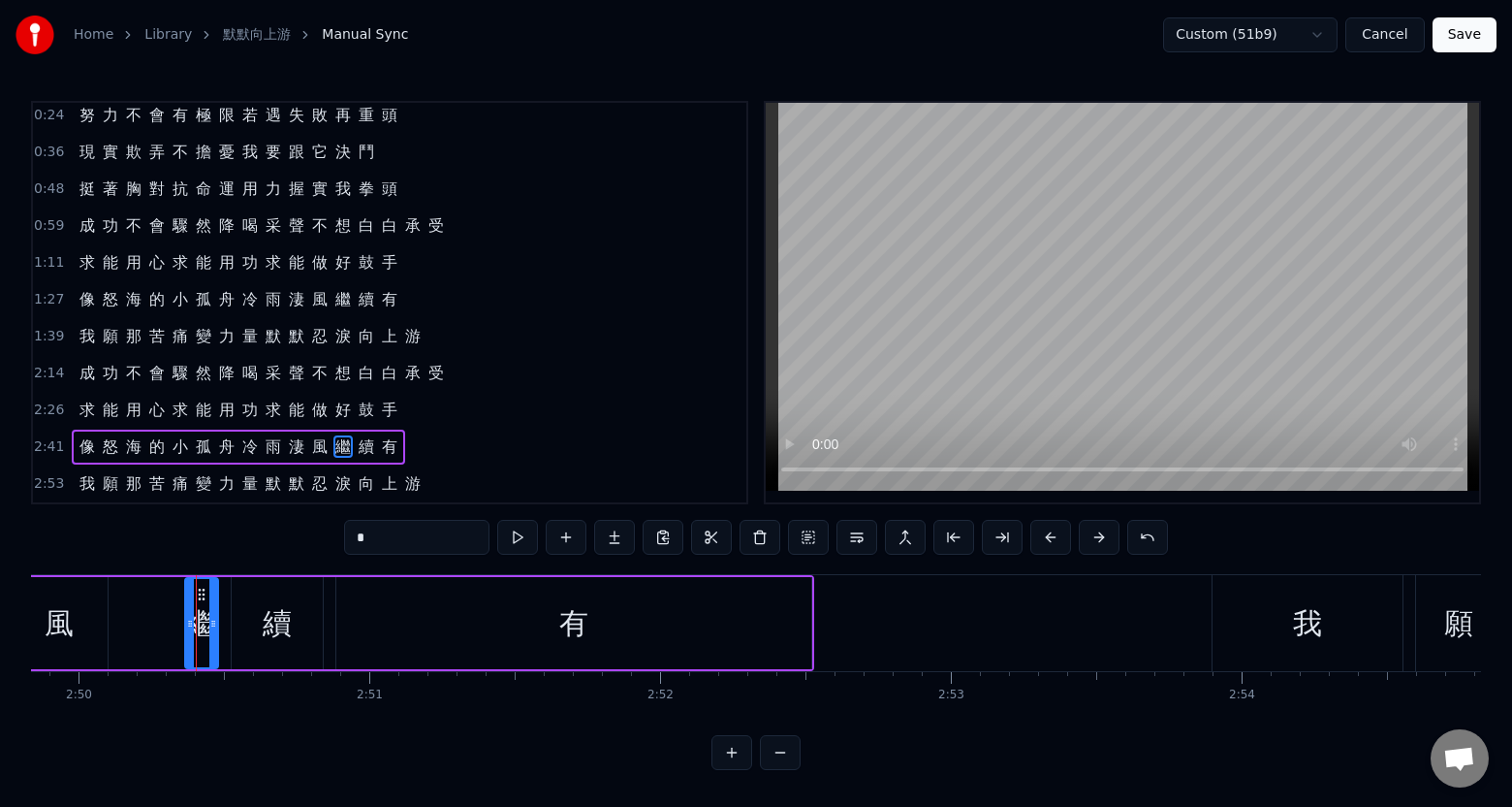
scroll to position [11, 0]
click at [85, 636] on div "風" at bounding box center [59, 623] width 96 height 93
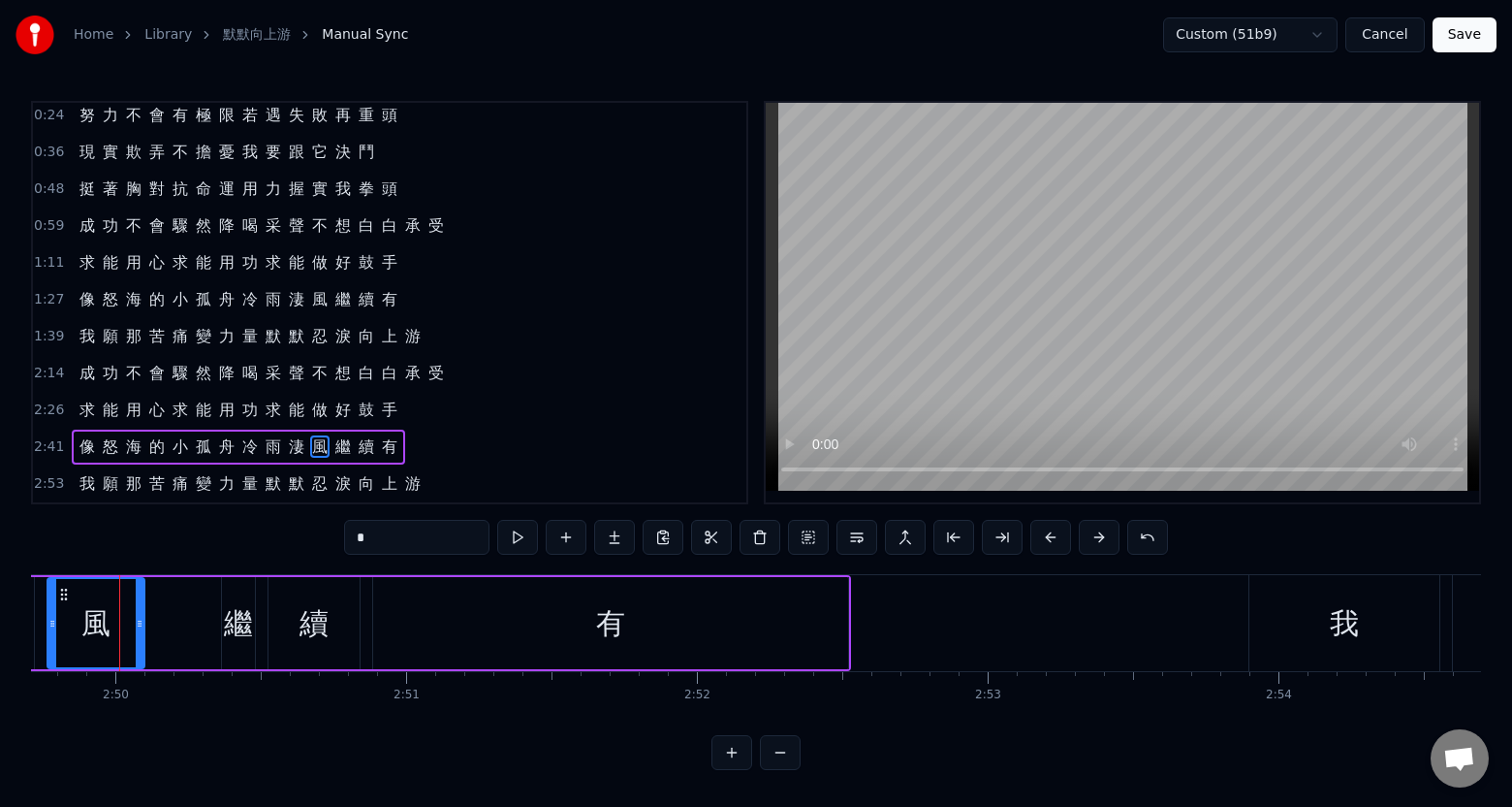
scroll to position [0, 49353]
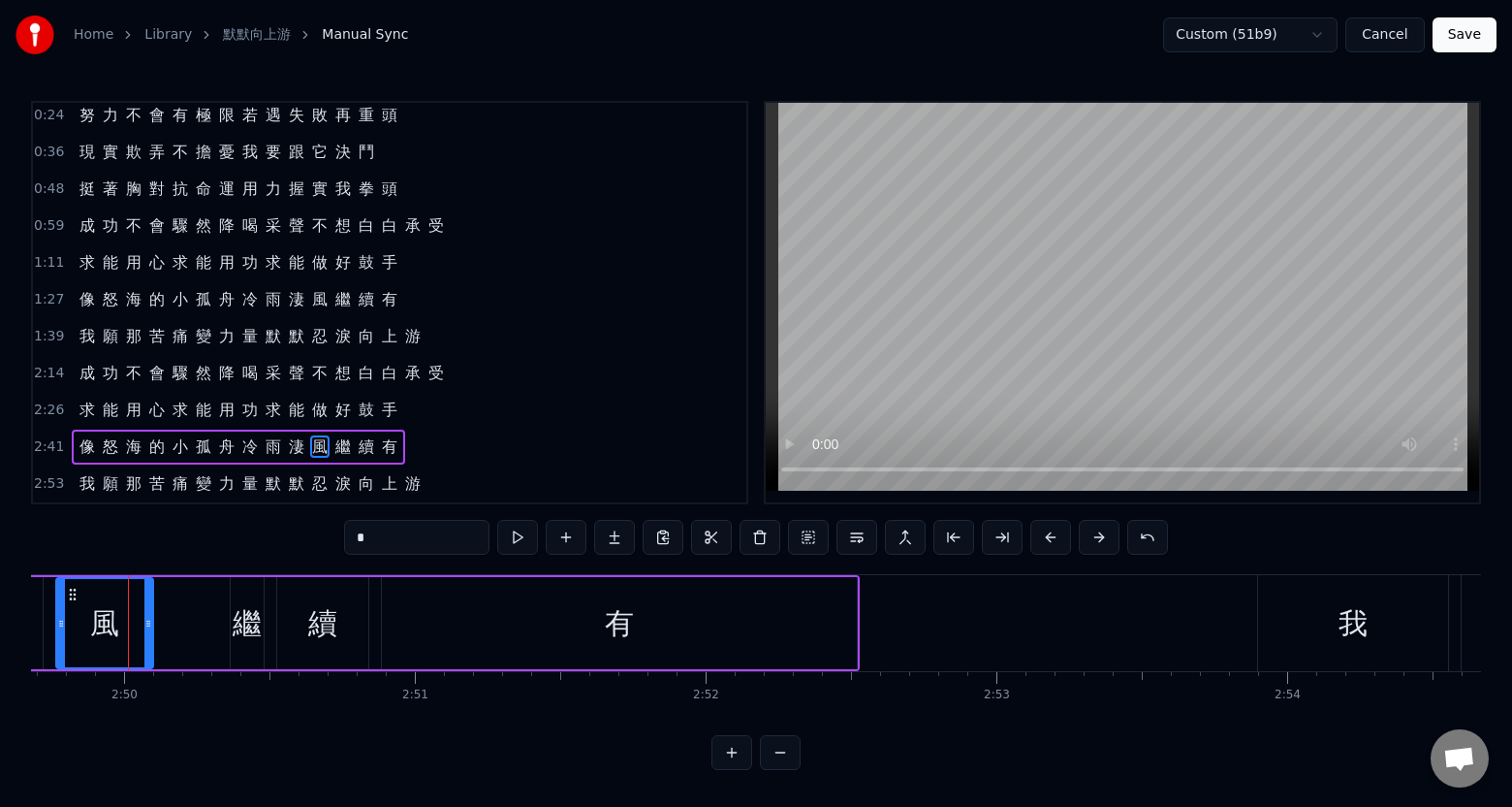
click at [246, 645] on div "繼" at bounding box center [247, 623] width 33 height 93
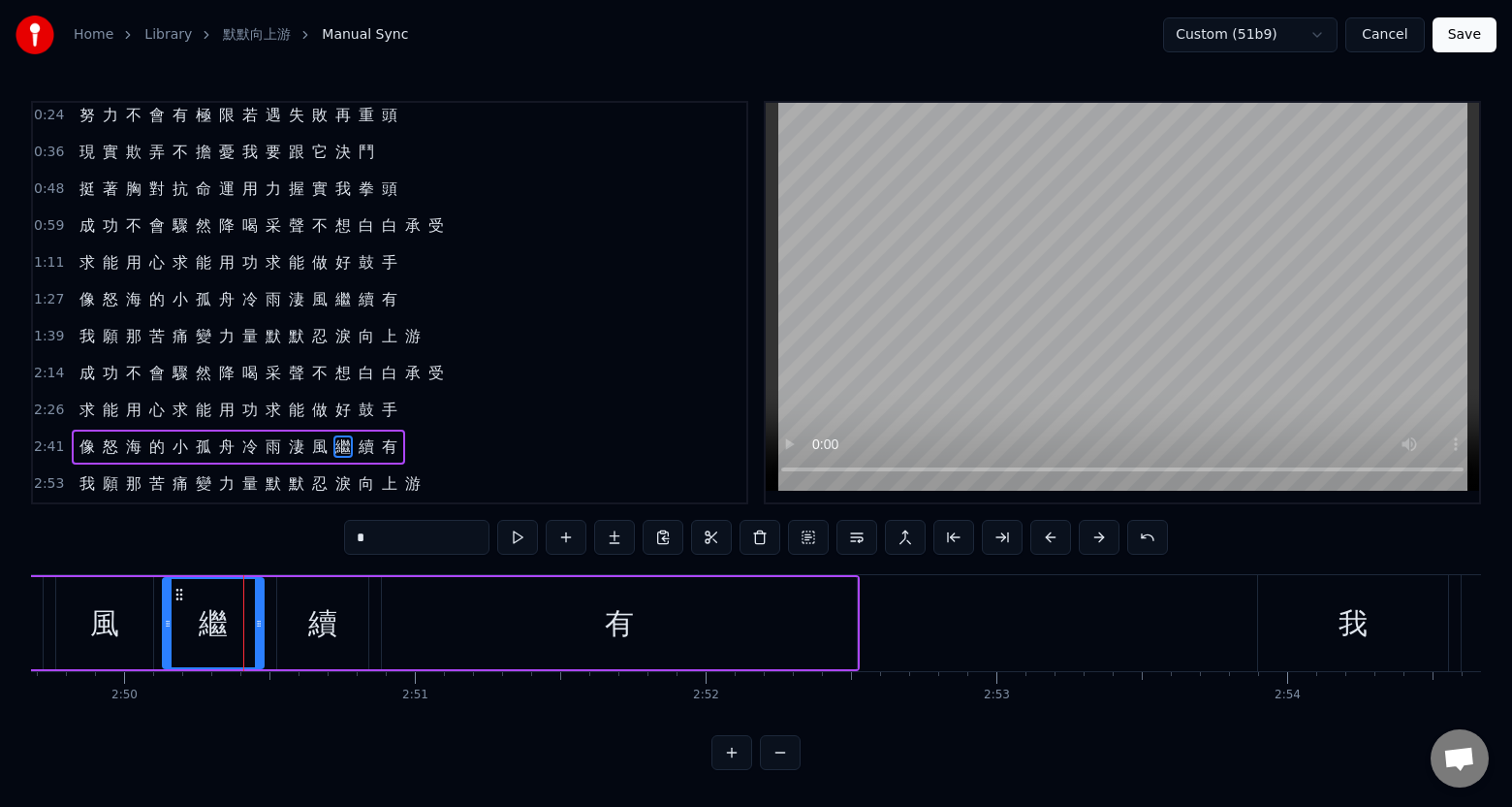
drag, startPoint x: 236, startPoint y: 638, endPoint x: 169, endPoint y: 643, distance: 67.2
click at [169, 643] on div at bounding box center [168, 623] width 8 height 89
drag, startPoint x: 823, startPoint y: 642, endPoint x: 842, endPoint y: 639, distance: 19.2
click at [823, 641] on div "有" at bounding box center [620, 623] width 475 height 93
type input "*"
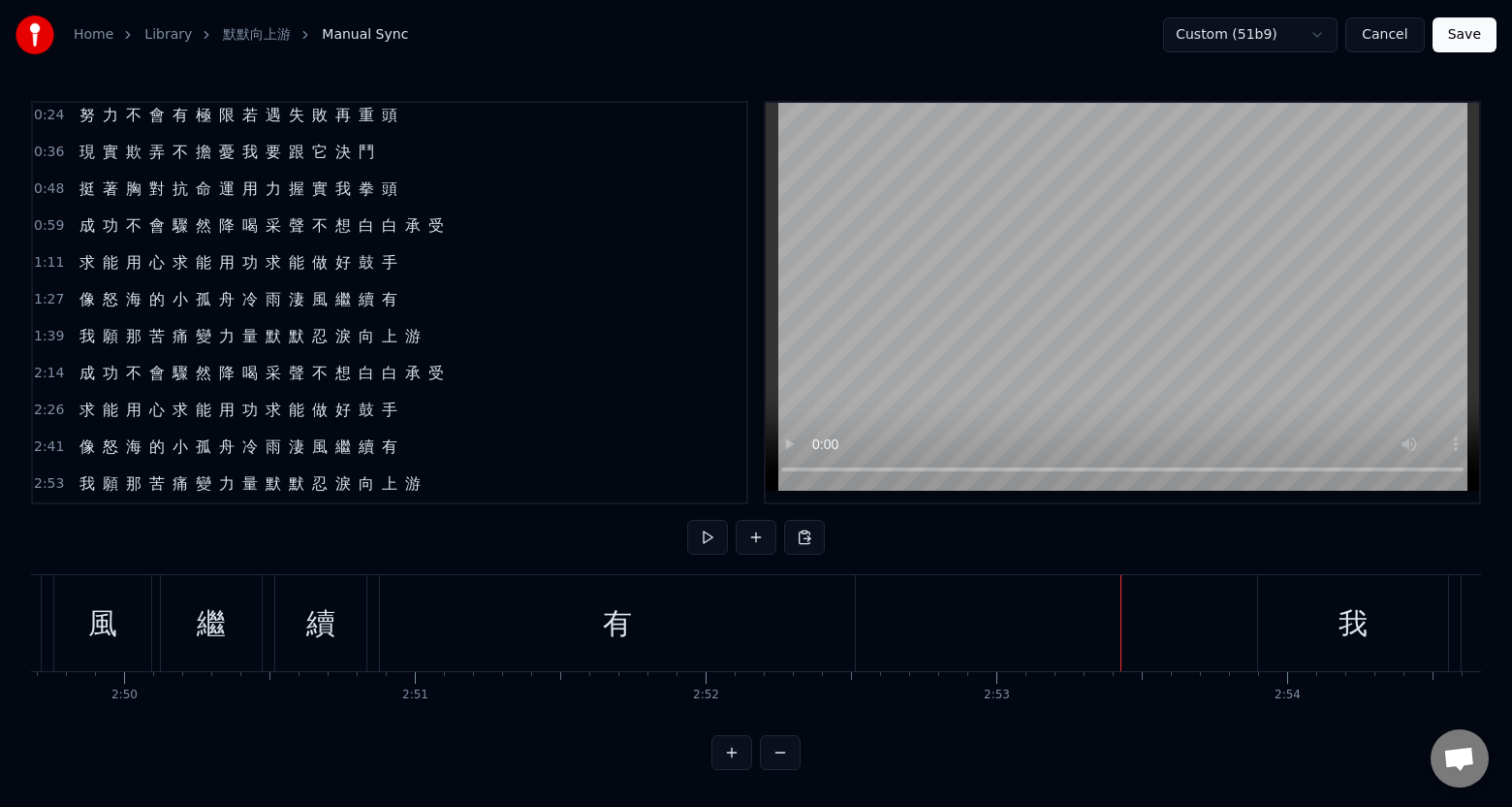
click at [853, 637] on div "有" at bounding box center [618, 623] width 475 height 96
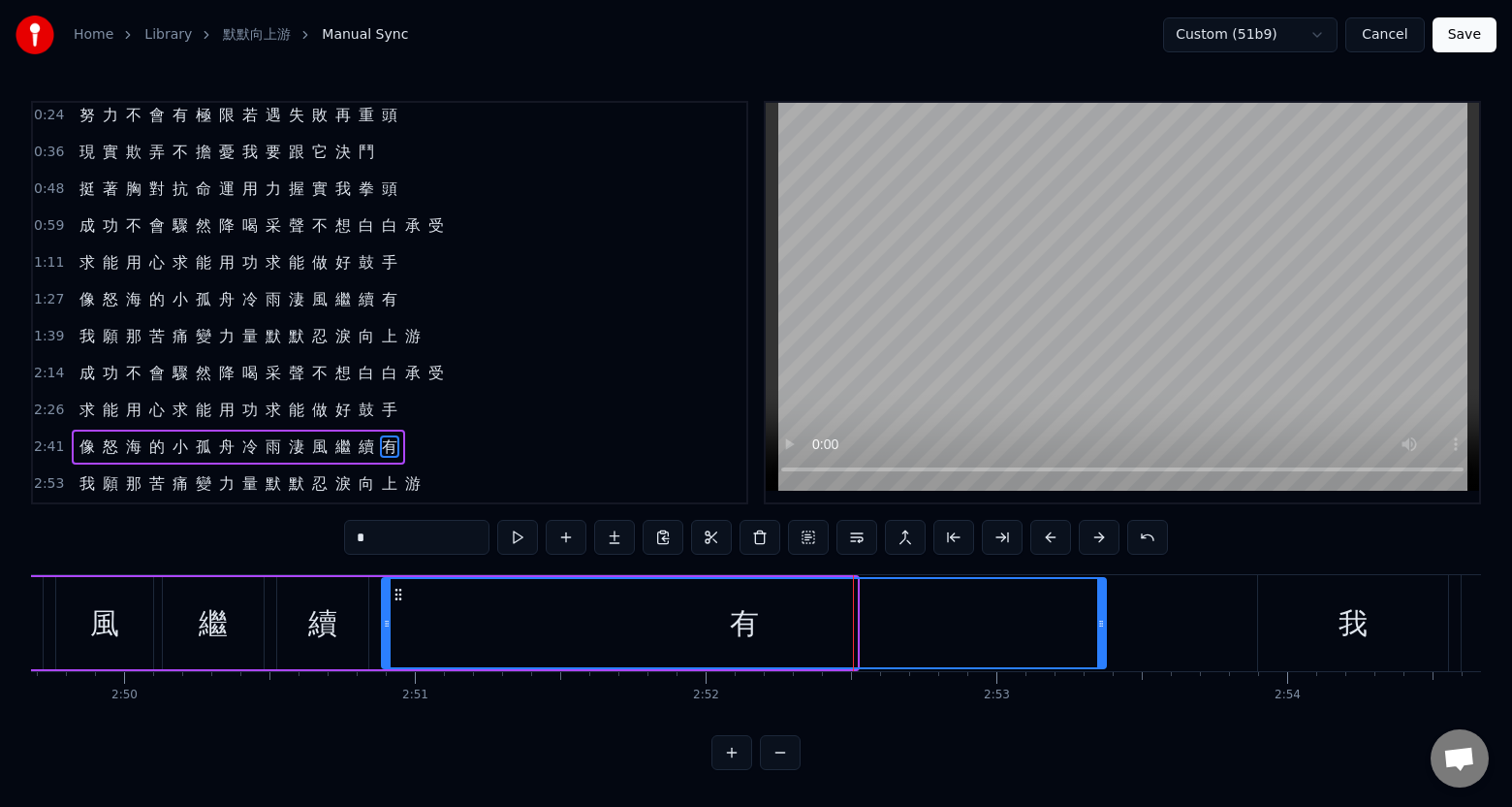
drag, startPoint x: 849, startPoint y: 637, endPoint x: 1098, endPoint y: 632, distance: 249.1
click at [1098, 632] on div at bounding box center [1101, 623] width 8 height 89
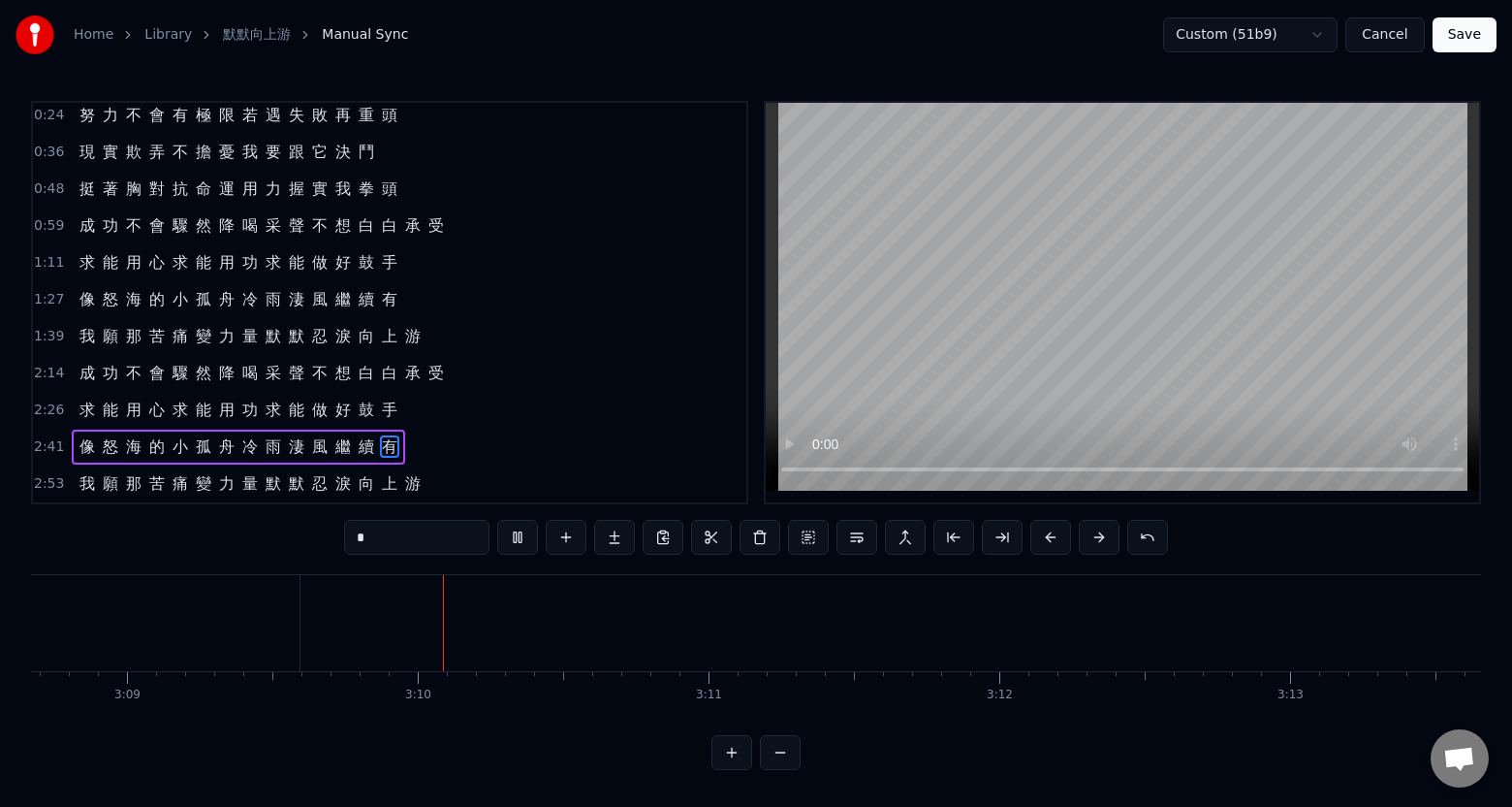
scroll to position [0, 55026]
click at [1482, 32] on button "Save" at bounding box center [1465, 35] width 64 height 35
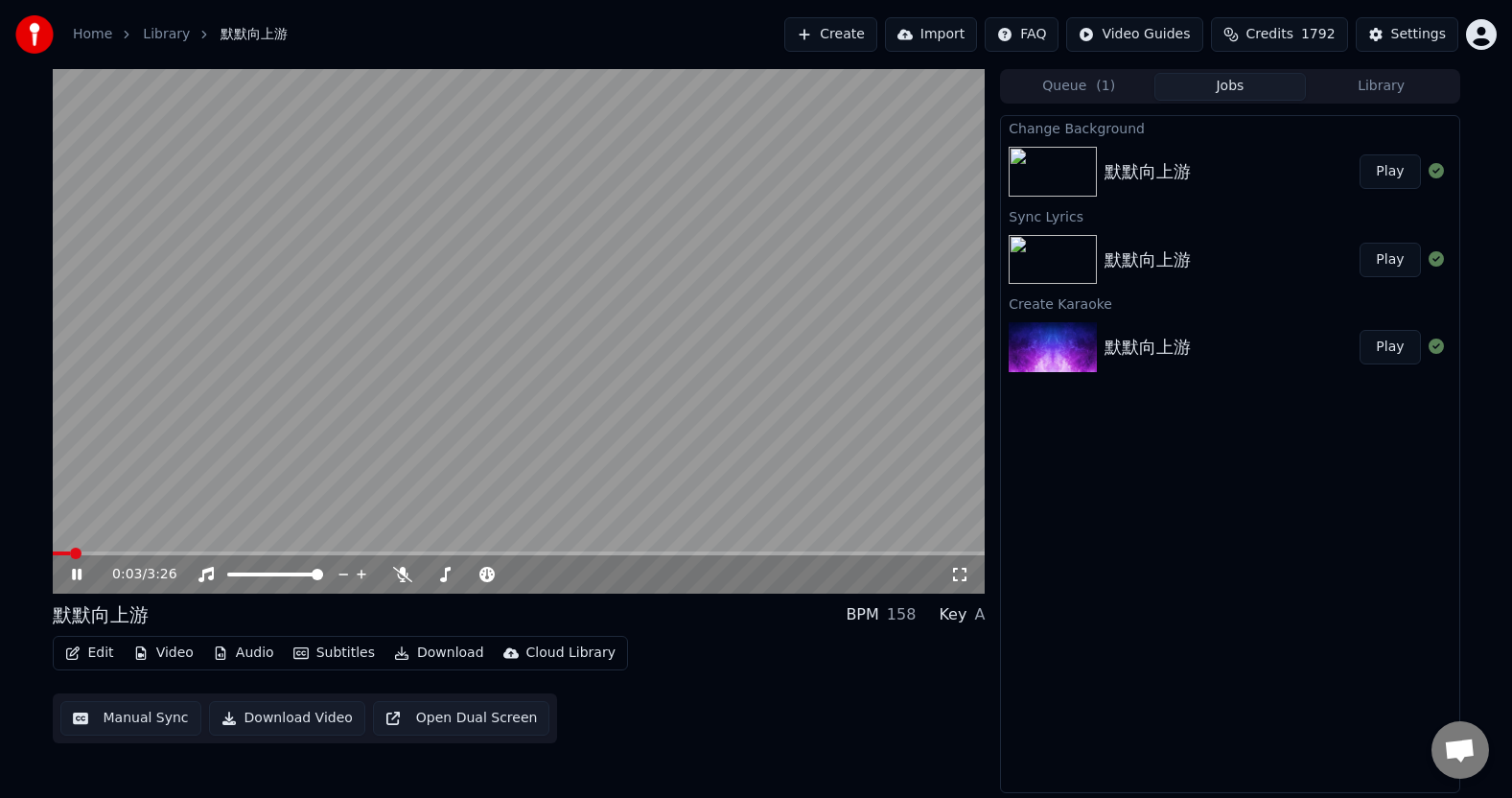
click at [78, 573] on icon at bounding box center [91, 575] width 45 height 16
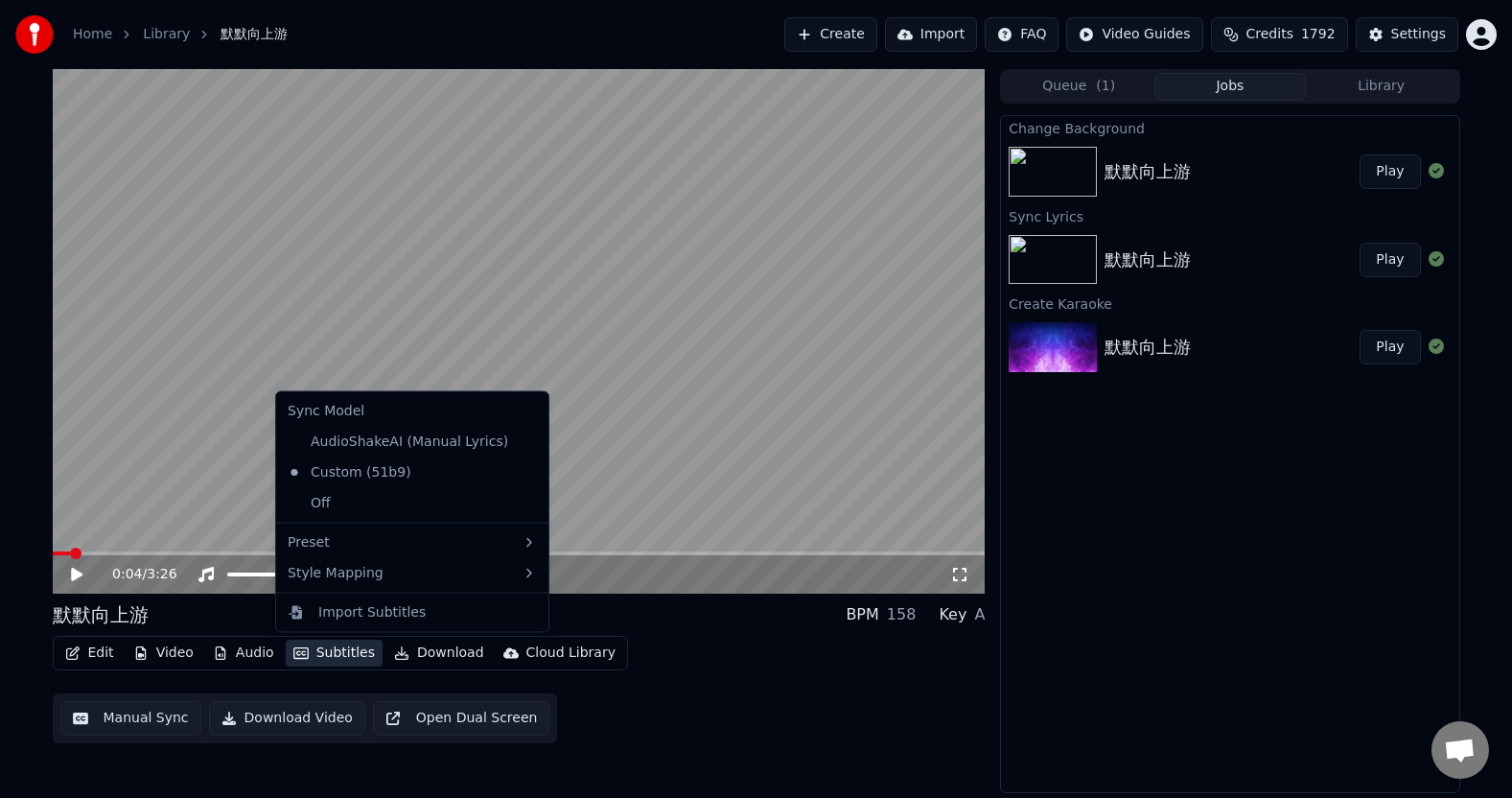
click at [325, 652] on button "Subtitles" at bounding box center [333, 652] width 96 height 27
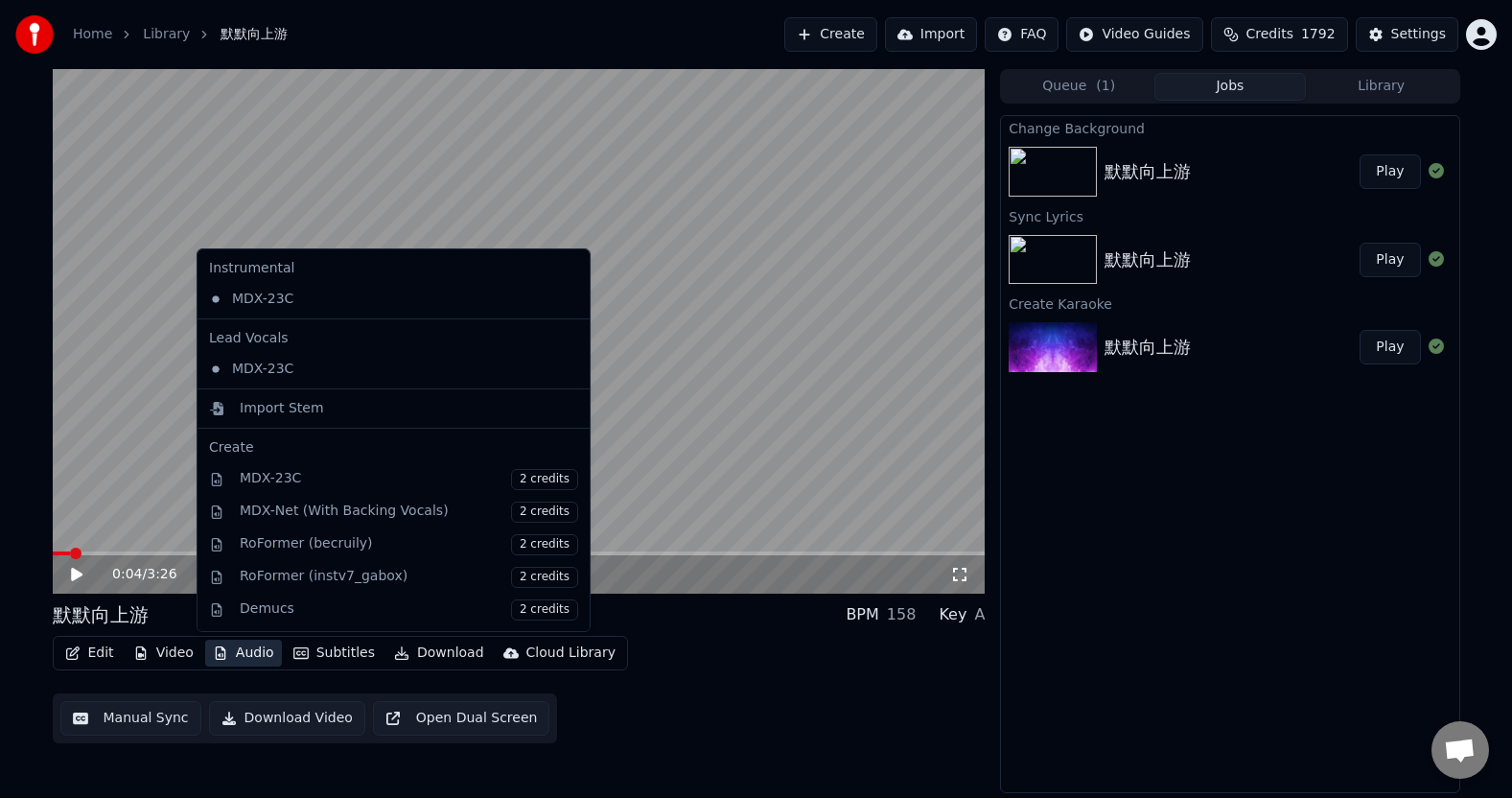
click at [1182, 575] on div "Change Background 默默向上游 Play Sync Lyrics 默默向上游 Play Create Karaoke 默默向上游 Play" at bounding box center [1230, 454] width 459 height 678
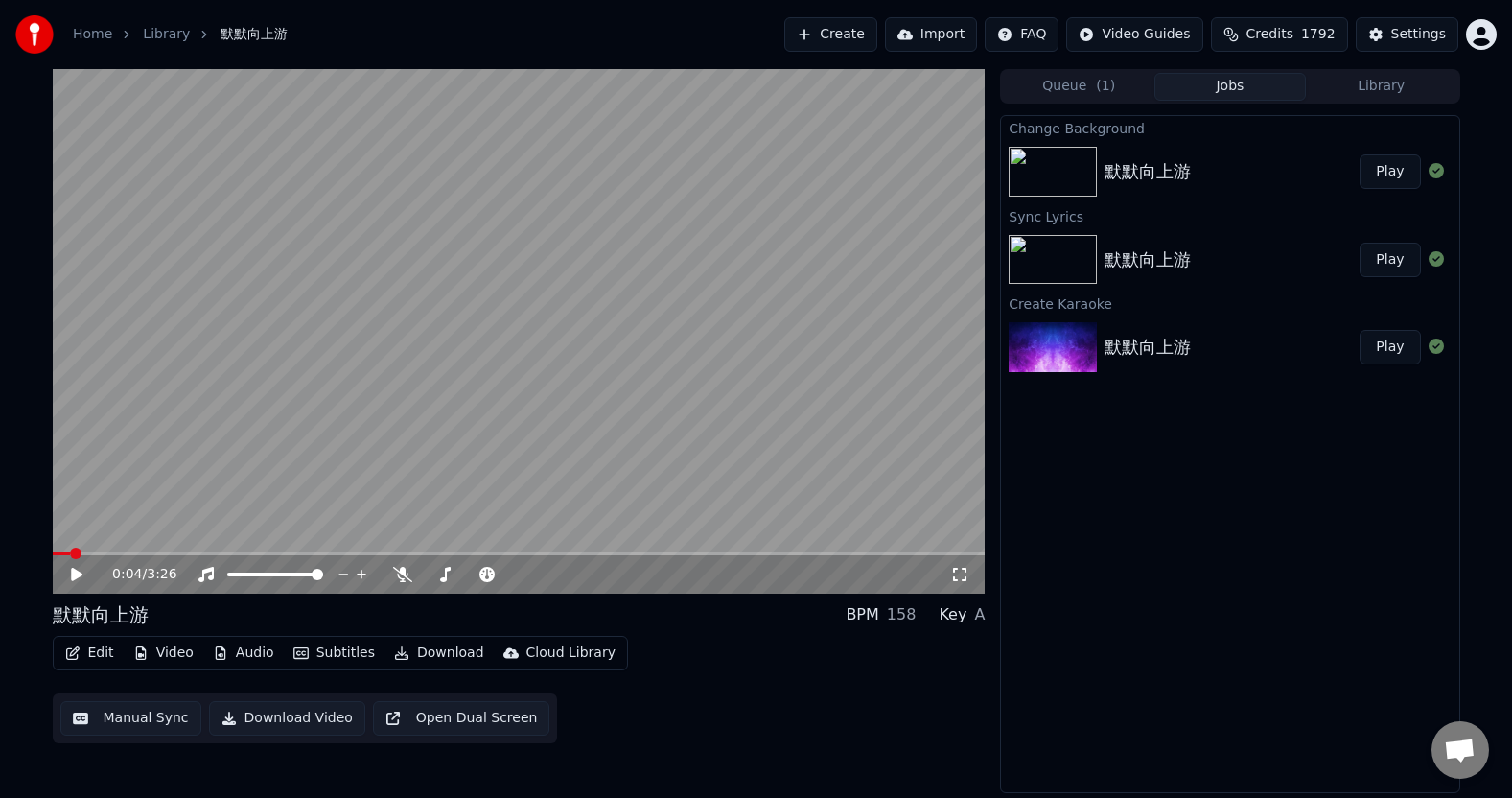
click at [78, 574] on icon at bounding box center [77, 575] width 12 height 14
click at [78, 574] on icon at bounding box center [77, 575] width 10 height 12
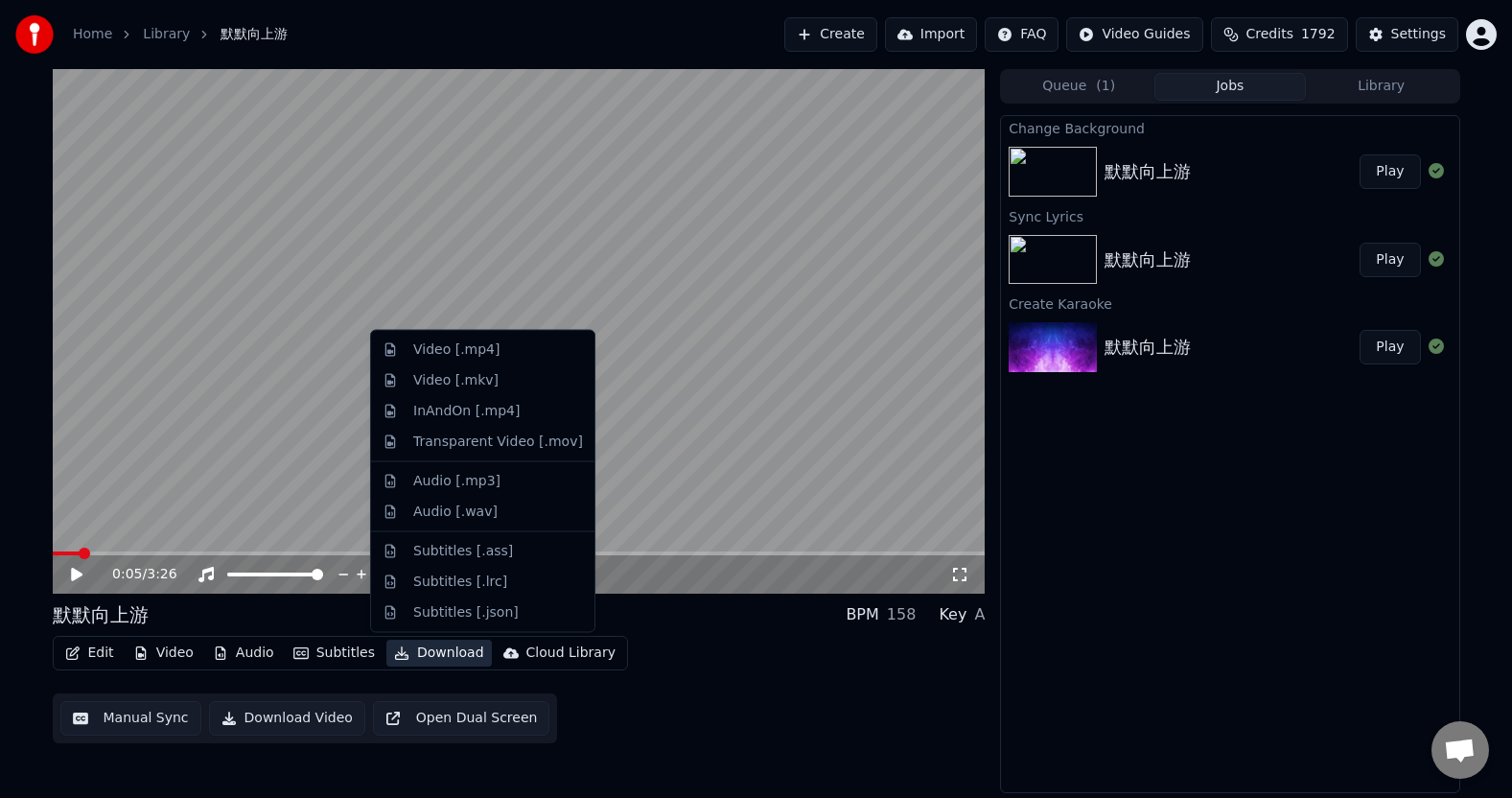
click at [433, 652] on button "Download" at bounding box center [439, 652] width 105 height 27
click at [460, 357] on div "Video [.mp4]" at bounding box center [456, 349] width 87 height 19
